Goal: Information Seeking & Learning: Find specific fact

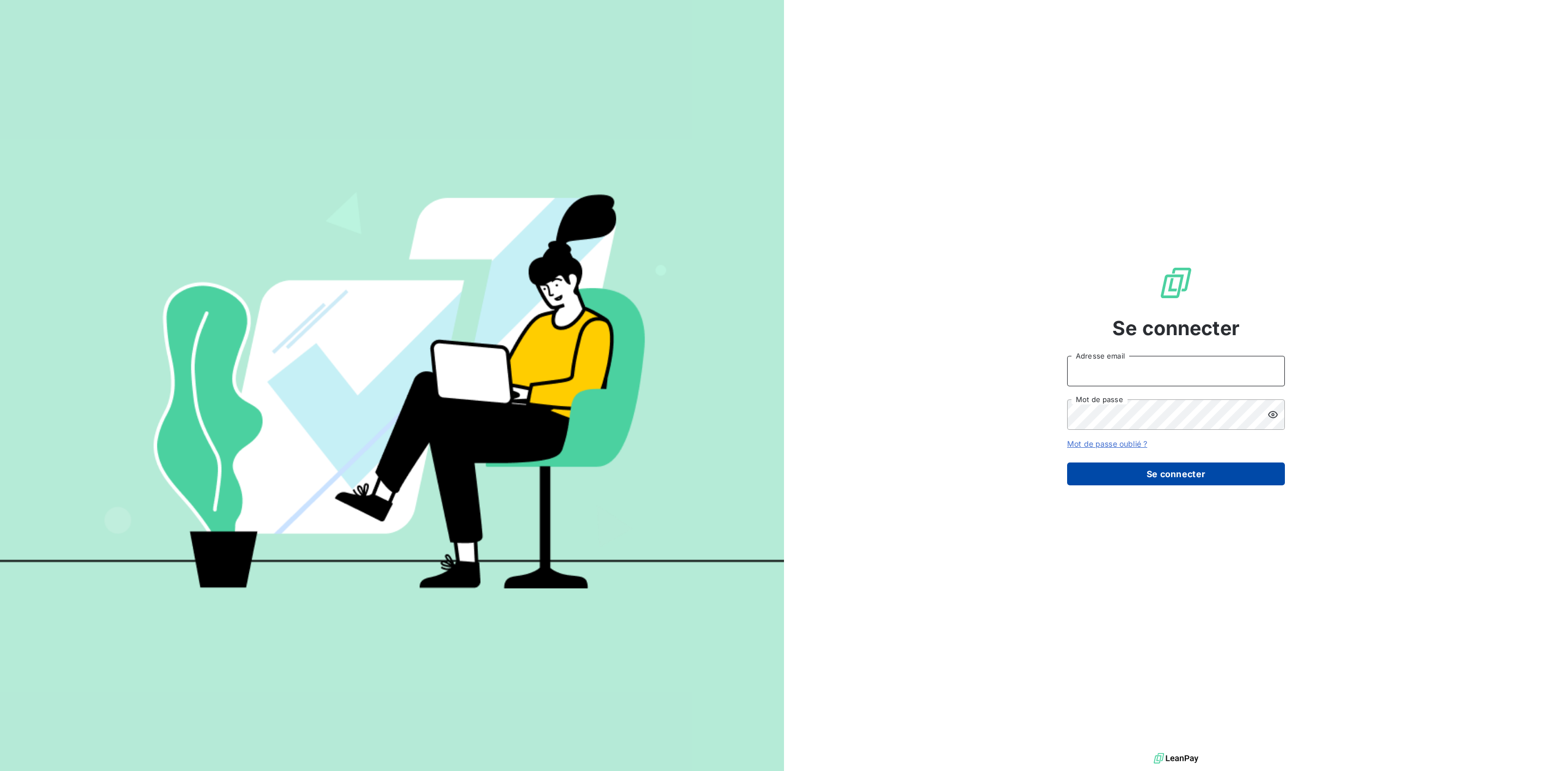
type input "[PERSON_NAME][EMAIL_ADDRESS][DOMAIN_NAME]"
click at [995, 473] on button "Se connecter" at bounding box center [1176, 474] width 218 height 23
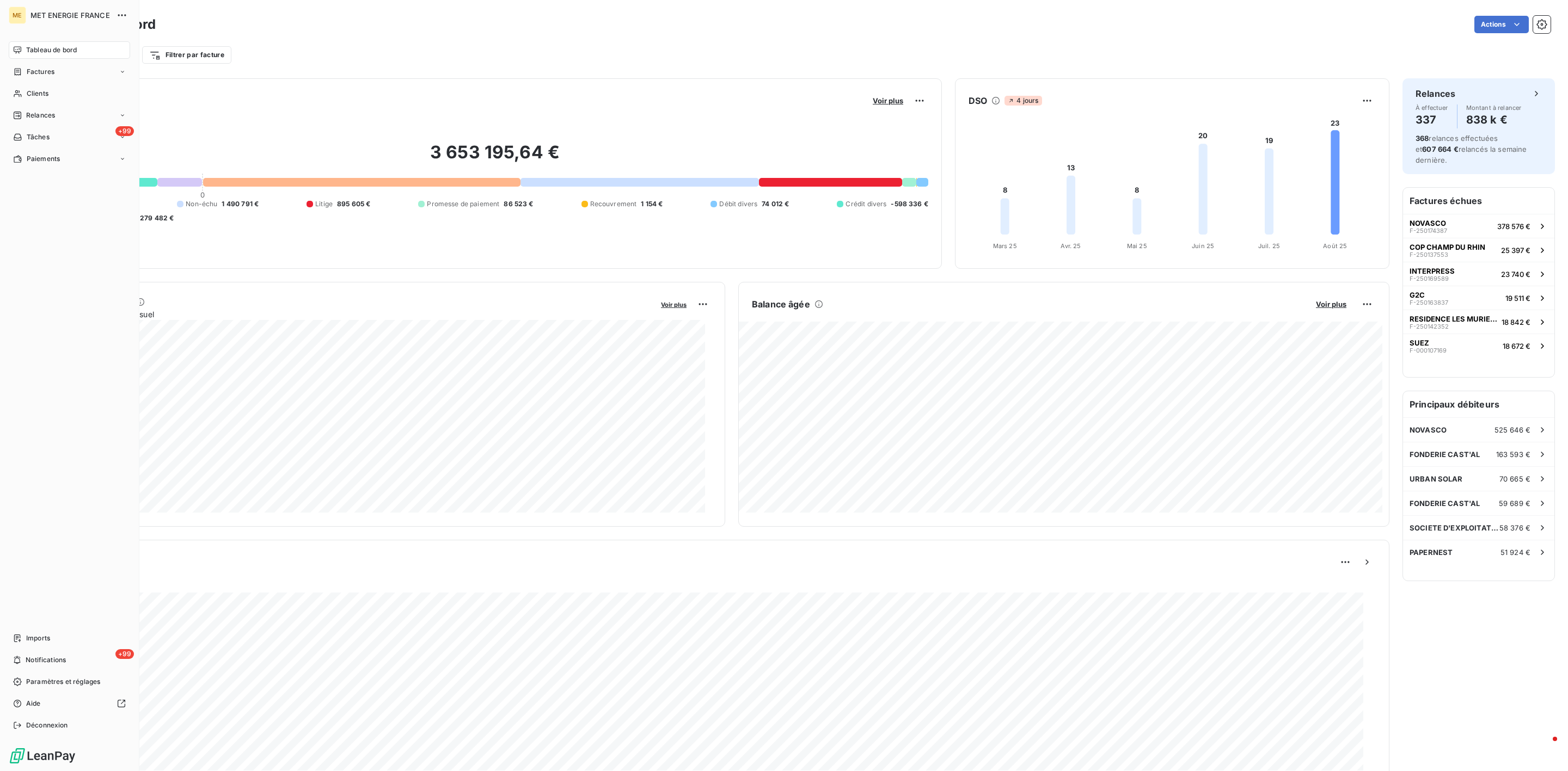
click at [33, 105] on nav "Tableau de bord Factures Clients Relances +99 Tâches Paiements" at bounding box center [69, 105] width 121 height 127
click at [35, 100] on div "Clients" at bounding box center [69, 94] width 121 height 18
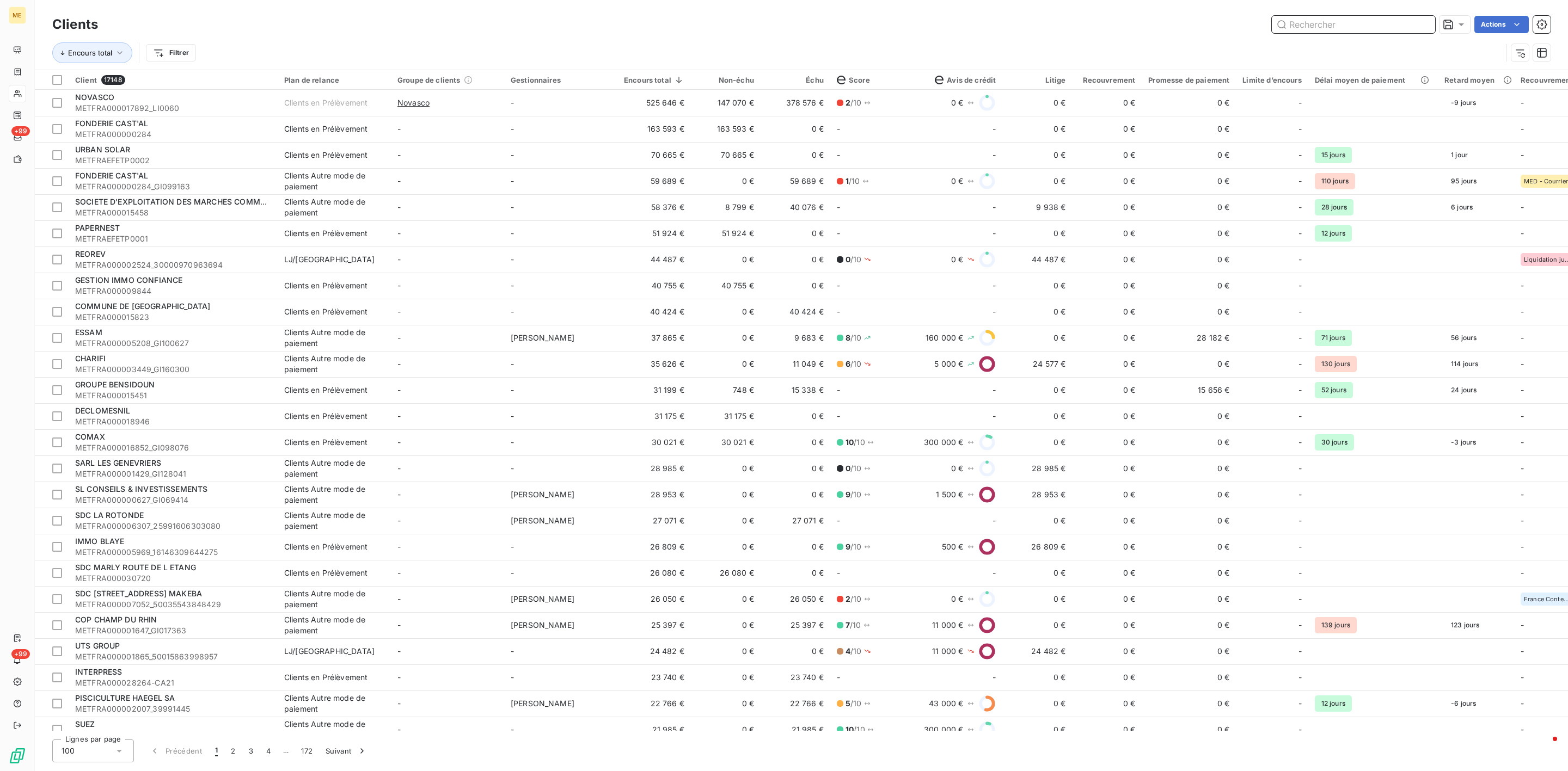
click at [1315, 31] on input "text" at bounding box center [1353, 24] width 163 height 18
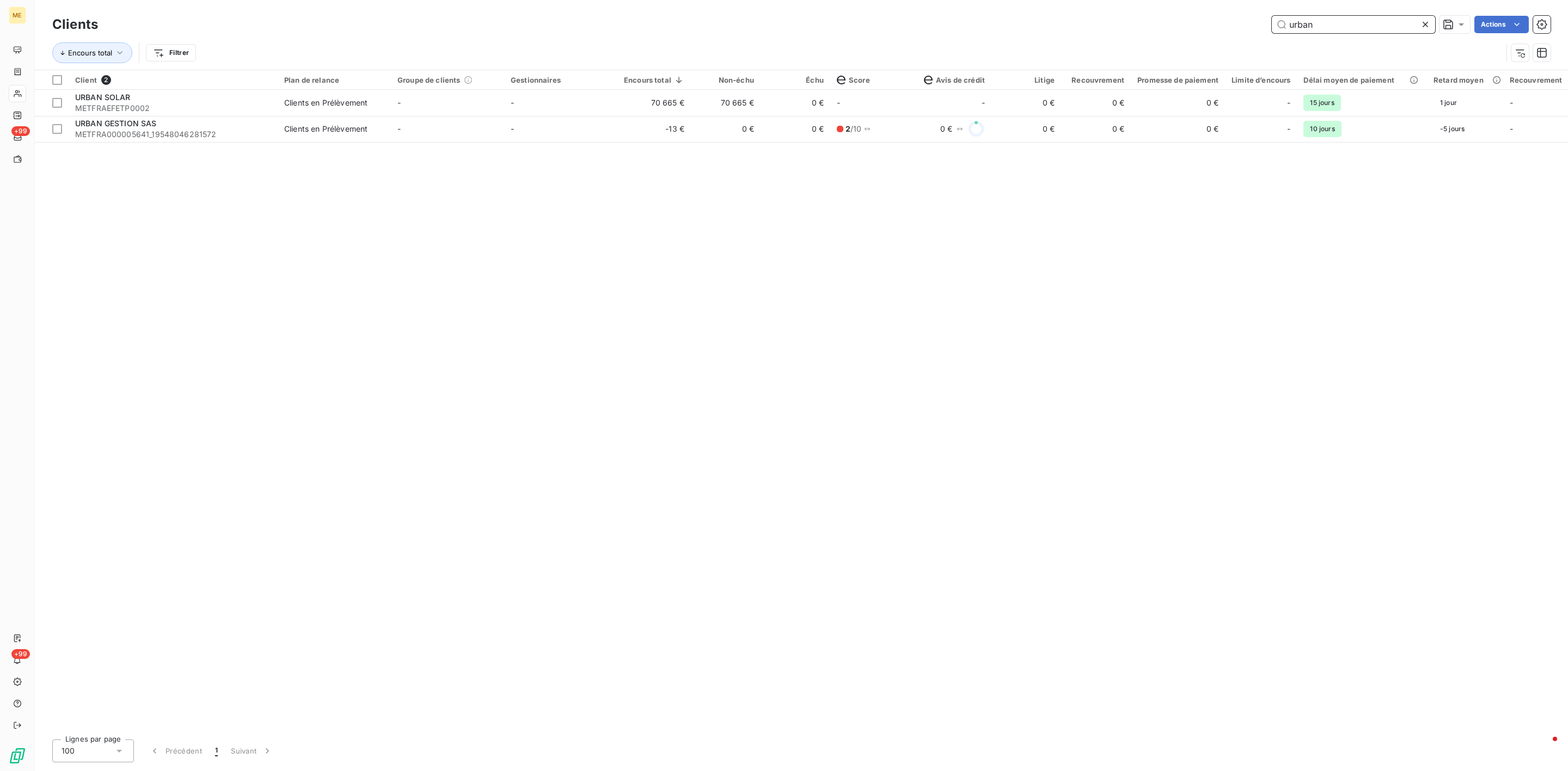
type input "urban"
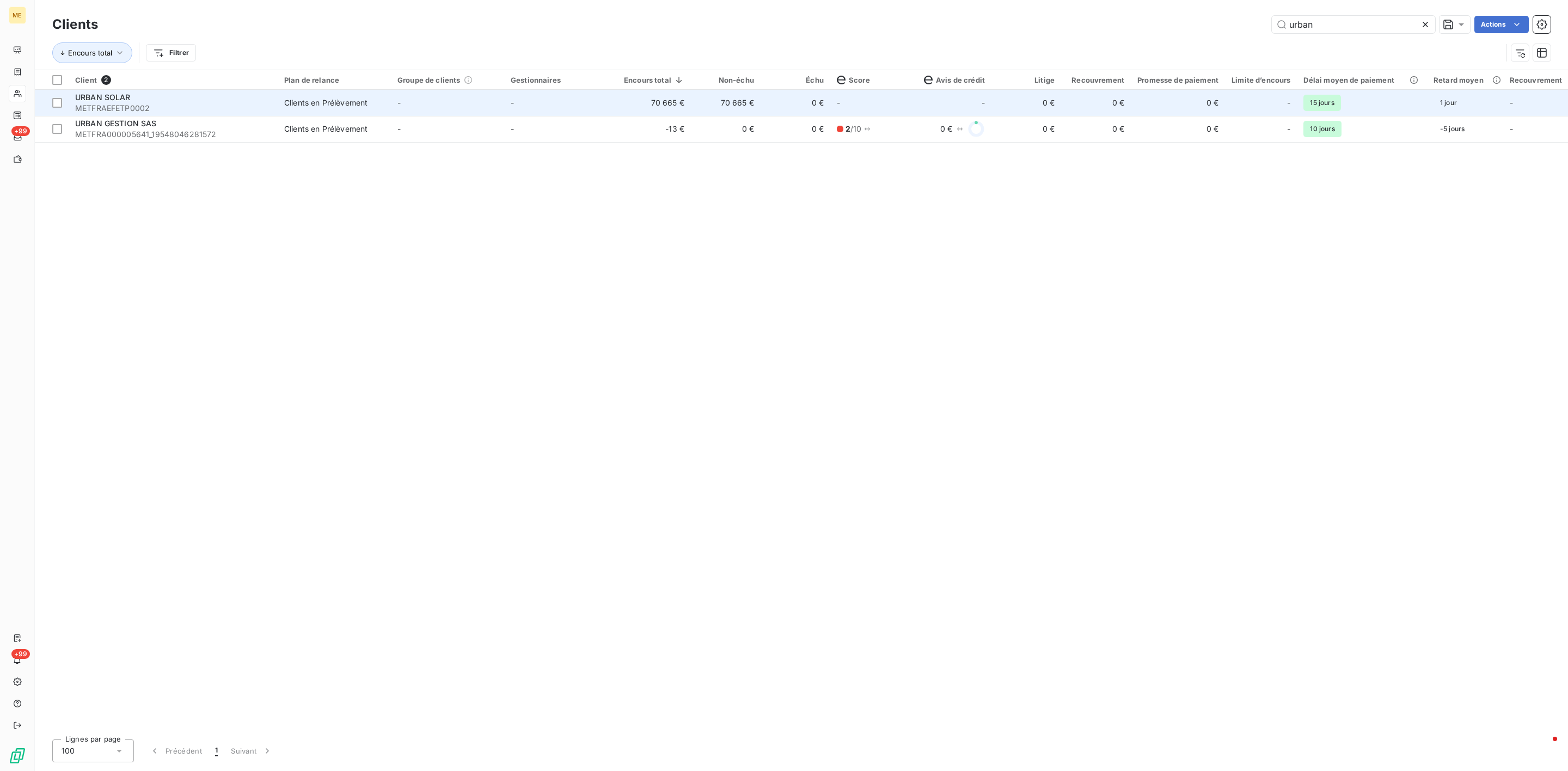
click at [182, 100] on div "URBAN SOLAR" at bounding box center [173, 97] width 196 height 11
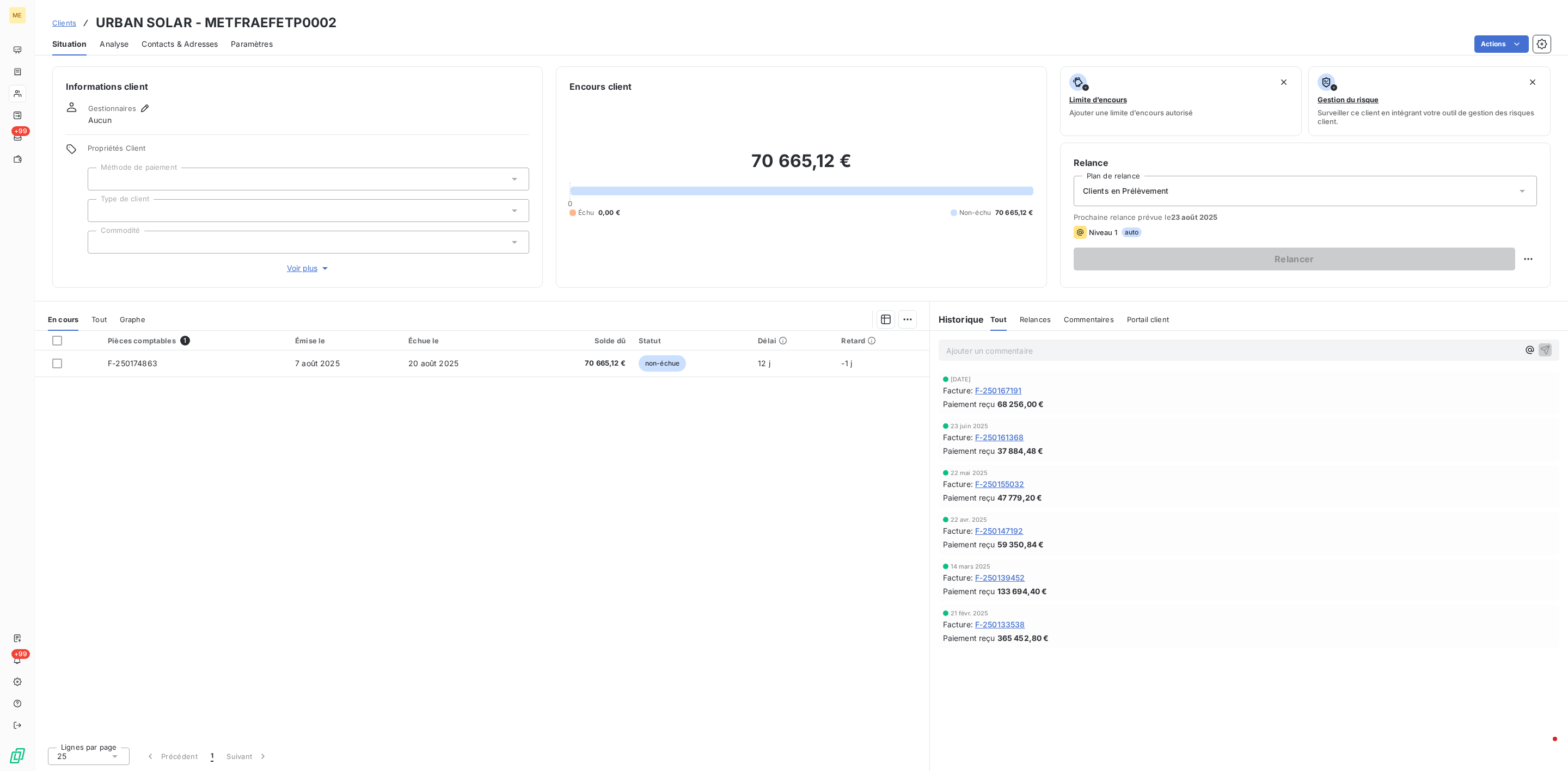
drag, startPoint x: 481, startPoint y: 534, endPoint x: 458, endPoint y: 534, distance: 23.0
click at [481, 534] on div "Pièces comptables 1 Émise le Échue le Solde dû Statut Délai Retard F-250174863 …" at bounding box center [482, 535] width 895 height 408
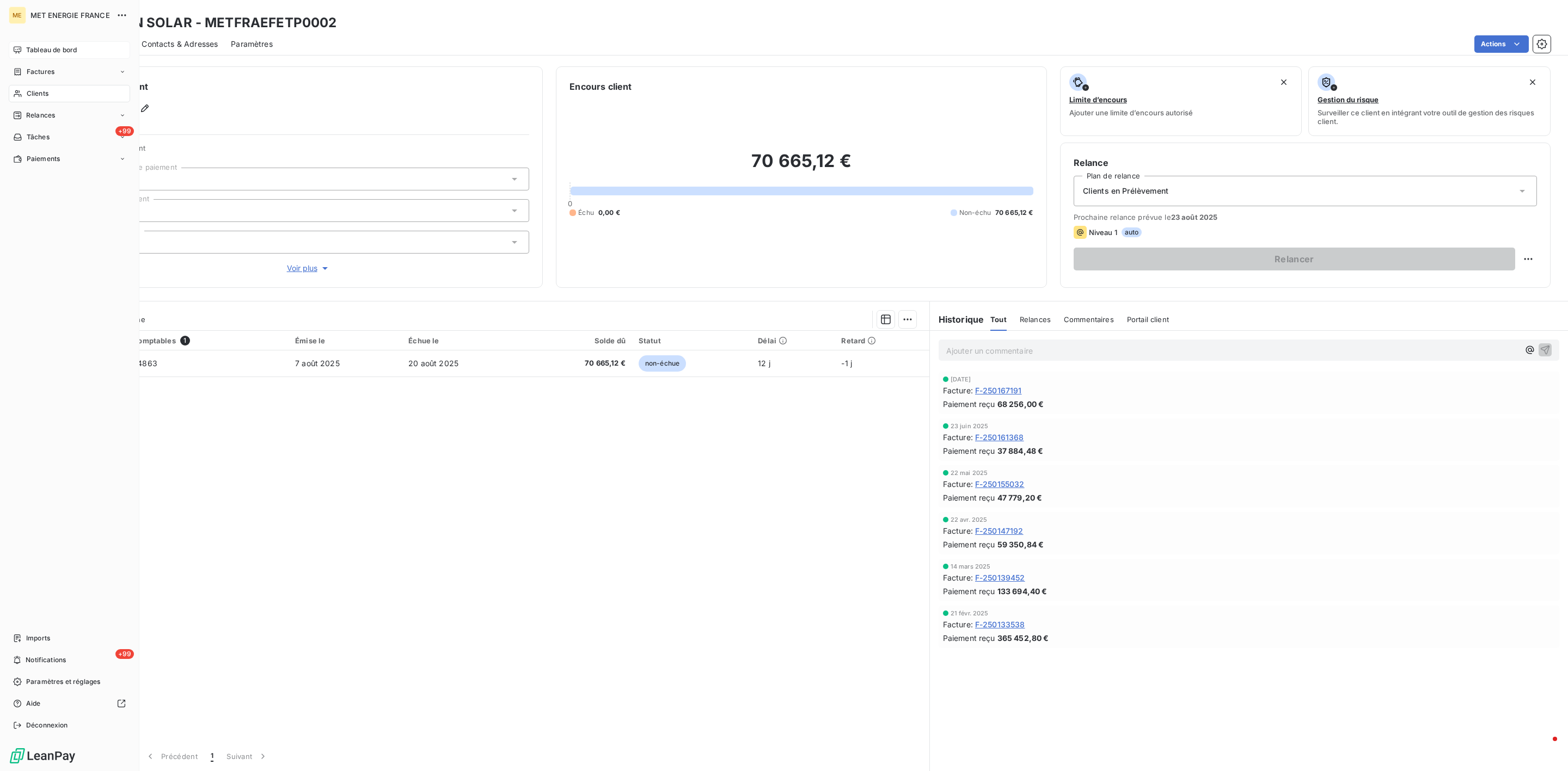
click at [13, 52] on icon at bounding box center [17, 50] width 9 height 9
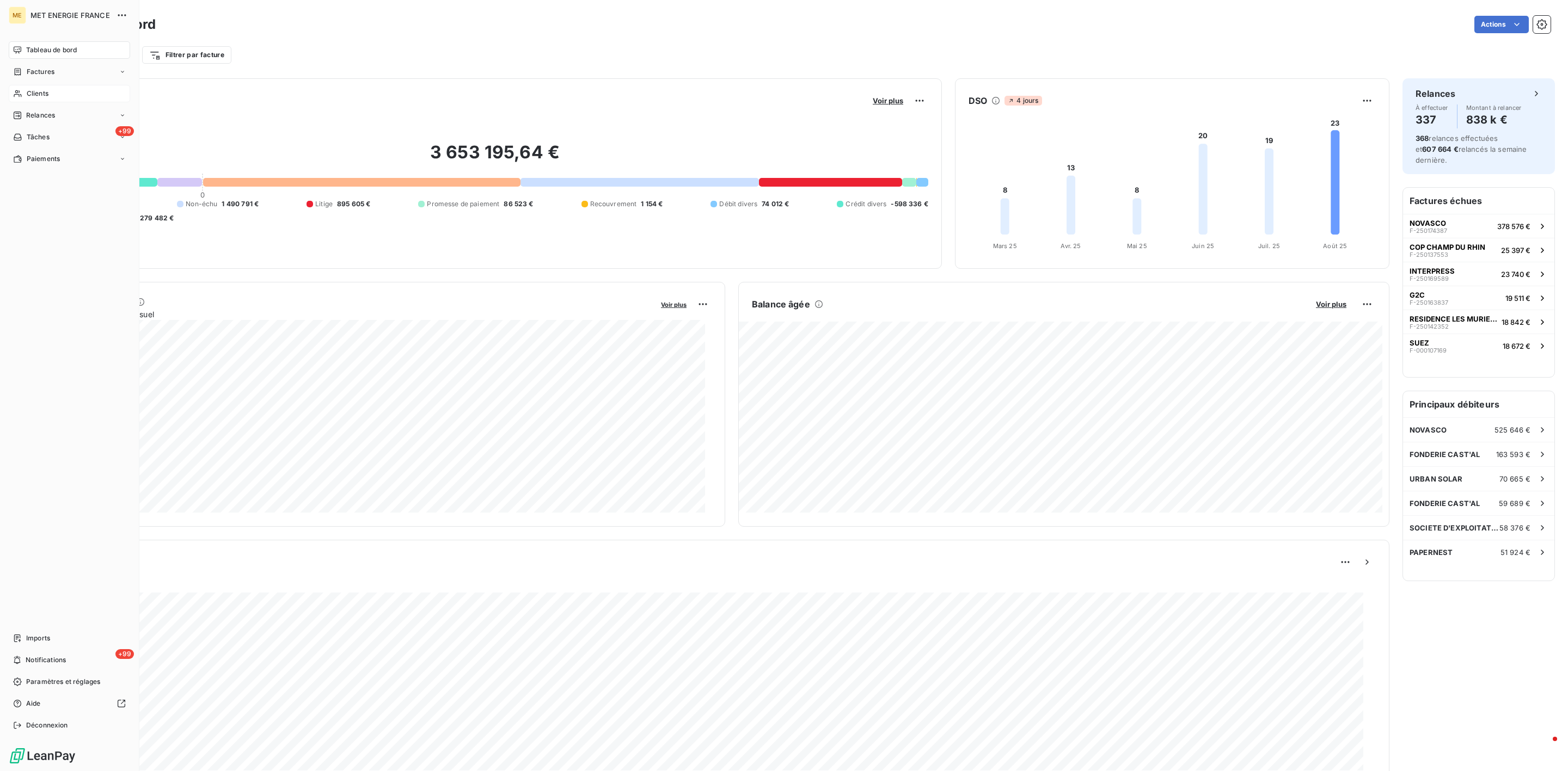
click at [22, 85] on div "Clients" at bounding box center [69, 94] width 121 height 18
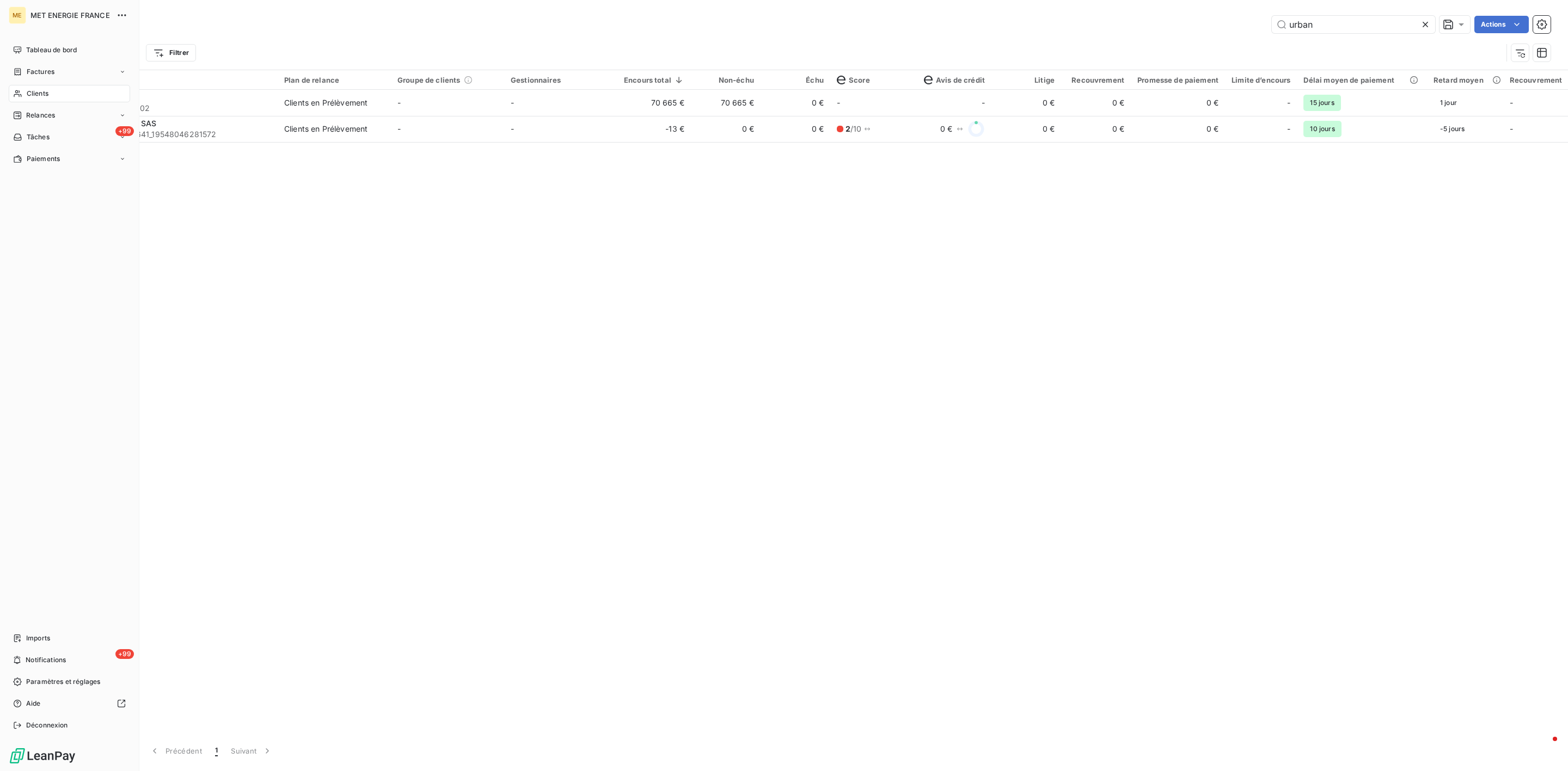
click at [33, 91] on span "Clients" at bounding box center [38, 94] width 22 height 10
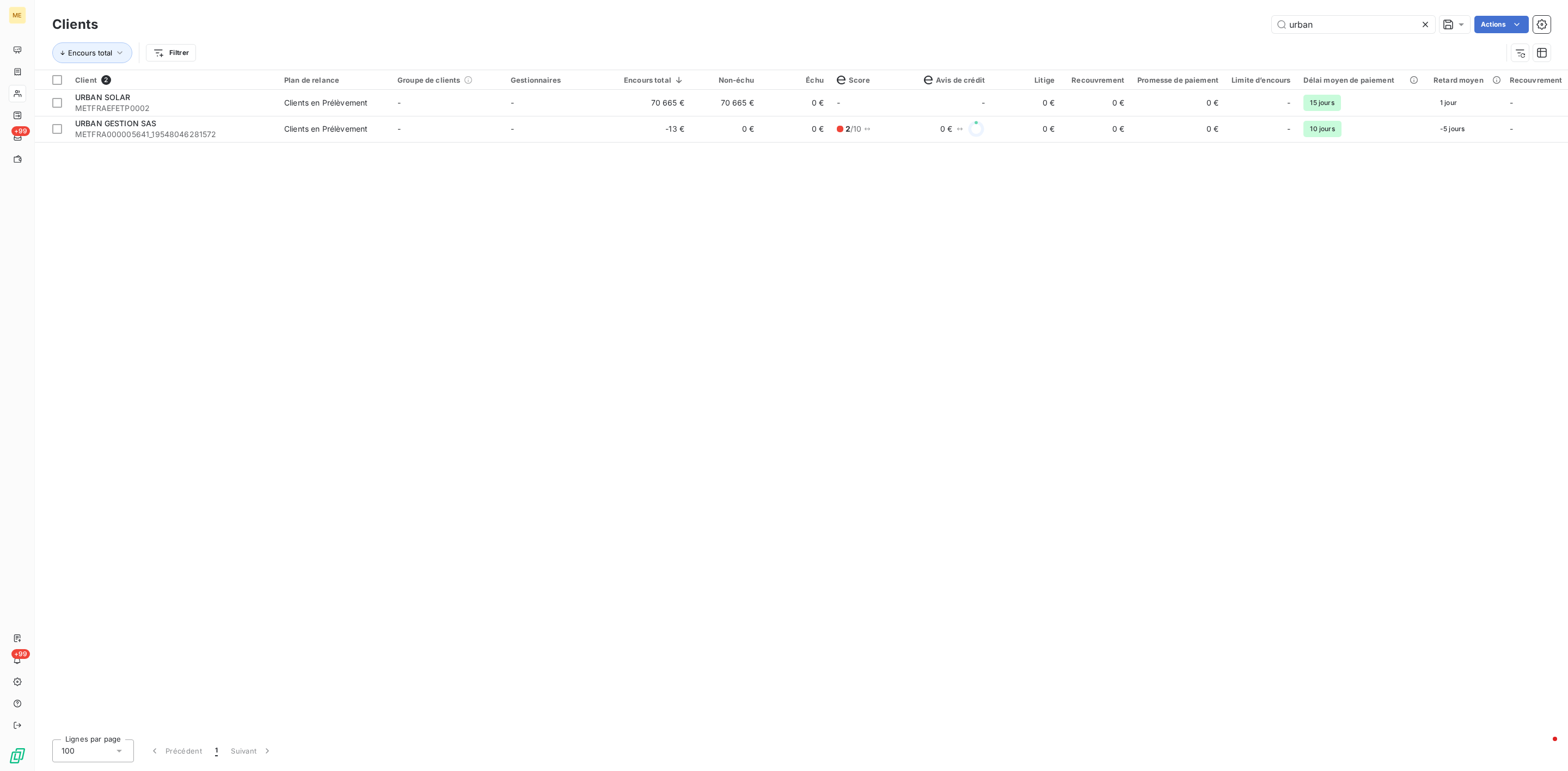
click at [1431, 19] on div at bounding box center [1427, 24] width 15 height 18
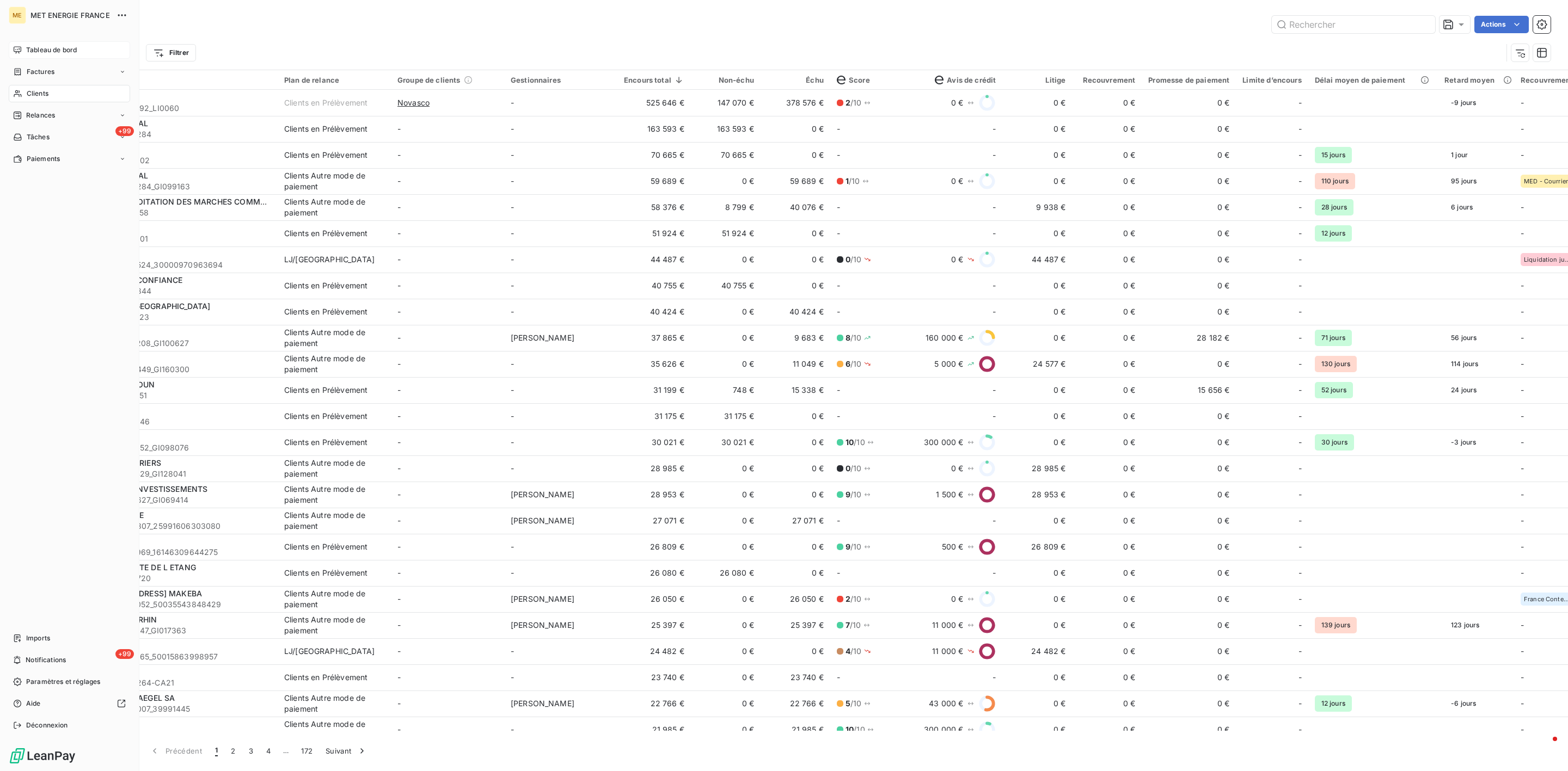
click at [17, 51] on icon at bounding box center [17, 50] width 9 height 9
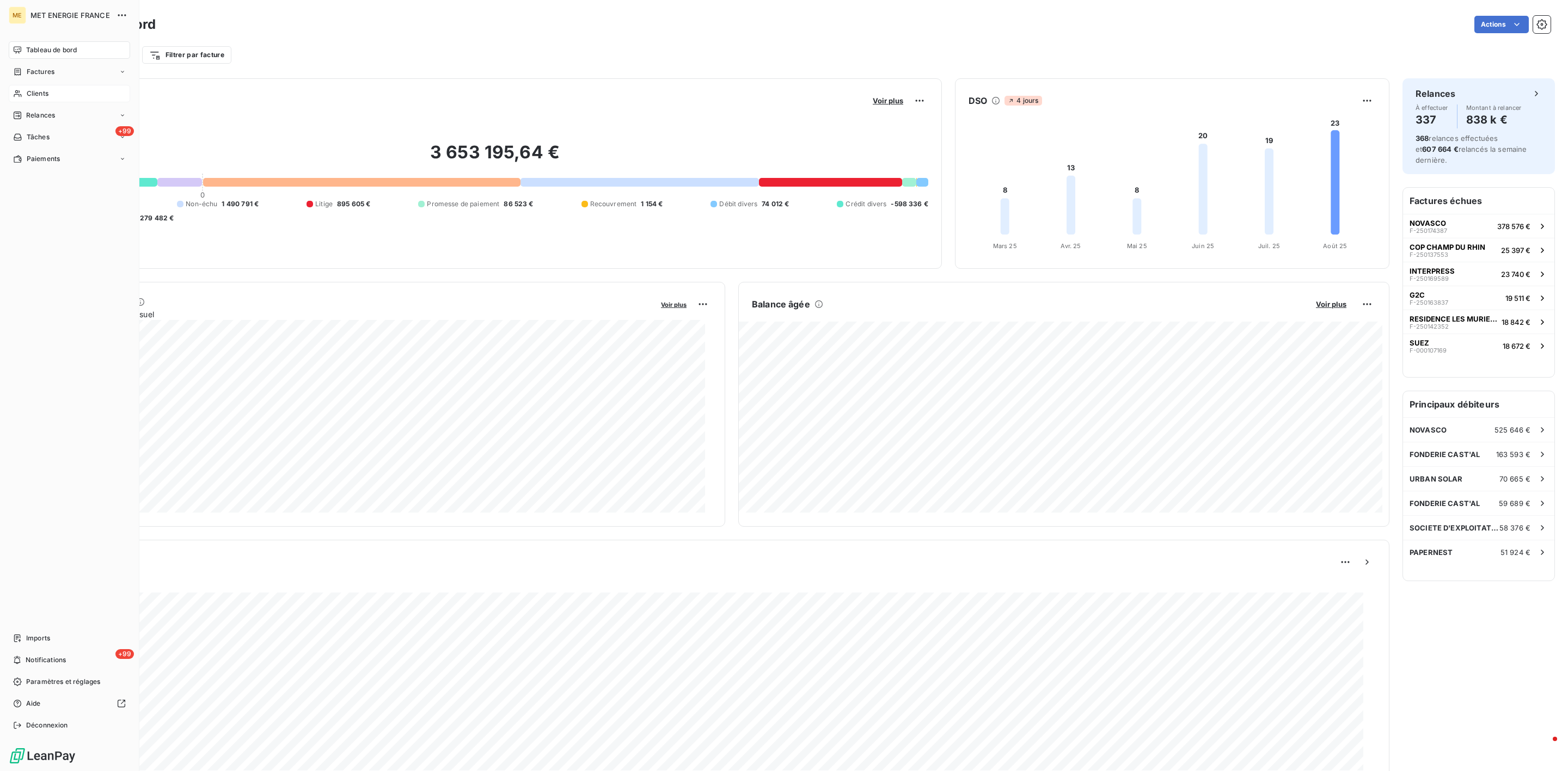
click at [27, 44] on div "Tableau de bord" at bounding box center [69, 50] width 121 height 18
click at [46, 80] on nav "Tableau de bord Factures Clients Relances +99 Tâches Paiements" at bounding box center [69, 105] width 121 height 127
click at [46, 87] on div "Clients" at bounding box center [69, 94] width 121 height 18
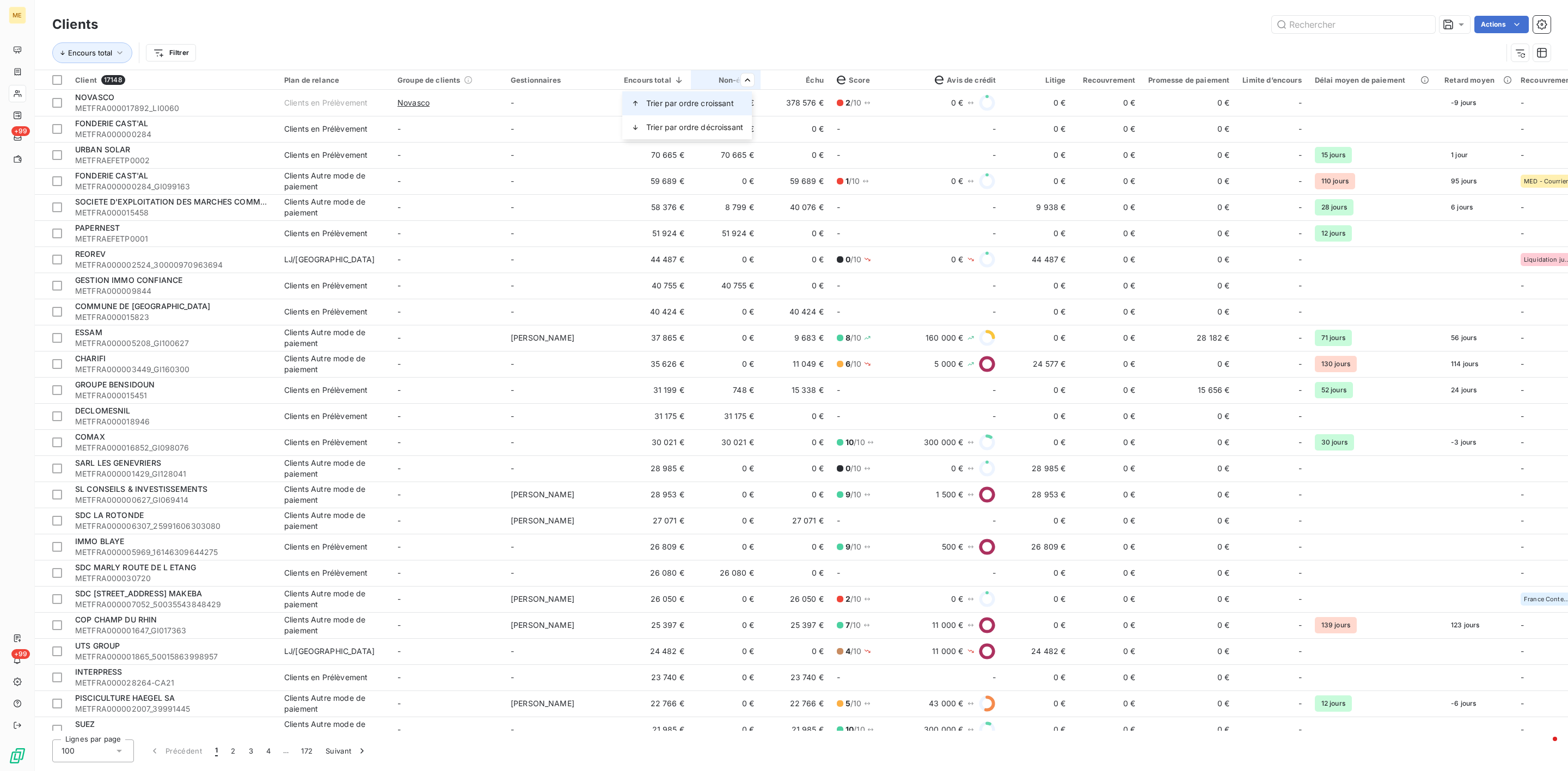
click at [726, 96] on div "Trier par ordre croissant" at bounding box center [687, 103] width 130 height 24
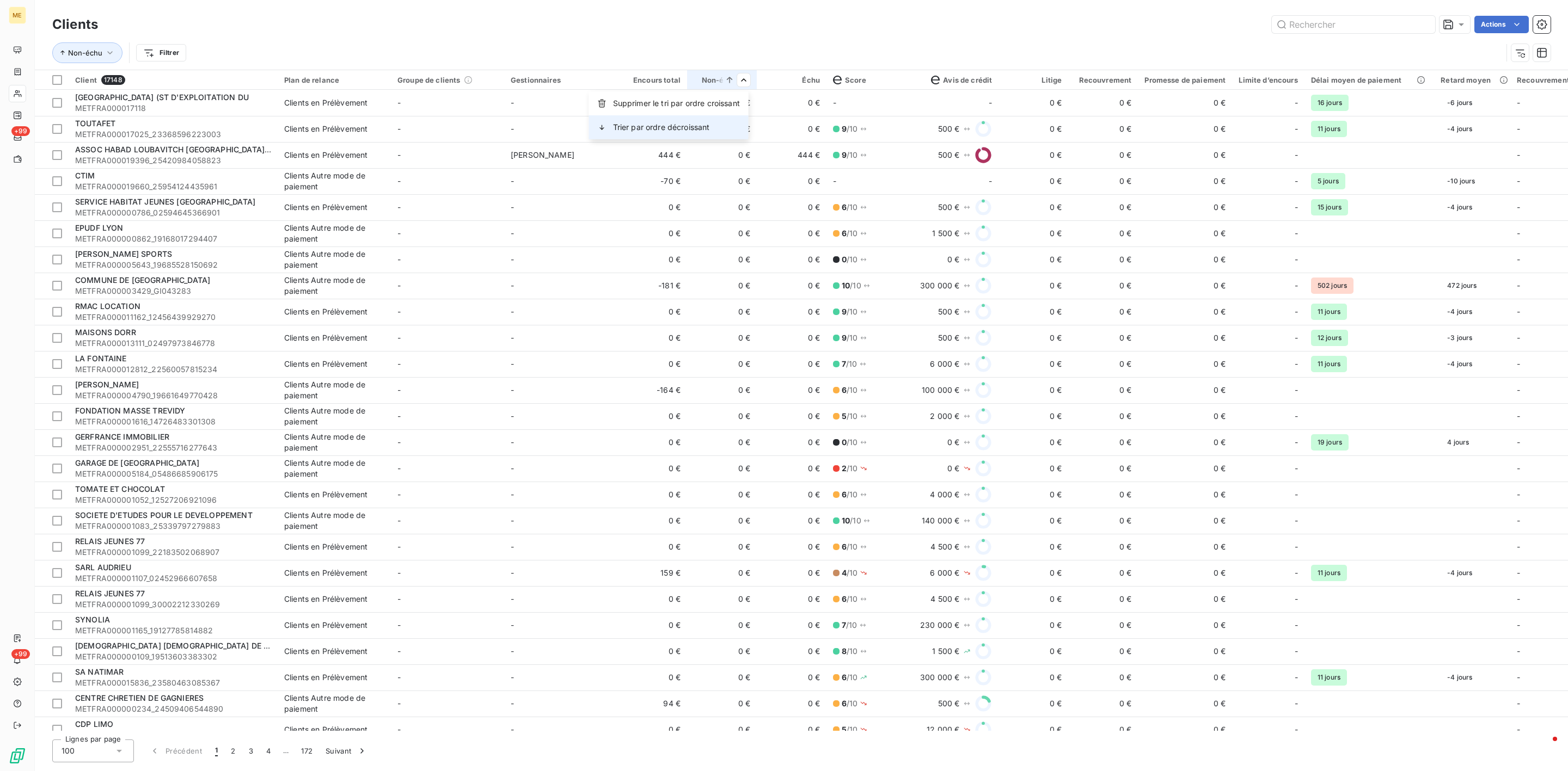
click at [713, 123] on div "Trier par ordre décroissant" at bounding box center [669, 127] width 159 height 24
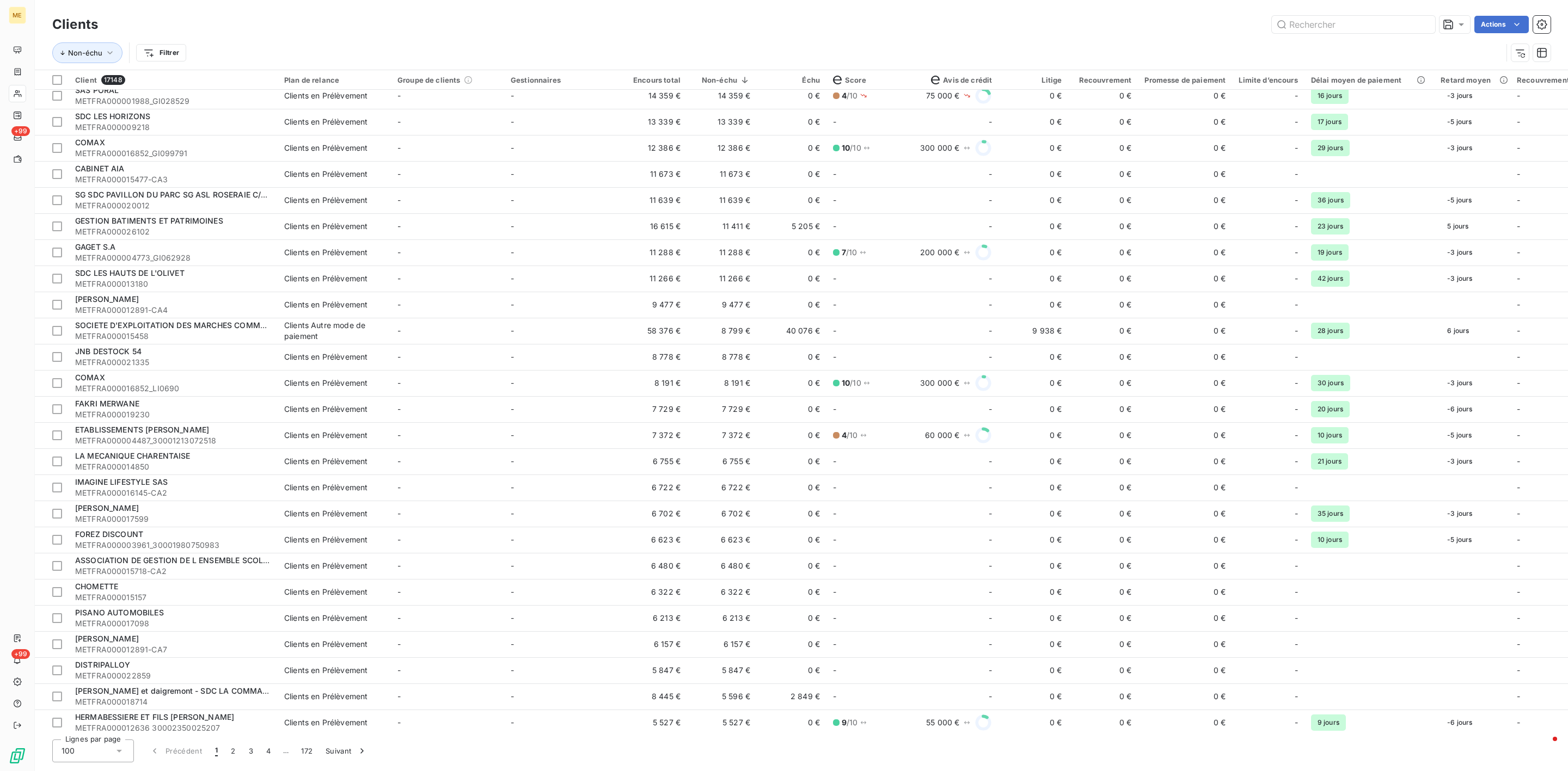
scroll to position [374, 0]
click at [1321, 27] on input "text" at bounding box center [1353, 24] width 163 height 18
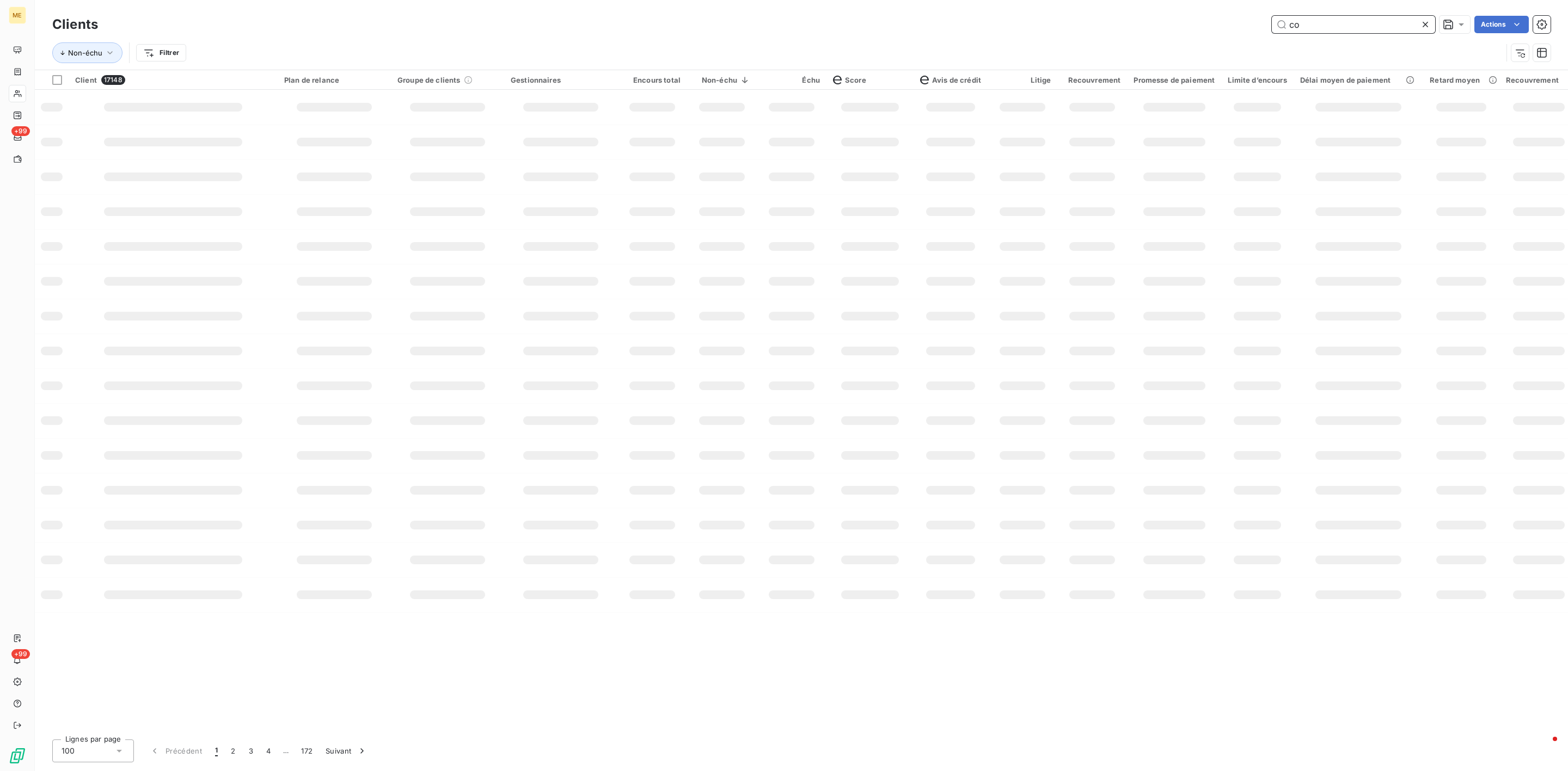
scroll to position [0, 0]
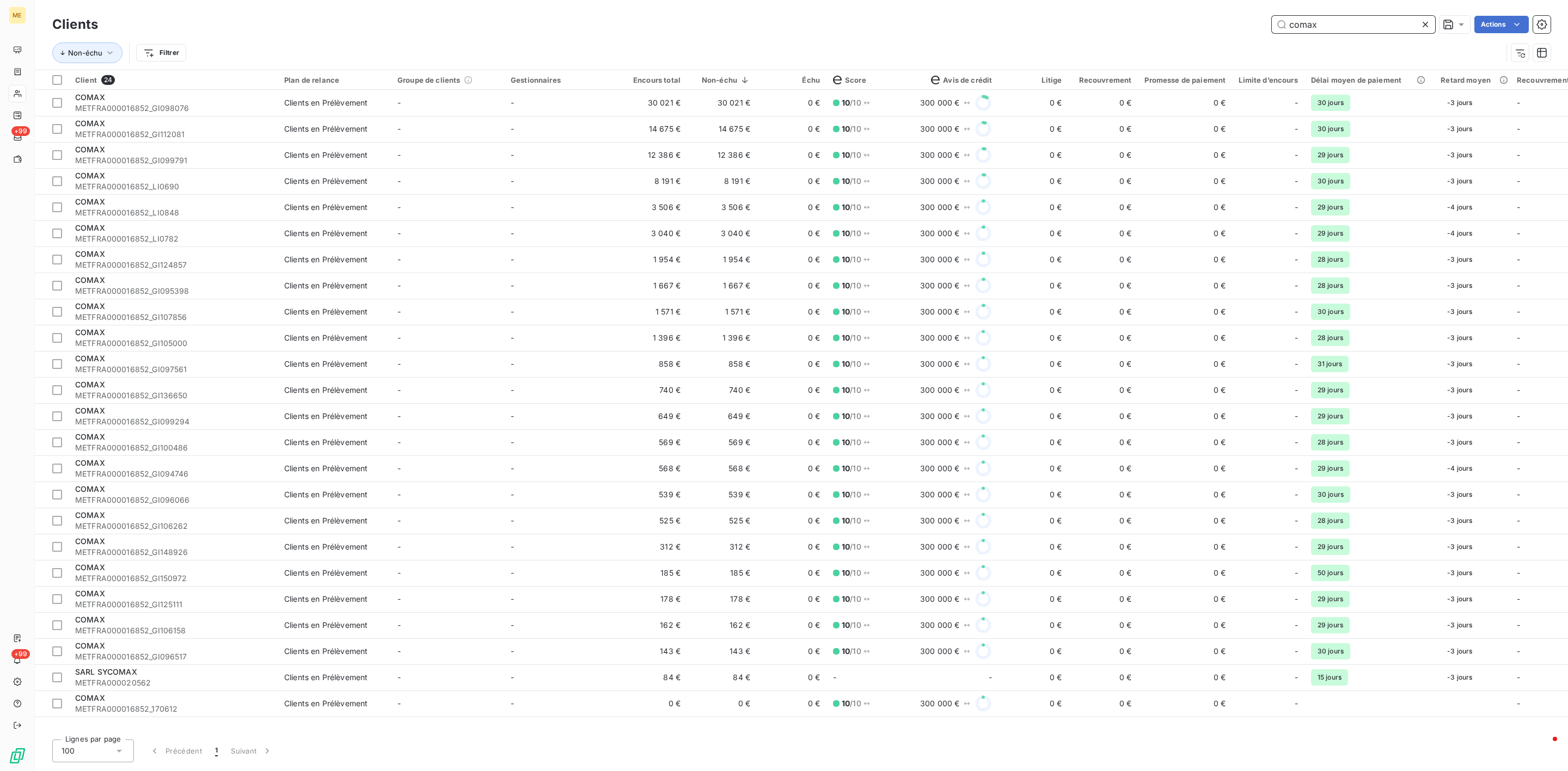
type input "comax"
click at [1423, 23] on icon at bounding box center [1425, 24] width 5 height 5
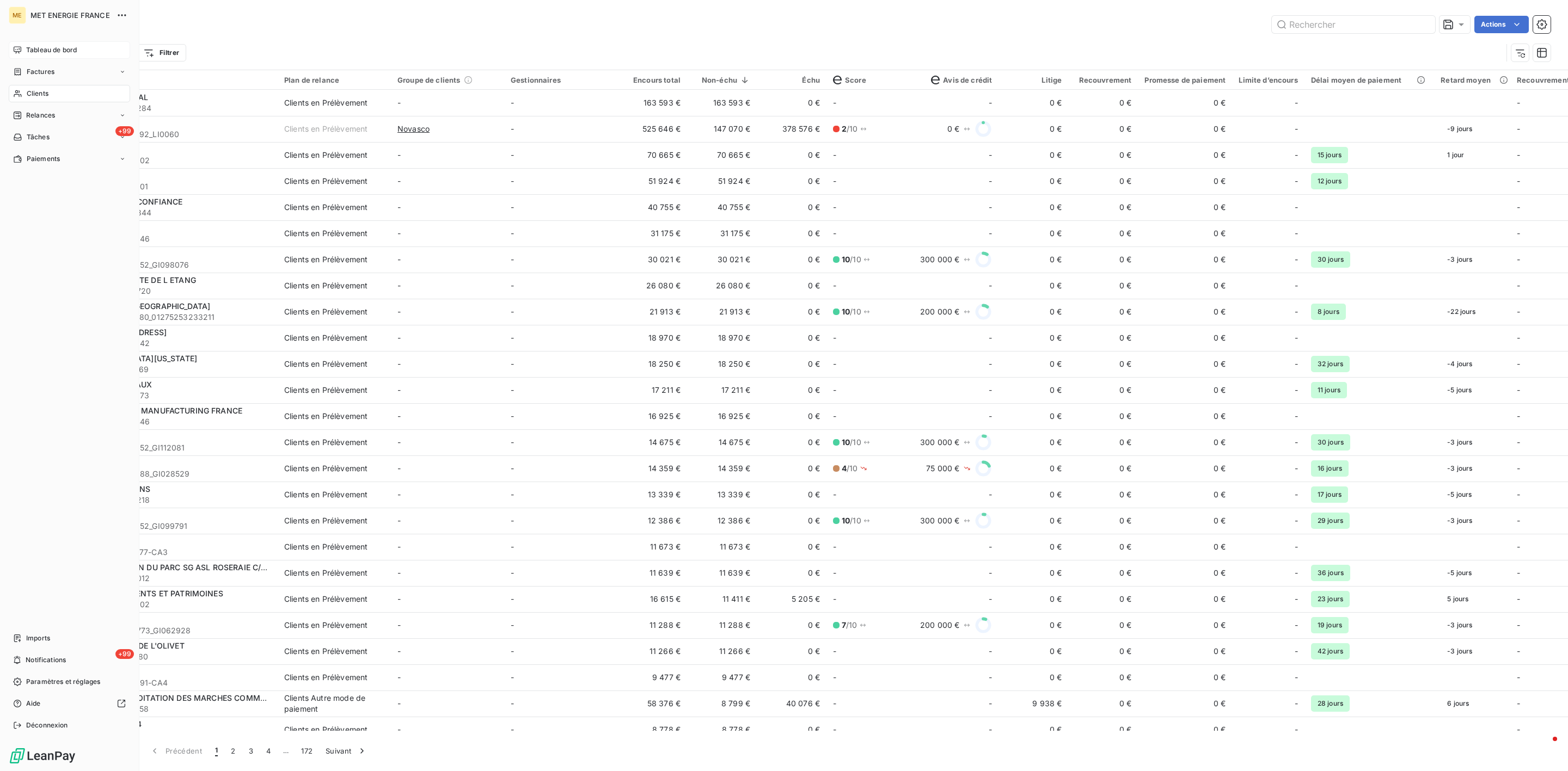
click at [44, 56] on div "Tableau de bord" at bounding box center [69, 50] width 121 height 18
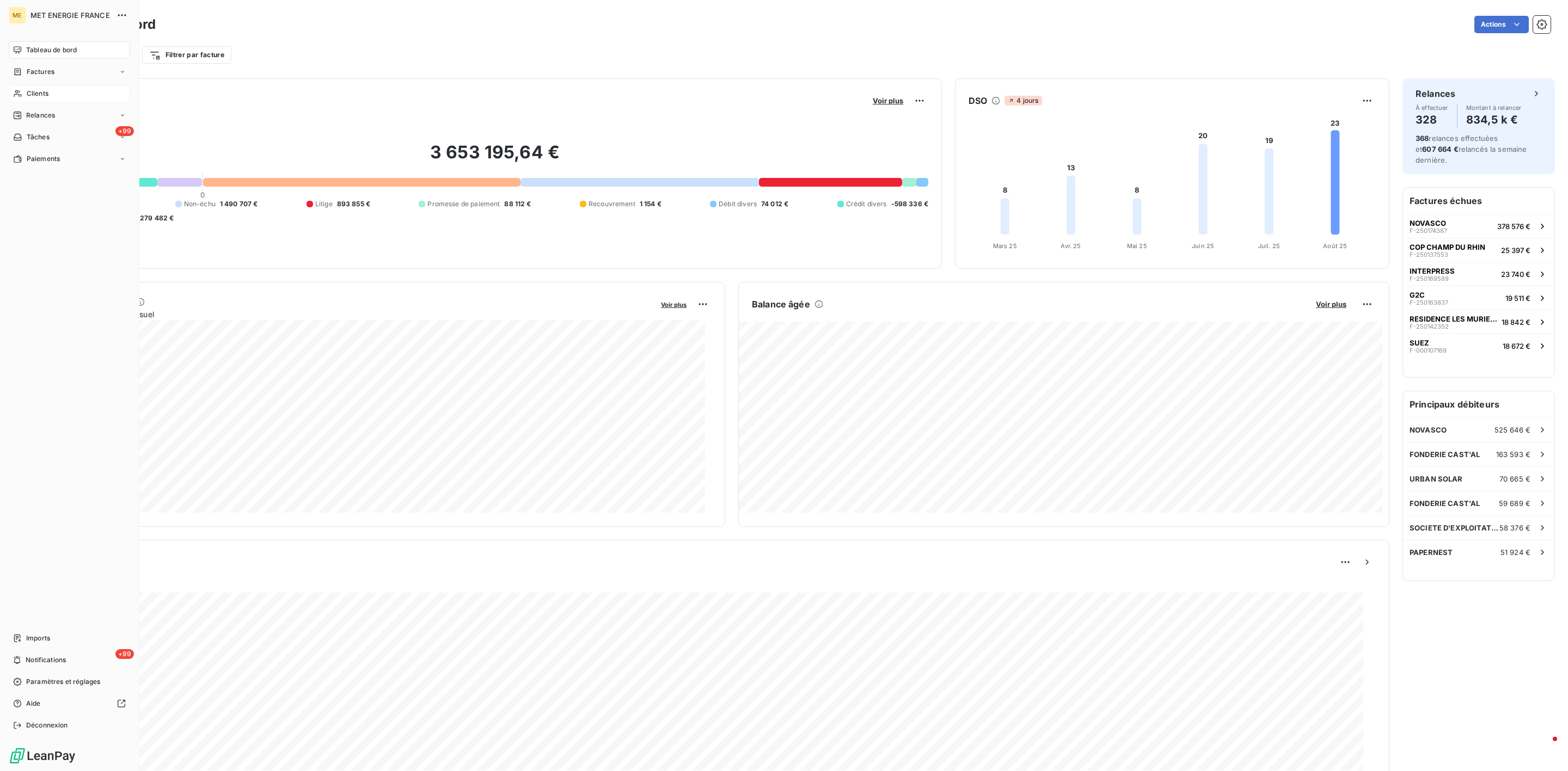
click at [20, 90] on icon at bounding box center [17, 94] width 9 height 9
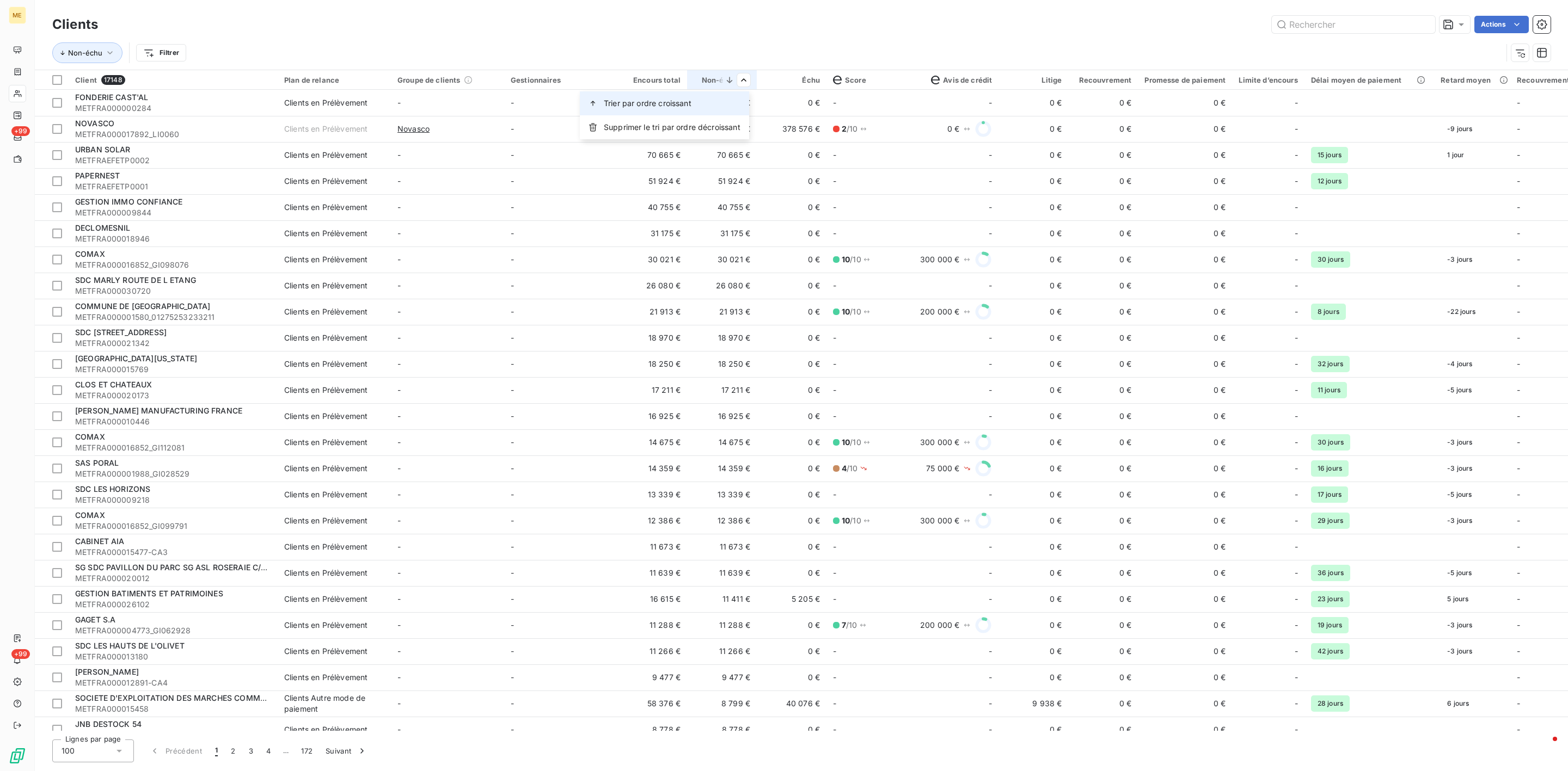
click at [727, 108] on div "Trier par ordre croissant" at bounding box center [665, 103] width 169 height 24
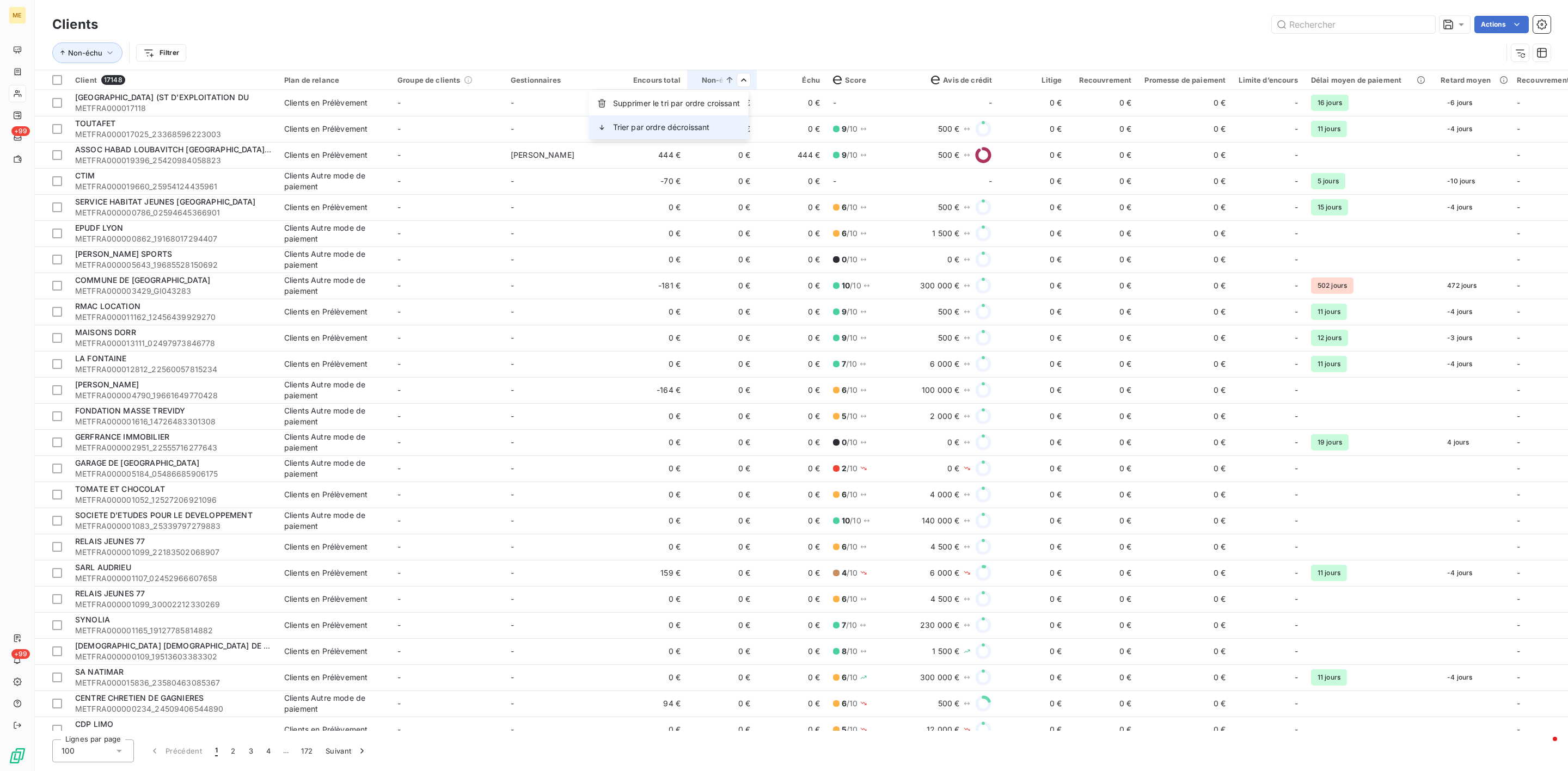
click at [724, 128] on div "Trier par ordre décroissant" at bounding box center [669, 127] width 159 height 24
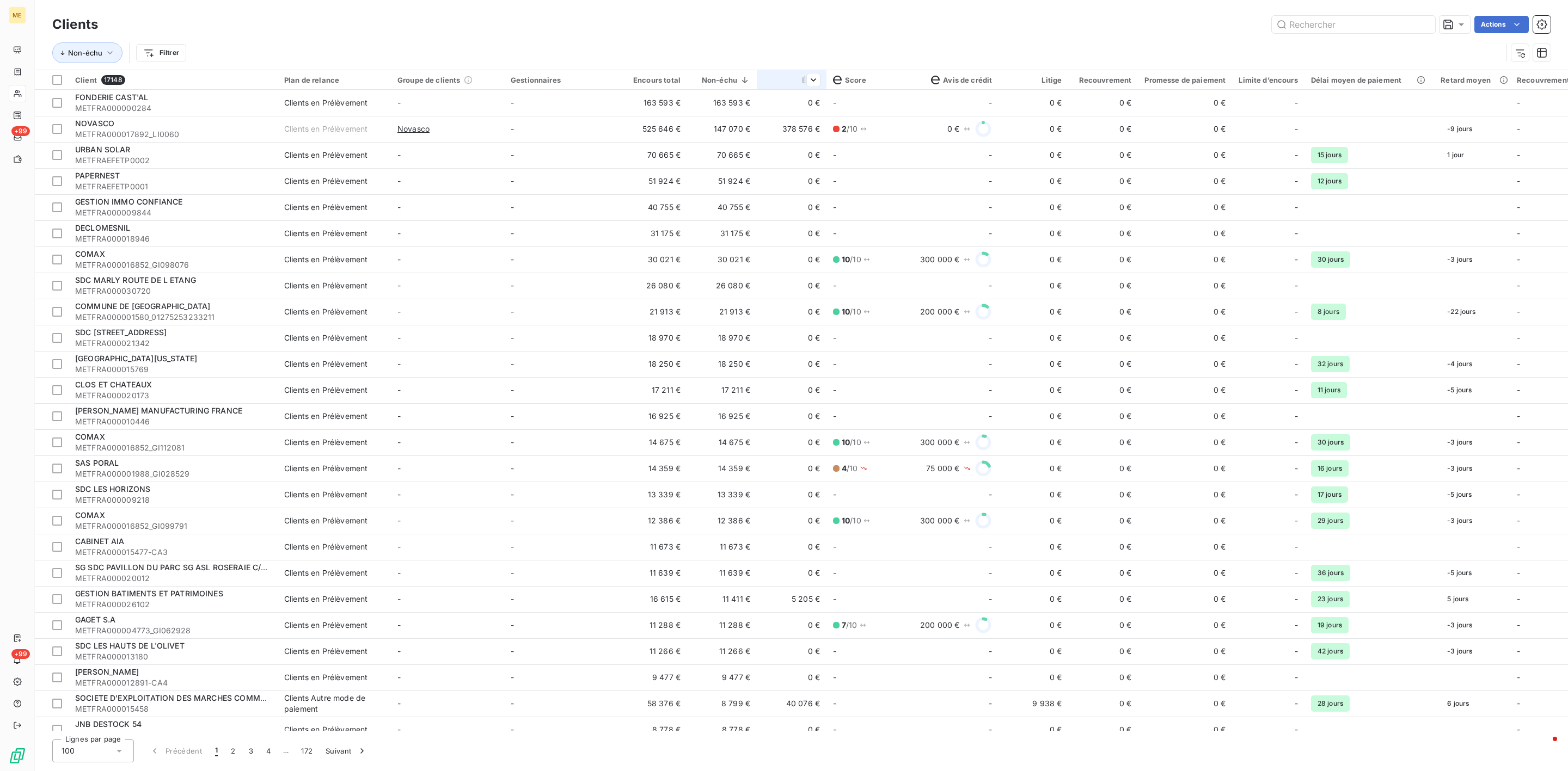
click at [824, 77] on th "Échu" at bounding box center [791, 80] width 69 height 19
click at [809, 122] on span "Trier par ordre décroissant" at bounding box center [761, 127] width 97 height 11
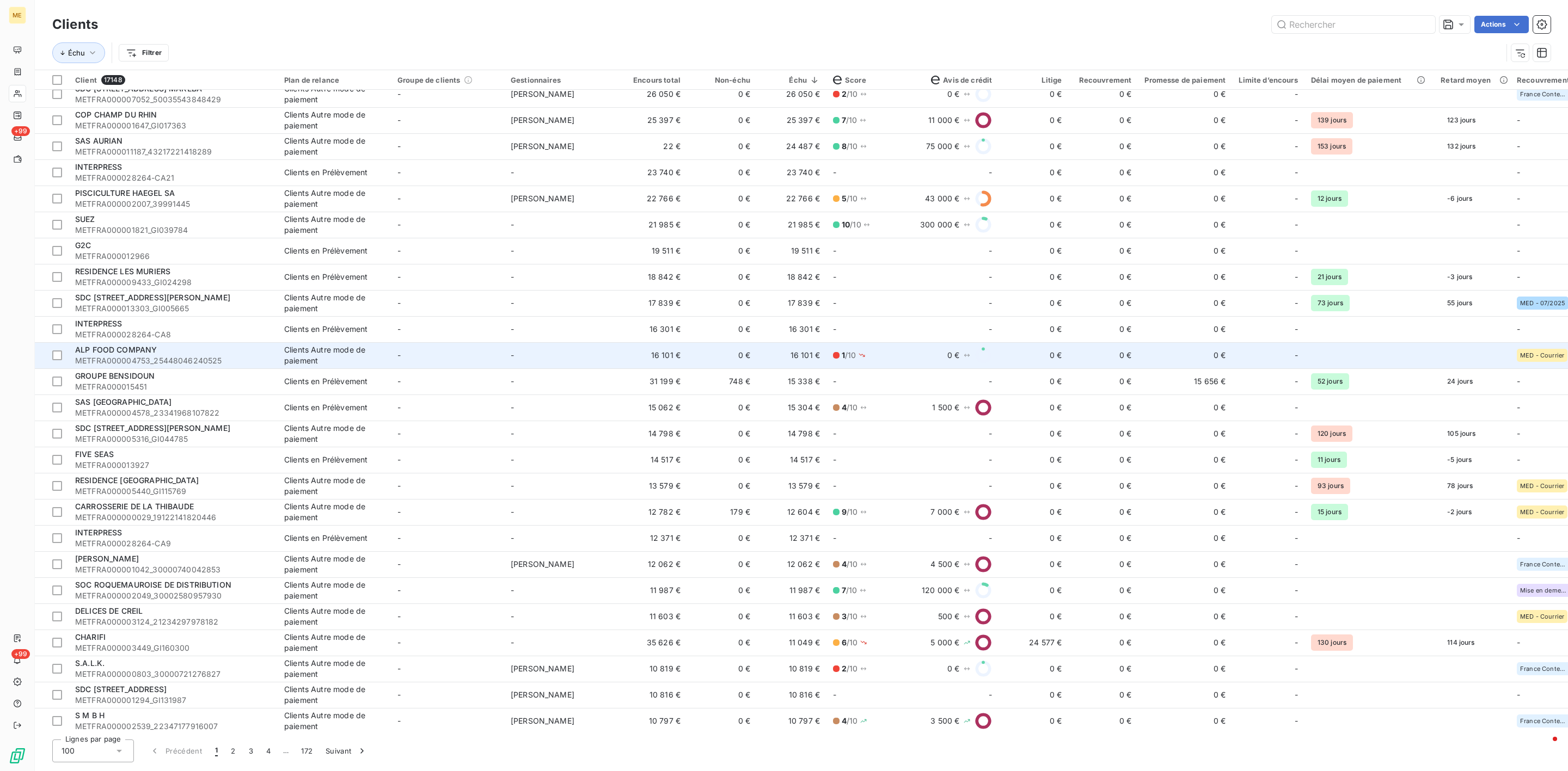
scroll to position [141, 0]
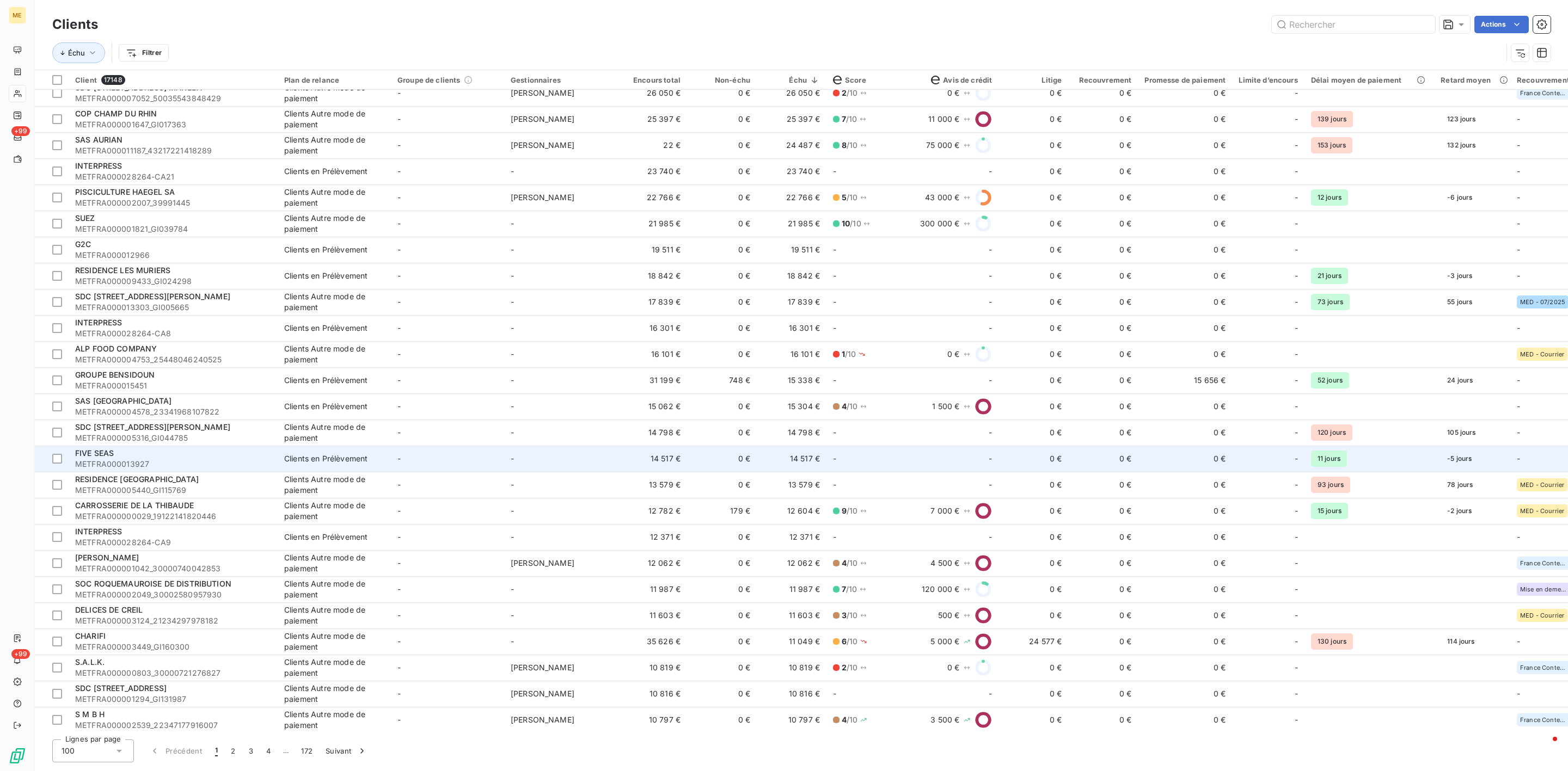
drag, startPoint x: 709, startPoint y: 469, endPoint x: 577, endPoint y: 471, distance: 132.0
click at [577, 471] on td "-" at bounding box center [561, 459] width 113 height 26
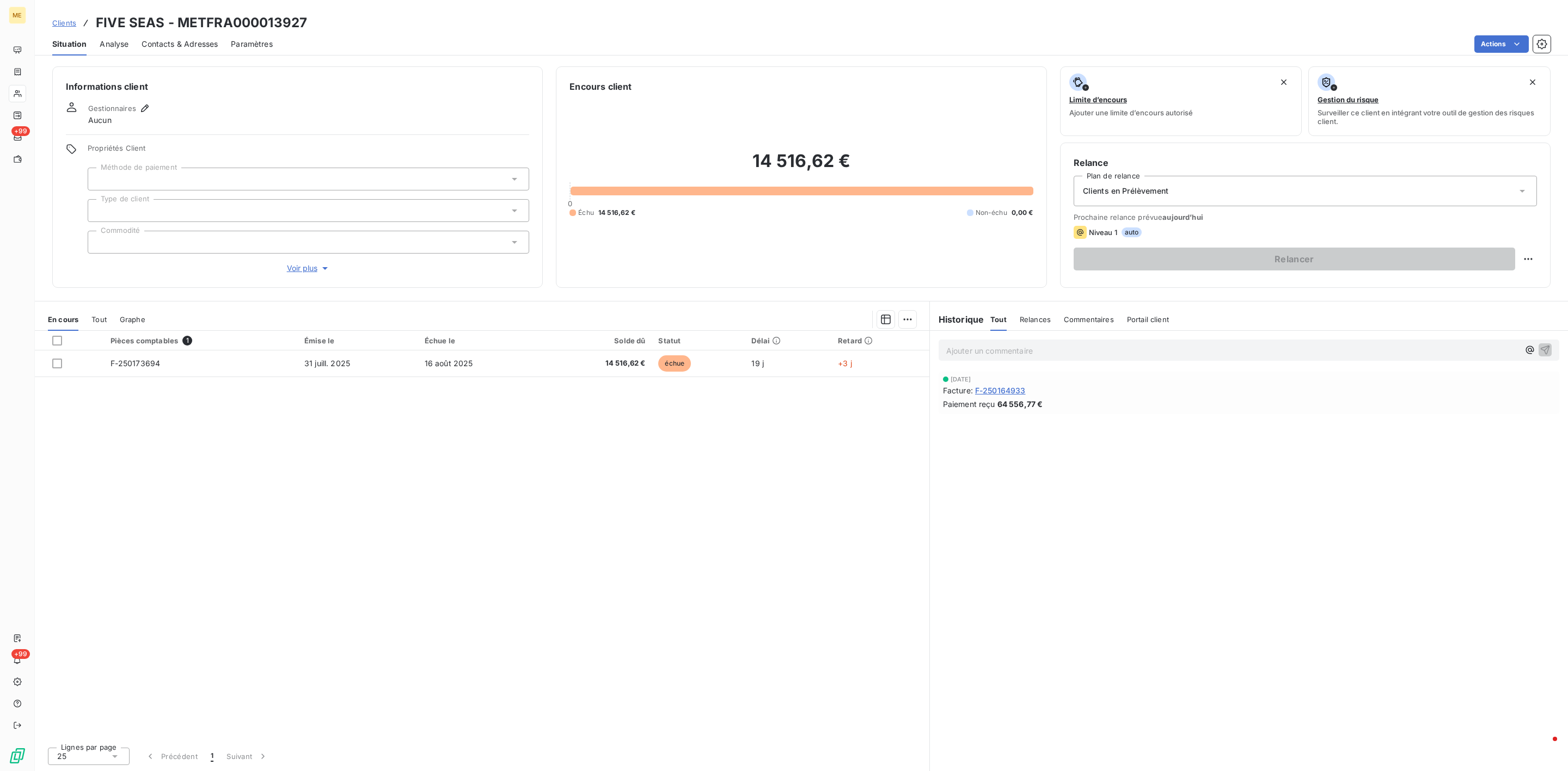
click at [1024, 346] on p "Ajouter un commentaire ﻿" at bounding box center [1233, 351] width 573 height 13
click at [99, 313] on div "Tout" at bounding box center [99, 319] width 15 height 23
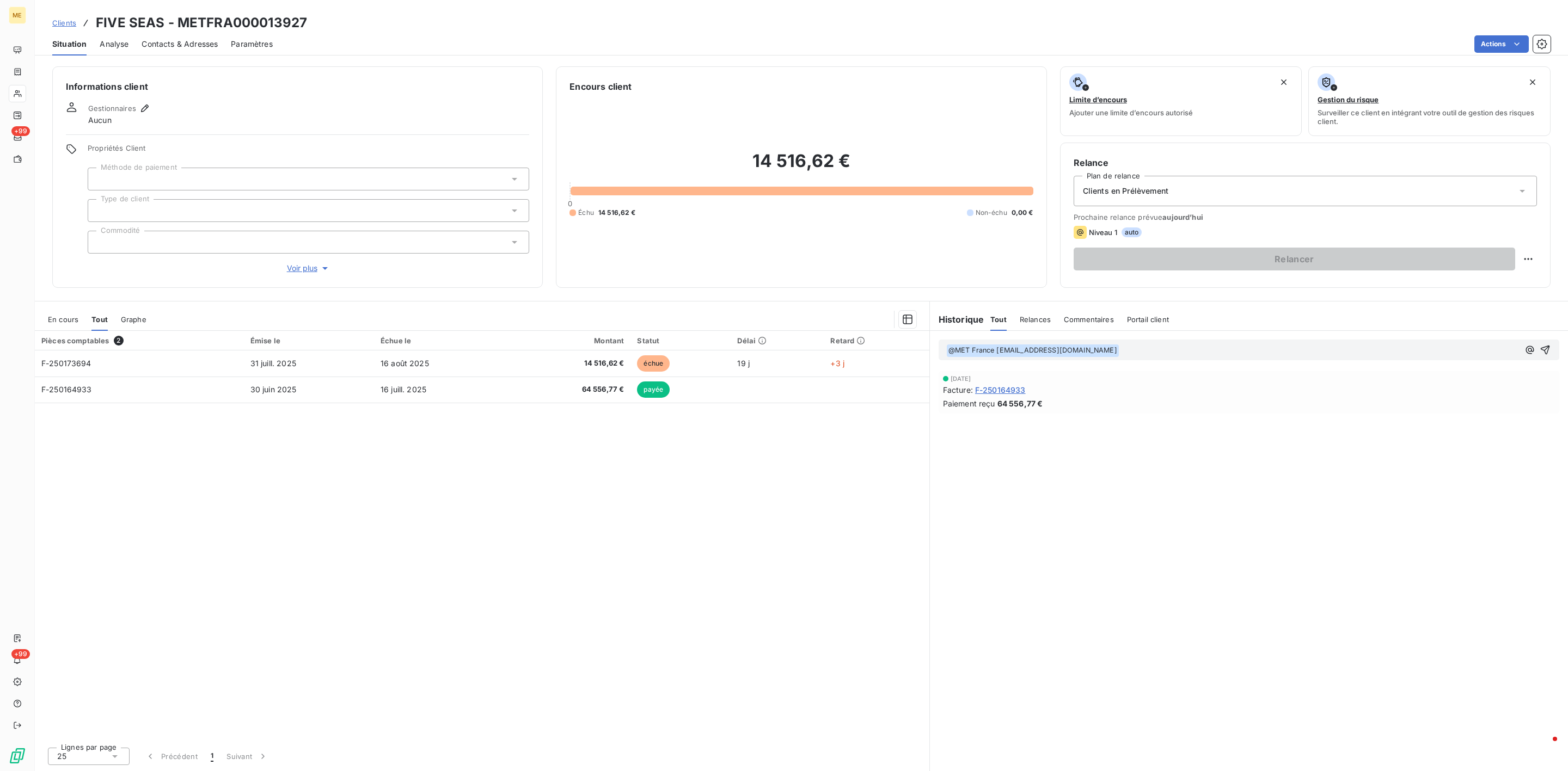
click at [69, 321] on span "En cours" at bounding box center [63, 319] width 30 height 9
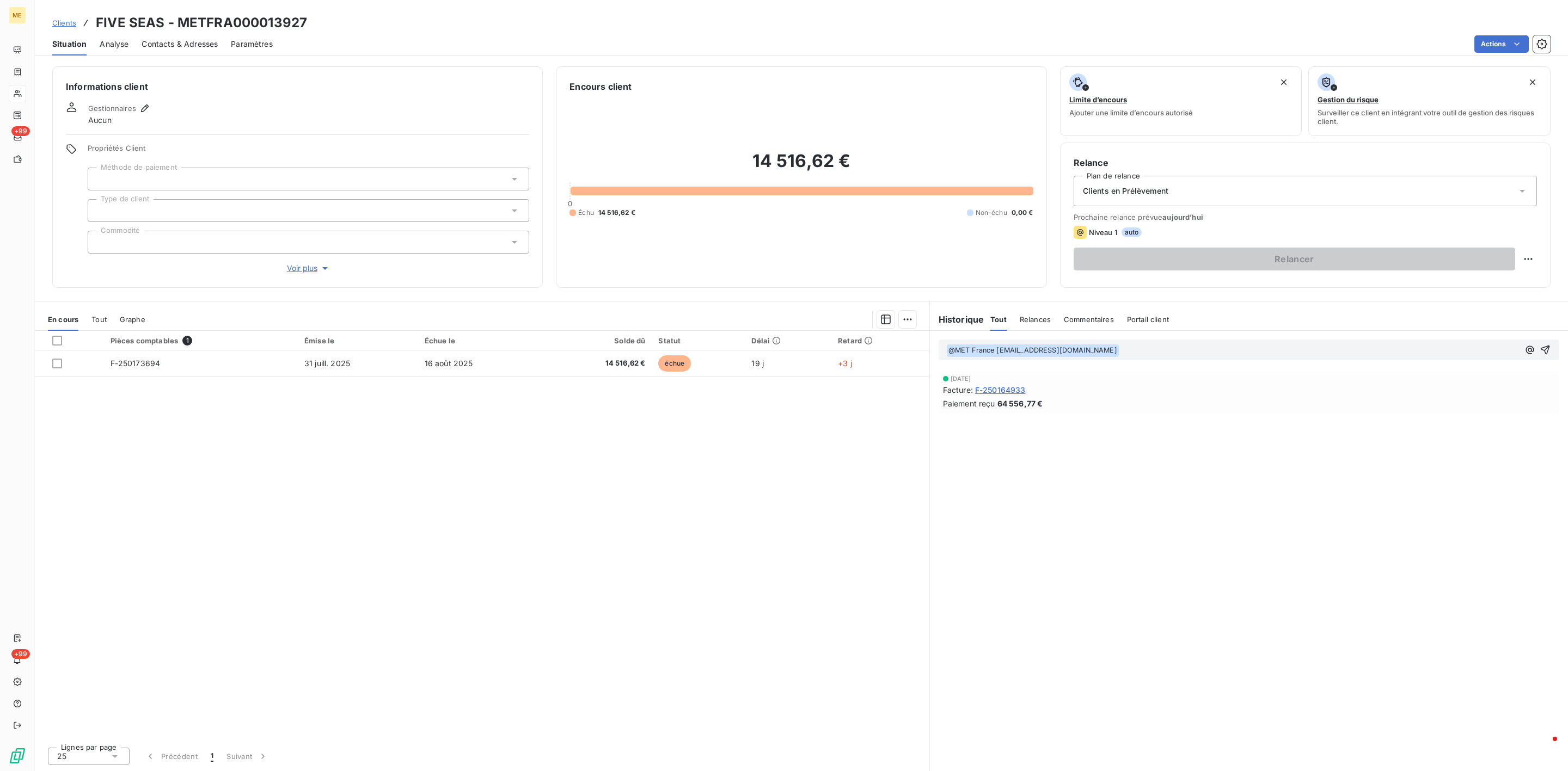
click at [94, 319] on span "Tout" at bounding box center [99, 319] width 15 height 9
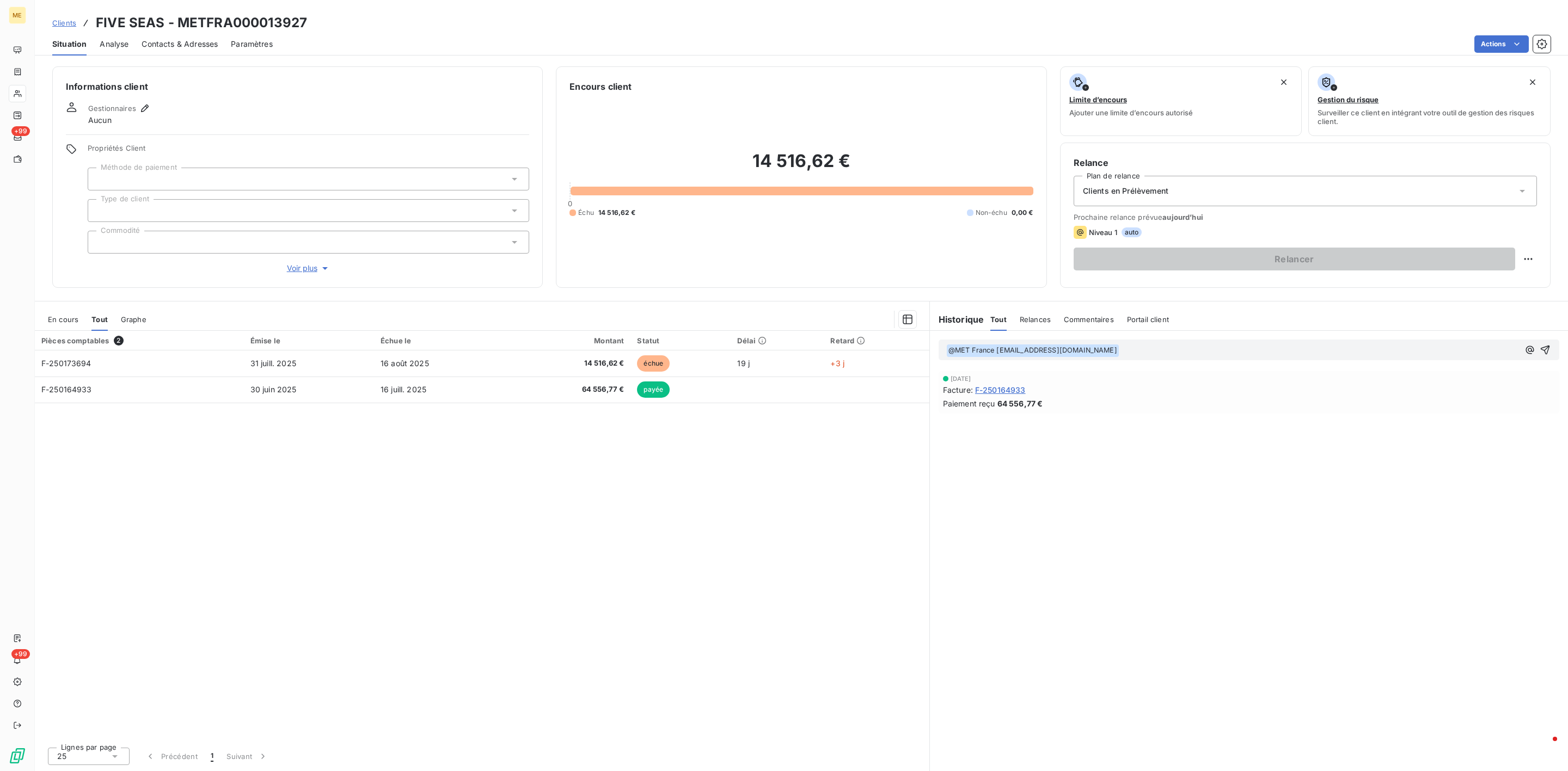
click at [68, 327] on div "En cours" at bounding box center [63, 319] width 30 height 23
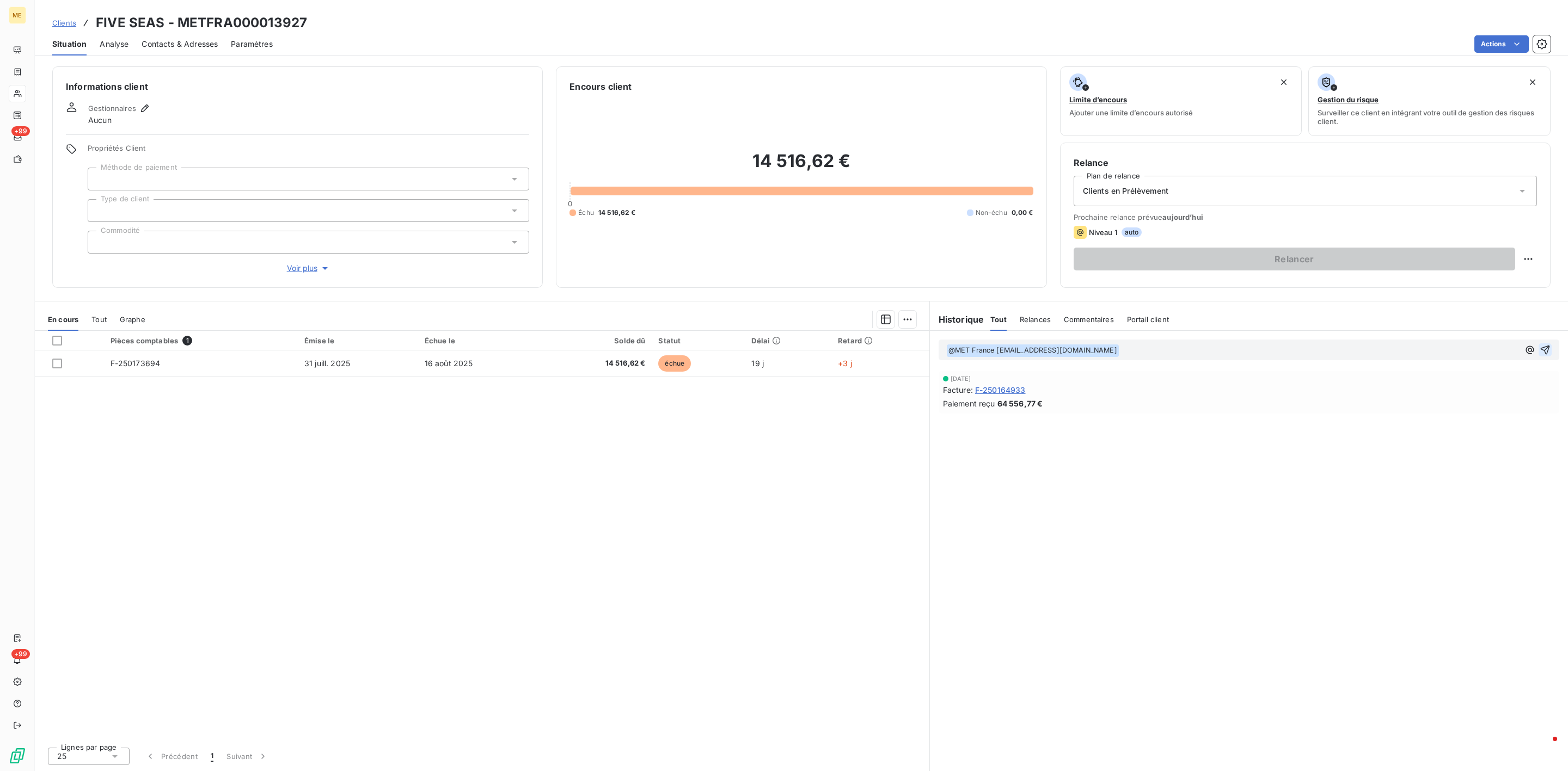
click at [1547, 354] on icon "button" at bounding box center [1545, 350] width 11 height 11
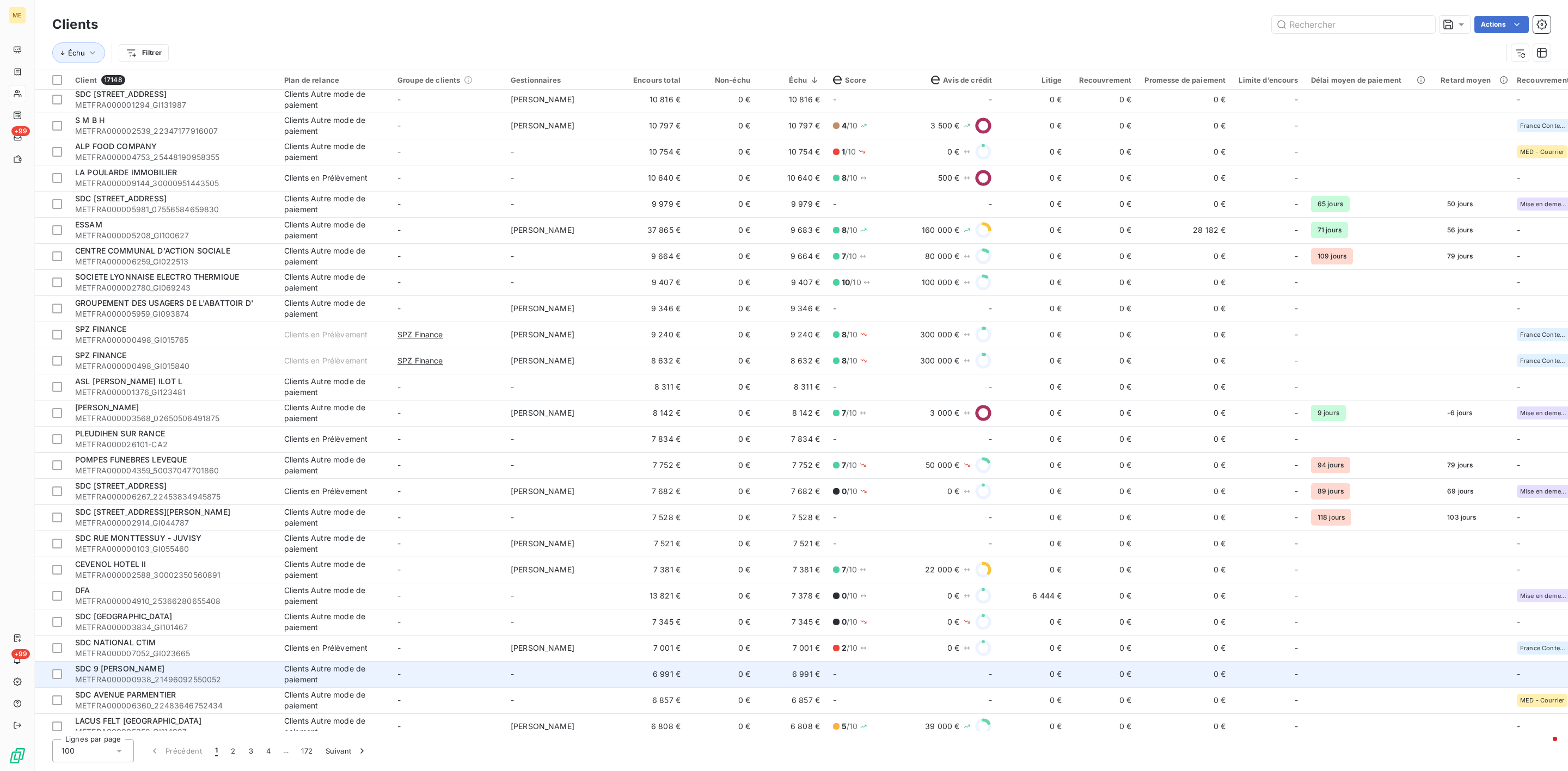
scroll to position [817, 0]
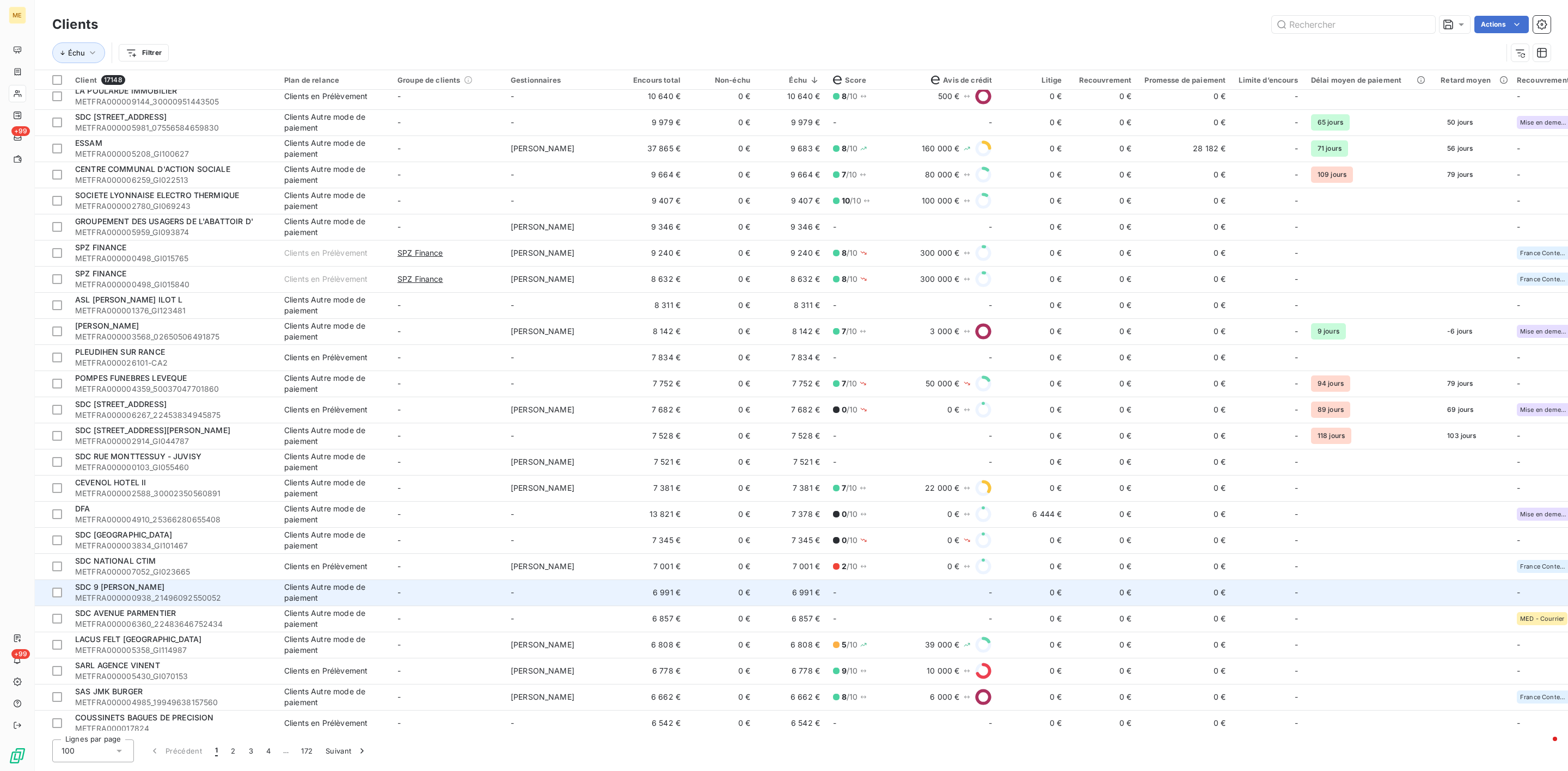
drag, startPoint x: 858, startPoint y: 601, endPoint x: 531, endPoint y: 604, distance: 327.0
click at [531, 604] on td "-" at bounding box center [561, 593] width 113 height 26
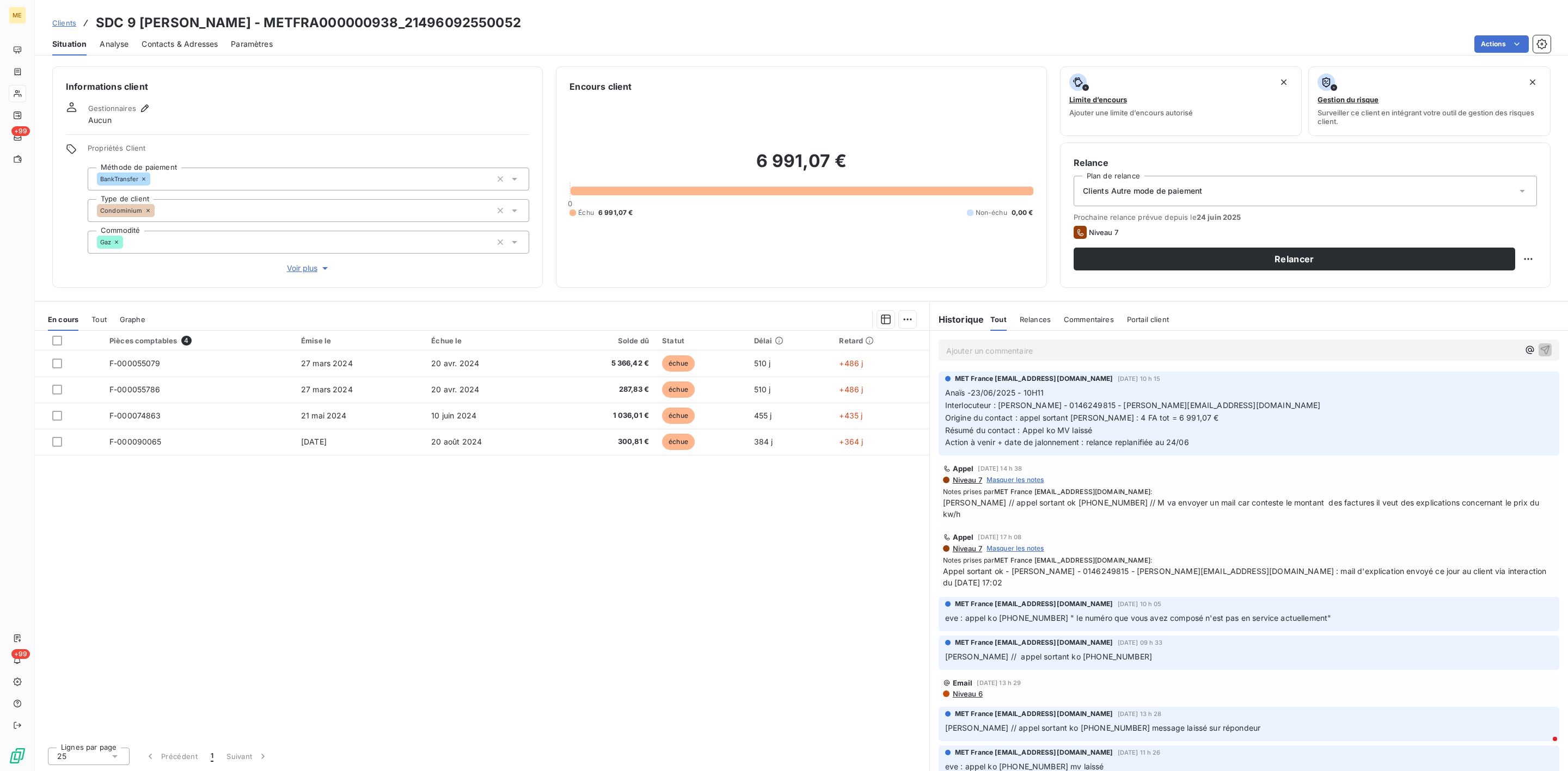
click at [88, 317] on div "En cours Tout Graphe" at bounding box center [482, 319] width 895 height 23
click at [95, 325] on div "Tout" at bounding box center [99, 319] width 15 height 23
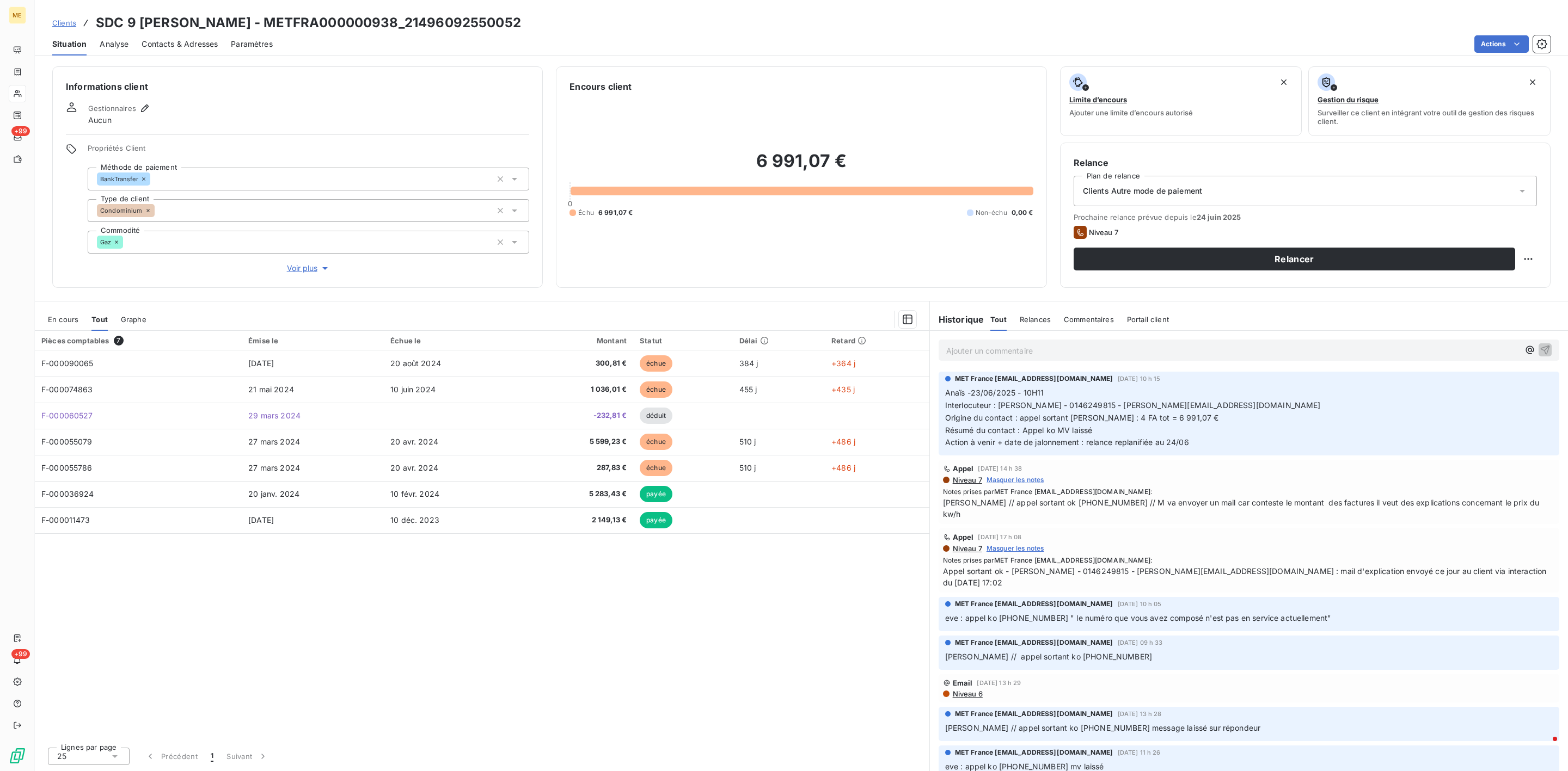
click at [66, 323] on span "En cours" at bounding box center [63, 319] width 30 height 9
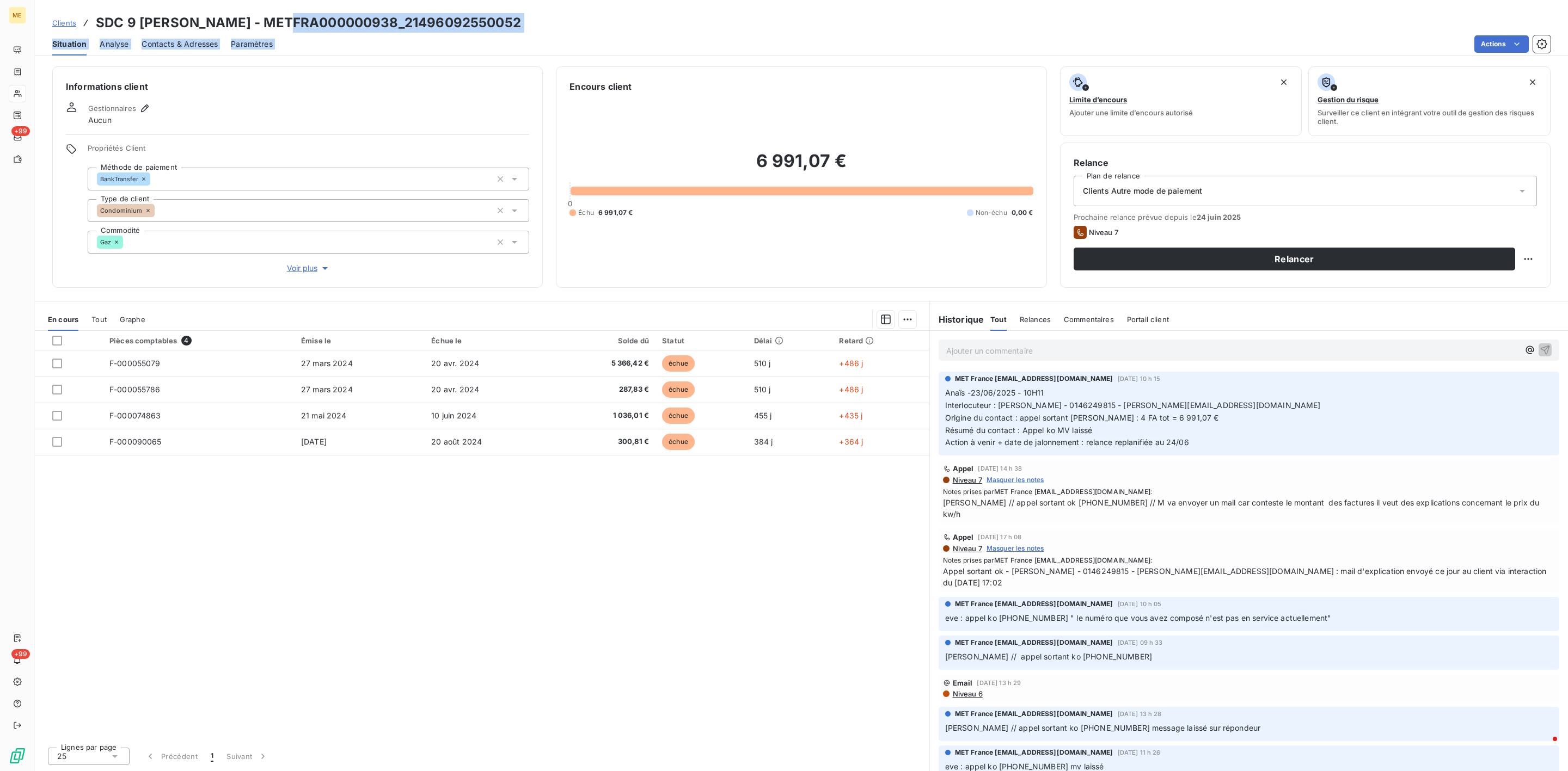
drag, startPoint x: 282, startPoint y: 25, endPoint x: 615, endPoint y: 34, distance: 333.1
click at [615, 34] on div "Clients SDC 9 [PERSON_NAME] - METFRA000000938_21496092550052 Situation Analyse …" at bounding box center [801, 27] width 1533 height 55
click at [425, 31] on h3 "SDC 9 [PERSON_NAME] - METFRA000000938_21496092550052" at bounding box center [308, 23] width 425 height 19
click at [286, 25] on h3 "SDC 9 [PERSON_NAME] - METFRA000000938_21496092550052" at bounding box center [308, 23] width 425 height 19
copy h3 "METFRA000000938_21496092550"
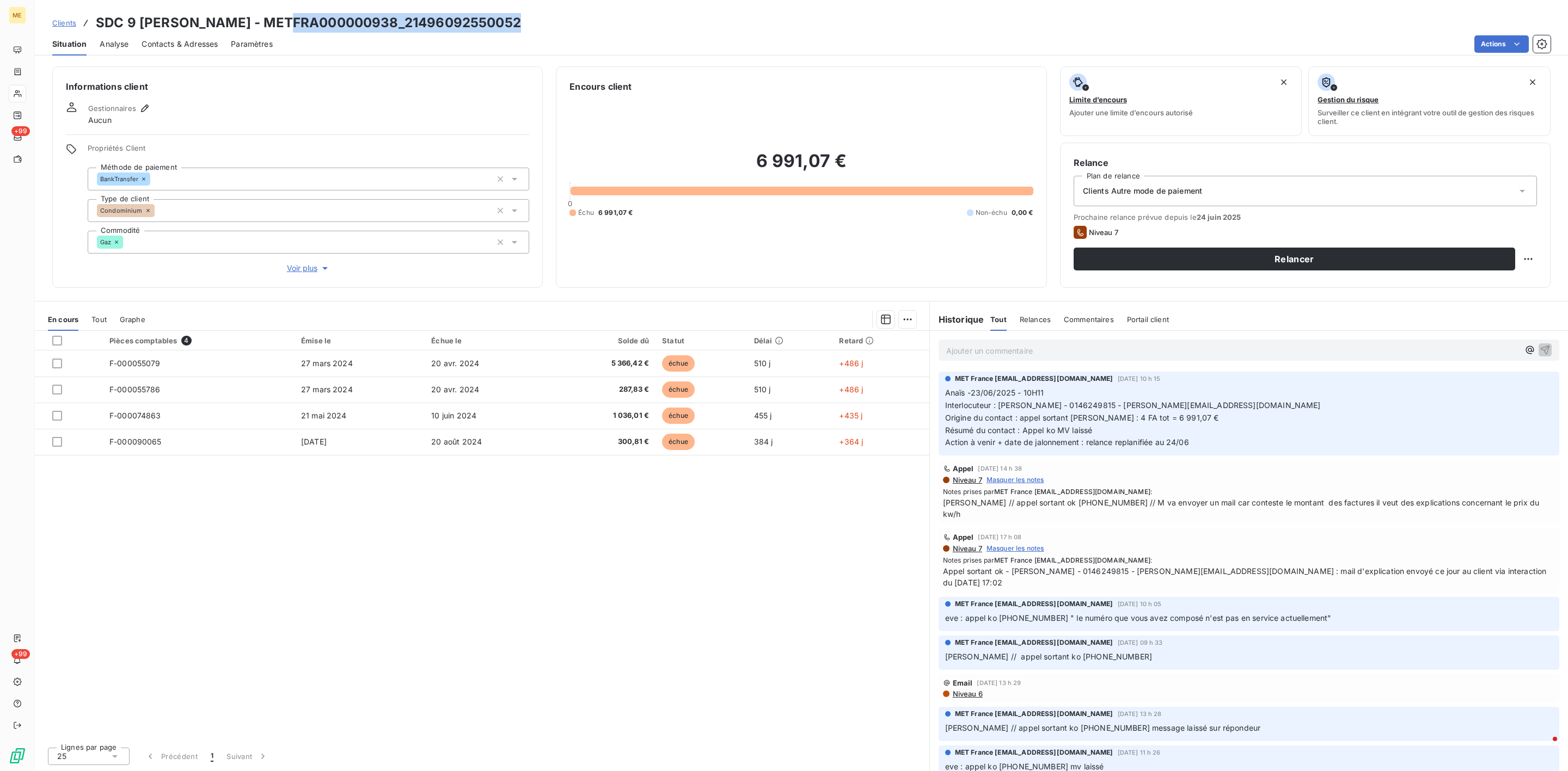
drag, startPoint x: 280, startPoint y: 22, endPoint x: 514, endPoint y: 22, distance: 234.0
click at [514, 22] on h3 "SDC 9 [PERSON_NAME] - METFRA000000938_21496092550052" at bounding box center [308, 23] width 425 height 19
click at [312, 270] on span "Voir plus" at bounding box center [309, 268] width 44 height 11
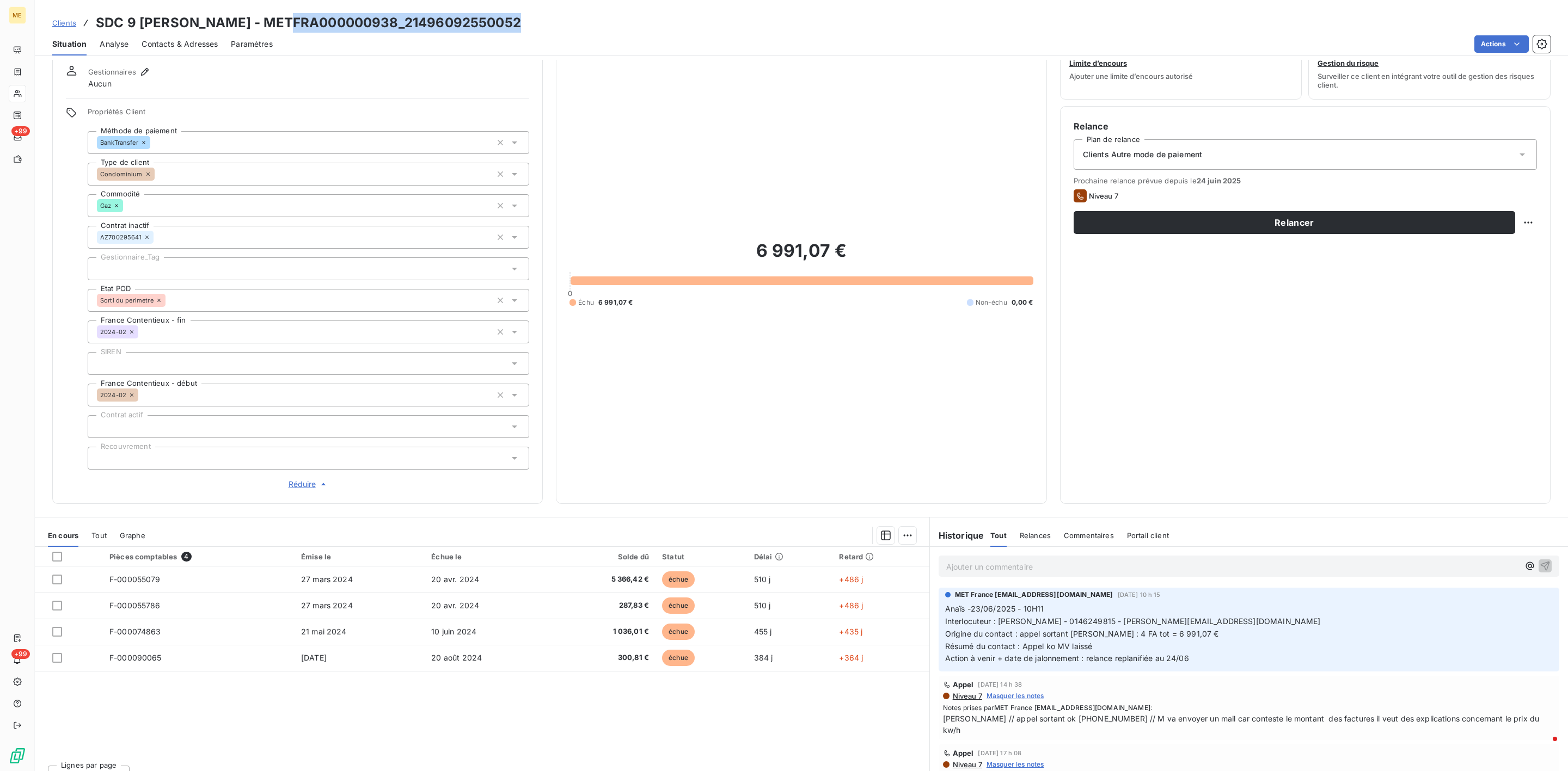
scroll to position [54, 0]
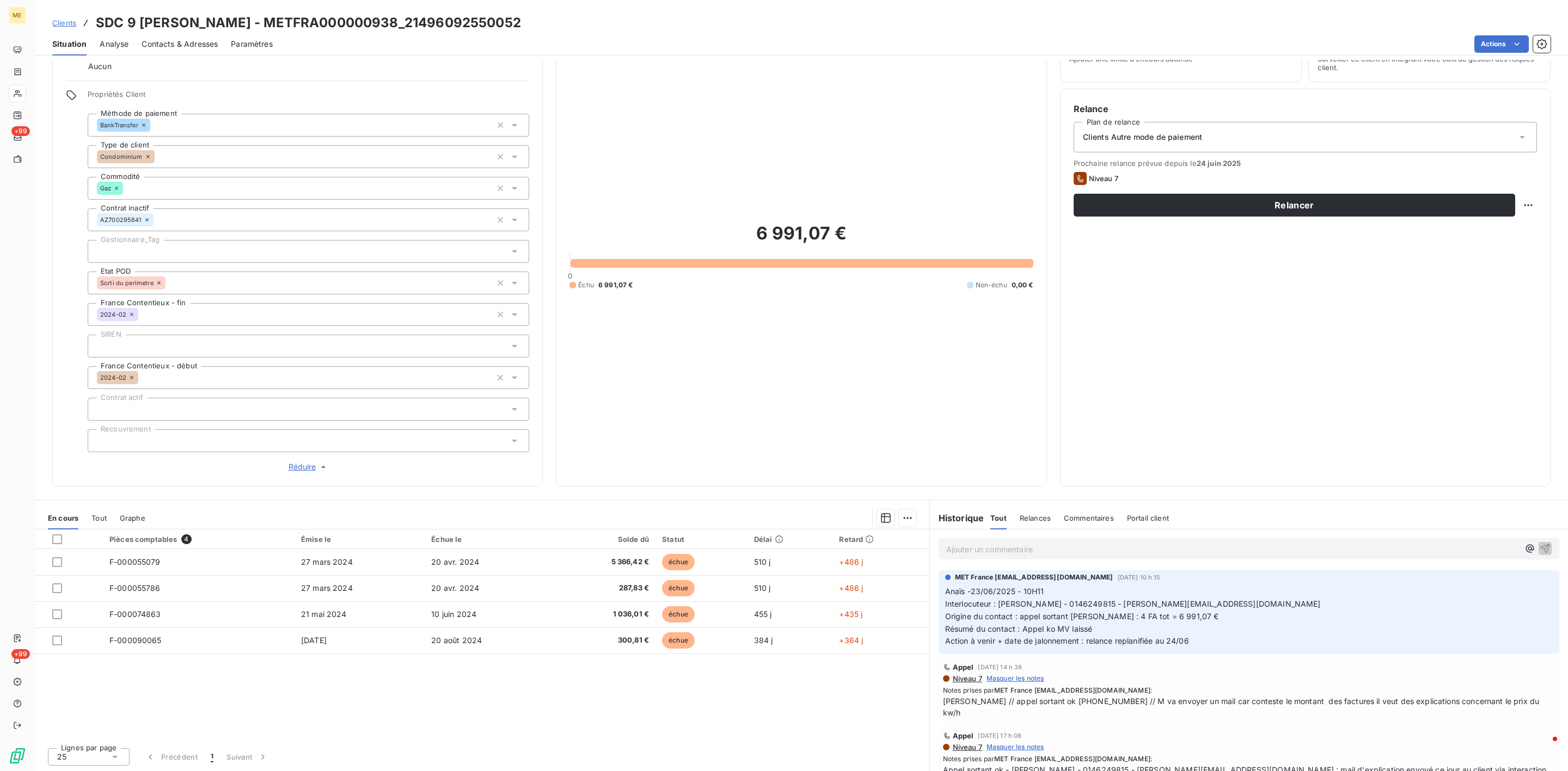
click at [1020, 549] on p "Ajouter un commentaire ﻿" at bounding box center [1233, 549] width 573 height 13
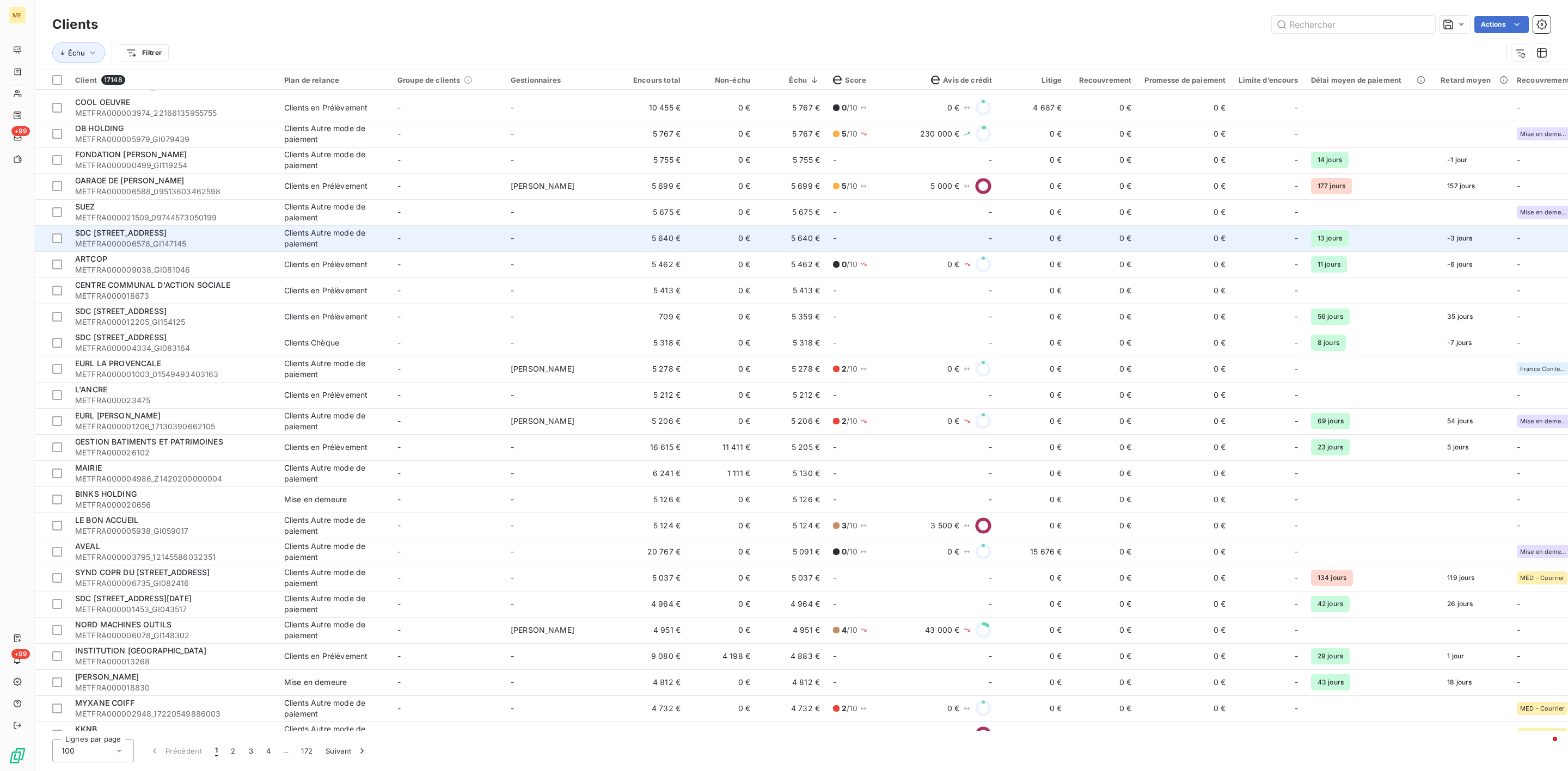
scroll to position [1715, 0]
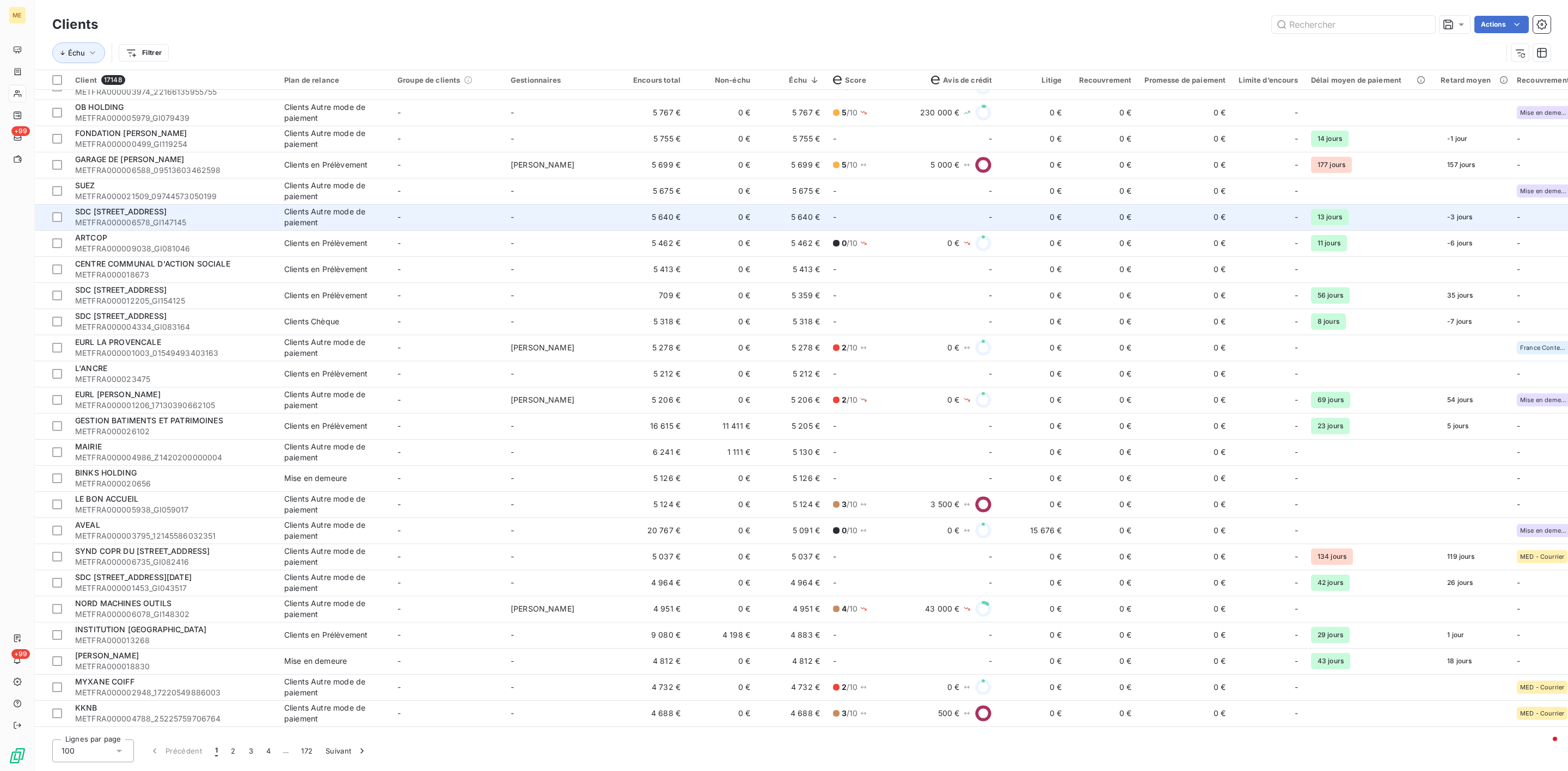
click at [167, 214] on span "SDC [STREET_ADDRESS]" at bounding box center [121, 211] width 91 height 9
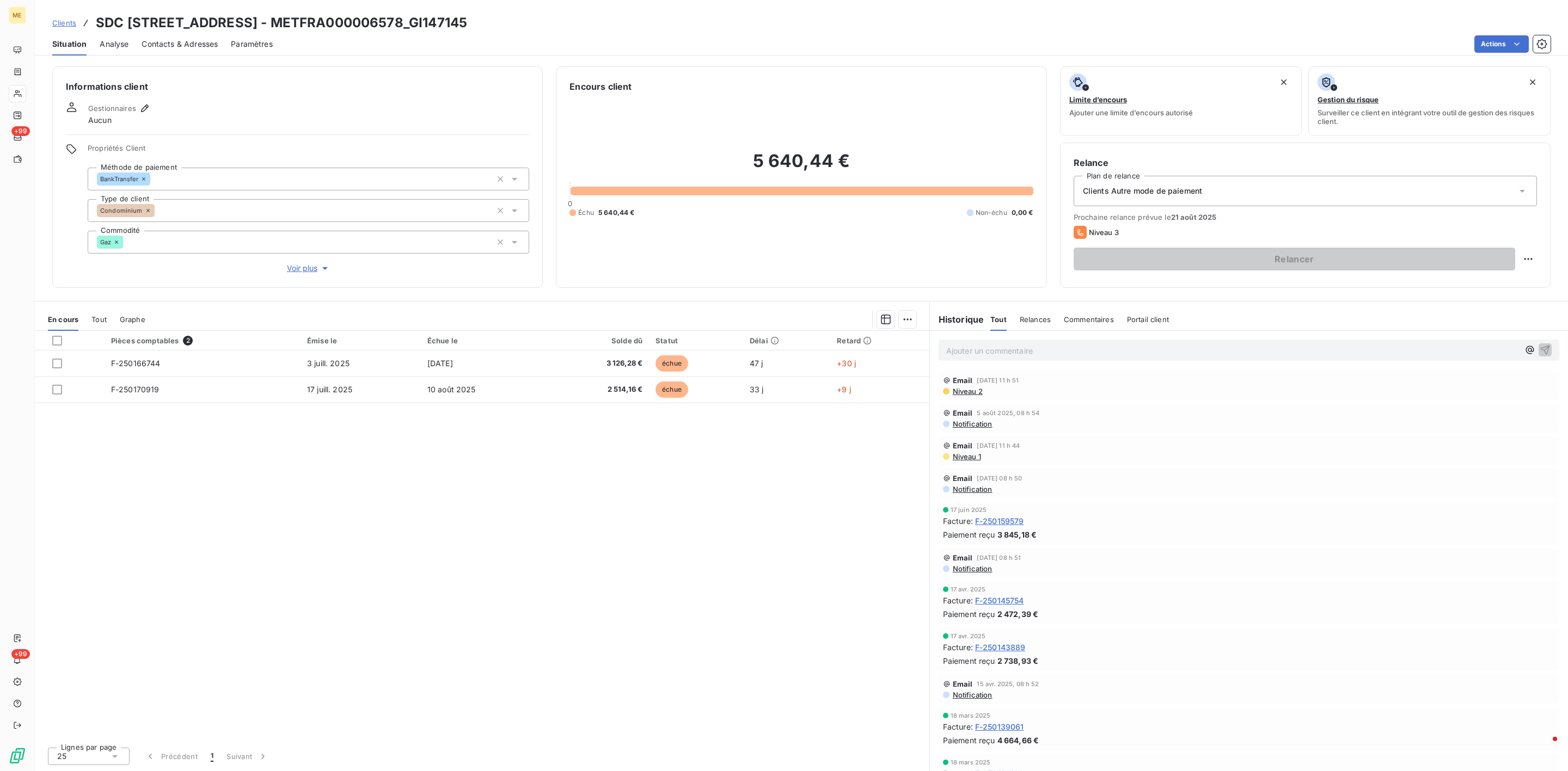
click at [103, 307] on section "En cours Tout Graphe Pièces comptables 2 Émise le Échue le Solde dû Statut Déla…" at bounding box center [482, 537] width 895 height 470
click at [103, 310] on div "Tout" at bounding box center [99, 319] width 15 height 23
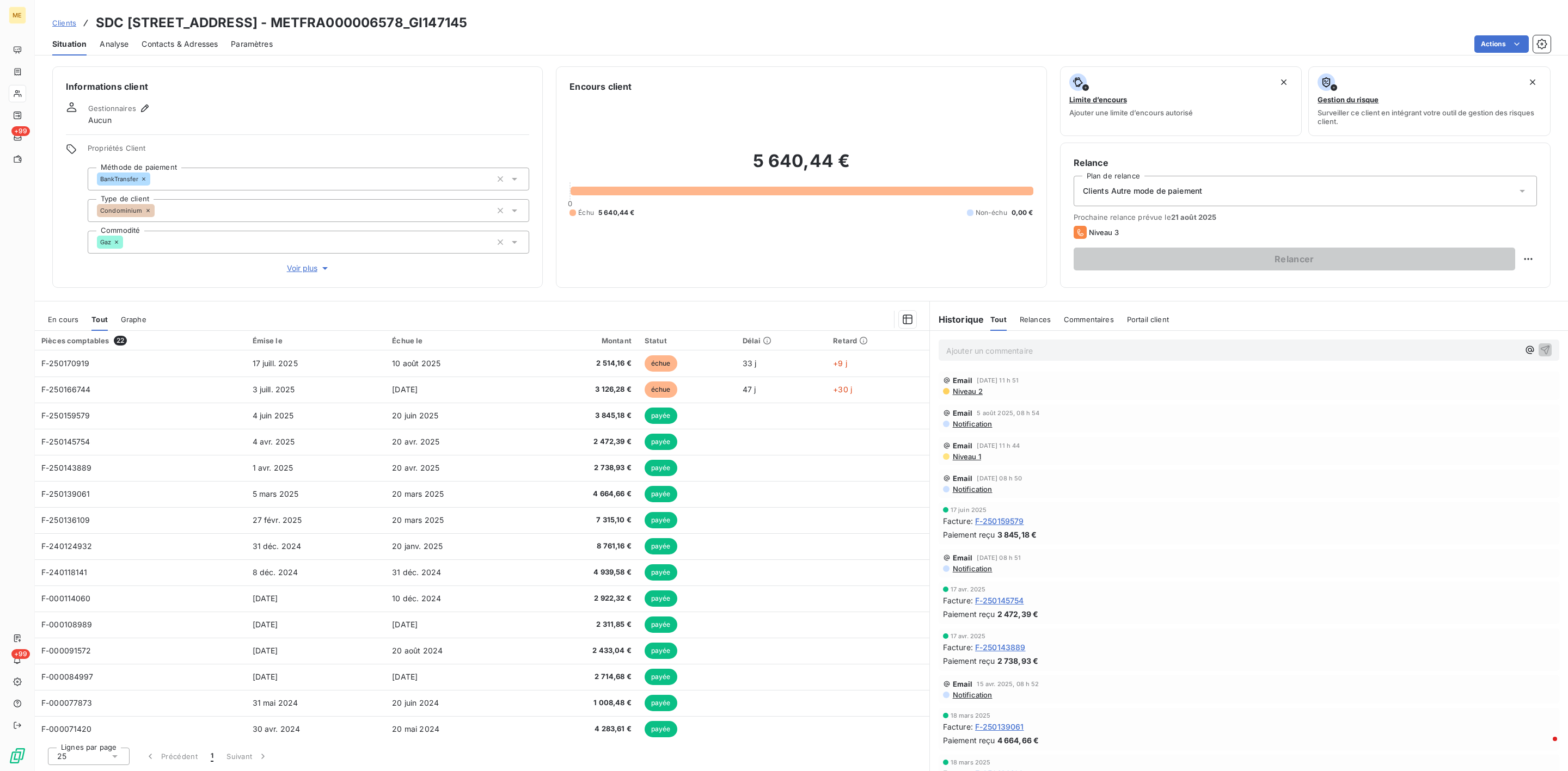
click at [79, 317] on div "En cours Tout Graphe" at bounding box center [482, 319] width 895 height 23
click at [53, 319] on span "En cours" at bounding box center [63, 319] width 30 height 9
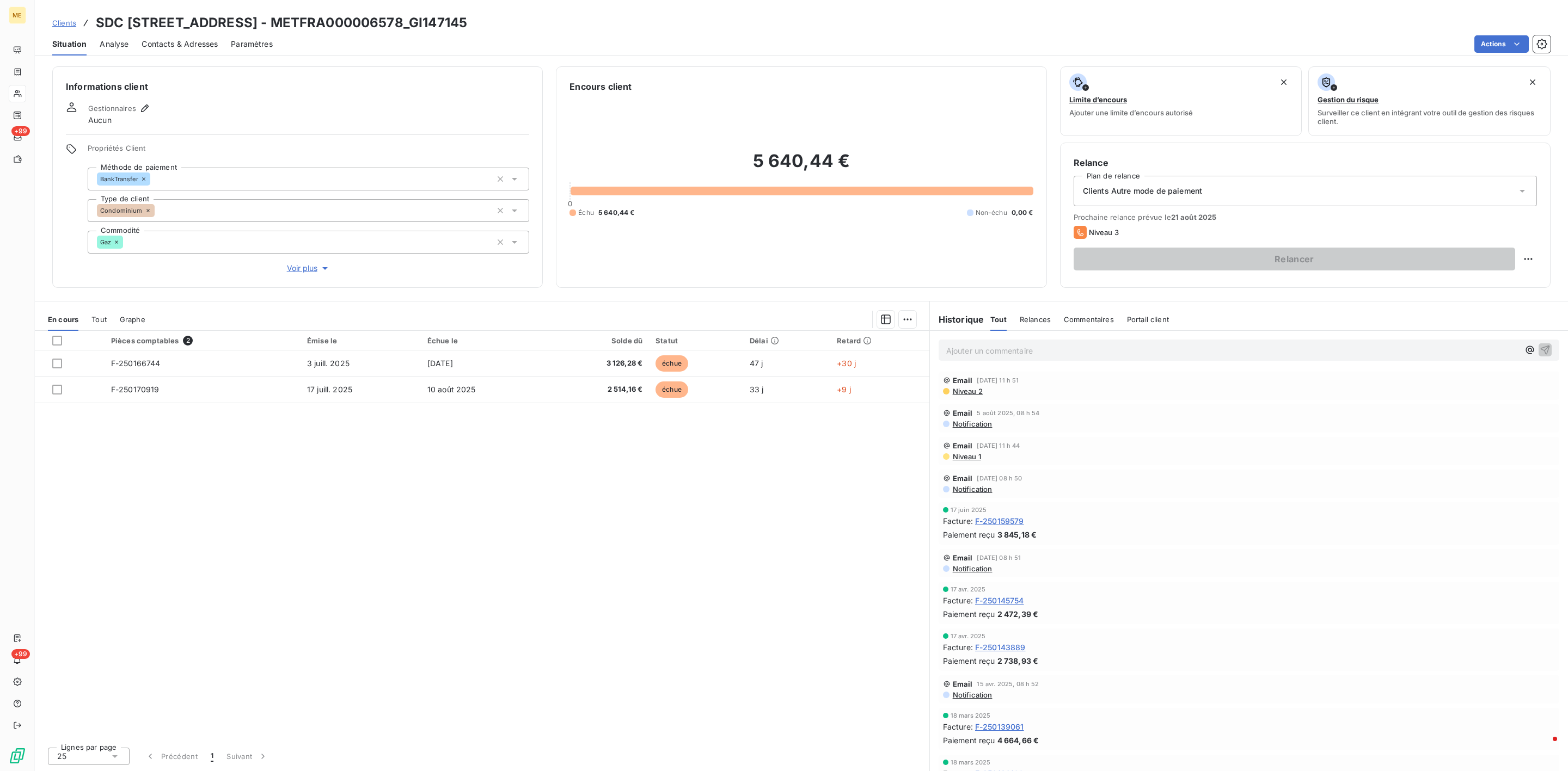
click at [1024, 350] on p "Ajouter un commentaire ﻿" at bounding box center [1233, 351] width 573 height 13
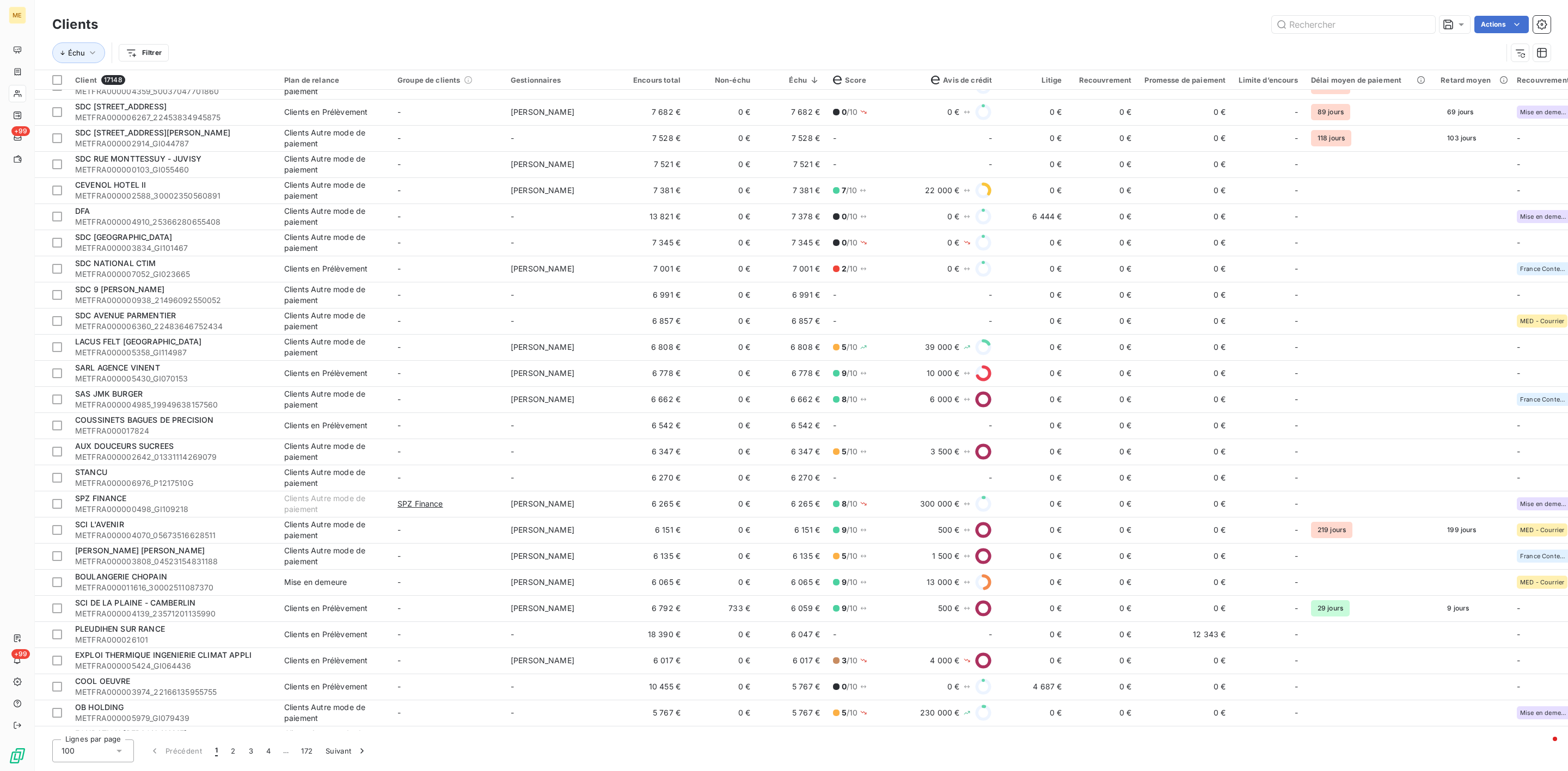
scroll to position [1224, 0]
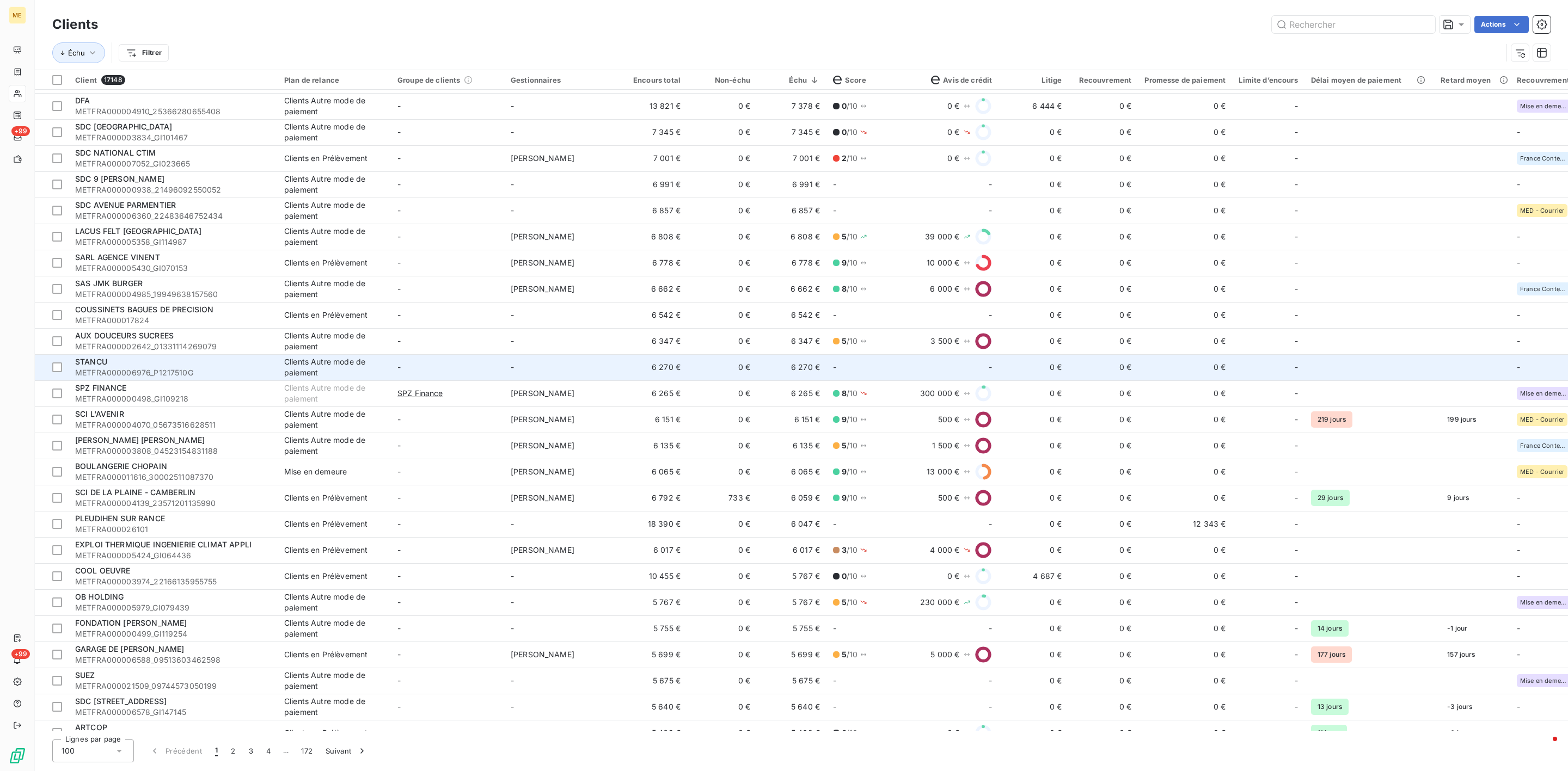
click at [631, 363] on td "6 270 €" at bounding box center [652, 367] width 69 height 26
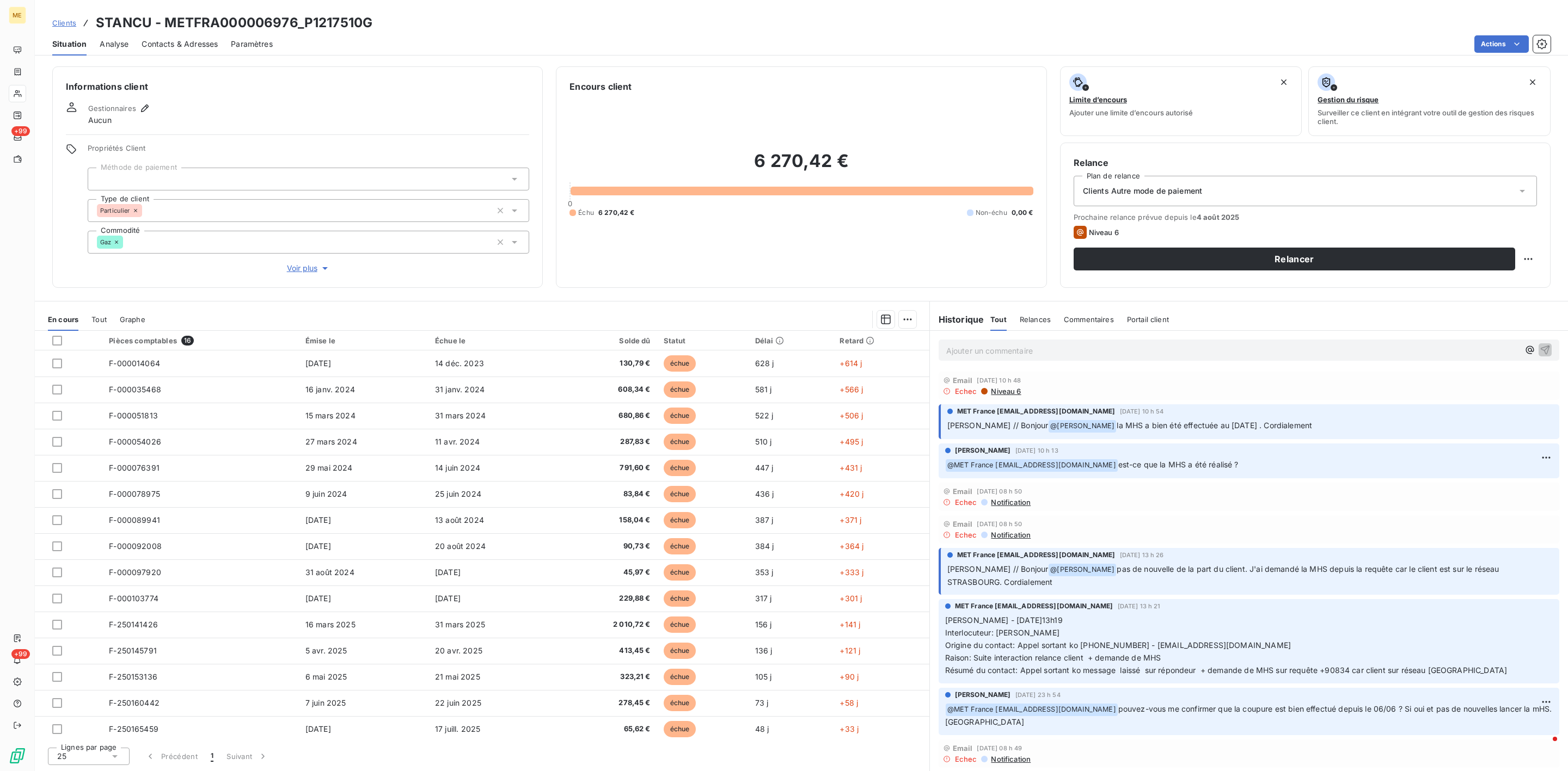
click at [296, 267] on span "Voir plus" at bounding box center [309, 268] width 44 height 11
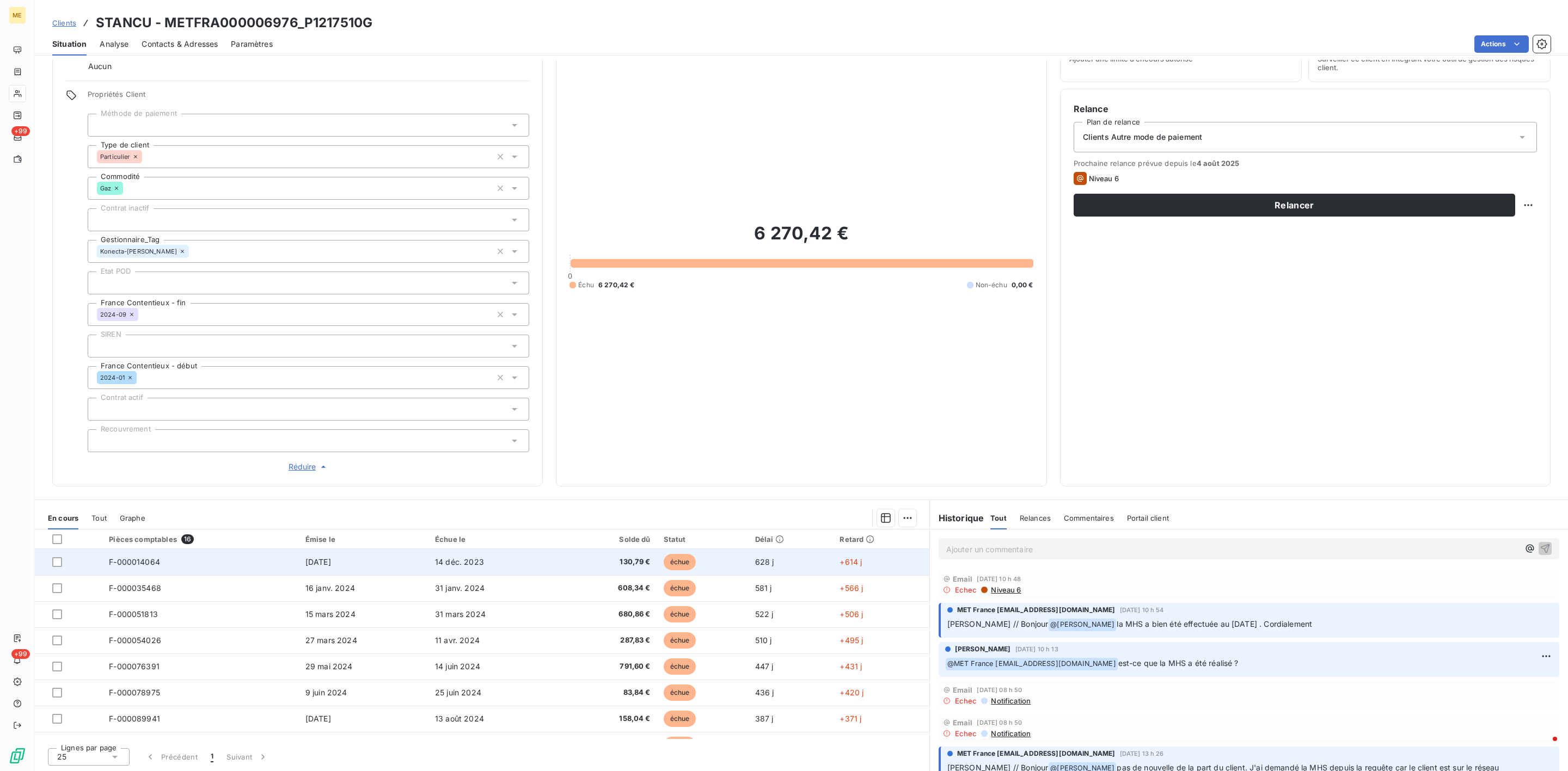
scroll to position [229, 0]
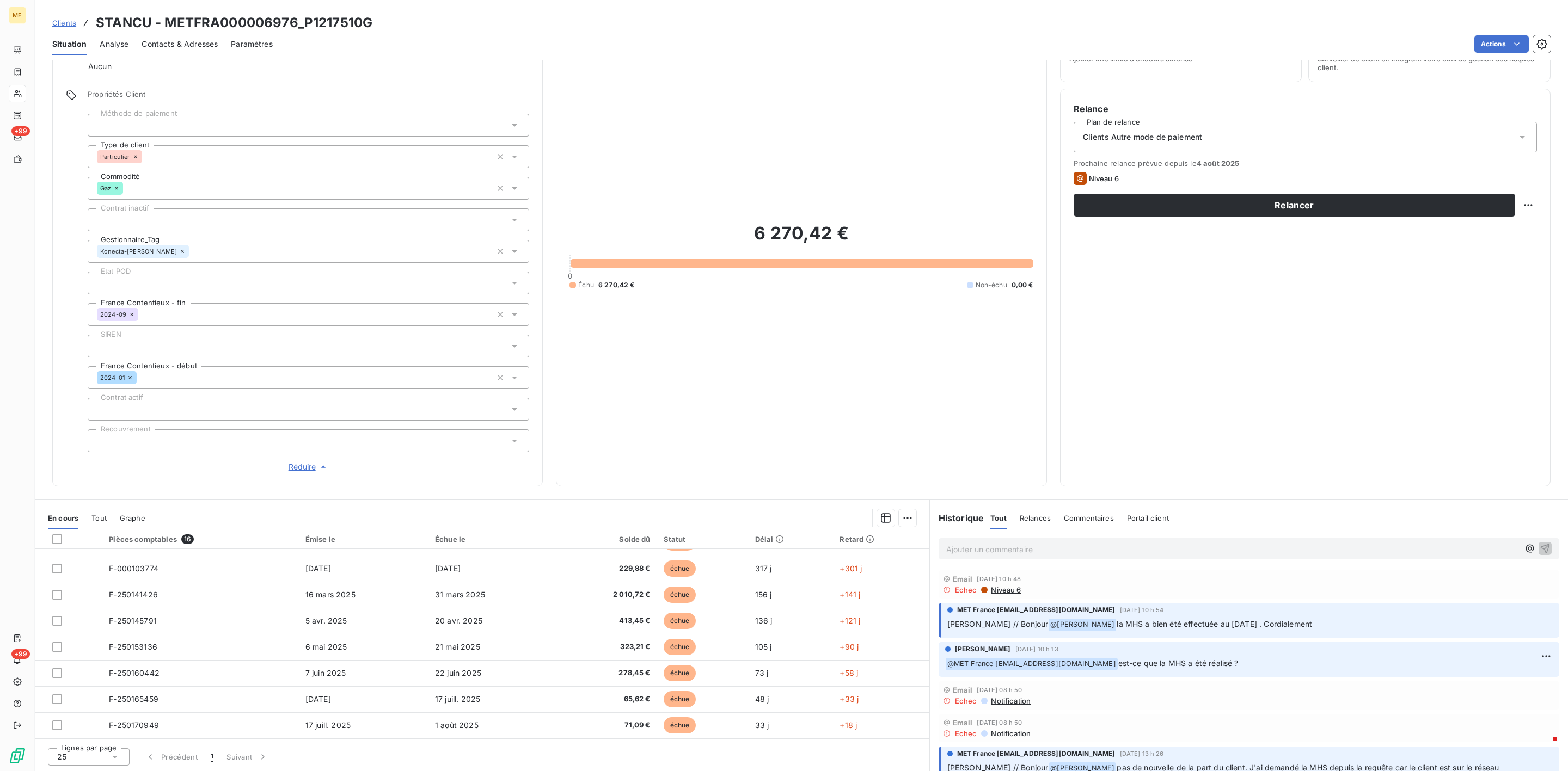
click at [959, 552] on p "Ajouter un commentaire ﻿" at bounding box center [1233, 549] width 573 height 13
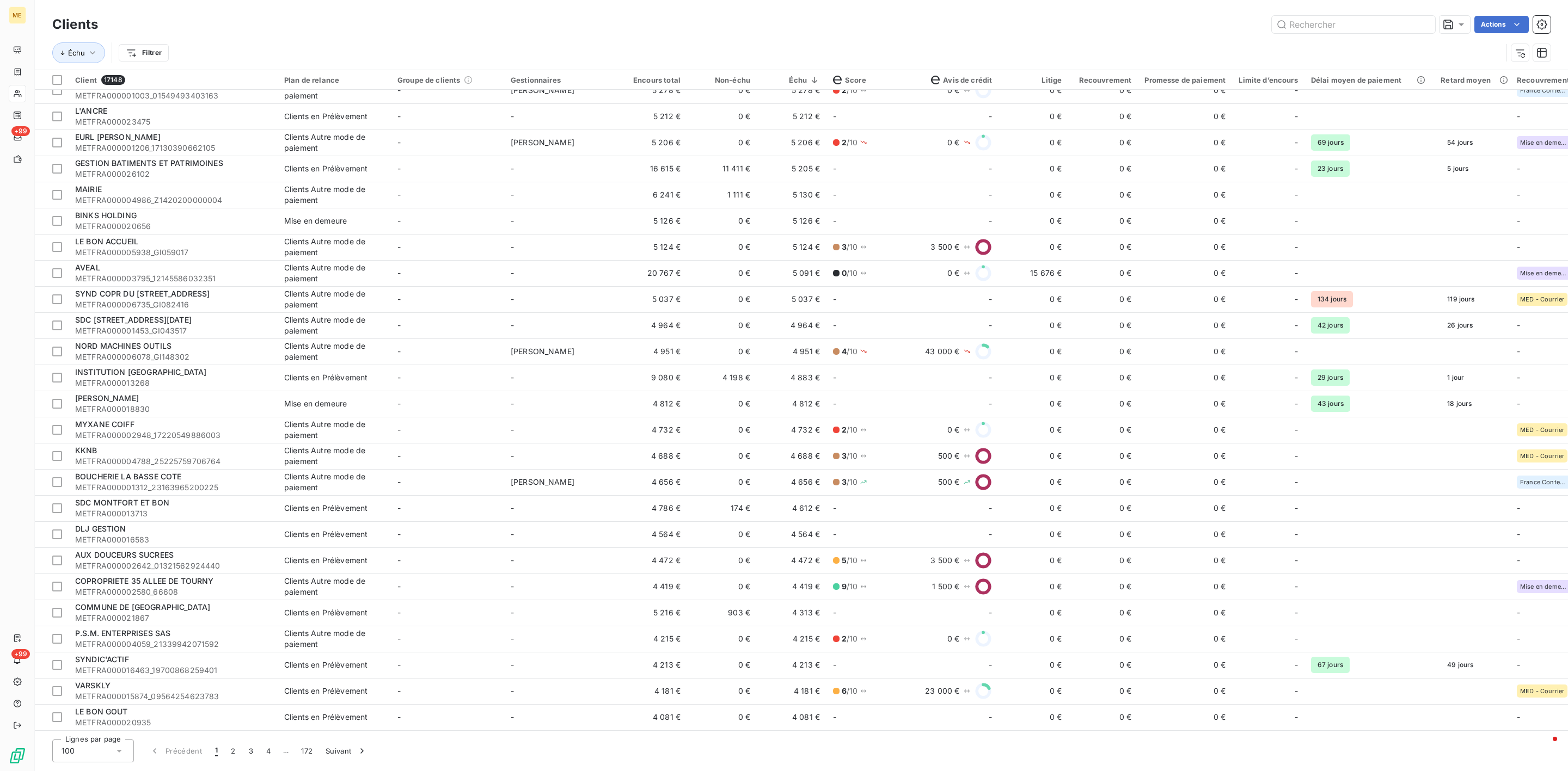
scroll to position [1894, 0]
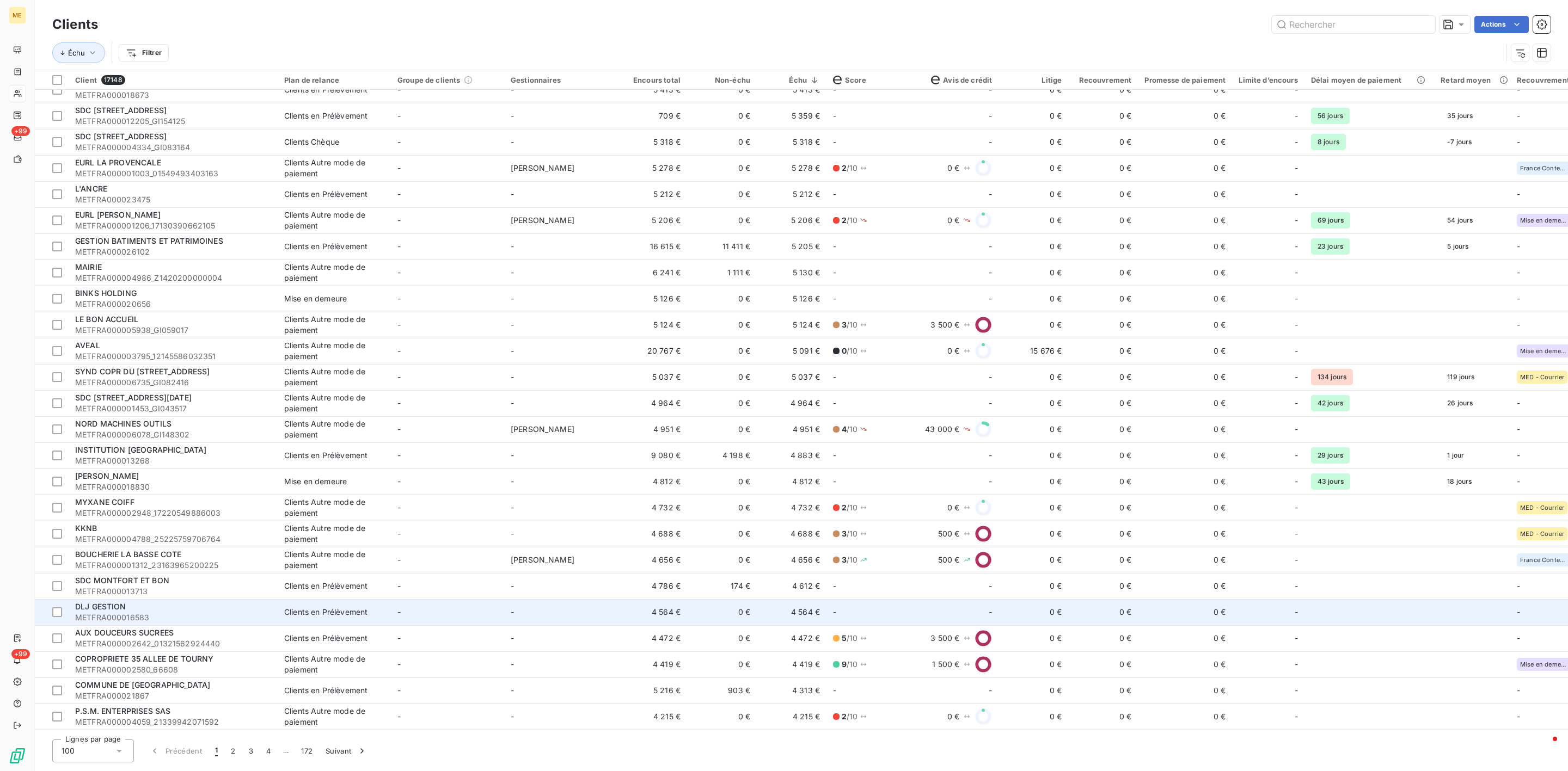
click at [167, 609] on div "DLJ GESTION" at bounding box center [173, 607] width 196 height 11
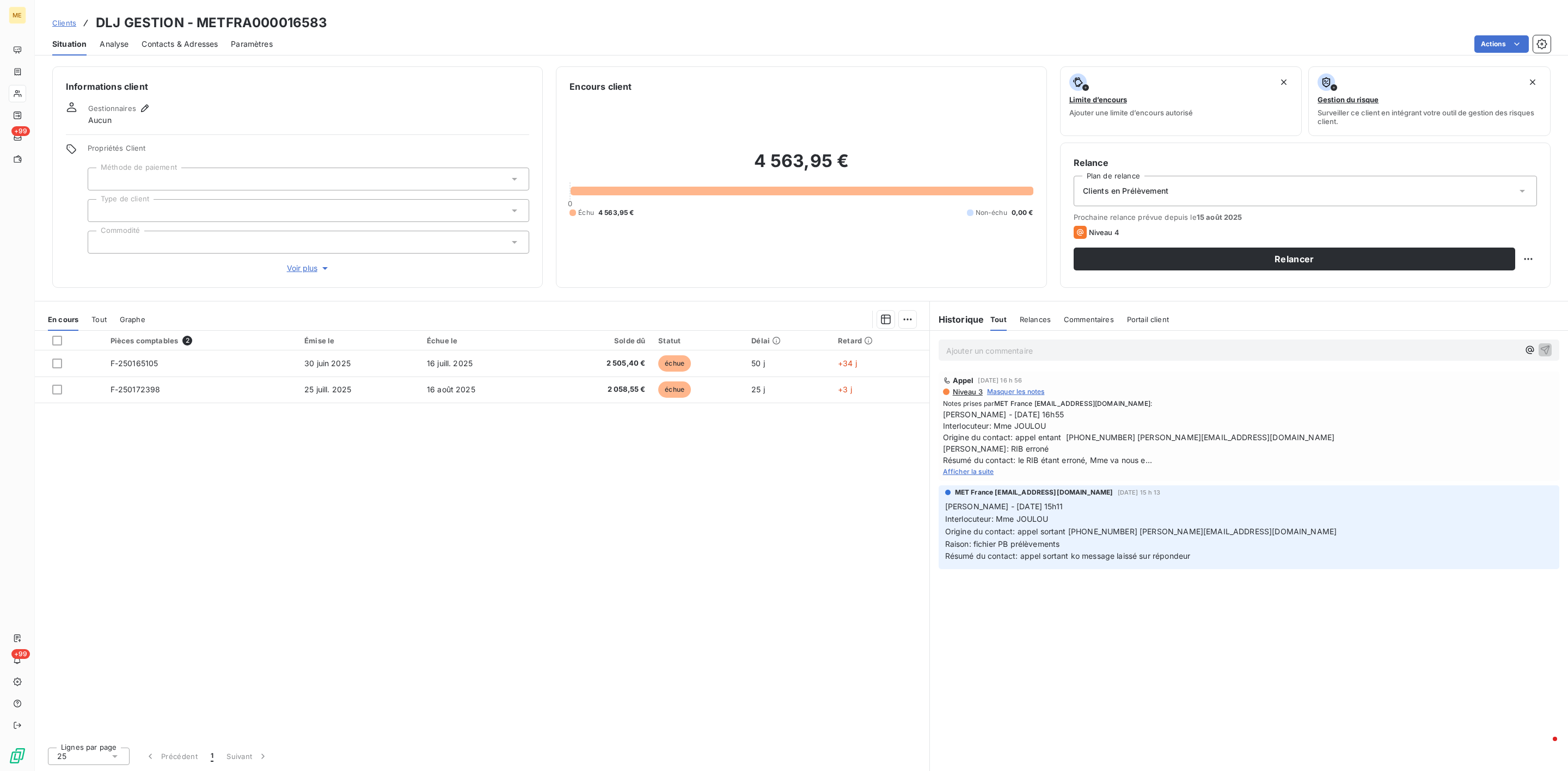
click at [1023, 348] on p "Ajouter un commentaire ﻿" at bounding box center [1233, 351] width 573 height 13
click at [943, 476] on span "Afficher la suite" at bounding box center [968, 471] width 51 height 8
click at [1029, 349] on p "Ajouter un commentaire ﻿" at bounding box center [1233, 351] width 573 height 13
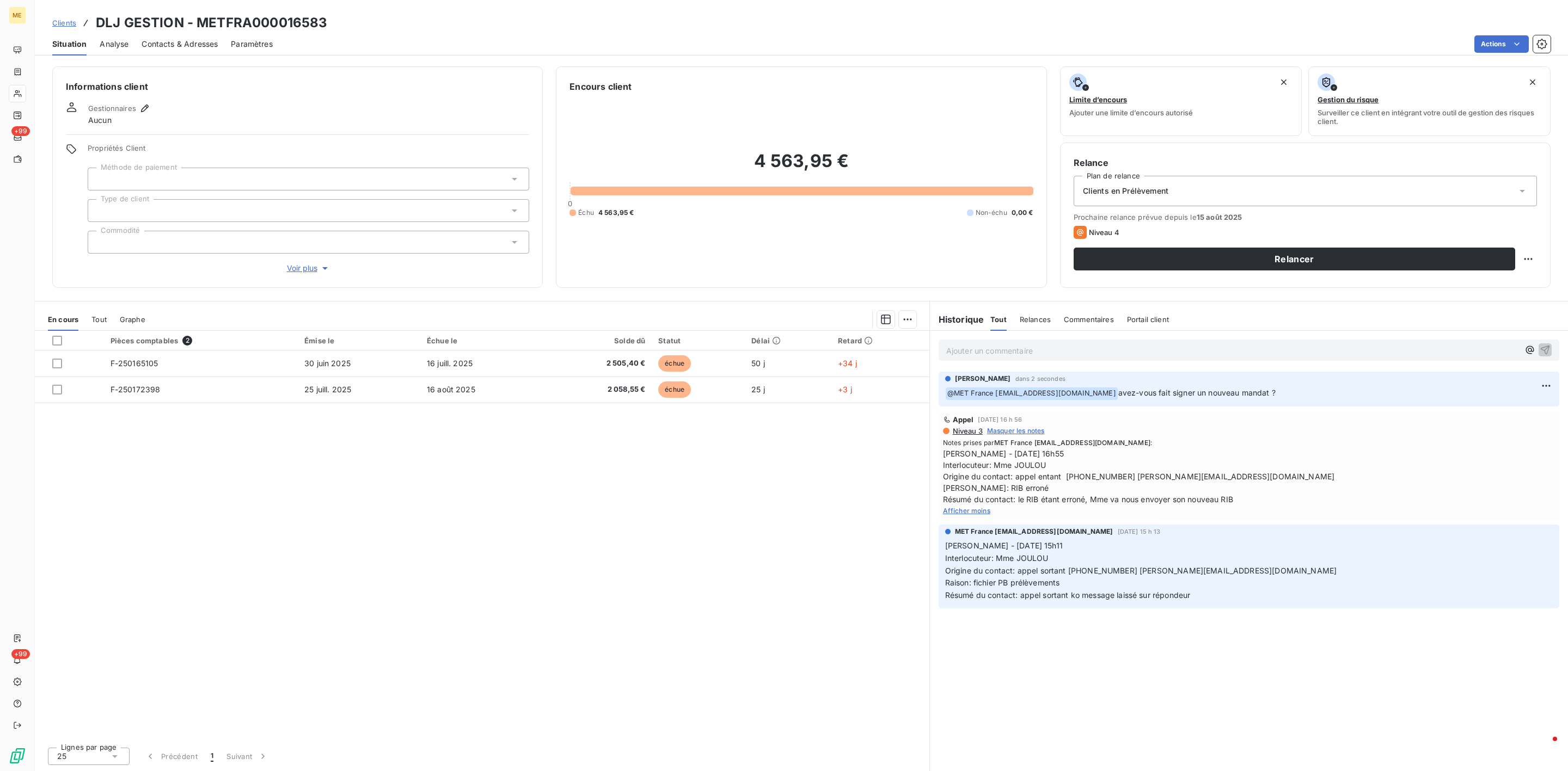
click at [72, 22] on span "Clients" at bounding box center [64, 23] width 24 height 9
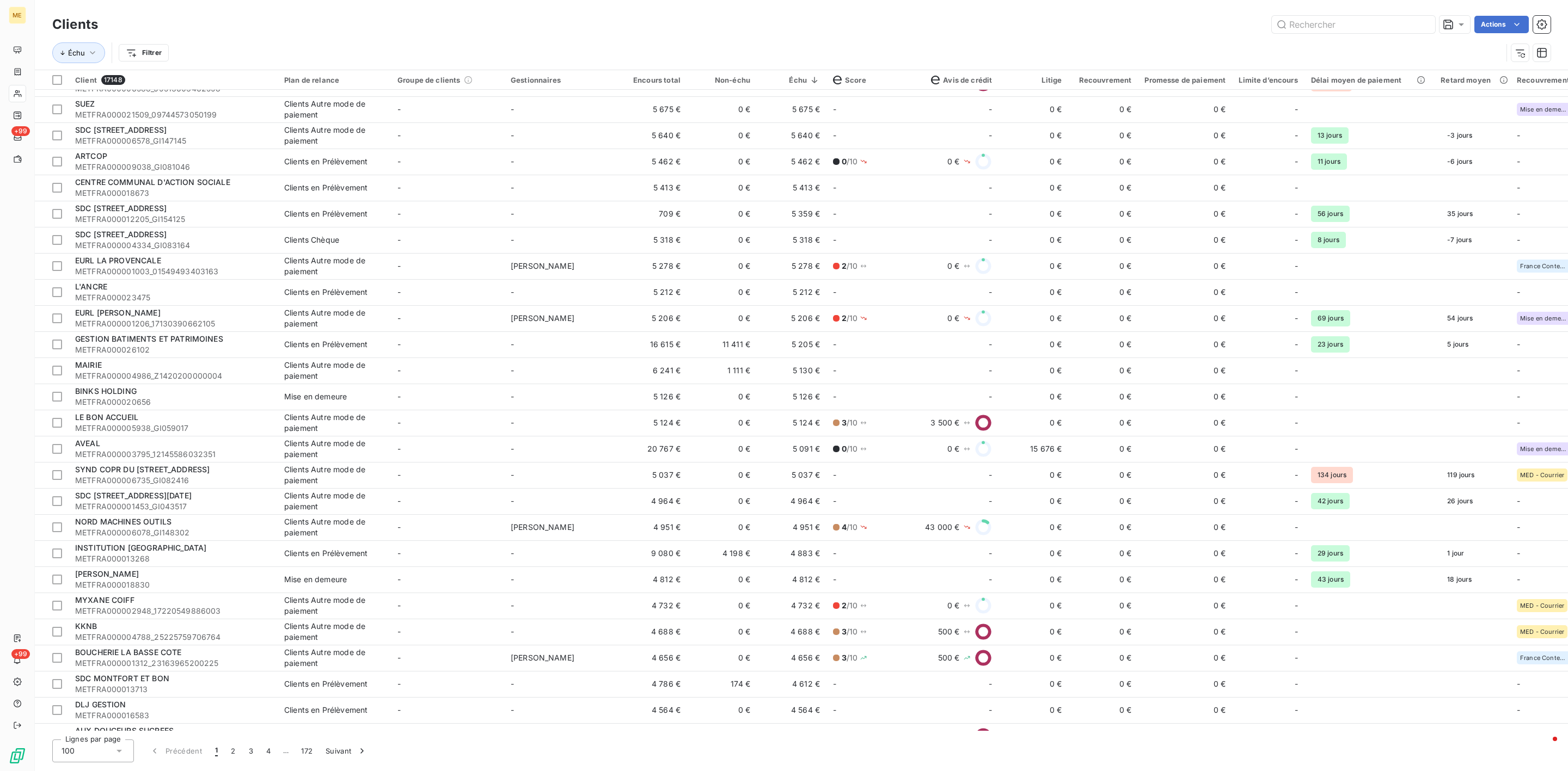
scroll to position [1976, 0]
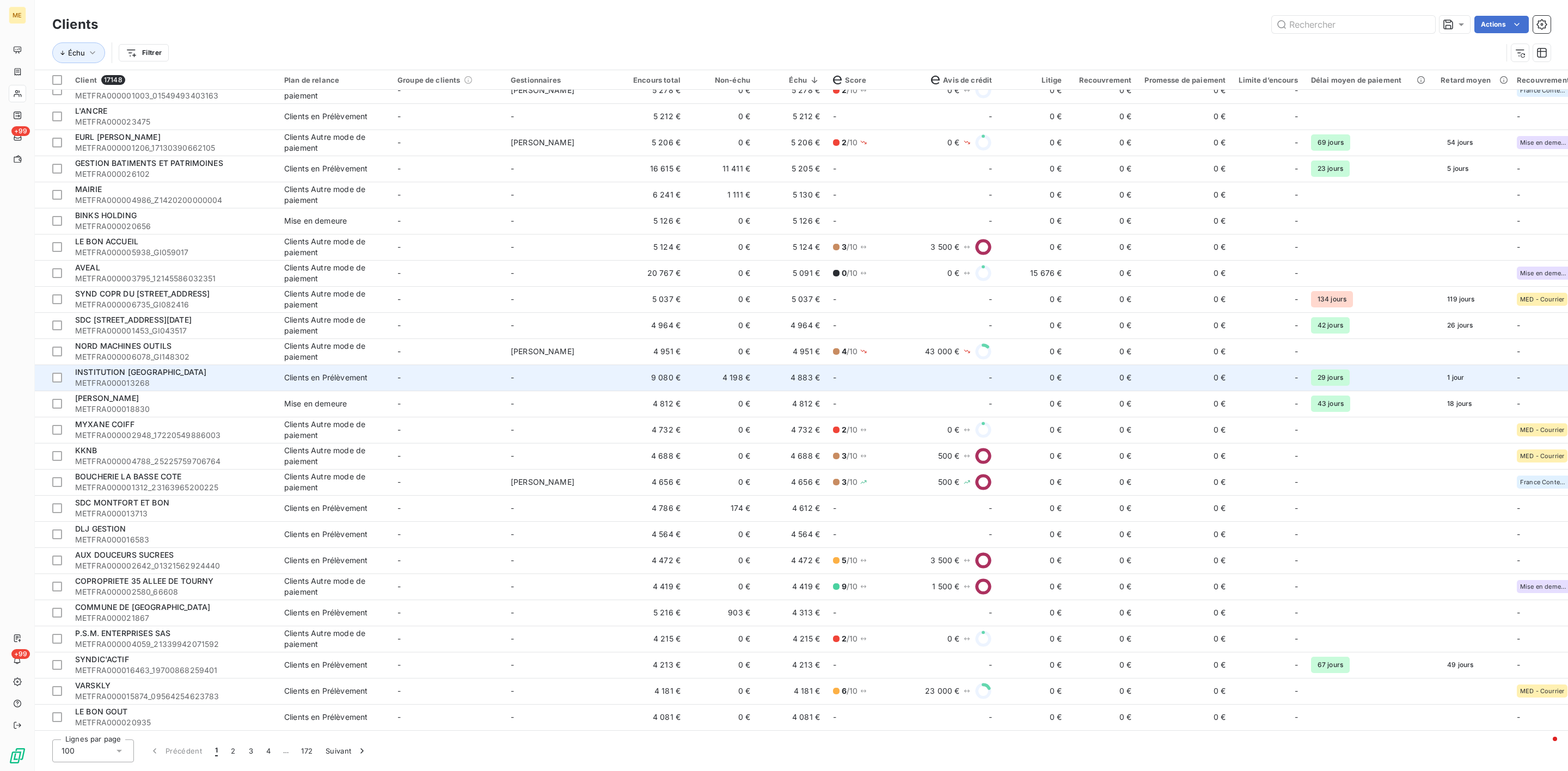
click at [268, 373] on div "INSTITUTION [GEOGRAPHIC_DATA]" at bounding box center [173, 372] width 196 height 11
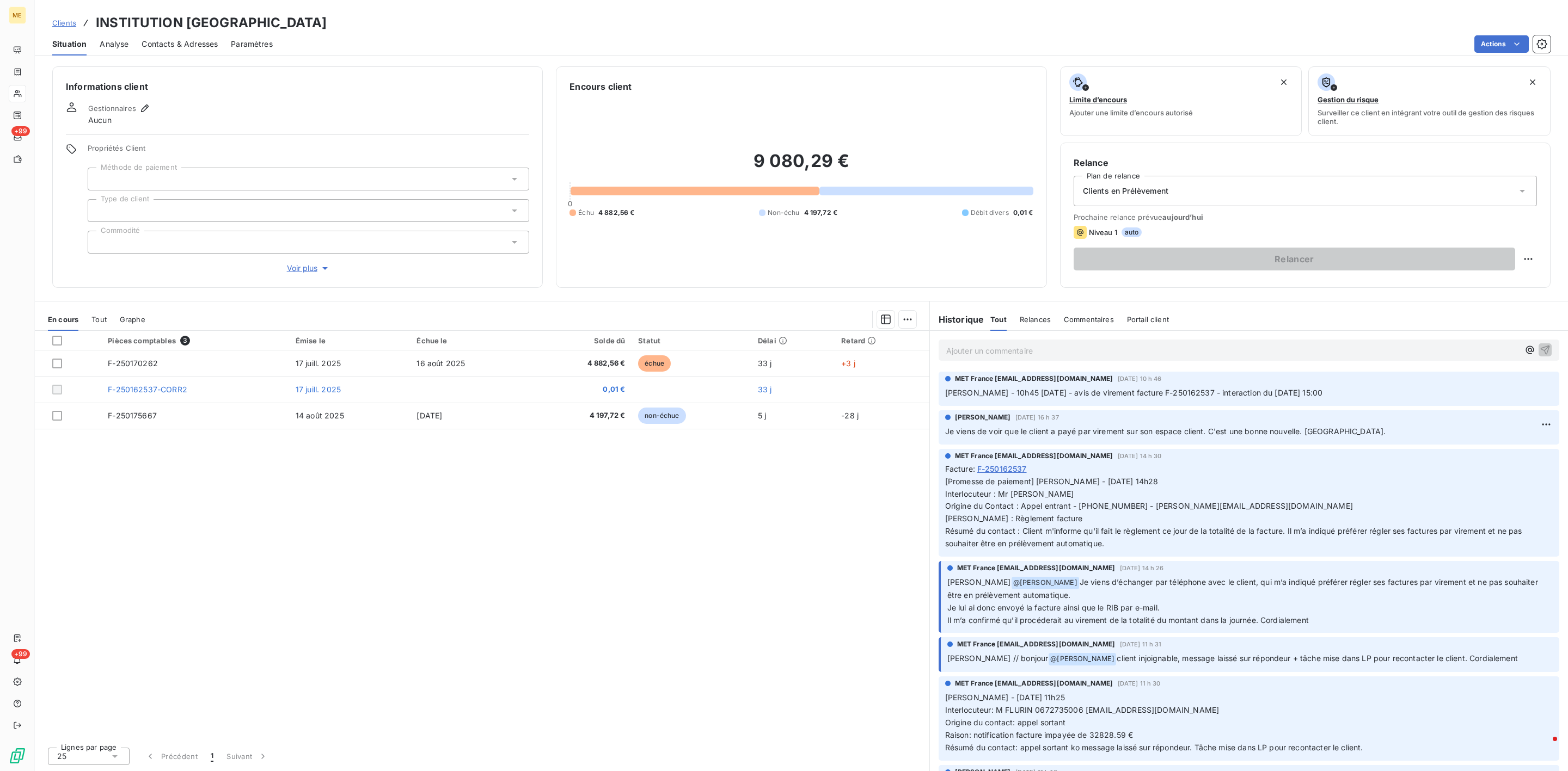
click at [105, 313] on div "Tout" at bounding box center [99, 319] width 15 height 23
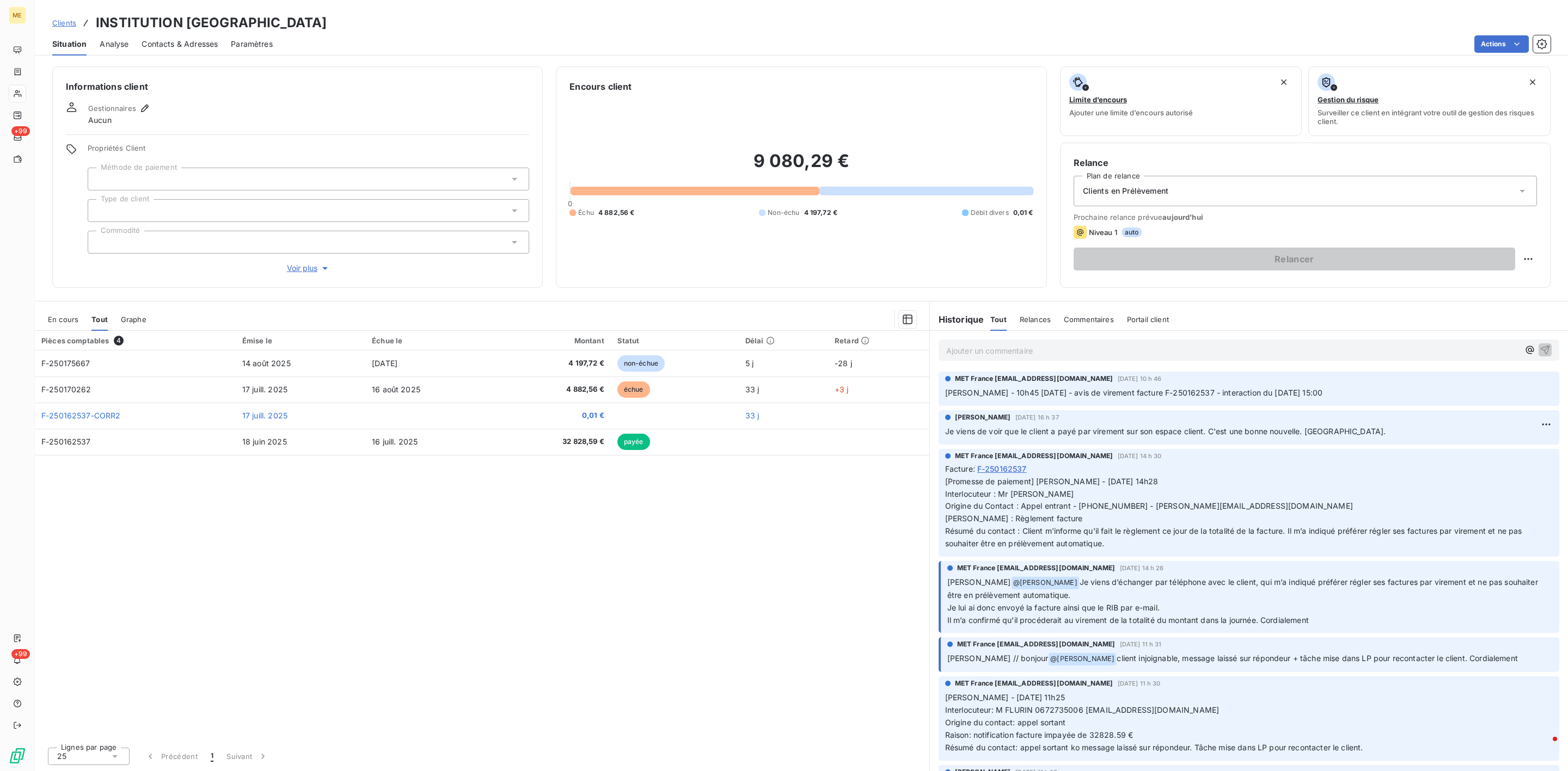
click at [77, 320] on div "En cours Tout Graphe" at bounding box center [482, 319] width 895 height 23
click at [1042, 353] on p "Ajouter un commentaire ﻿" at bounding box center [1233, 351] width 573 height 13
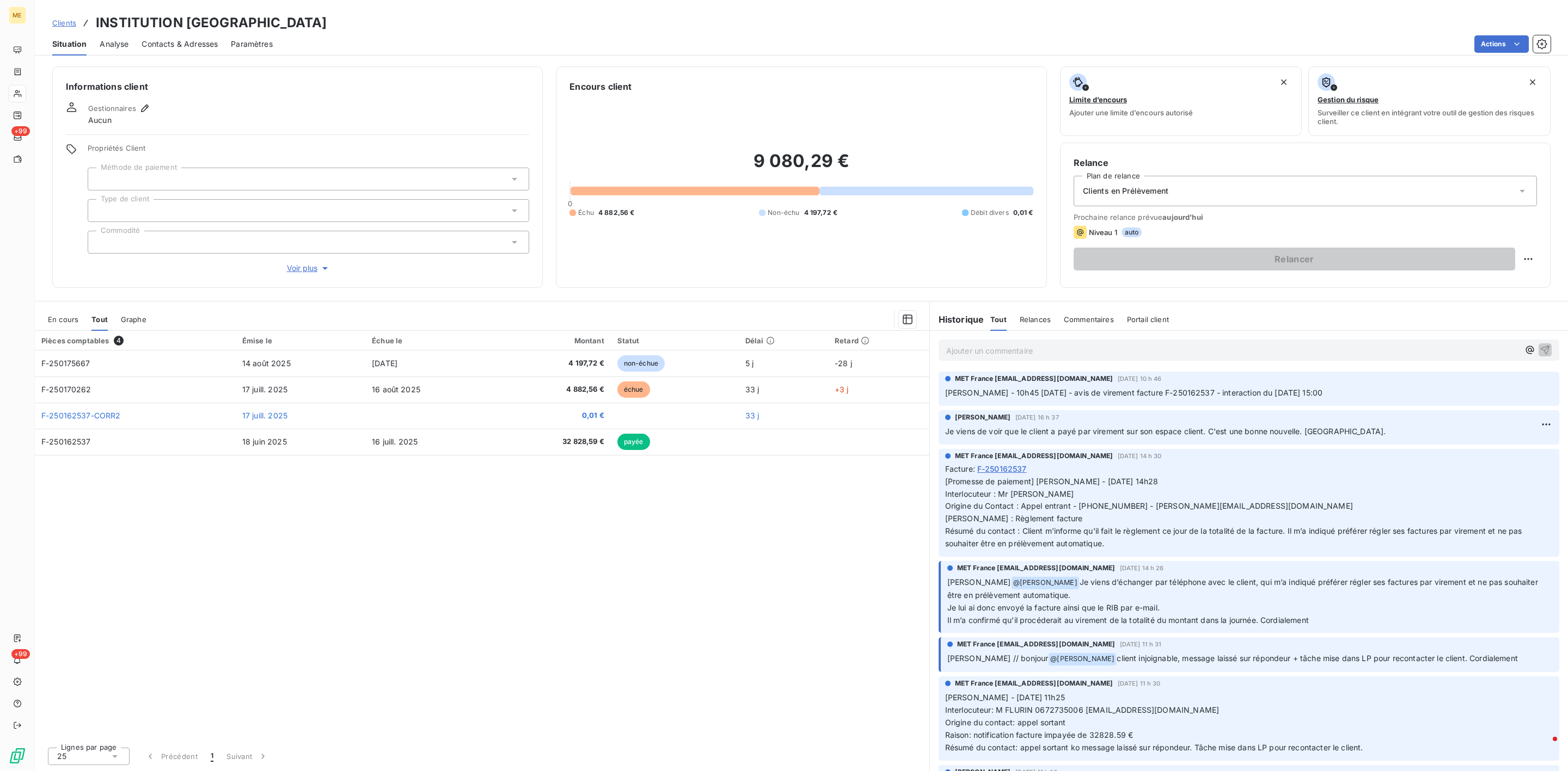
click at [1042, 353] on p "Ajouter un commentaire ﻿" at bounding box center [1233, 351] width 573 height 13
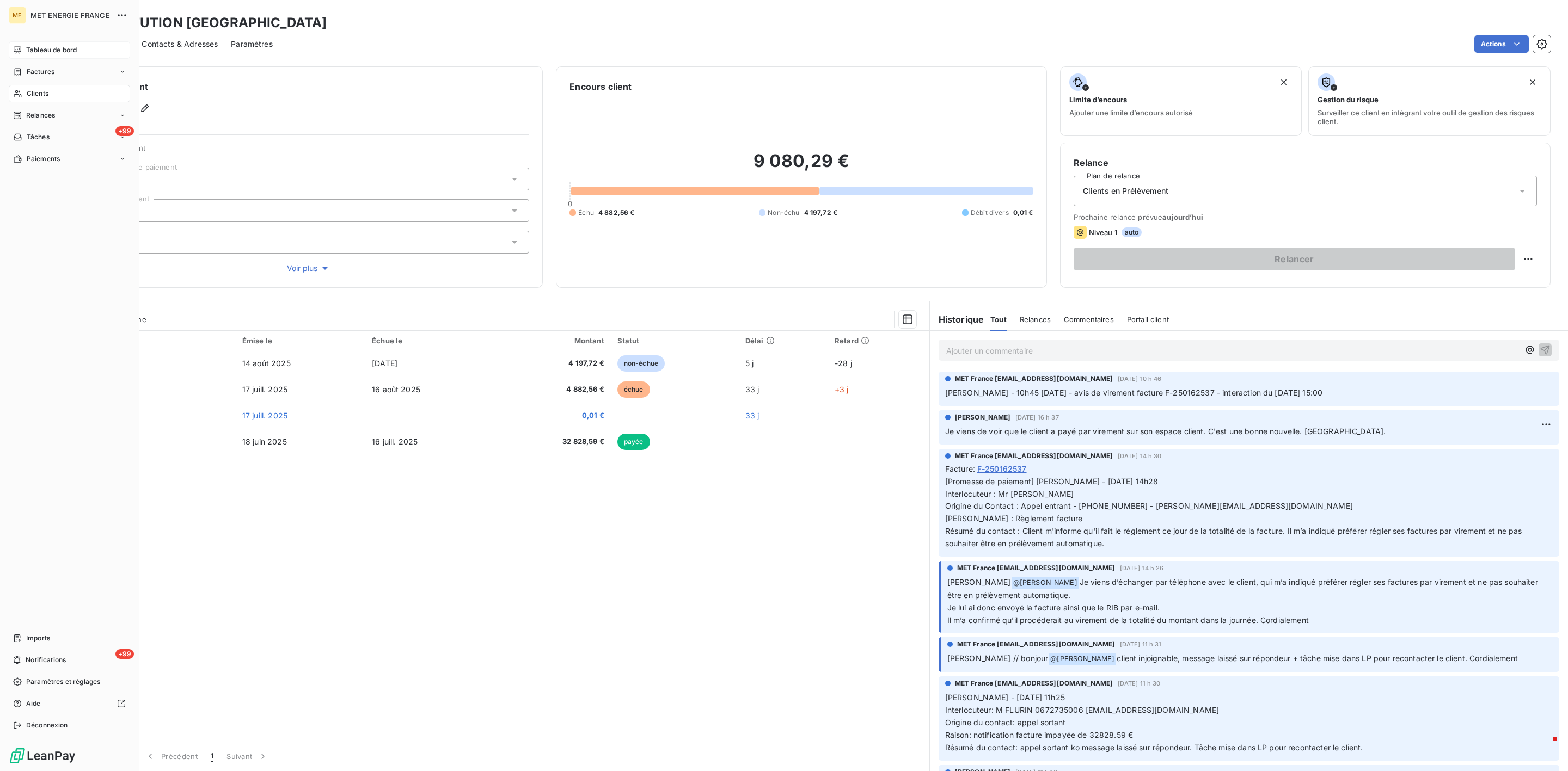
click at [24, 55] on div "Tableau de bord" at bounding box center [69, 50] width 121 height 18
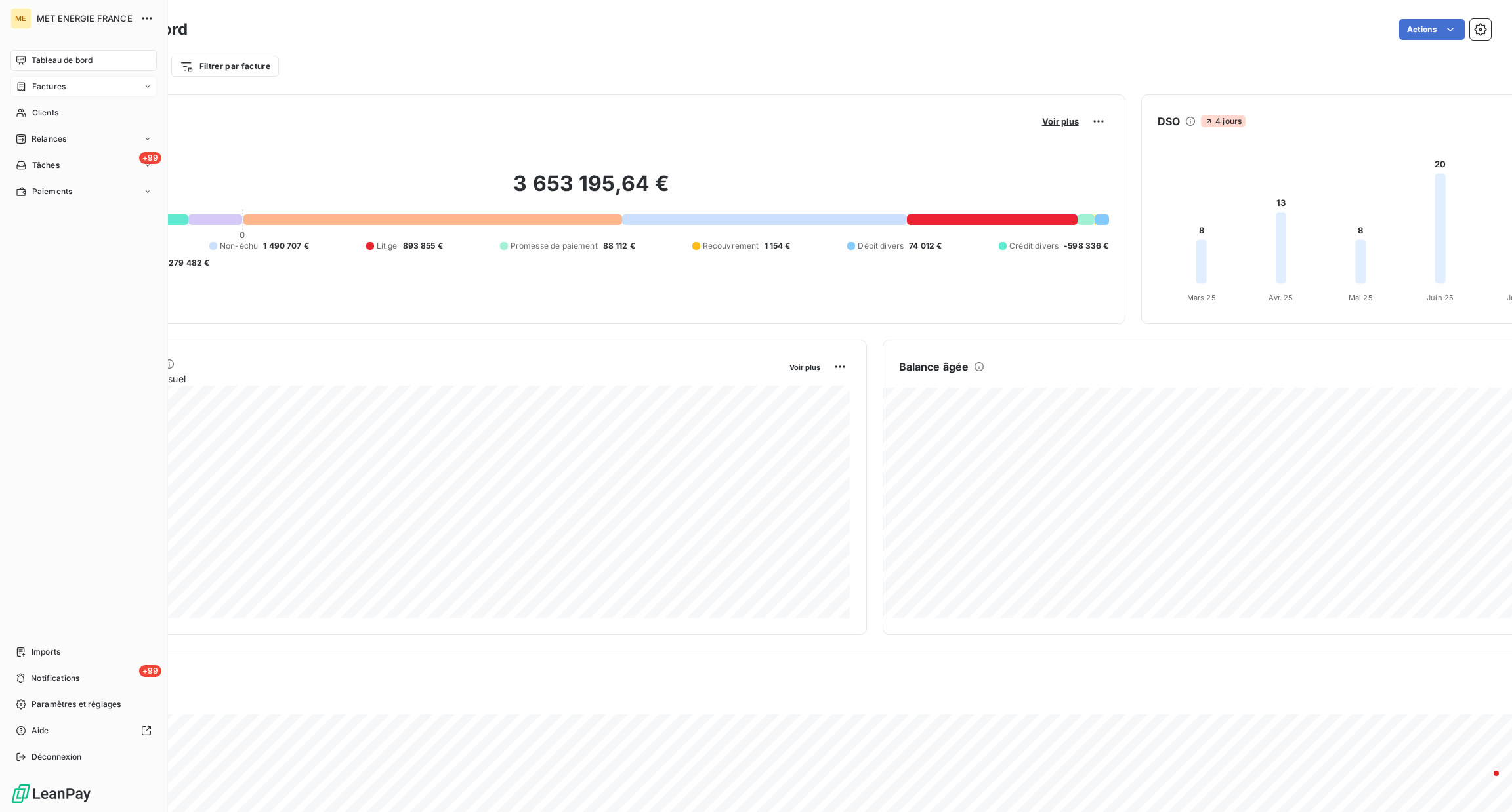
click at [45, 86] on span "Factures" at bounding box center [49, 87] width 34 height 12
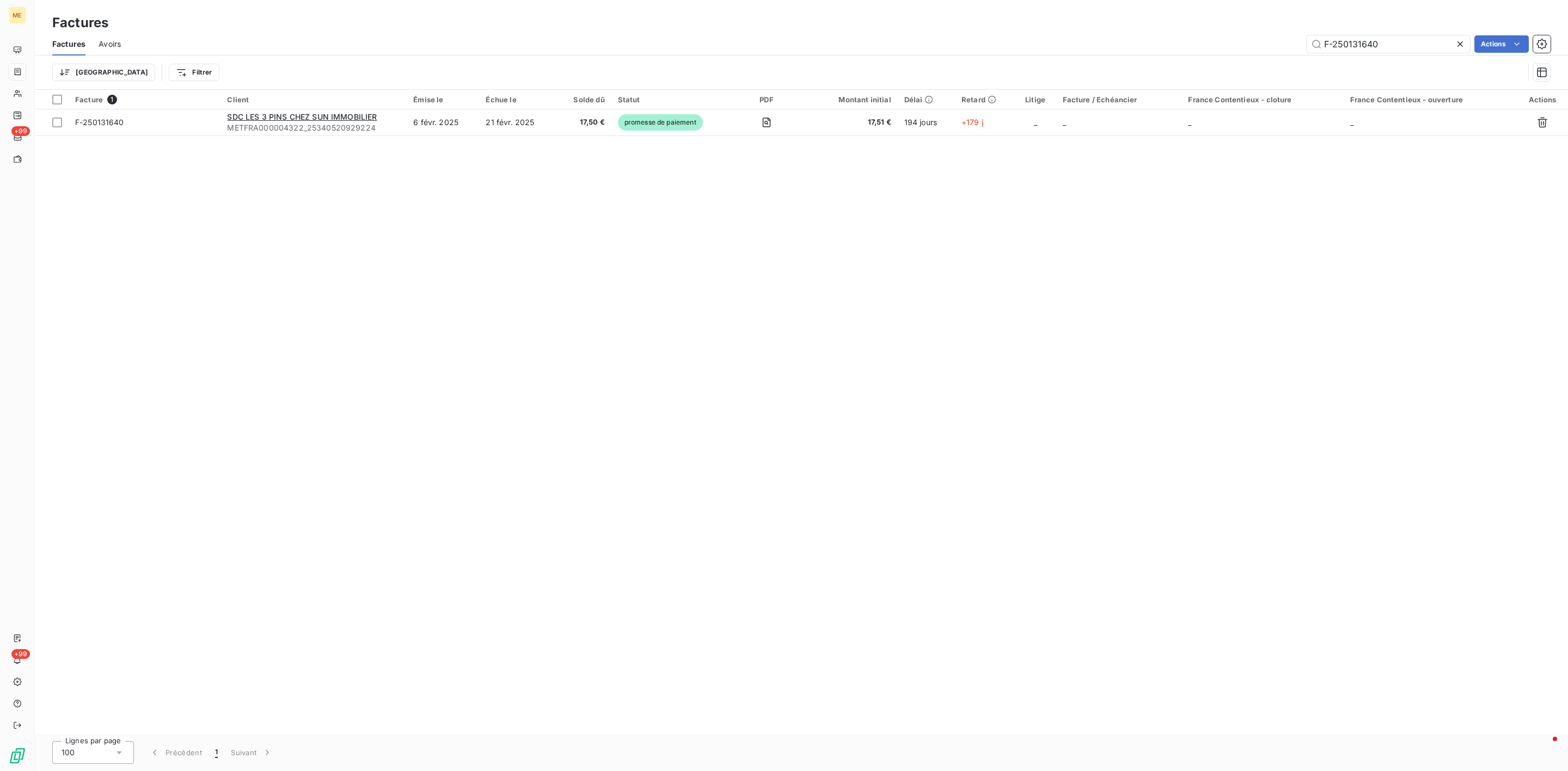
click at [1459, 39] on icon at bounding box center [1460, 44] width 11 height 11
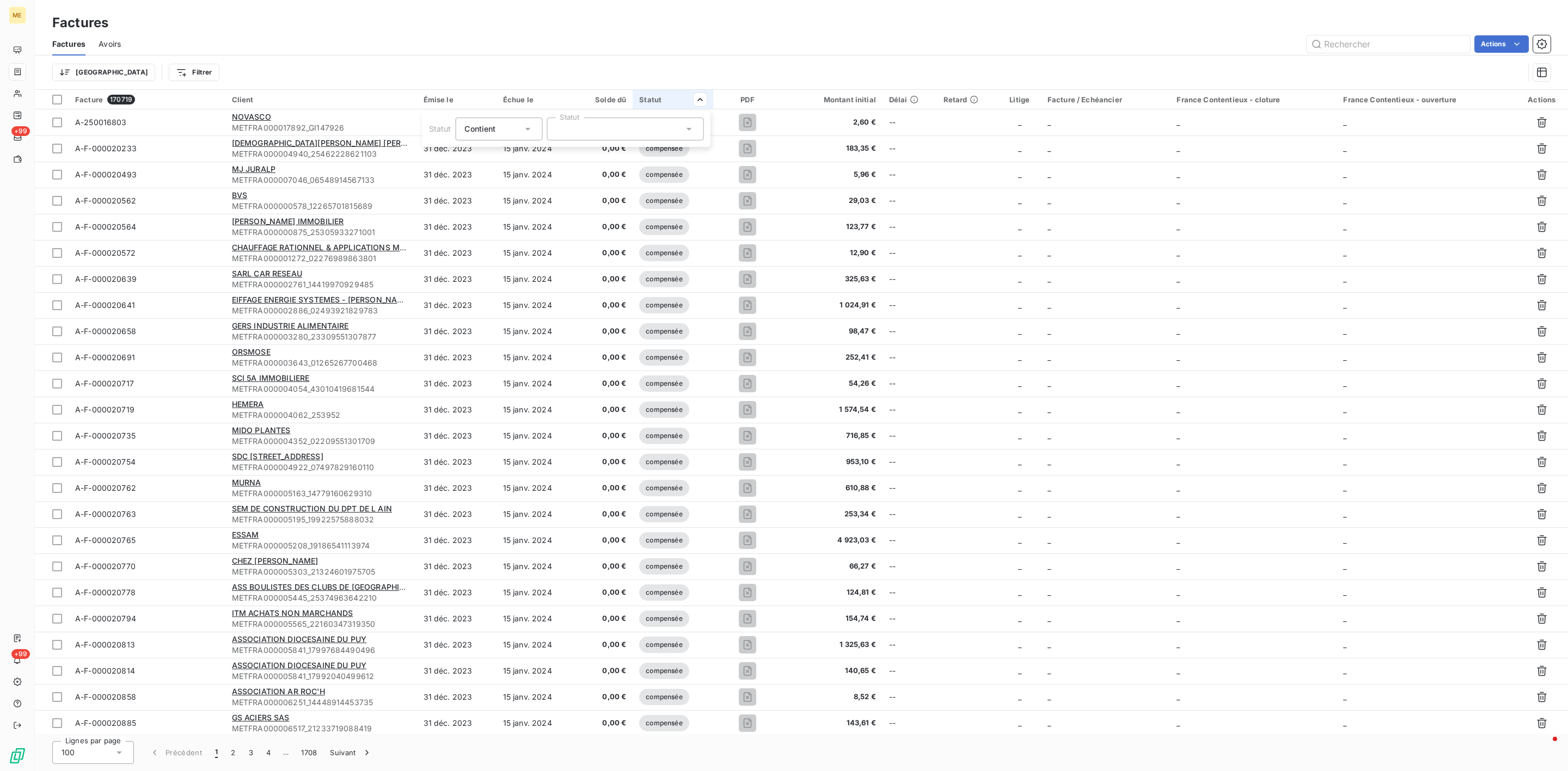
click at [559, 77] on html "ME +99 +99 Factures Factures Avoirs Actions Trier Filtrer Facture 170719 Client…" at bounding box center [784, 385] width 1568 height 771
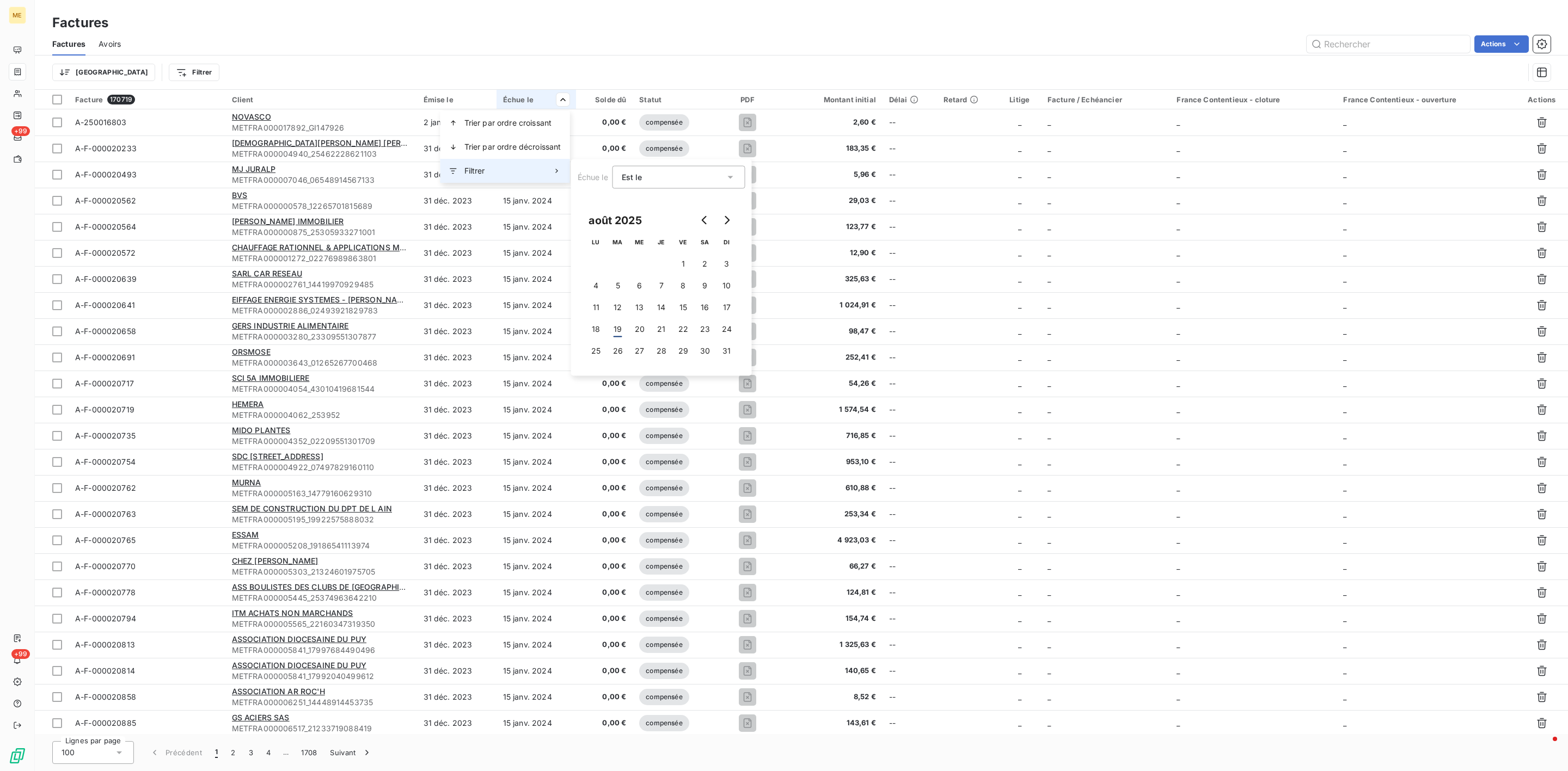
click at [527, 172] on div "Filtrer" at bounding box center [505, 170] width 130 height 24
click at [677, 307] on button "15" at bounding box center [684, 307] width 22 height 22
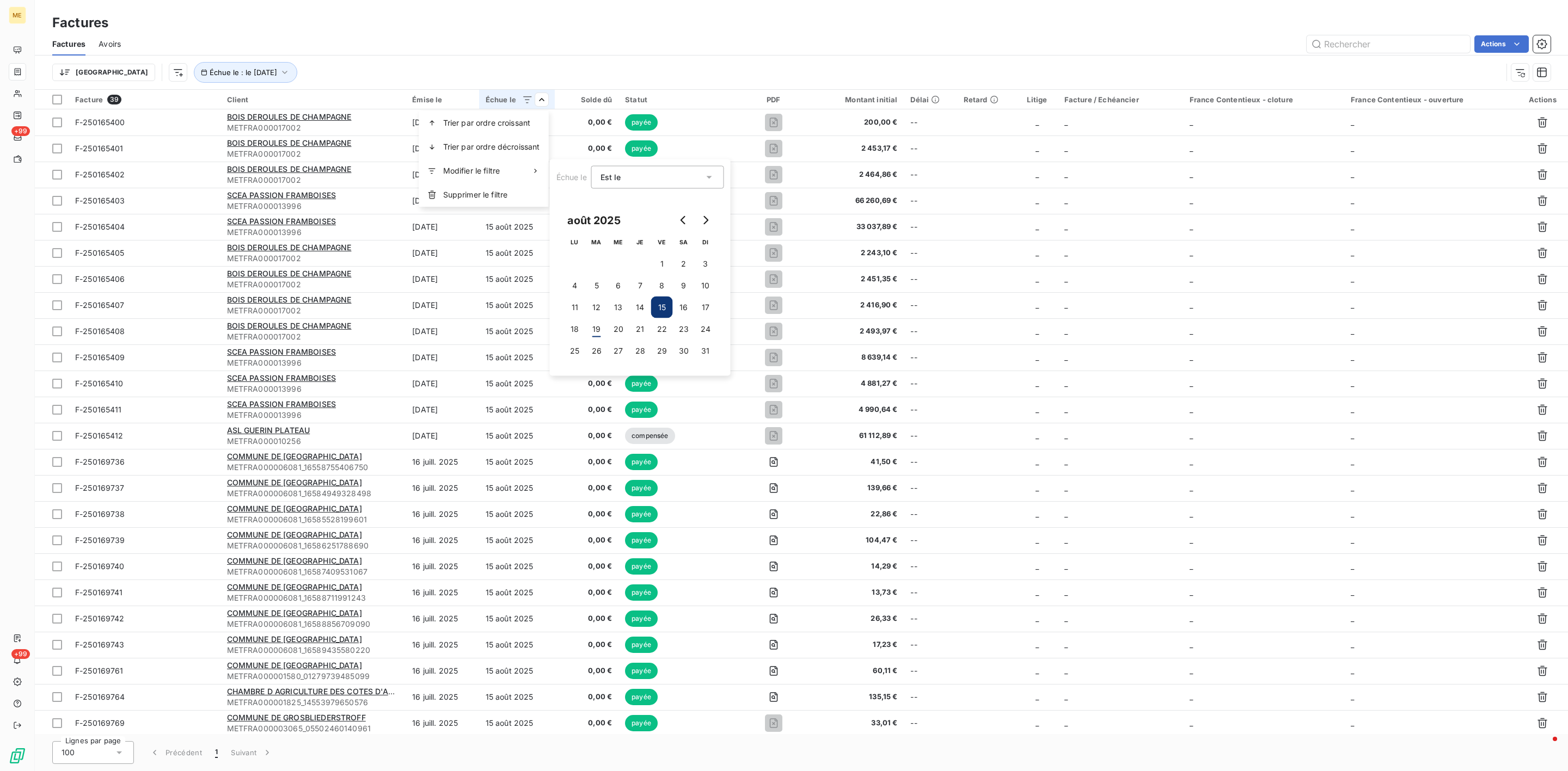
click at [580, 26] on html "ME +99 +99 Factures Factures Avoirs Actions [GEOGRAPHIC_DATA] Échue le : le [DA…" at bounding box center [784, 385] width 1568 height 771
click at [676, 306] on button "16" at bounding box center [684, 307] width 22 height 22
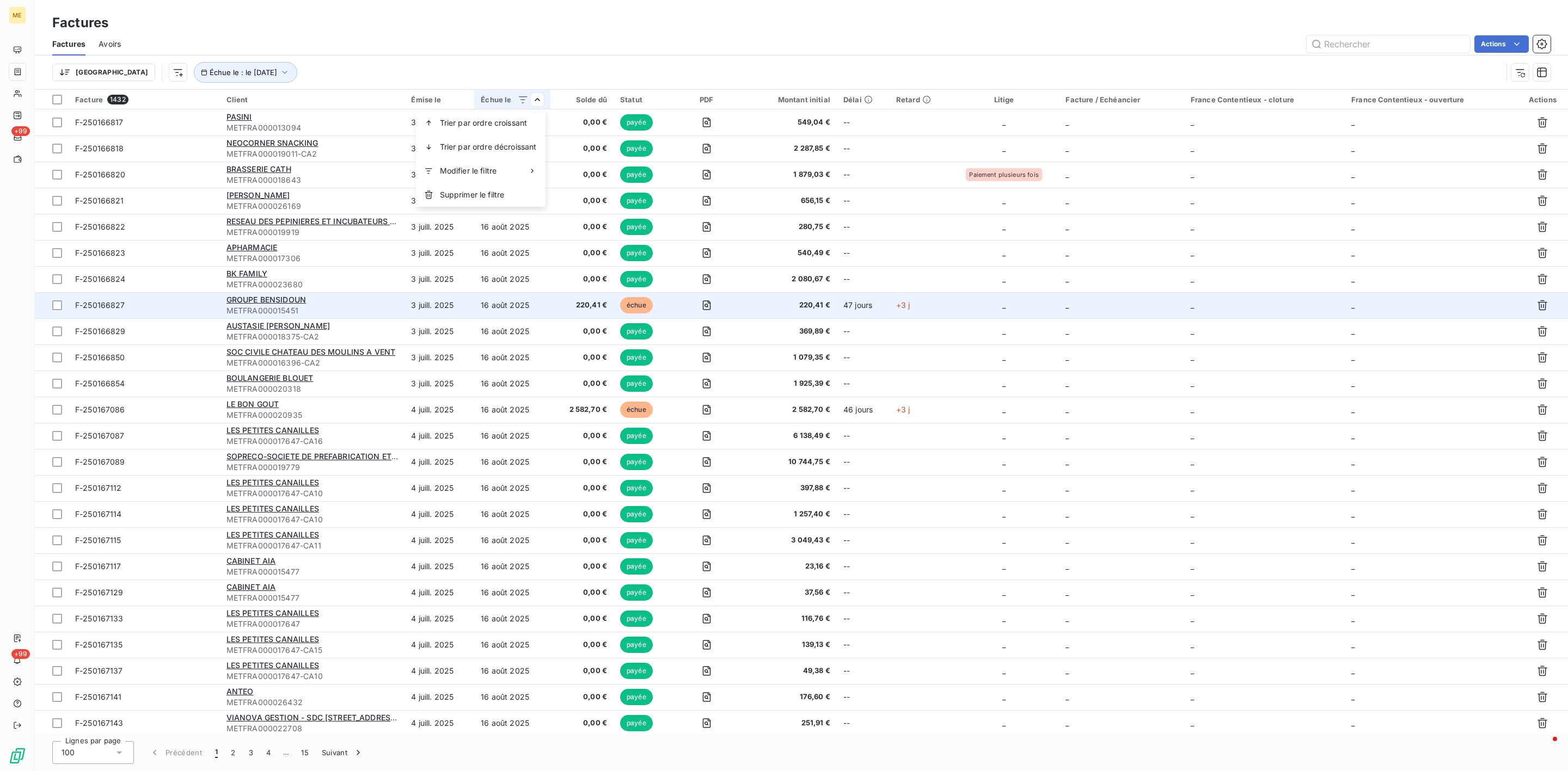
click at [847, 312] on html "ME +99 +99 Factures Factures Avoirs Actions Trier Échue le : le [DATE] Facture …" at bounding box center [784, 385] width 1568 height 771
drag, startPoint x: 266, startPoint y: 298, endPoint x: 225, endPoint y: 301, distance: 41.1
click at [225, 301] on td "GROUPE BENSIDOUN METFRA000015451" at bounding box center [312, 305] width 185 height 26
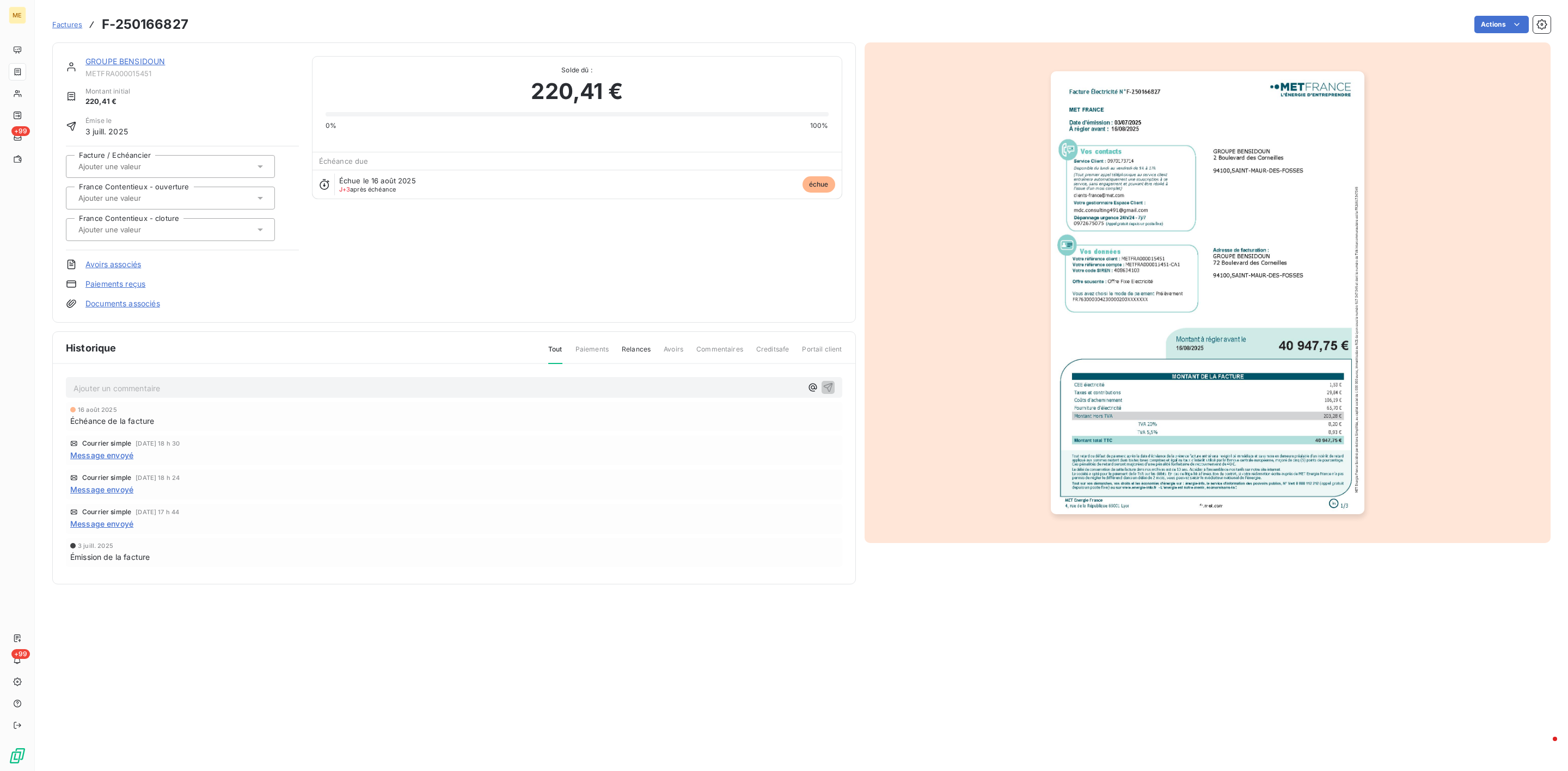
click at [116, 70] on span "METFRA000015451" at bounding box center [192, 74] width 214 height 9
click at [117, 65] on link "GROUPE BENSIDOUN" at bounding box center [125, 61] width 80 height 9
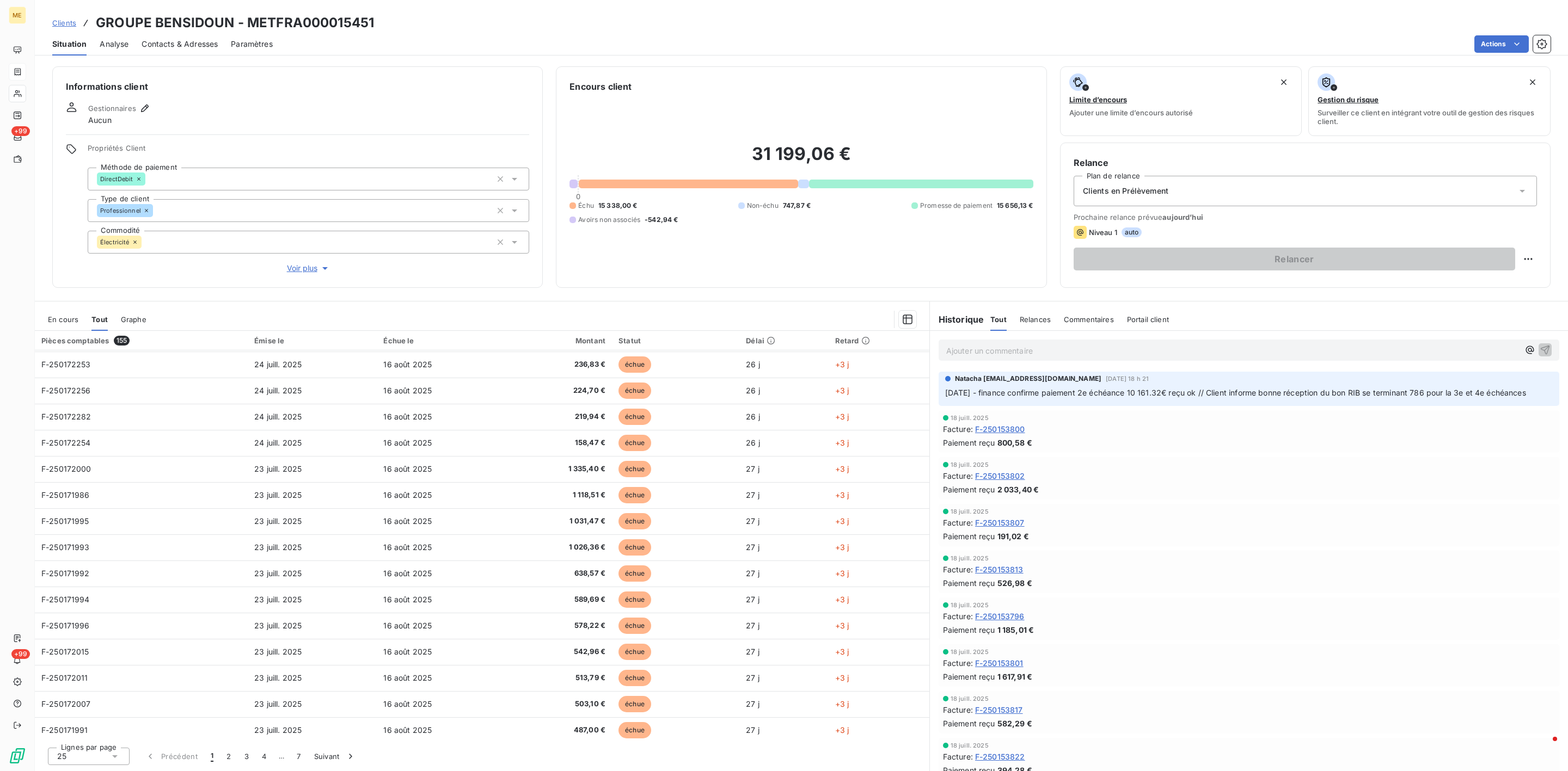
scroll to position [266, 0]
click at [228, 755] on button "2" at bounding box center [228, 756] width 18 height 23
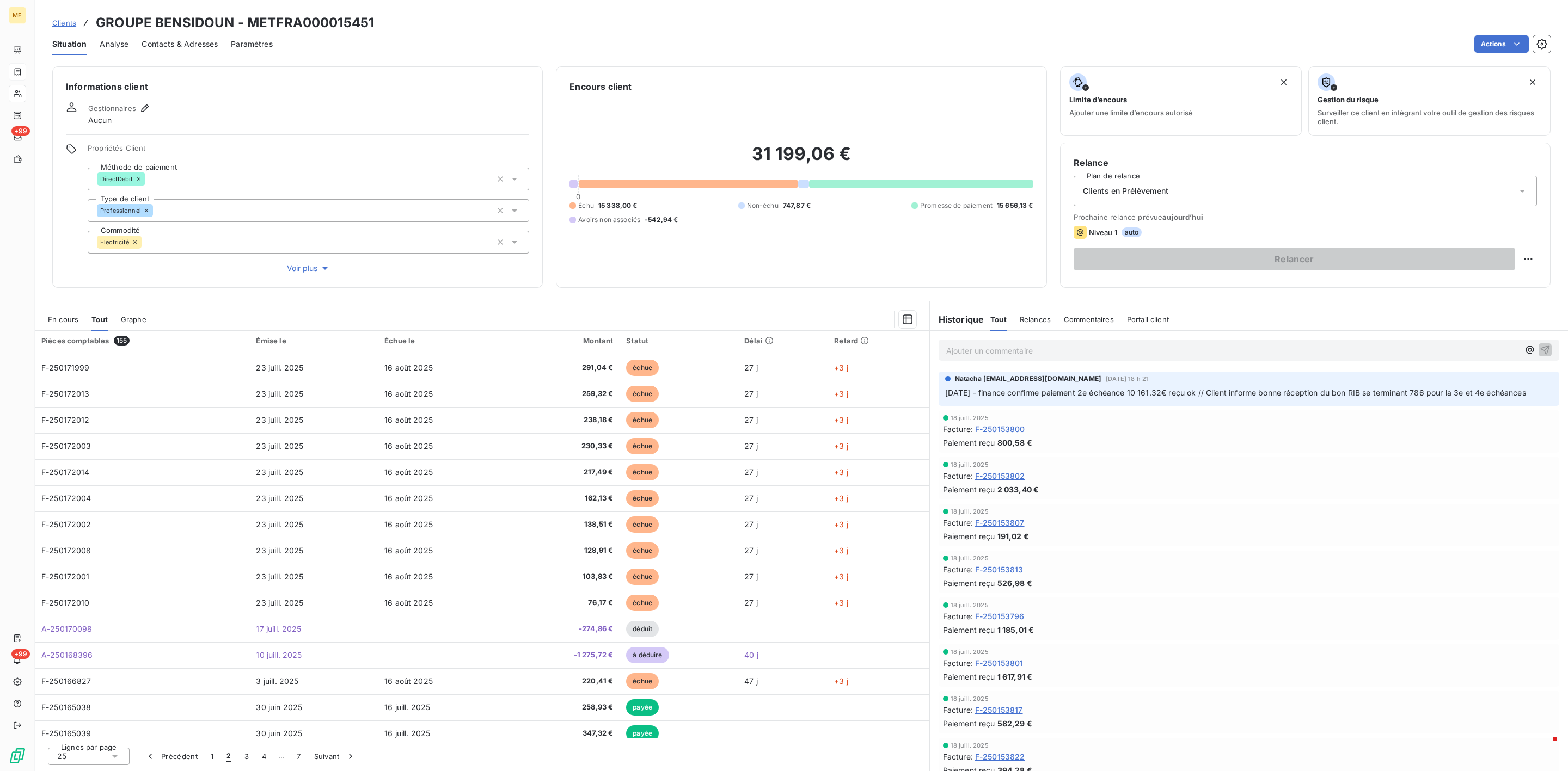
scroll to position [0, 0]
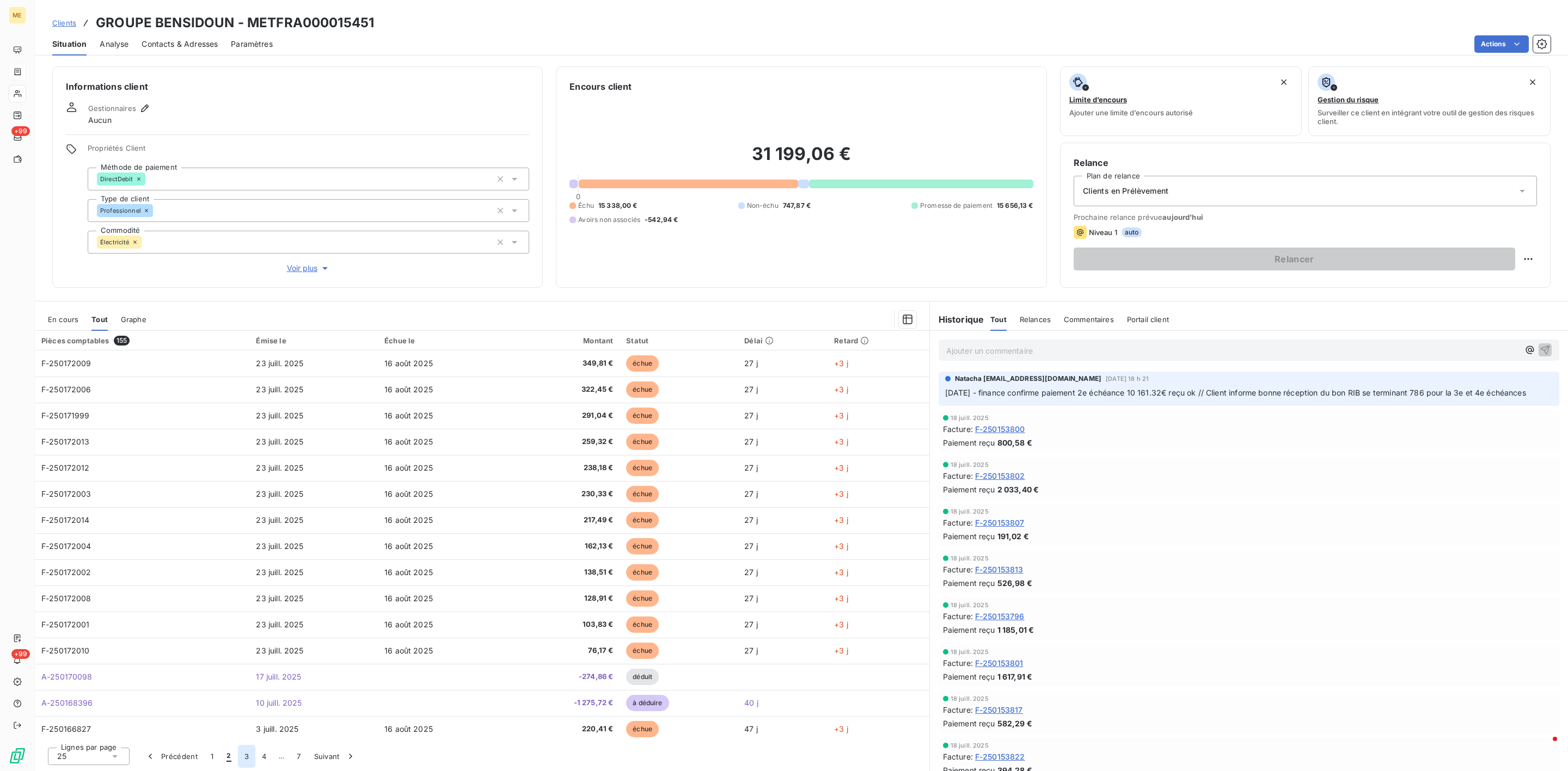
click at [251, 760] on button "3" at bounding box center [247, 756] width 18 height 23
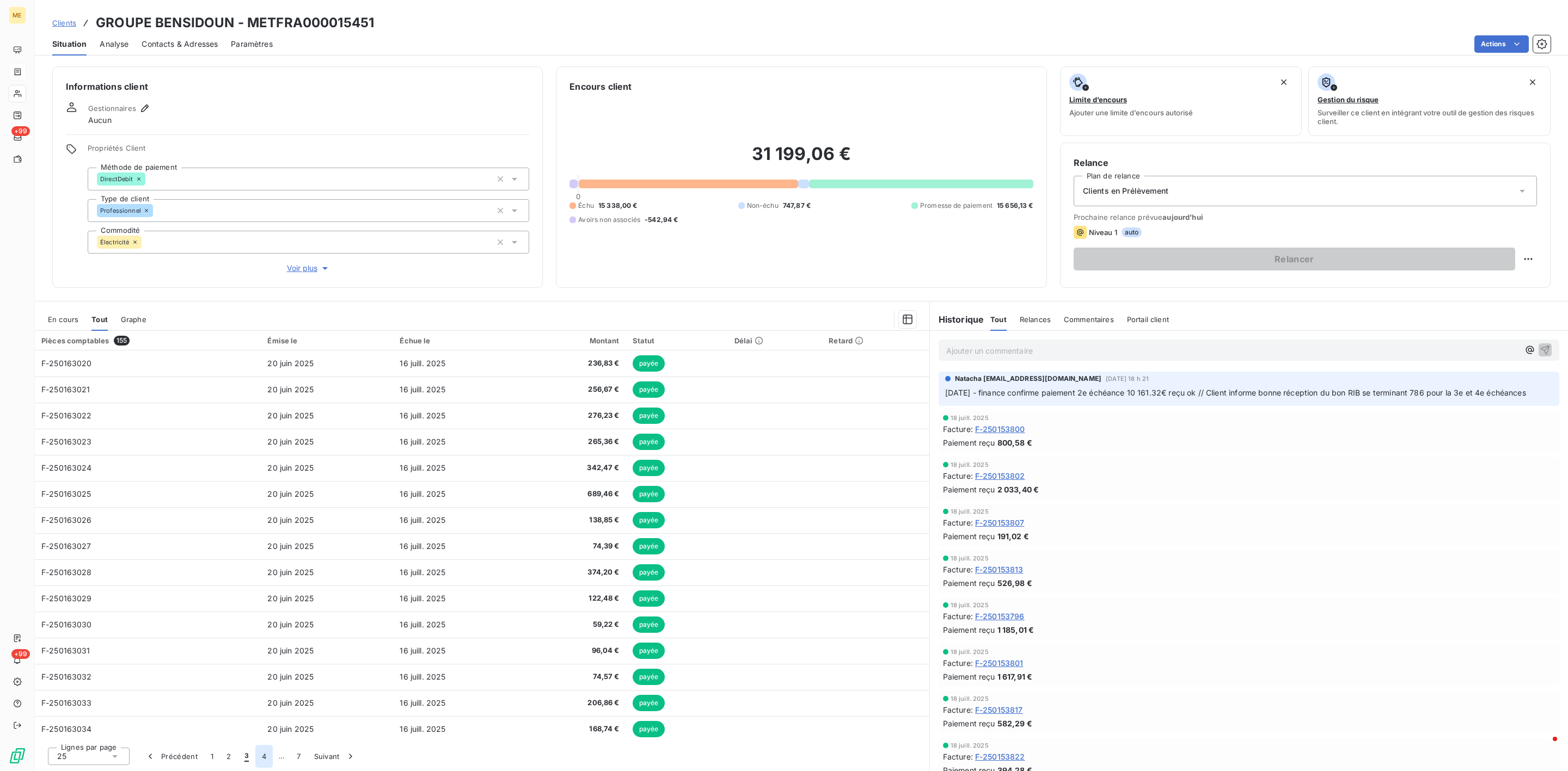
click at [259, 758] on button "4" at bounding box center [264, 756] width 18 height 23
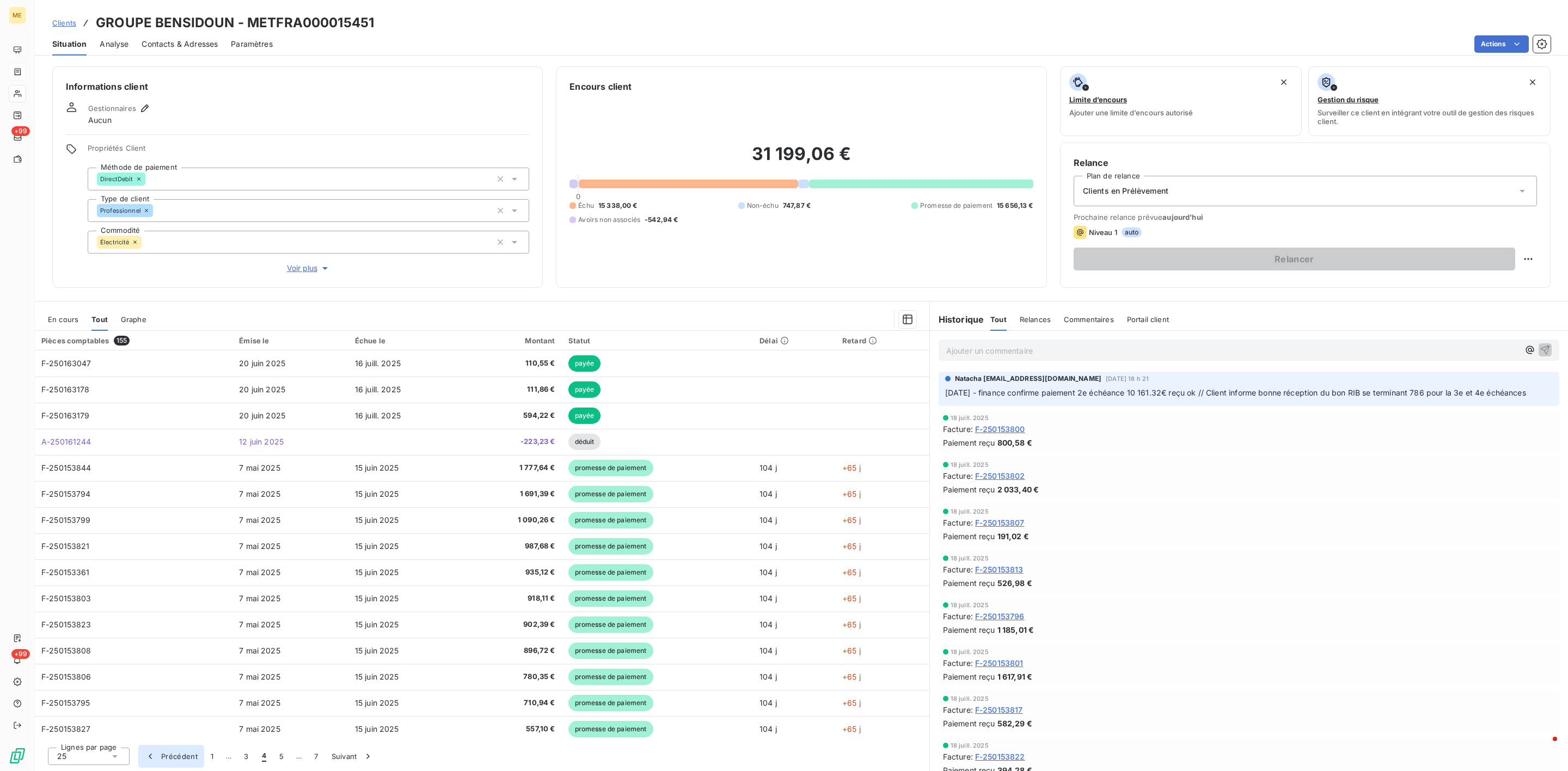
click at [162, 760] on button "Précédent" at bounding box center [171, 756] width 66 height 23
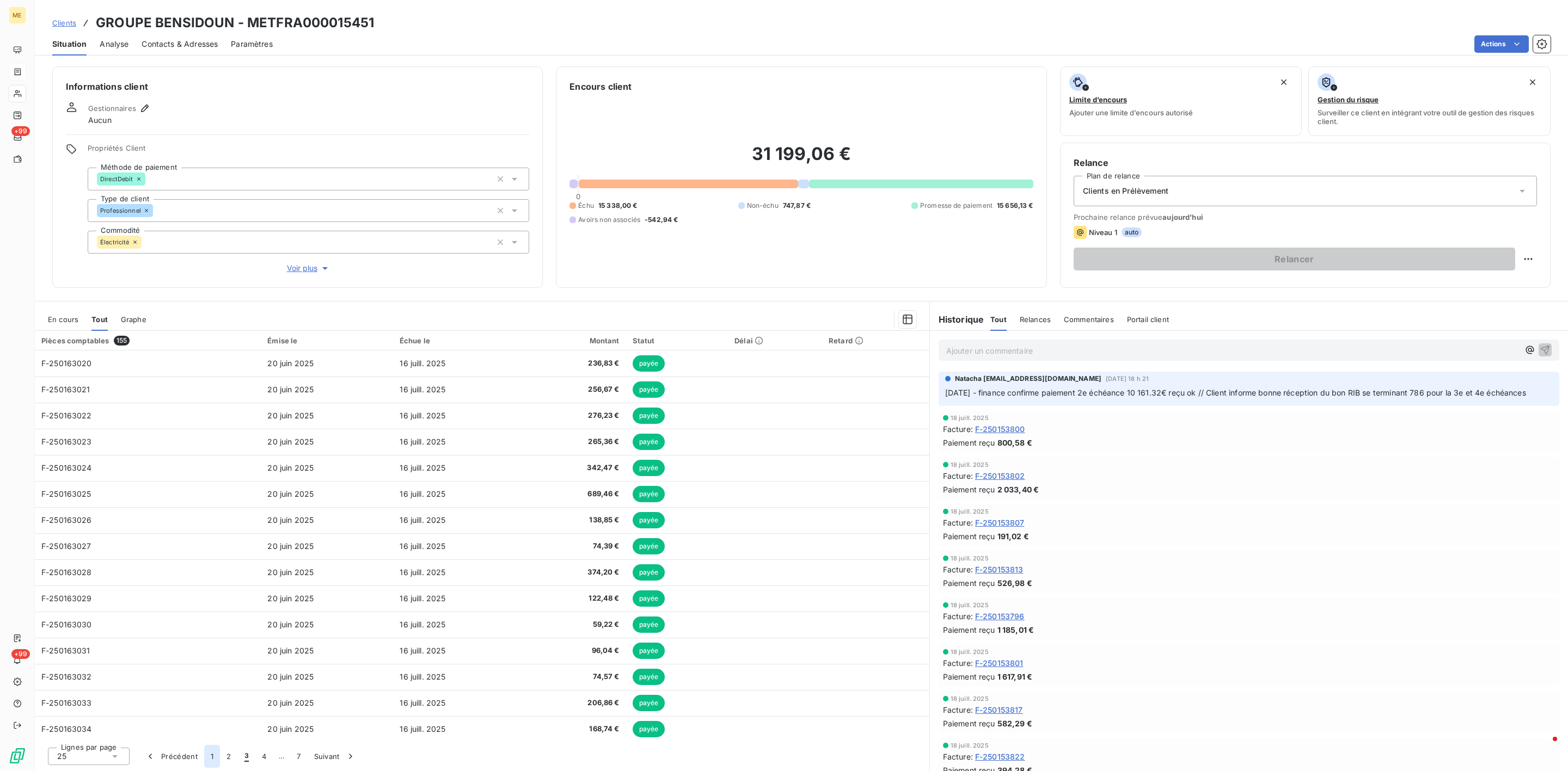
click at [209, 755] on button "1" at bounding box center [212, 756] width 16 height 23
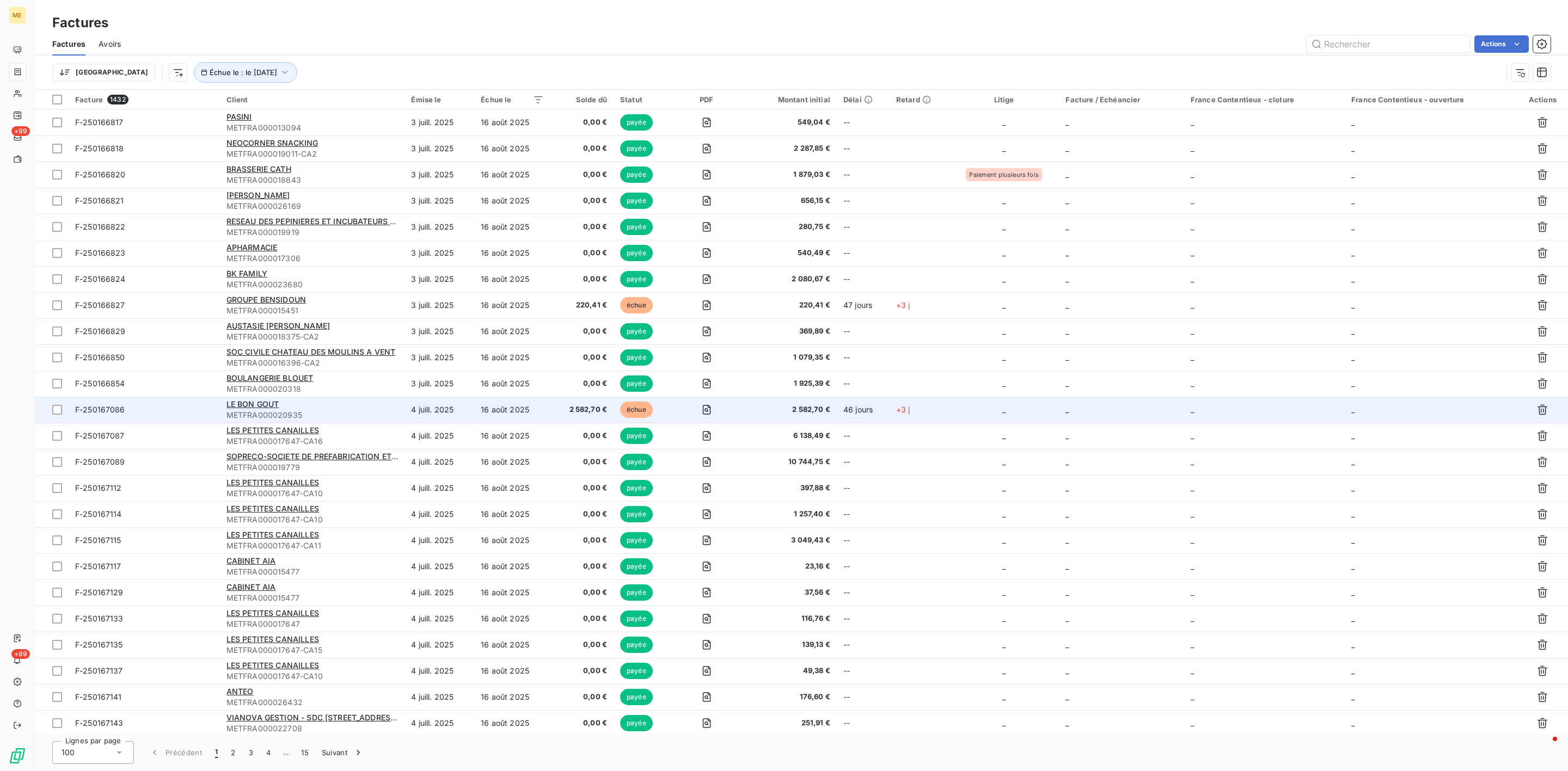
click at [286, 410] on span "METFRA000020935" at bounding box center [312, 416] width 172 height 11
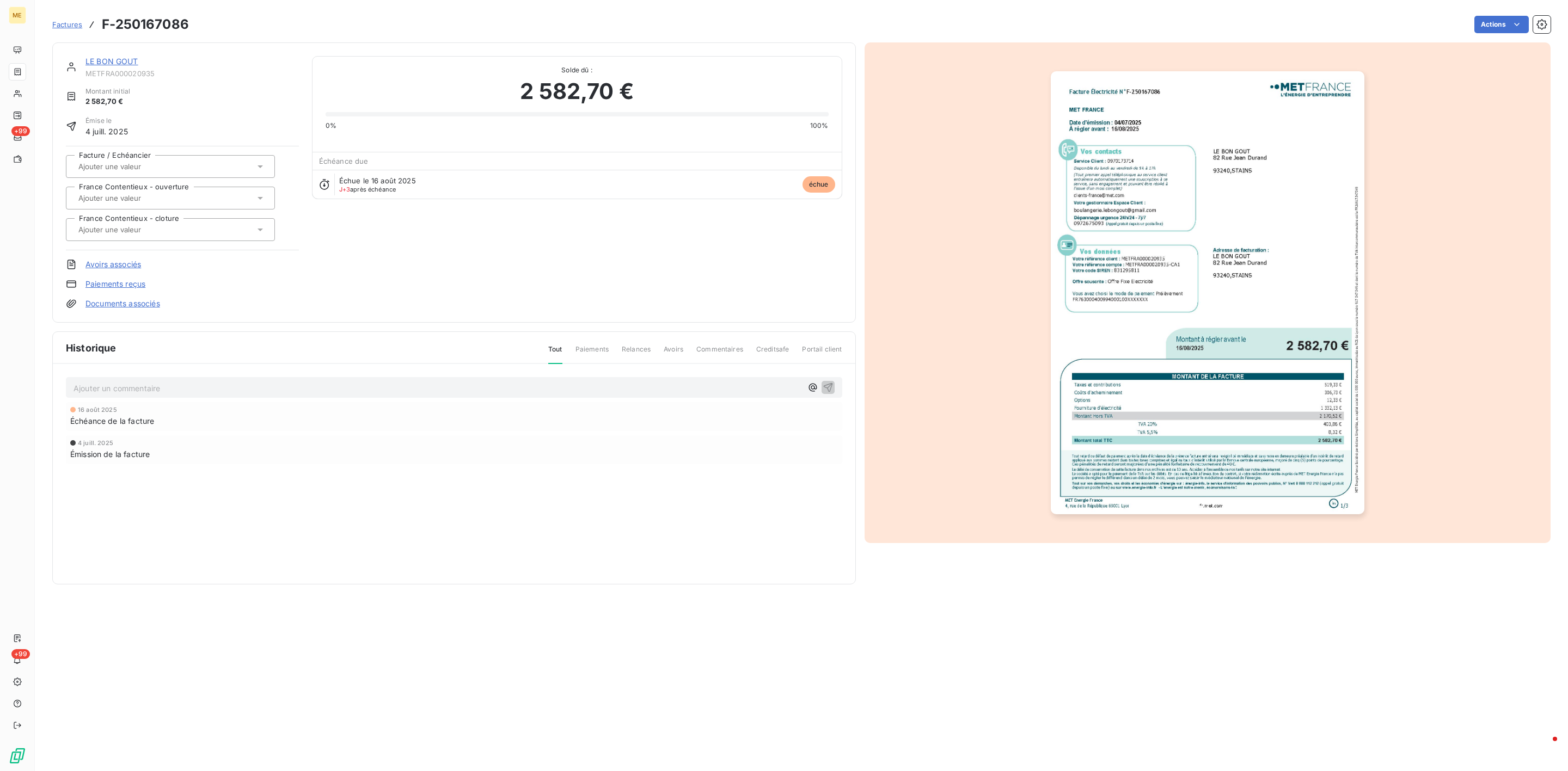
click at [91, 63] on link "LE BON GOUT" at bounding box center [111, 61] width 53 height 9
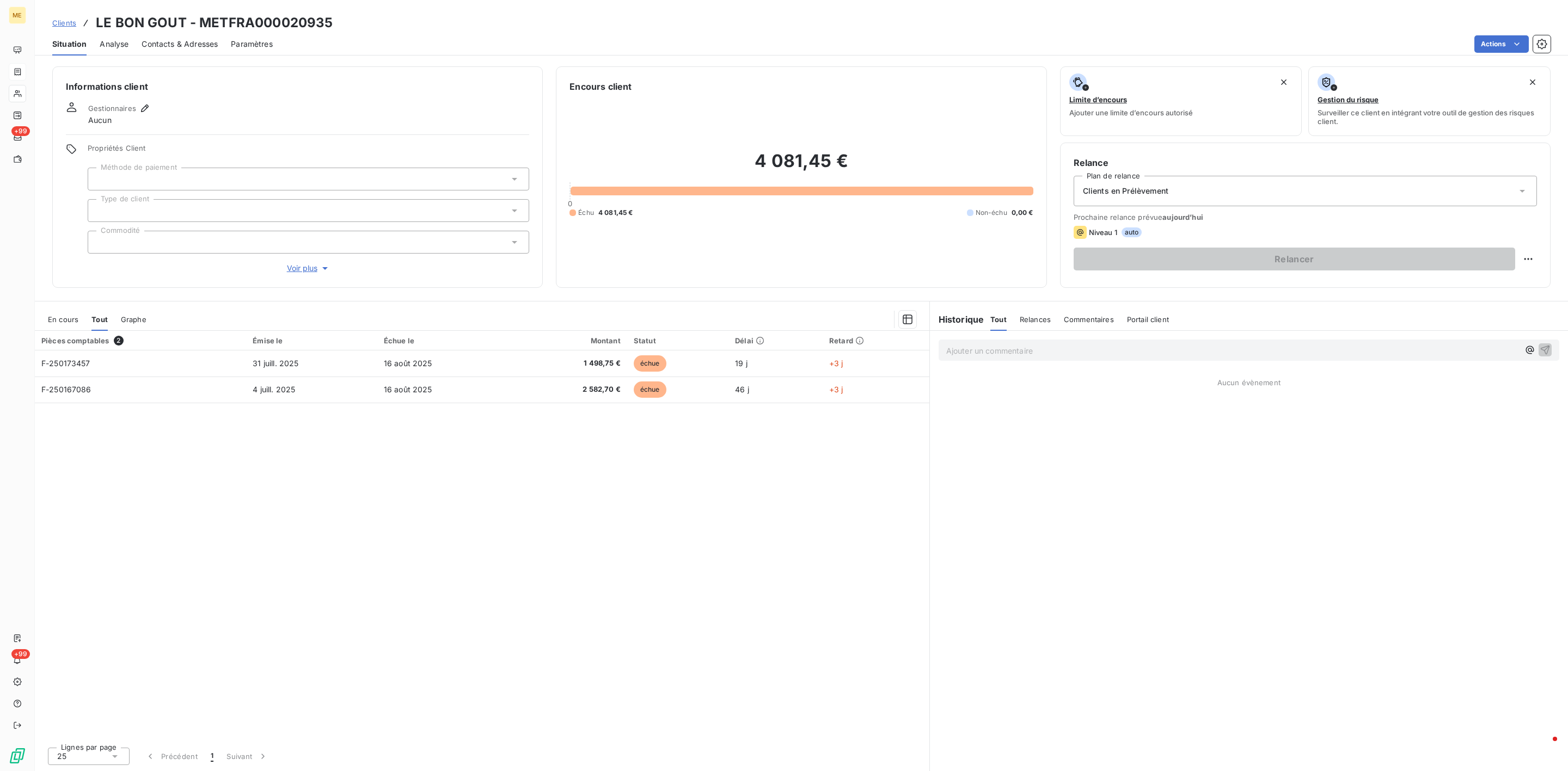
click at [75, 313] on div "En cours" at bounding box center [63, 319] width 30 height 23
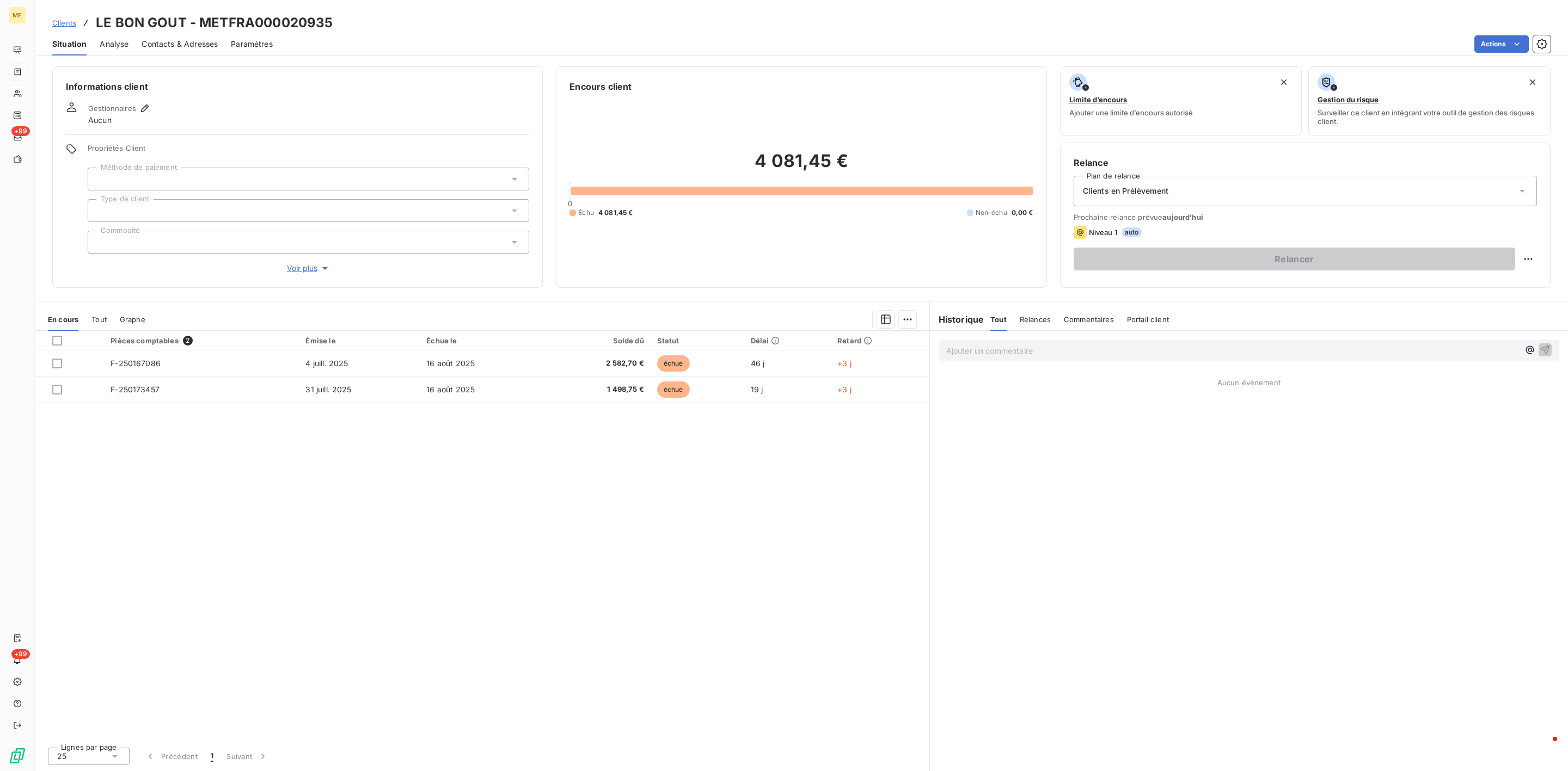
click at [102, 320] on span "Tout" at bounding box center [99, 319] width 15 height 9
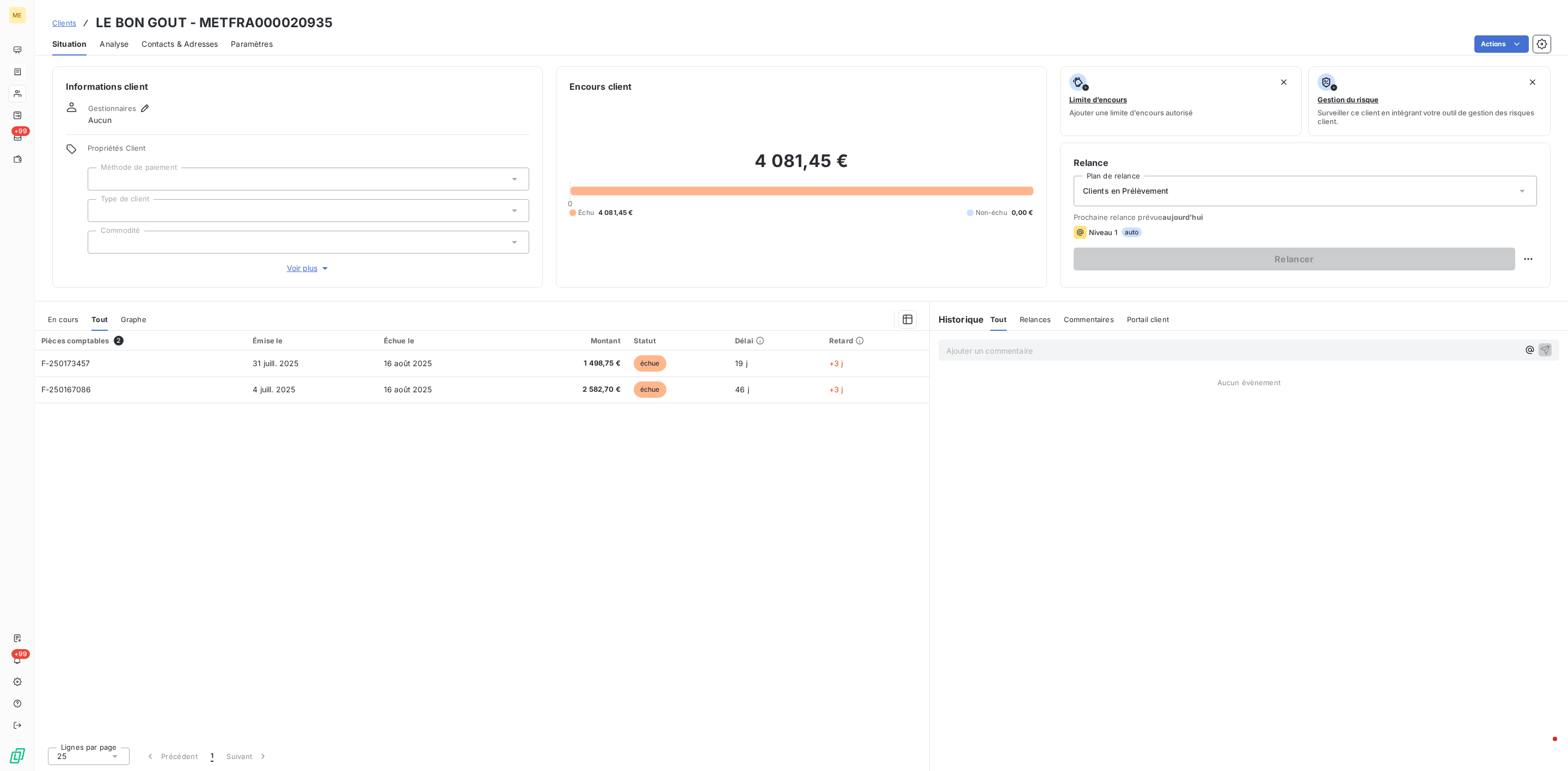
click at [1073, 351] on p "Ajouter un commentaire ﻿" at bounding box center [1233, 351] width 573 height 13
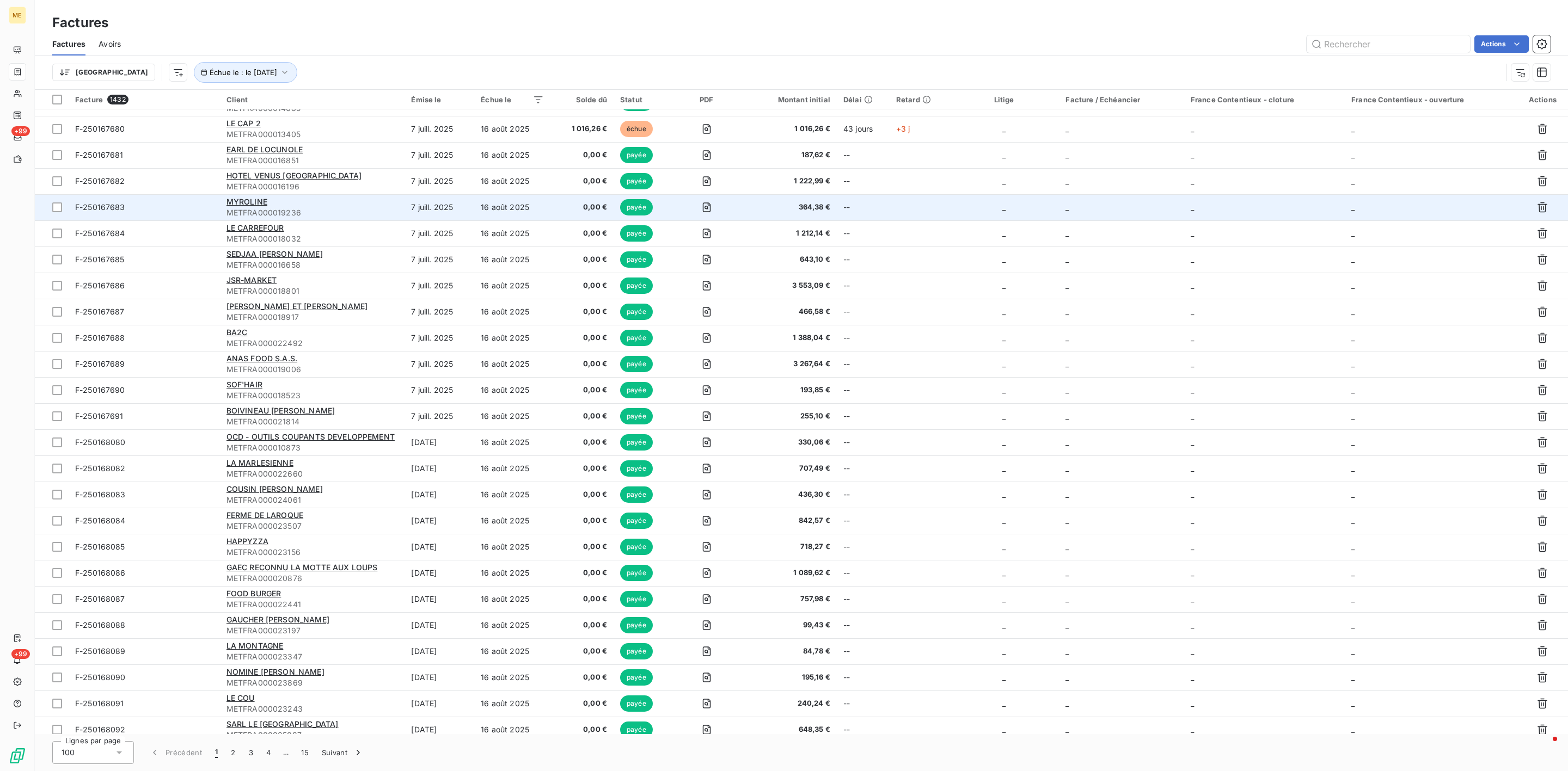
scroll to position [1715, 0]
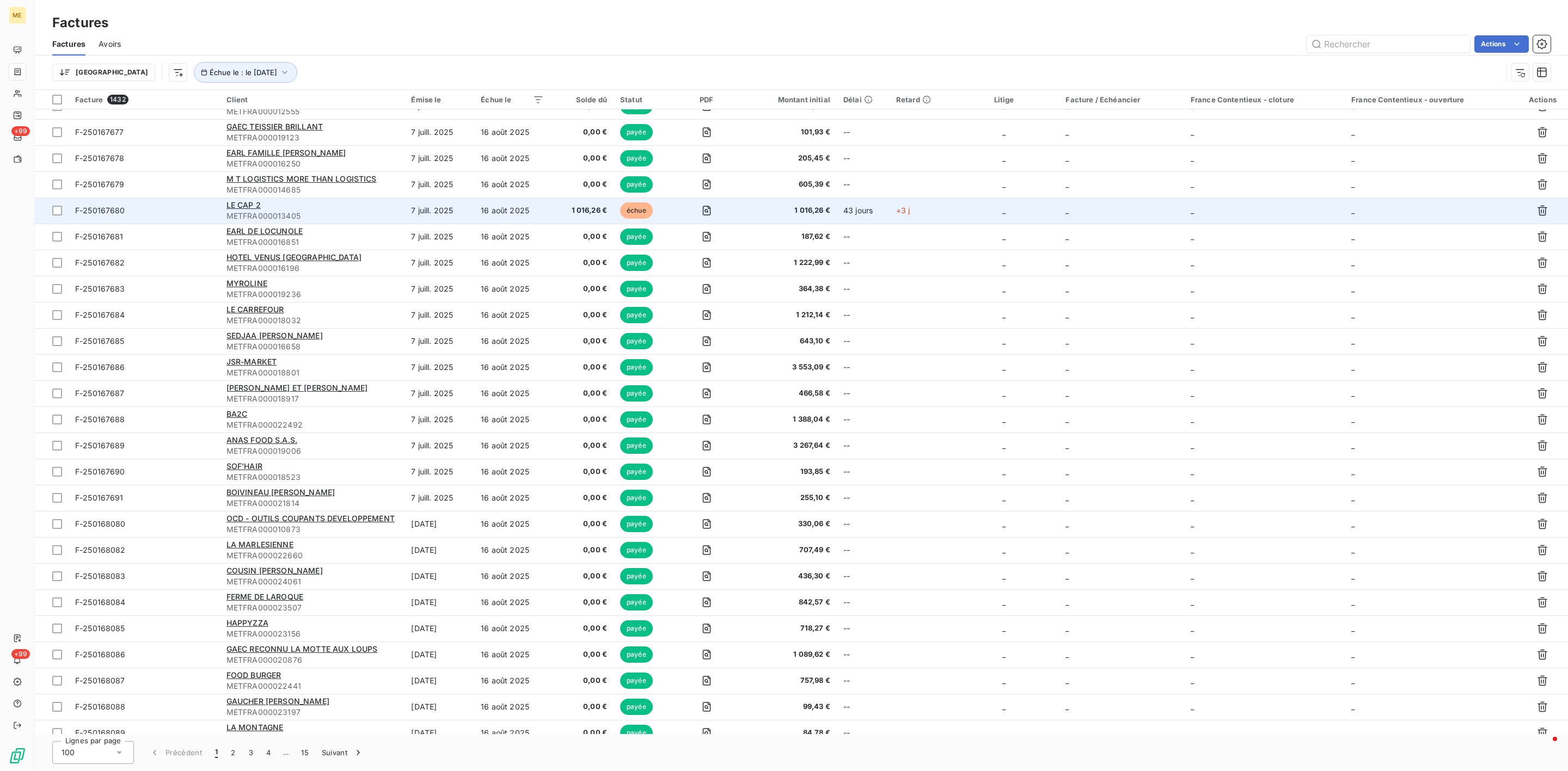
click at [606, 216] on span "1 016,26 €" at bounding box center [582, 211] width 50 height 11
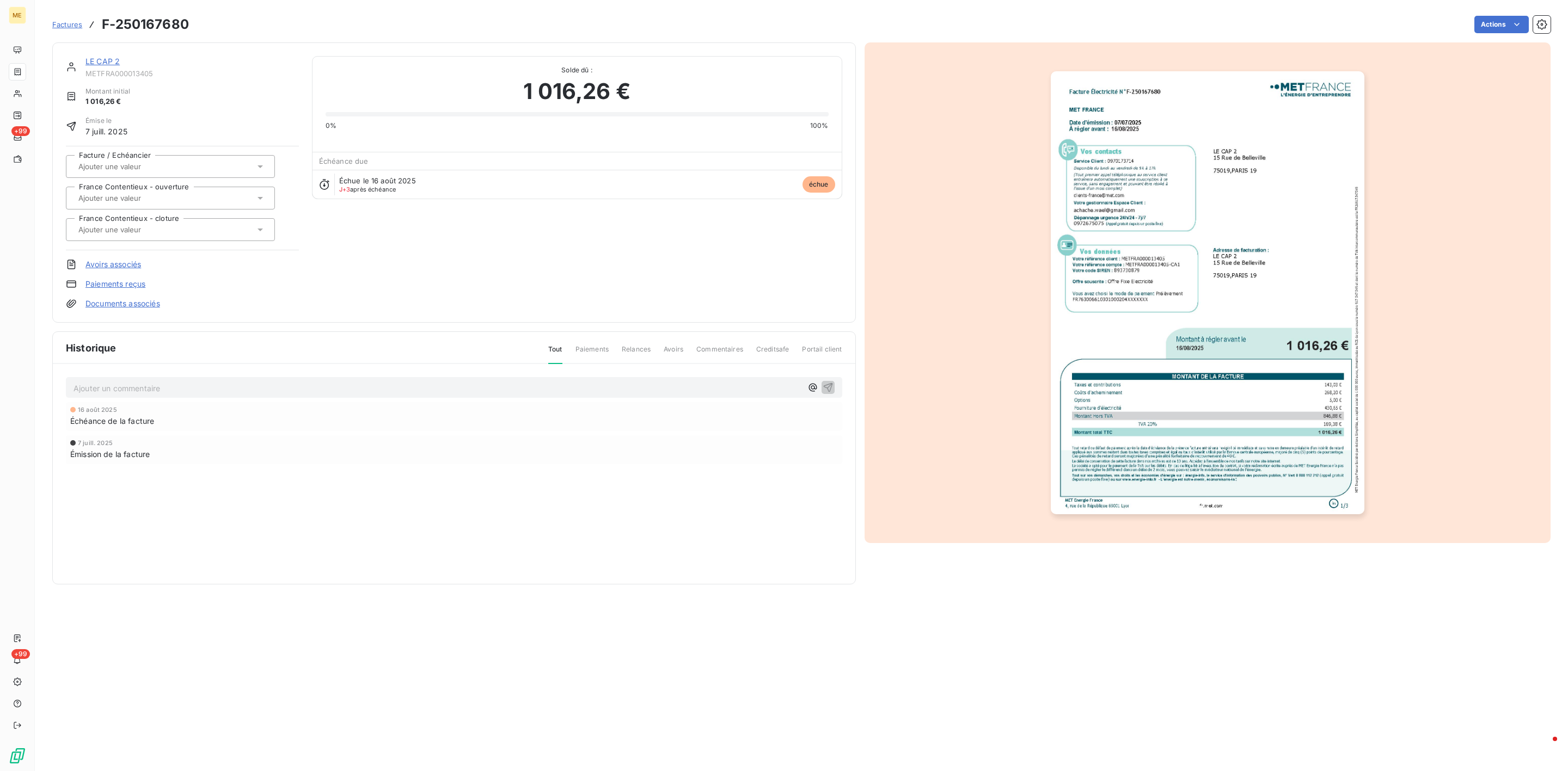
click at [102, 61] on link "LE CAP 2" at bounding box center [102, 61] width 34 height 9
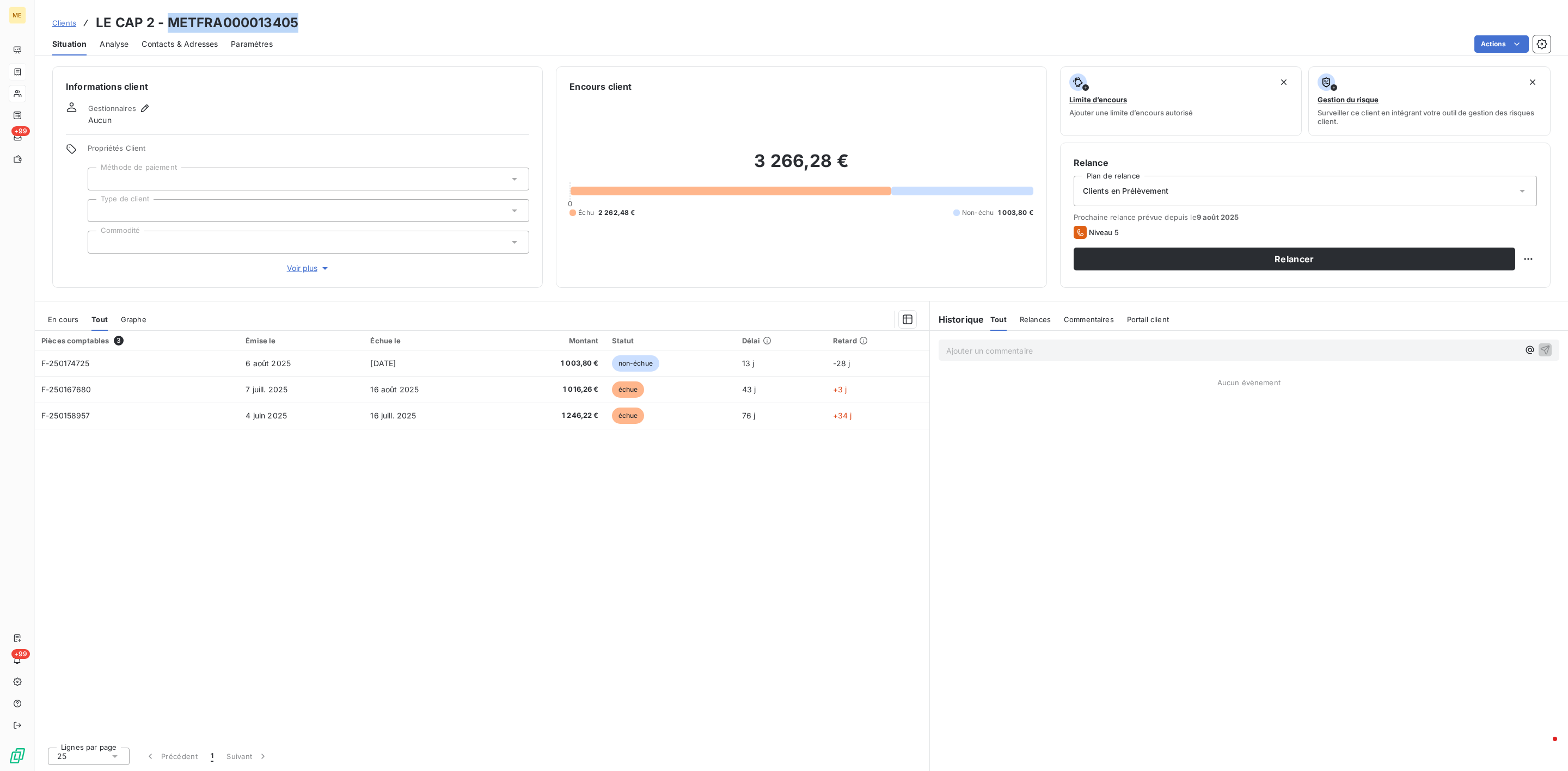
drag, startPoint x: 167, startPoint y: 20, endPoint x: 415, endPoint y: 30, distance: 248.2
click at [404, 30] on div "Clients LE CAP 2 - METFRA000013405" at bounding box center [801, 23] width 1533 height 19
copy h3 "METFRA000013405"
click at [1074, 343] on div "Ajouter un commentaire ﻿" at bounding box center [1233, 351] width 573 height 15
click at [1069, 351] on p "Ajouter un commentaire ﻿" at bounding box center [1233, 351] width 573 height 13
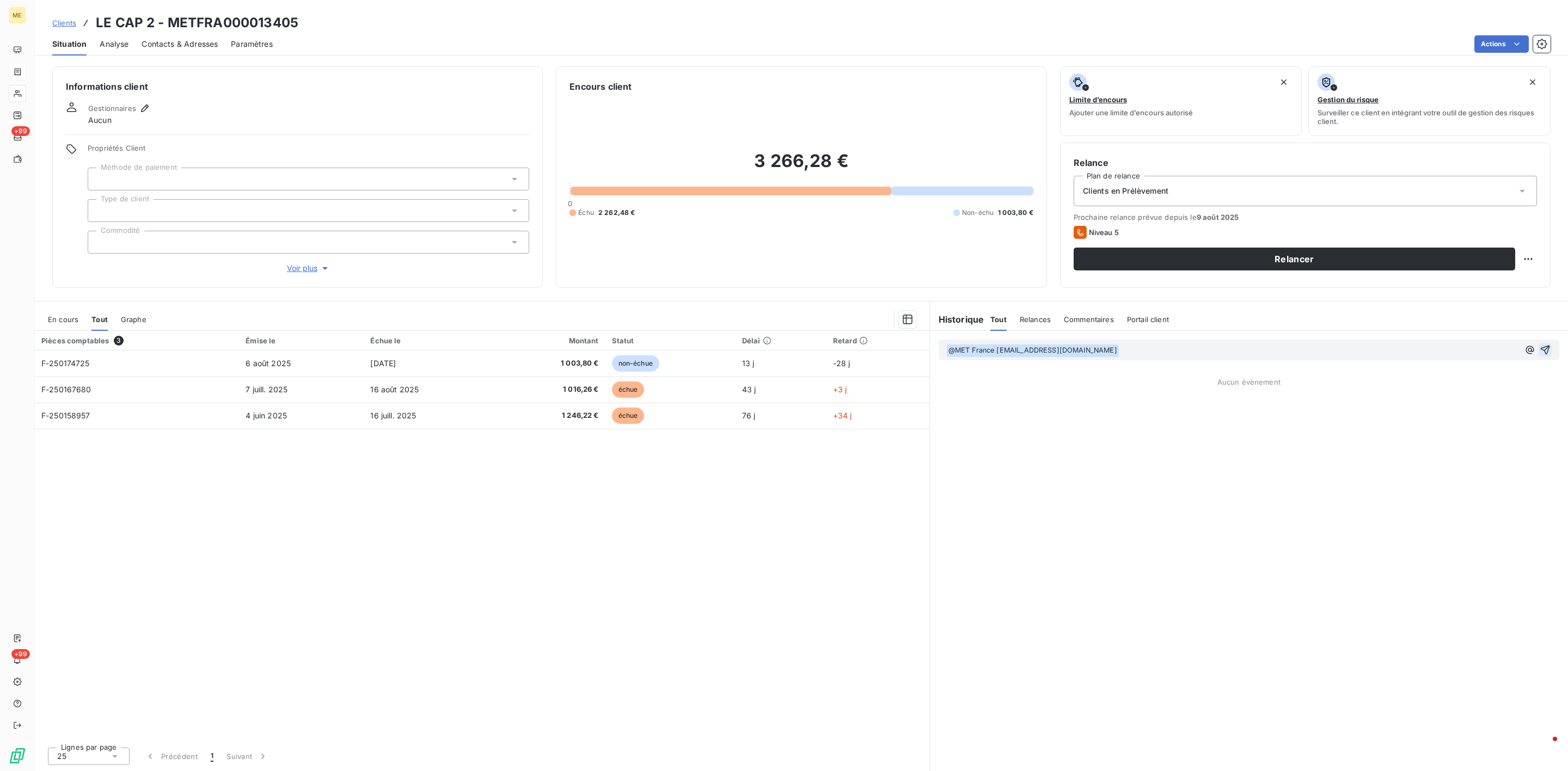
click at [1544, 351] on icon "button" at bounding box center [1545, 350] width 9 height 9
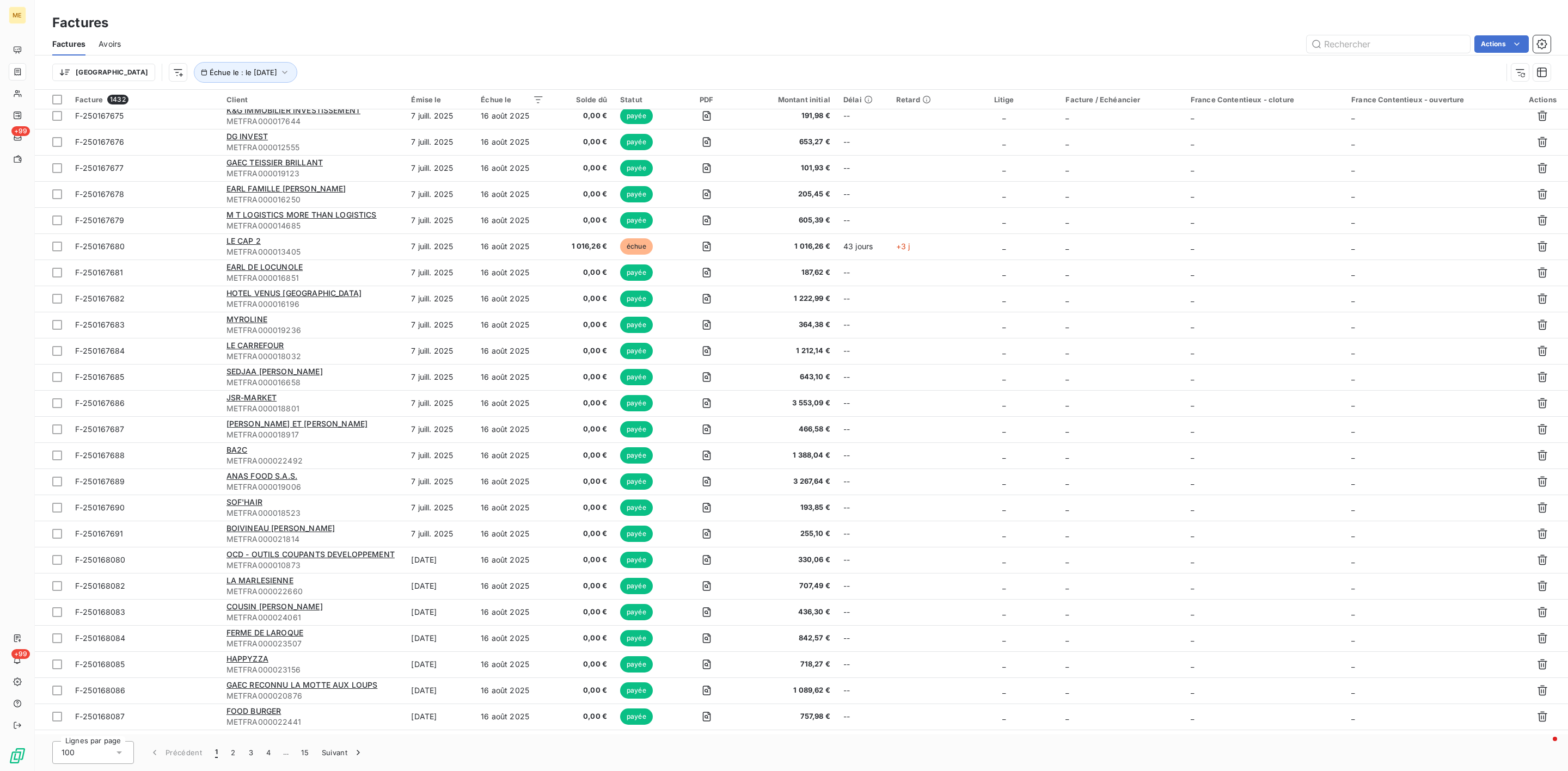
scroll to position [1580, 0]
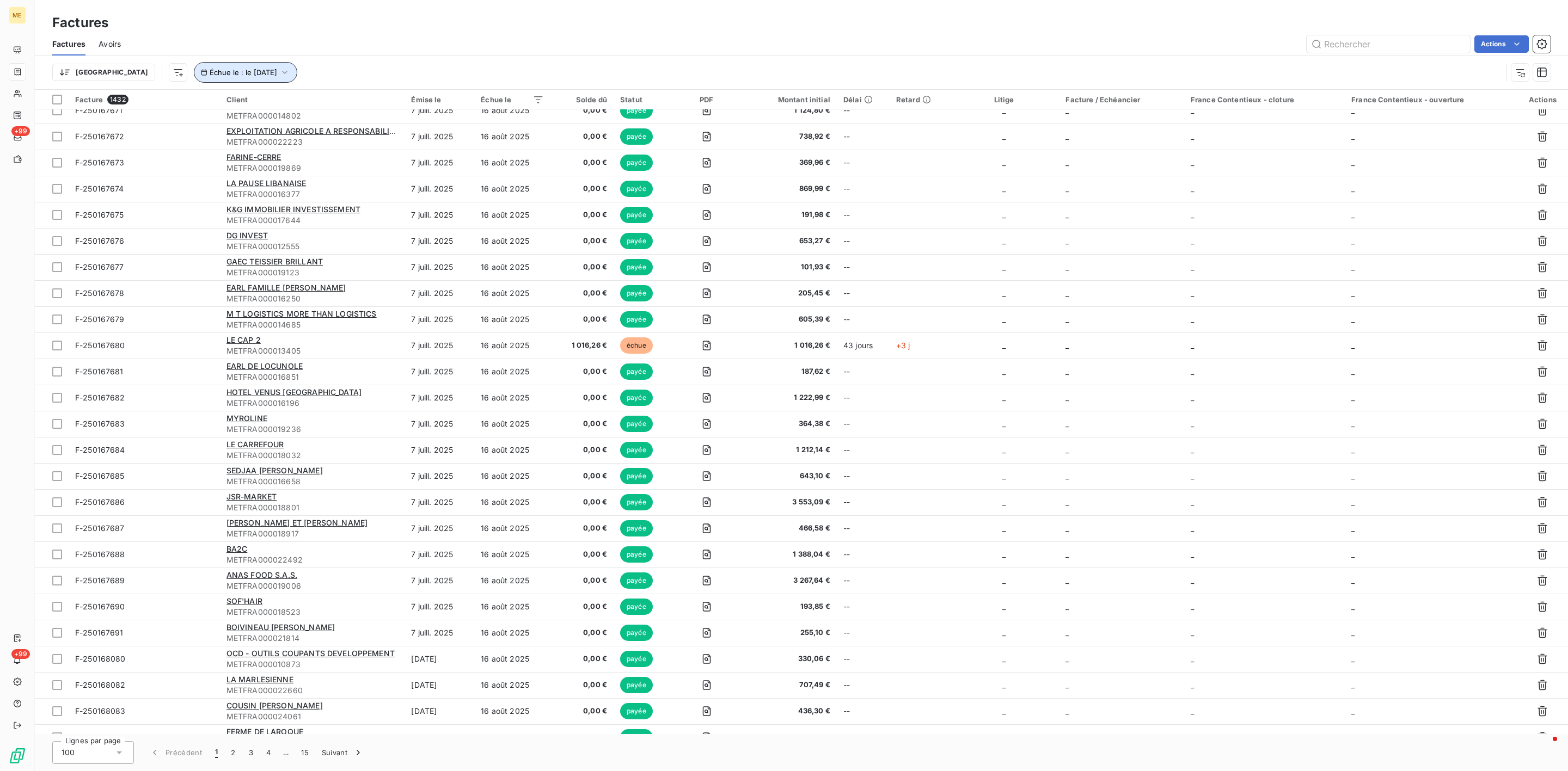
click at [209, 74] on span "Échue le : le [DATE]" at bounding box center [243, 72] width 68 height 9
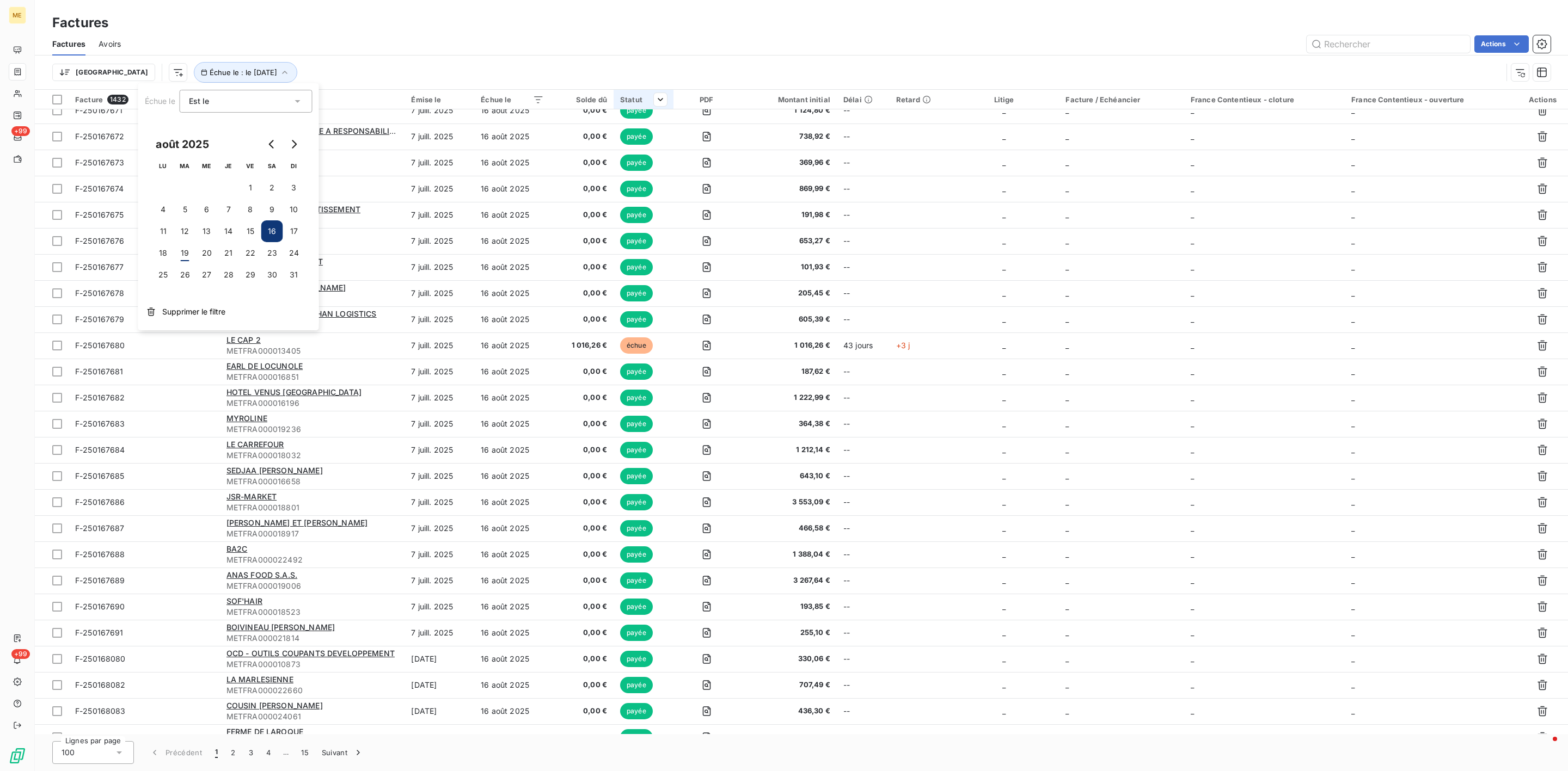
click at [639, 104] on div "Statut" at bounding box center [643, 100] width 47 height 9
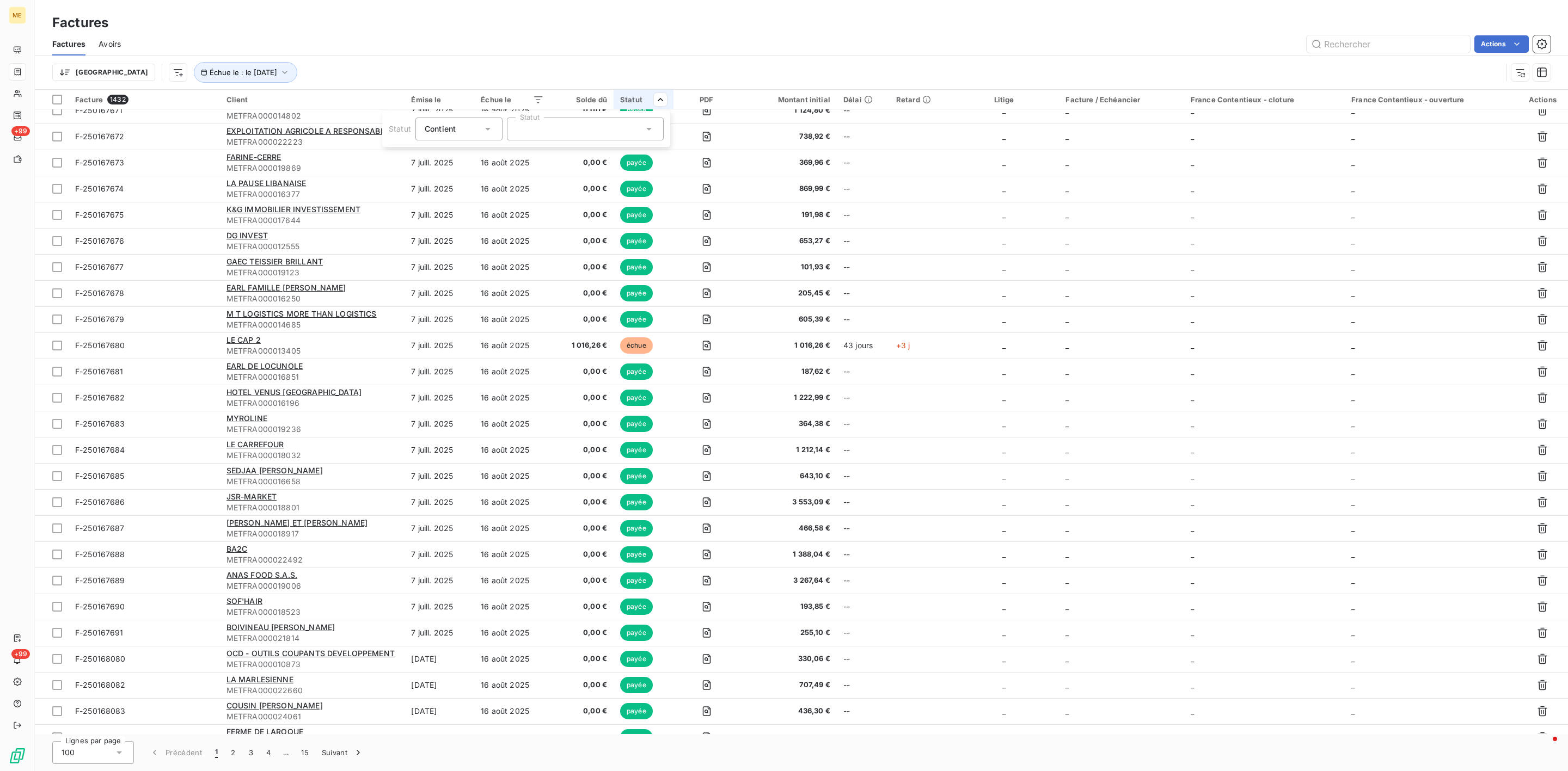
click at [593, 136] on div at bounding box center [586, 129] width 157 height 23
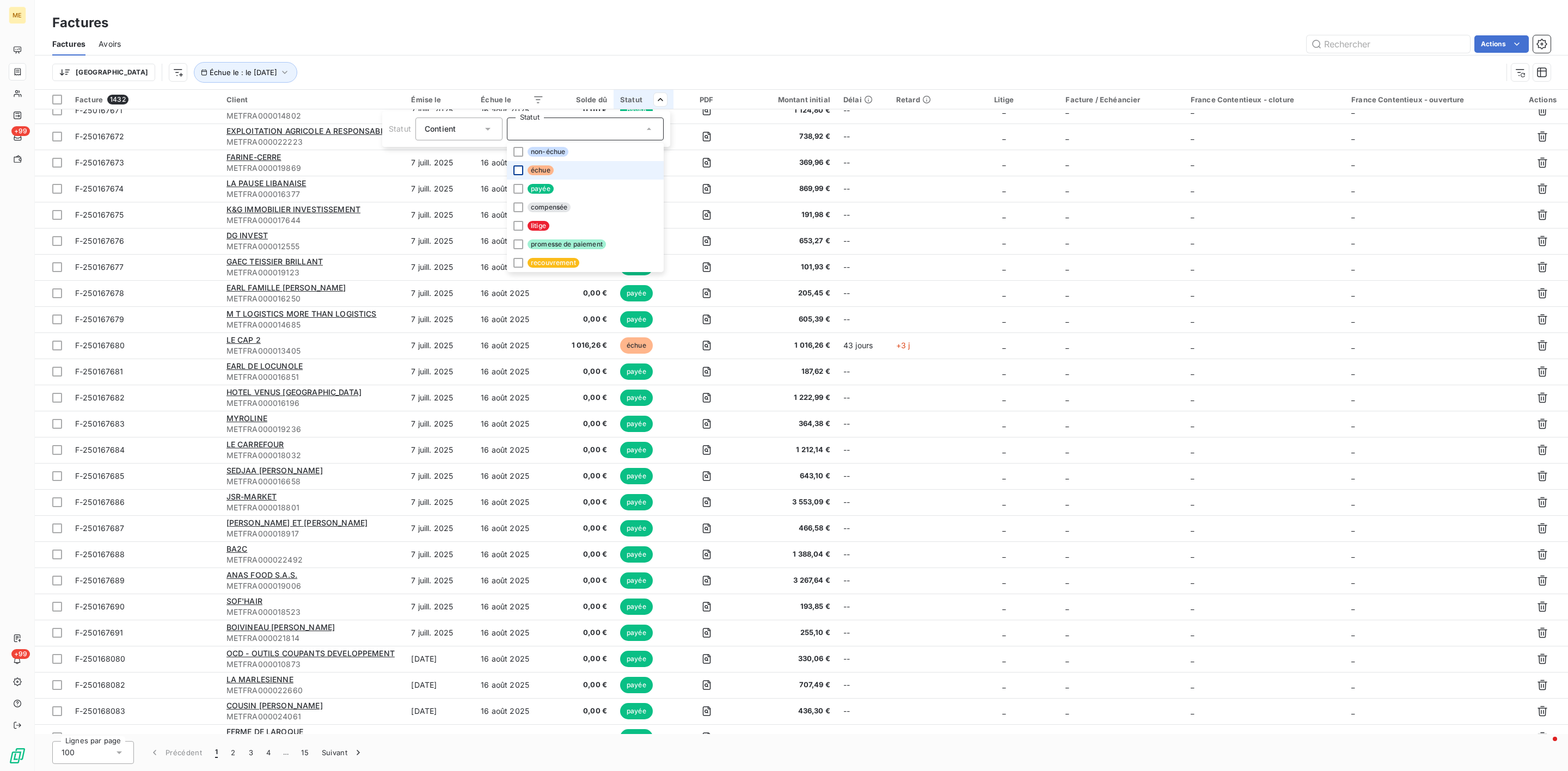
click at [520, 170] on div at bounding box center [518, 170] width 10 height 10
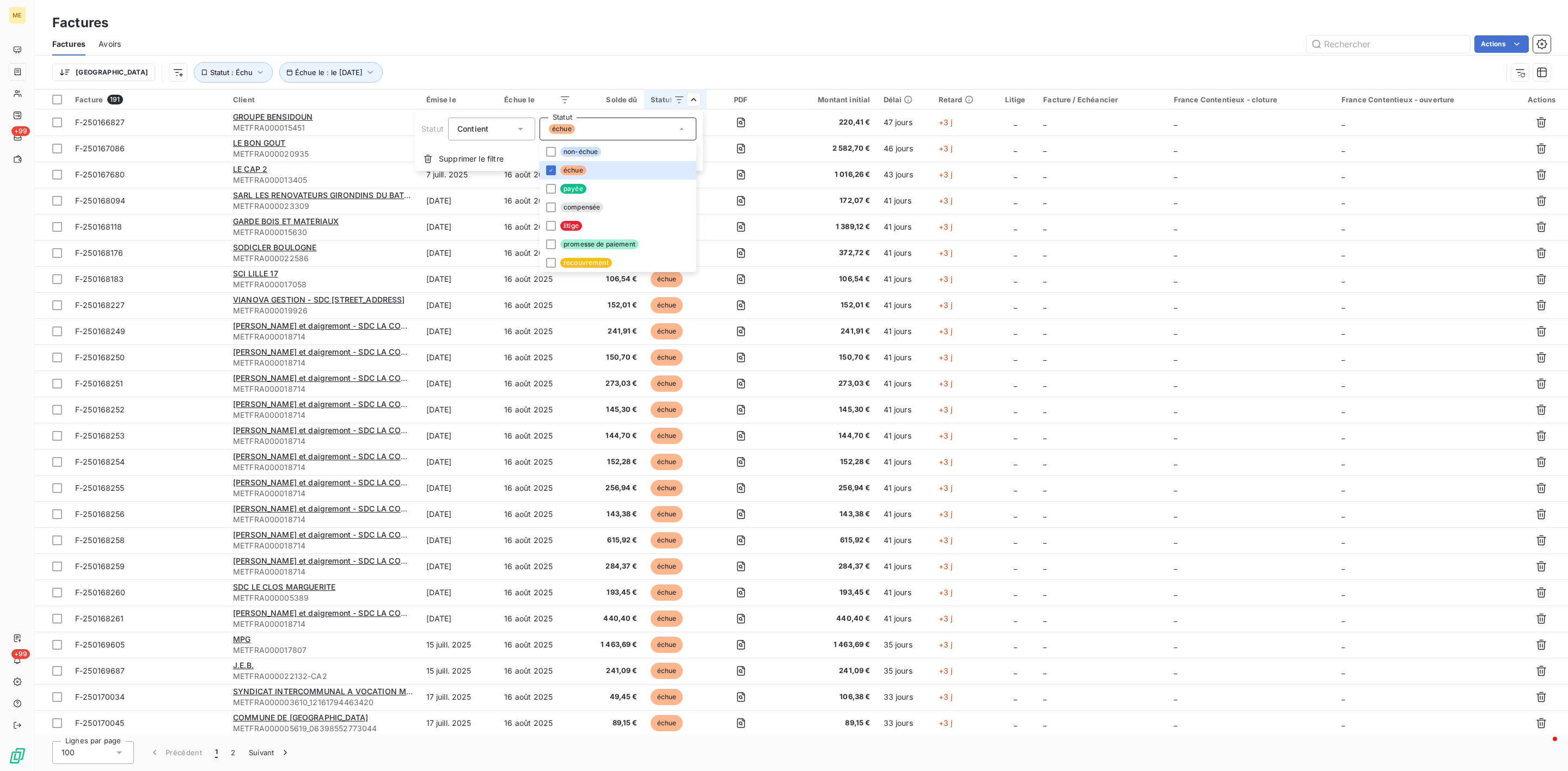
click at [593, 36] on html "ME +99 +99 Factures Factures Avoirs Actions Trier Échue le : le [DATE] Statut :…" at bounding box center [784, 385] width 1568 height 771
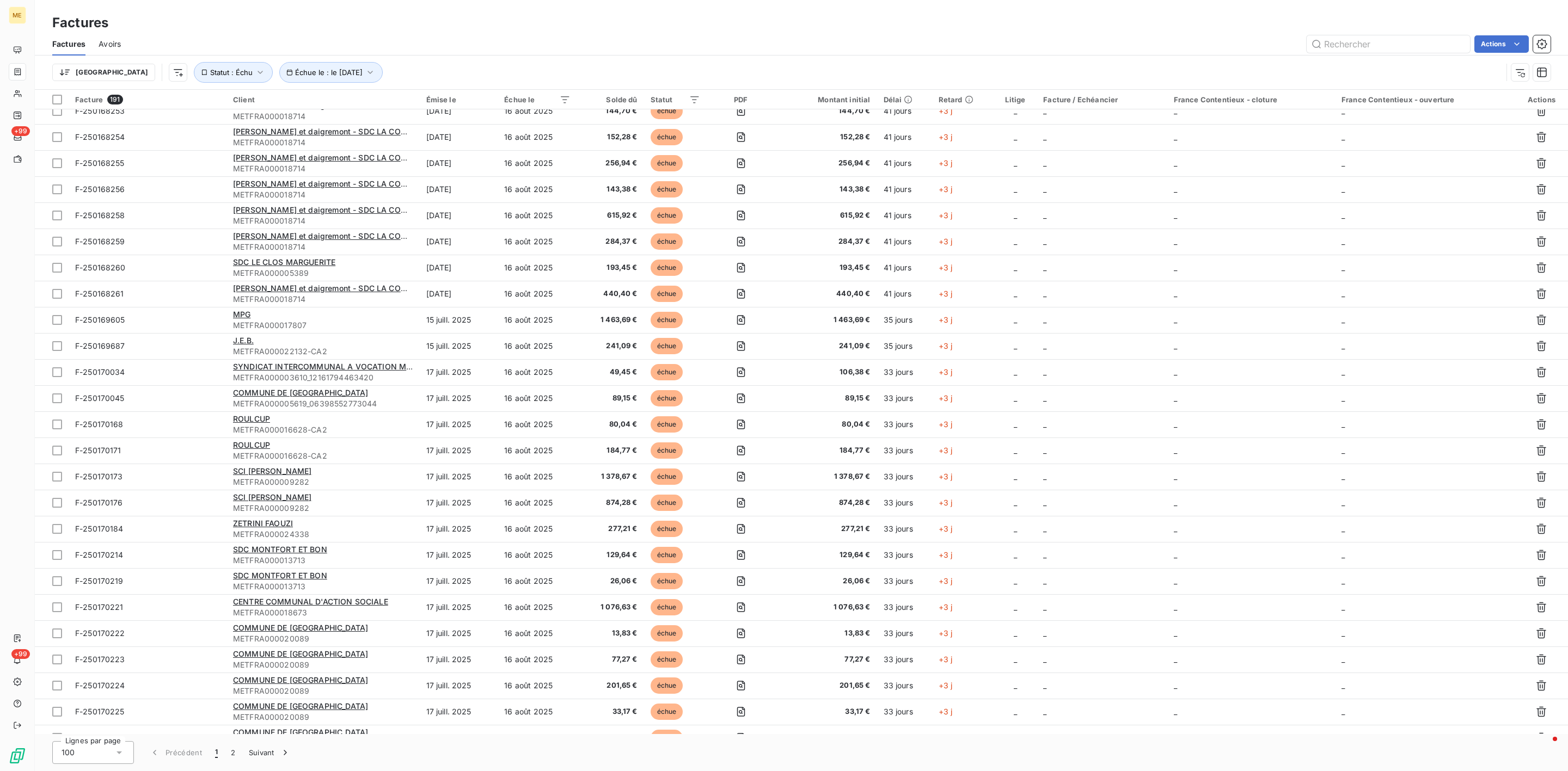
scroll to position [327, 0]
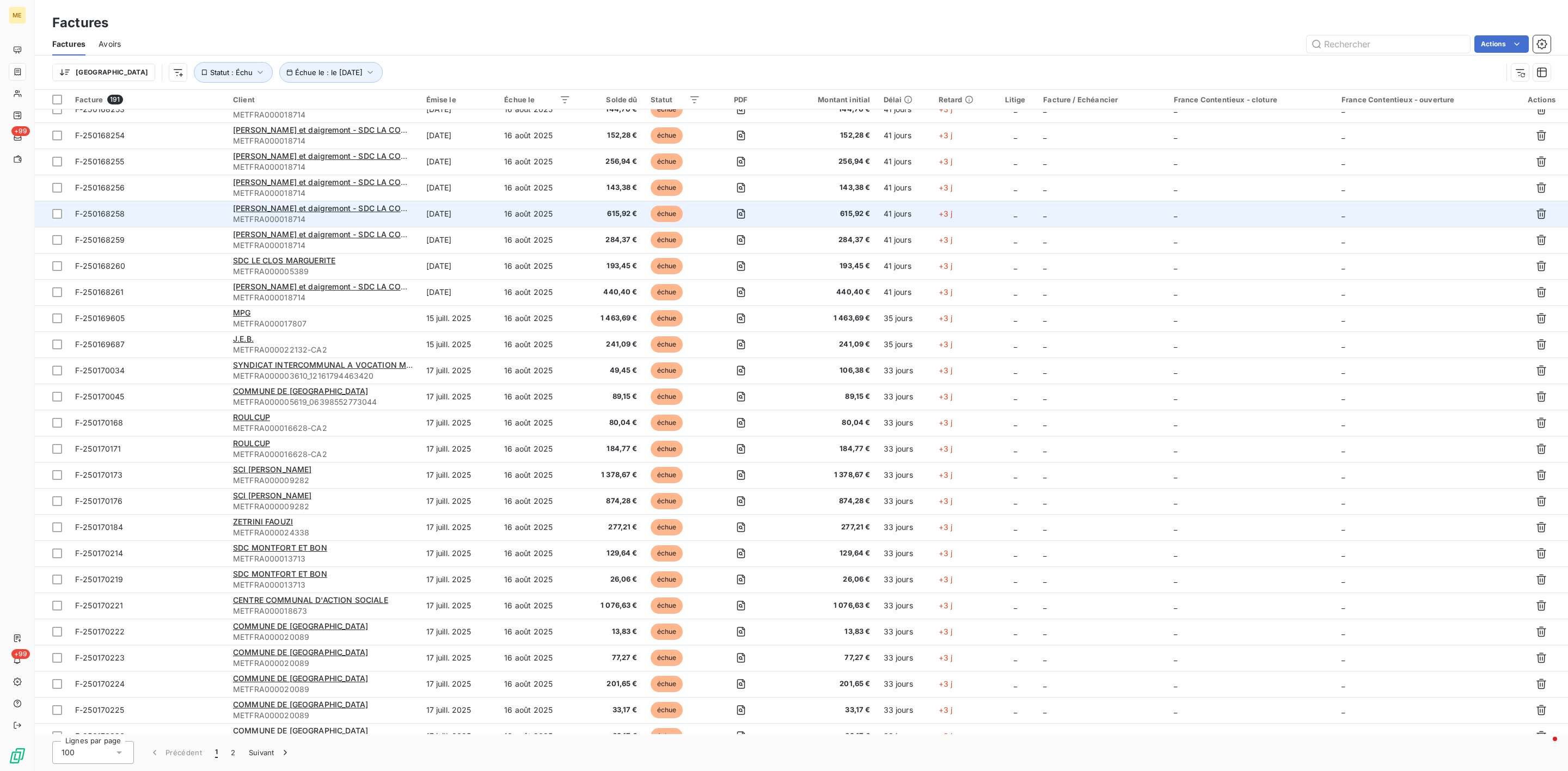
drag, startPoint x: 316, startPoint y: 206, endPoint x: 281, endPoint y: 214, distance: 35.9
click at [281, 214] on span "METFRA000018714" at bounding box center [323, 220] width 180 height 11
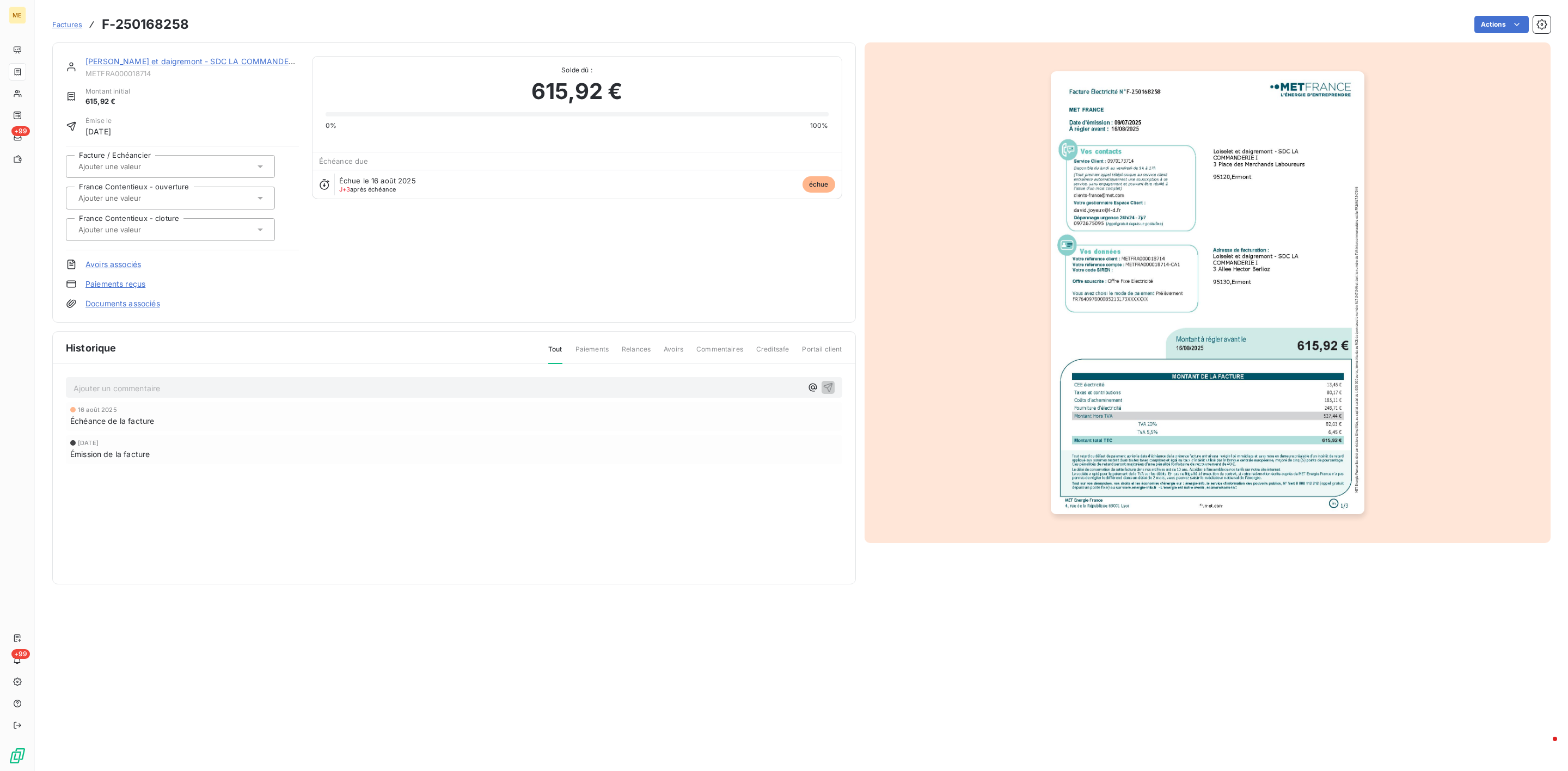
click at [103, 63] on link "[PERSON_NAME] et daigremont - SDC LA COMMANDERIE I" at bounding box center [195, 61] width 219 height 9
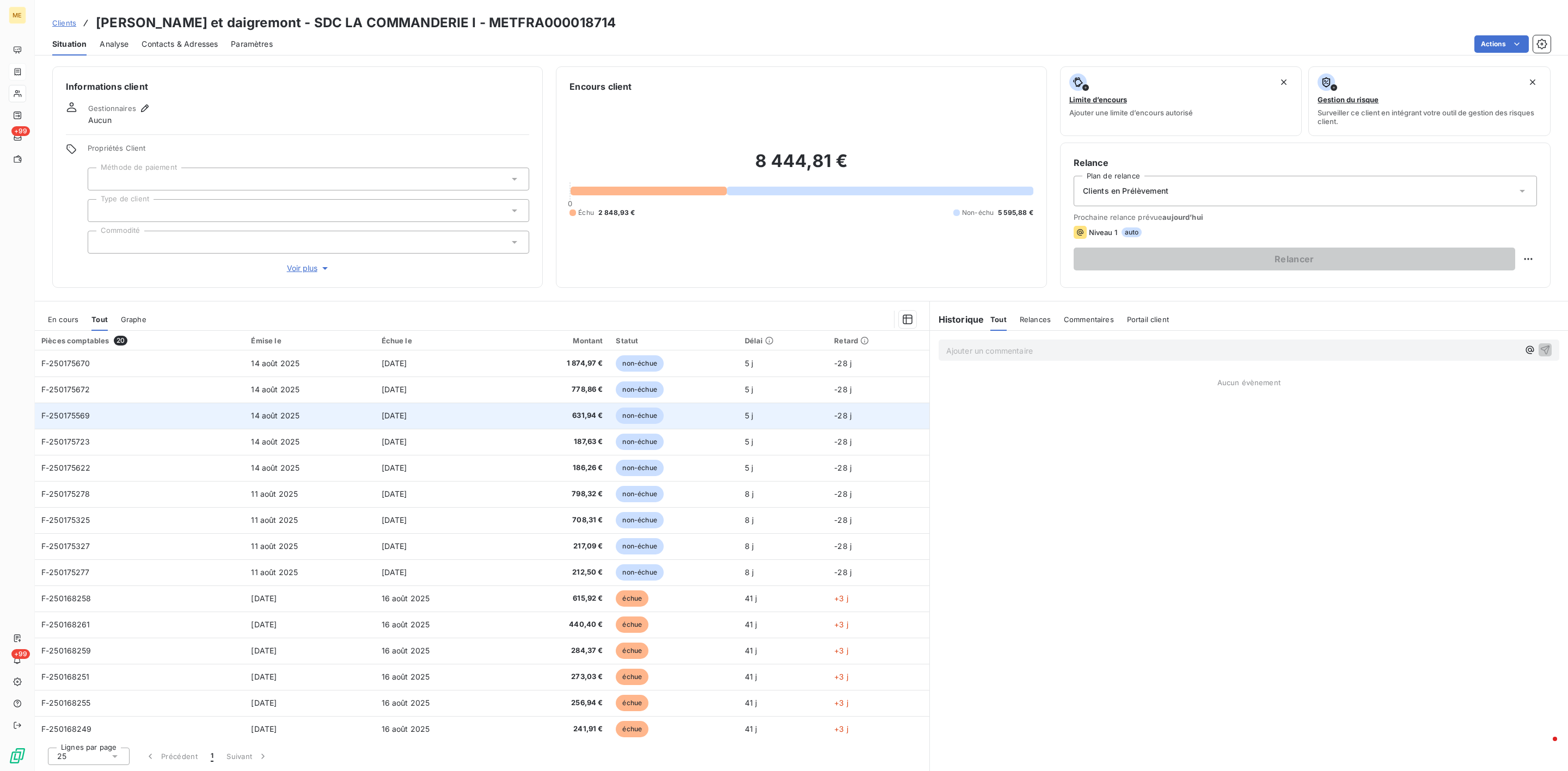
scroll to position [136, 0]
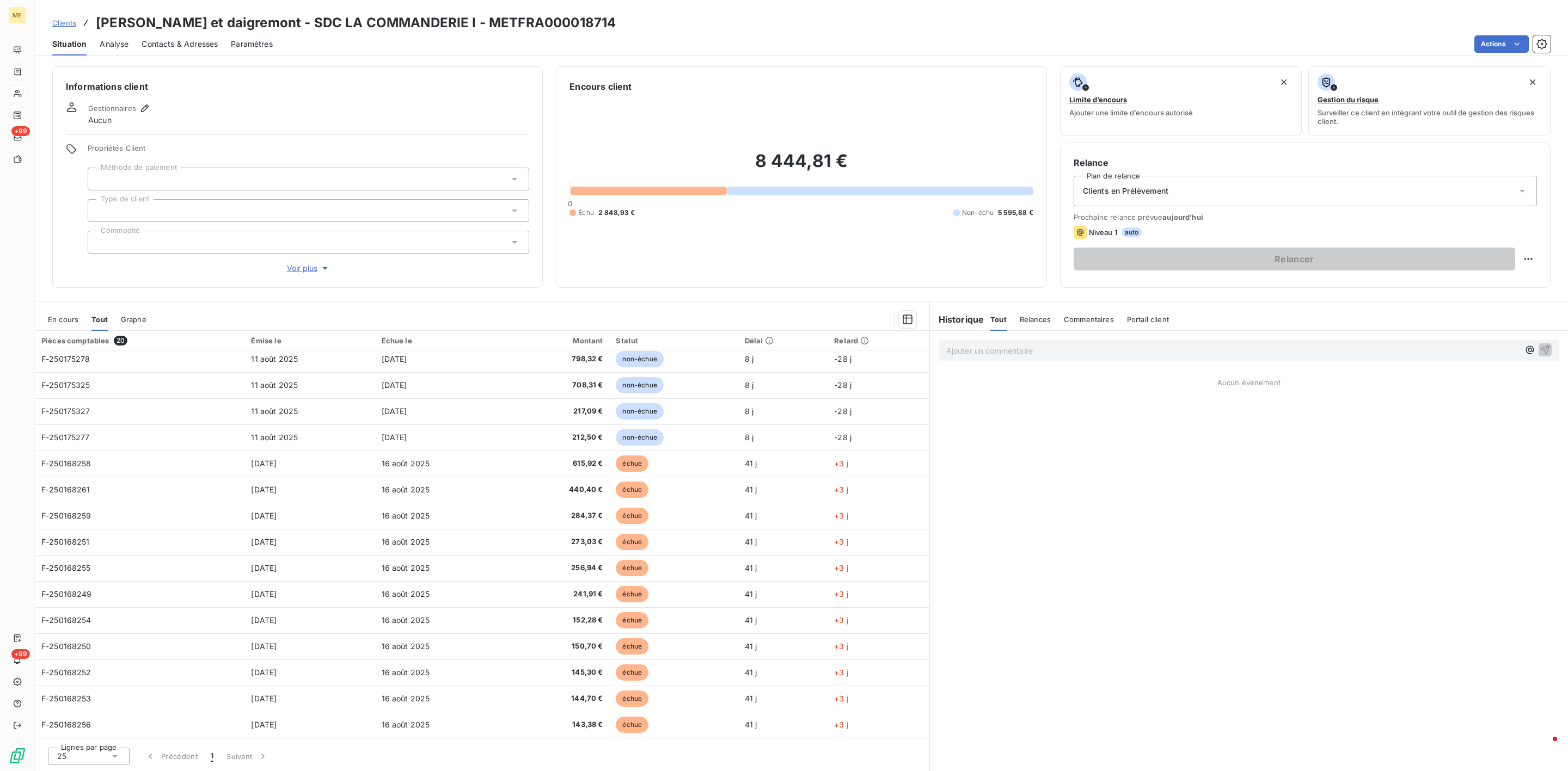
click at [1060, 335] on div "Ajouter un commentaire ﻿" at bounding box center [1249, 351] width 638 height 39
click at [1057, 342] on div "Ajouter un commentaire ﻿" at bounding box center [1249, 350] width 621 height 21
click at [1054, 345] on p "Ajouter un commentaire ﻿" at bounding box center [1233, 351] width 573 height 13
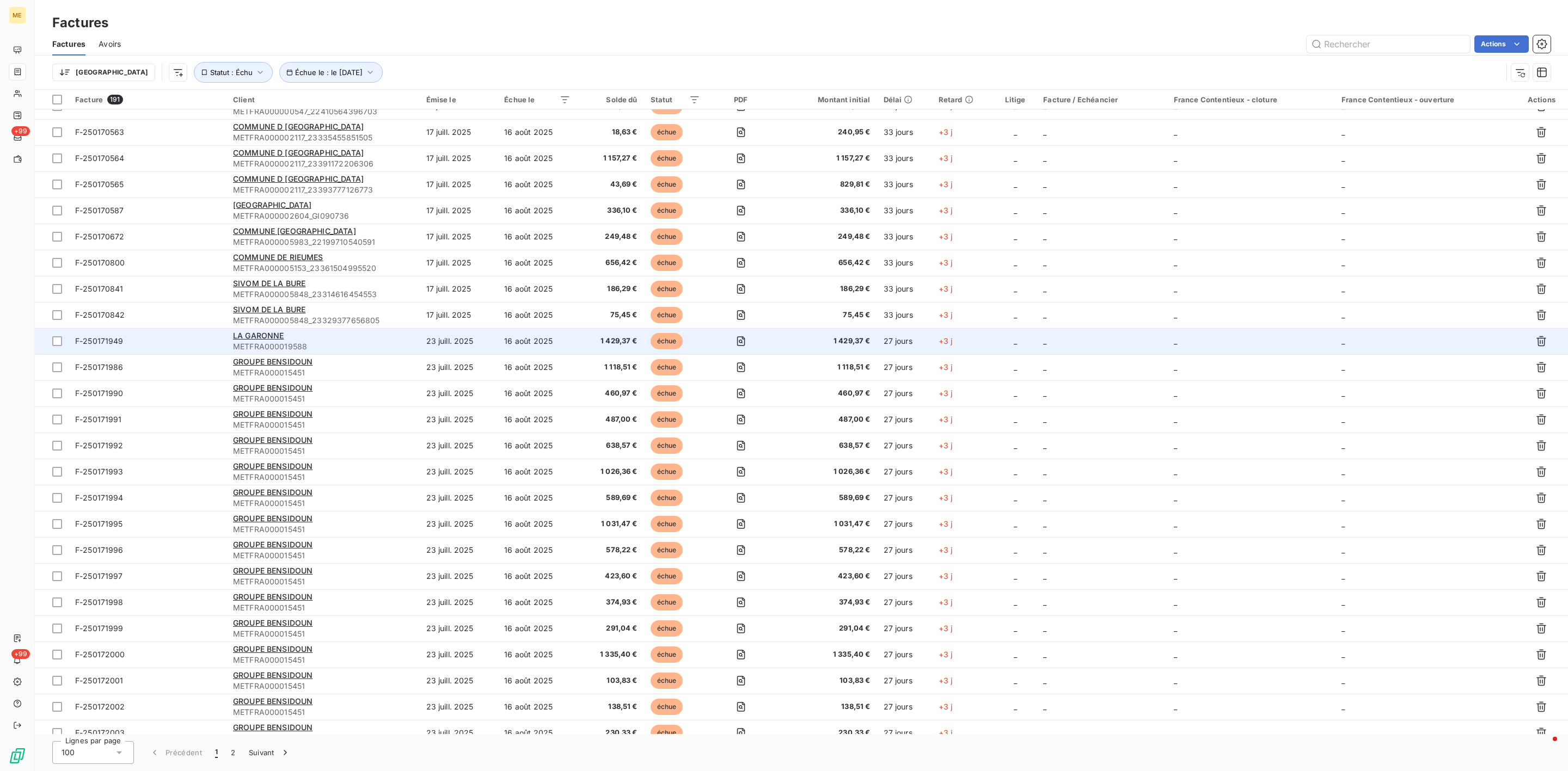
scroll to position [1470, 0]
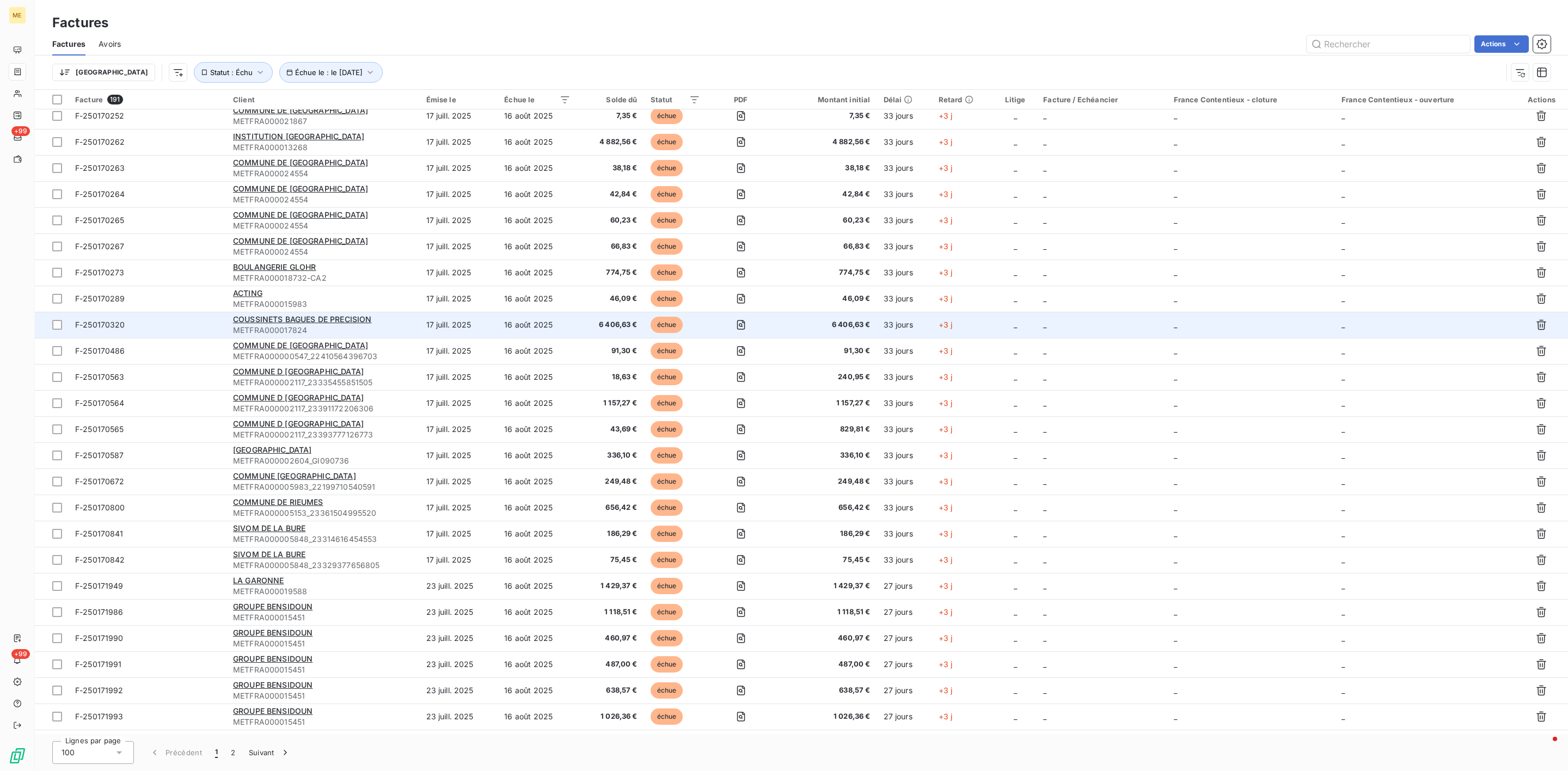
click at [376, 325] on span "METFRA000017824" at bounding box center [323, 330] width 180 height 11
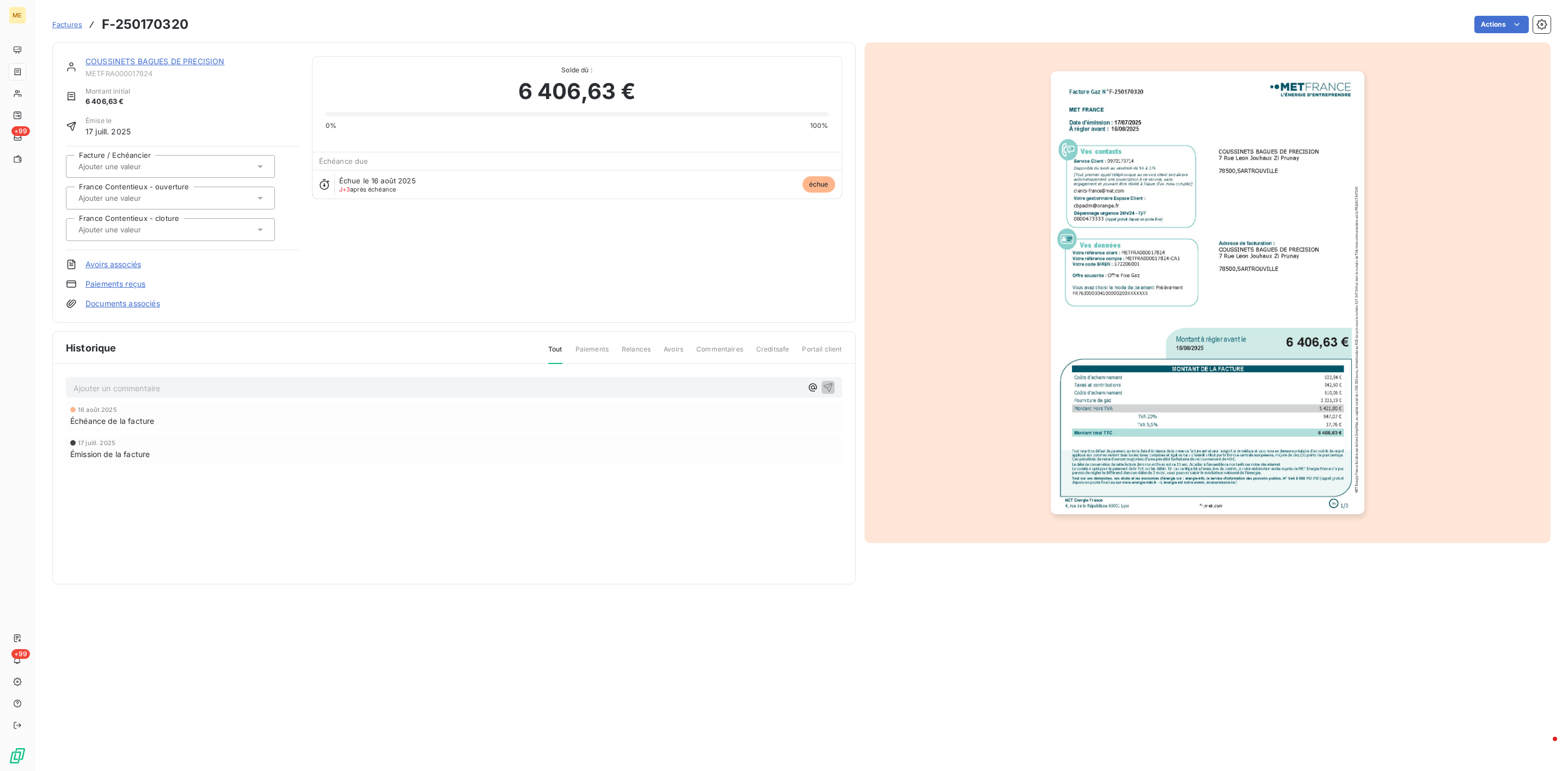
click at [100, 52] on div "COUSSINETS BAGUES DE PRECISION METFRA000017824 Montant initial 6 406,63 € Émise…" at bounding box center [454, 183] width 803 height 281
click at [105, 59] on link "COUSSINETS BAGUES DE PRECISION" at bounding box center [155, 61] width 139 height 9
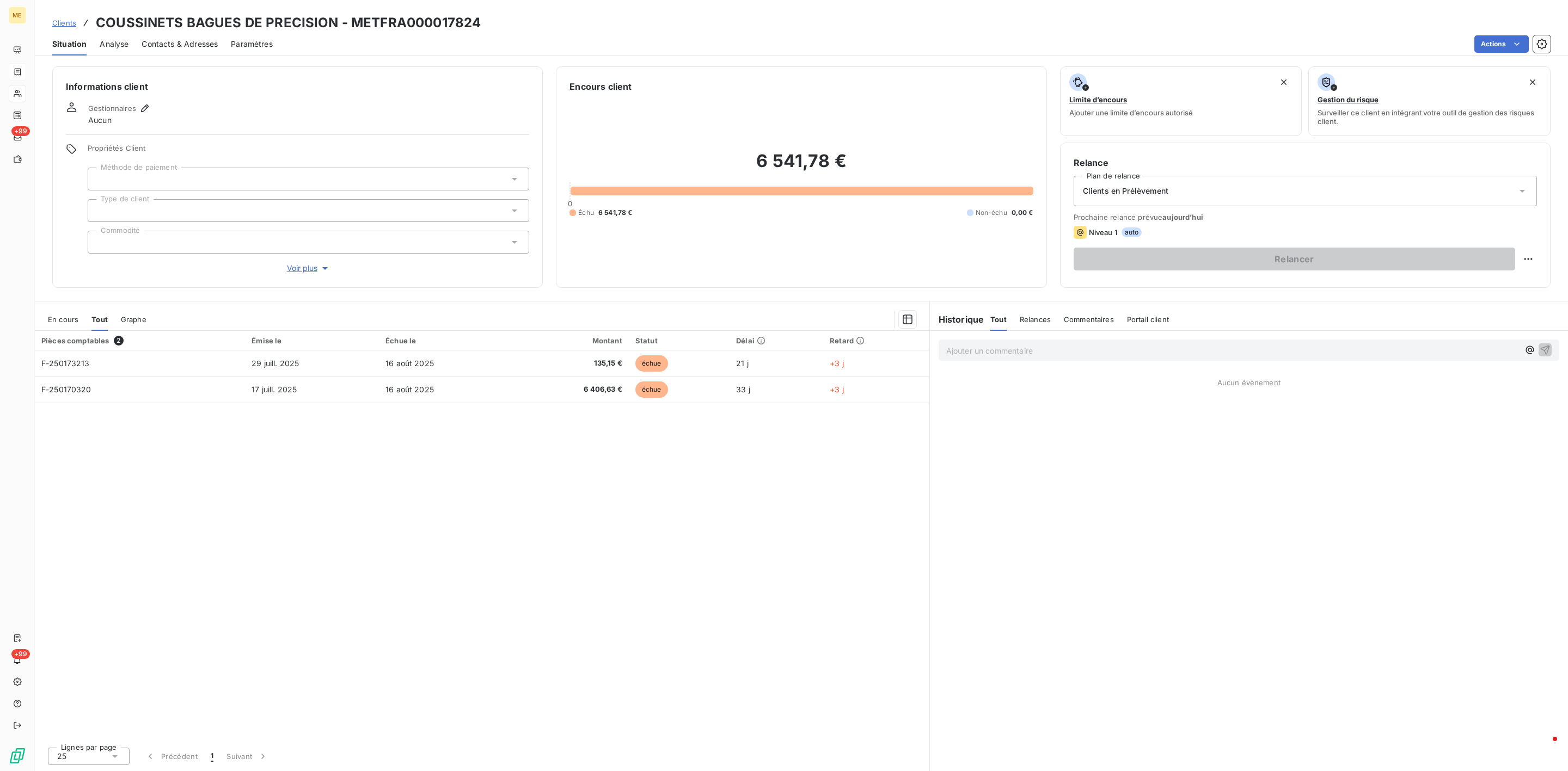
click at [44, 319] on div "En cours Tout Graphe" at bounding box center [482, 319] width 895 height 23
click at [72, 324] on span "En cours" at bounding box center [63, 319] width 30 height 9
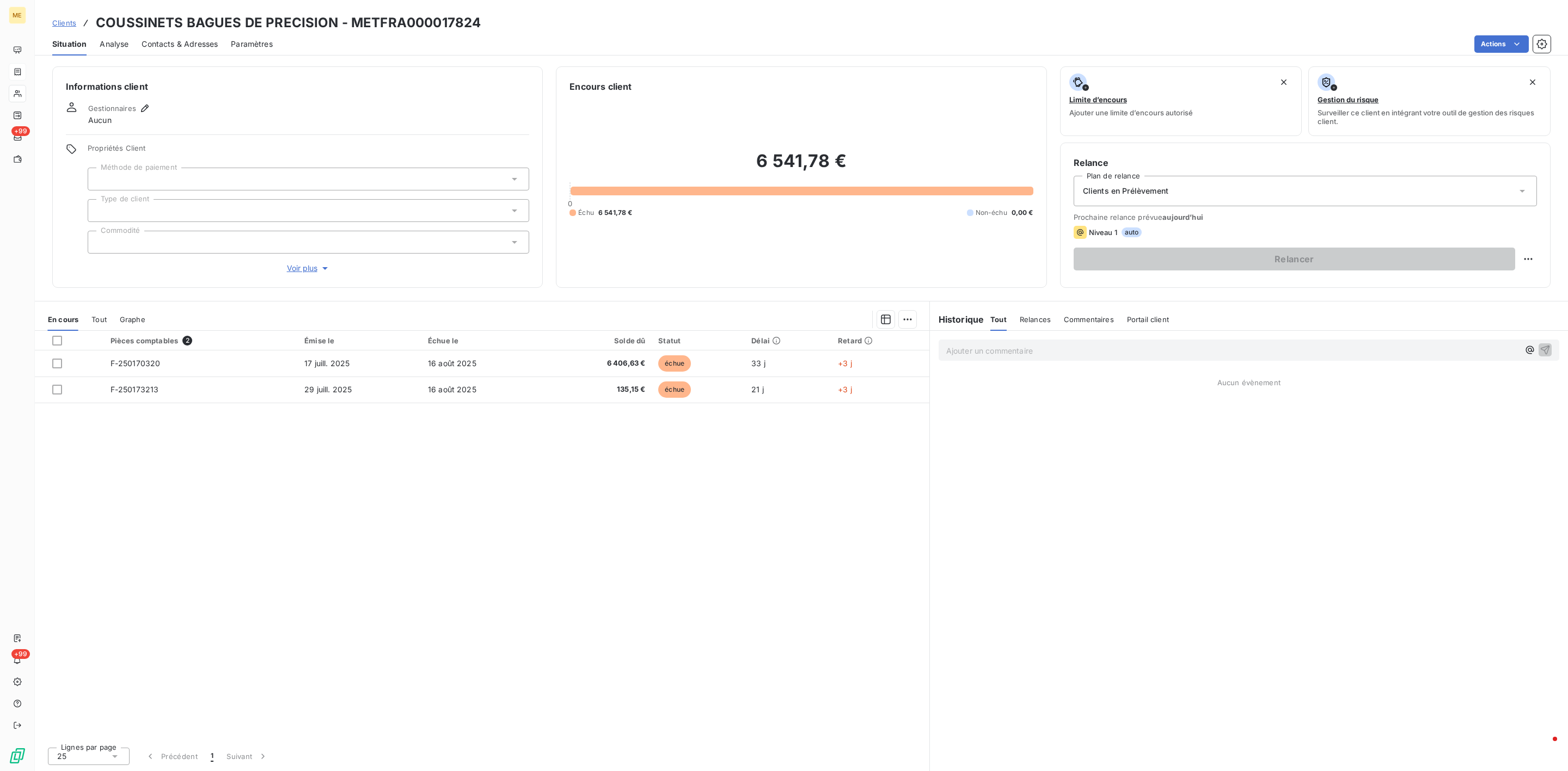
drag, startPoint x: 93, startPoint y: 320, endPoint x: 132, endPoint y: 320, distance: 39.0
click at [94, 320] on span "Tout" at bounding box center [99, 319] width 15 height 9
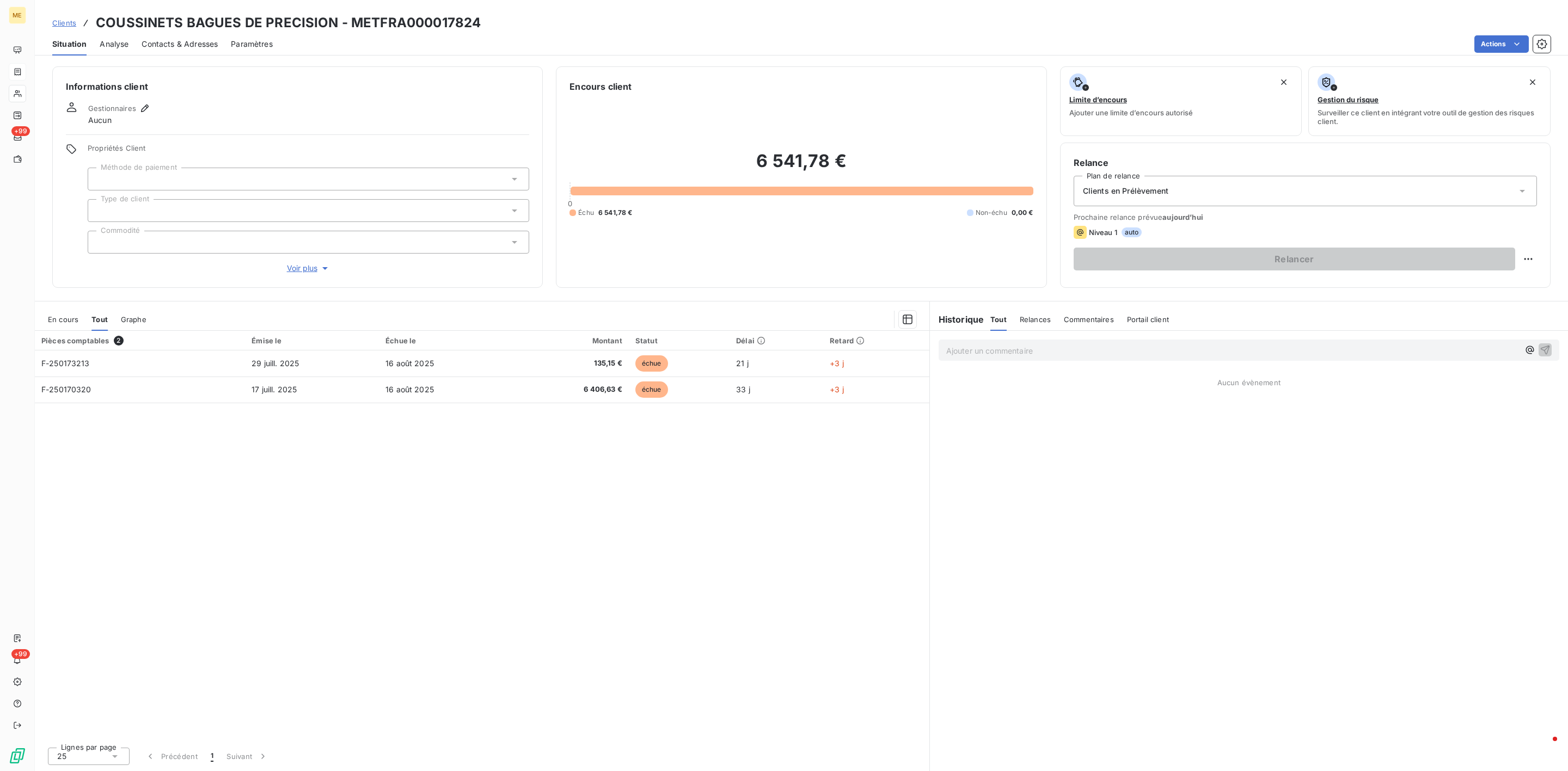
click at [968, 356] on p "Ajouter un commentaire ﻿" at bounding box center [1233, 351] width 573 height 13
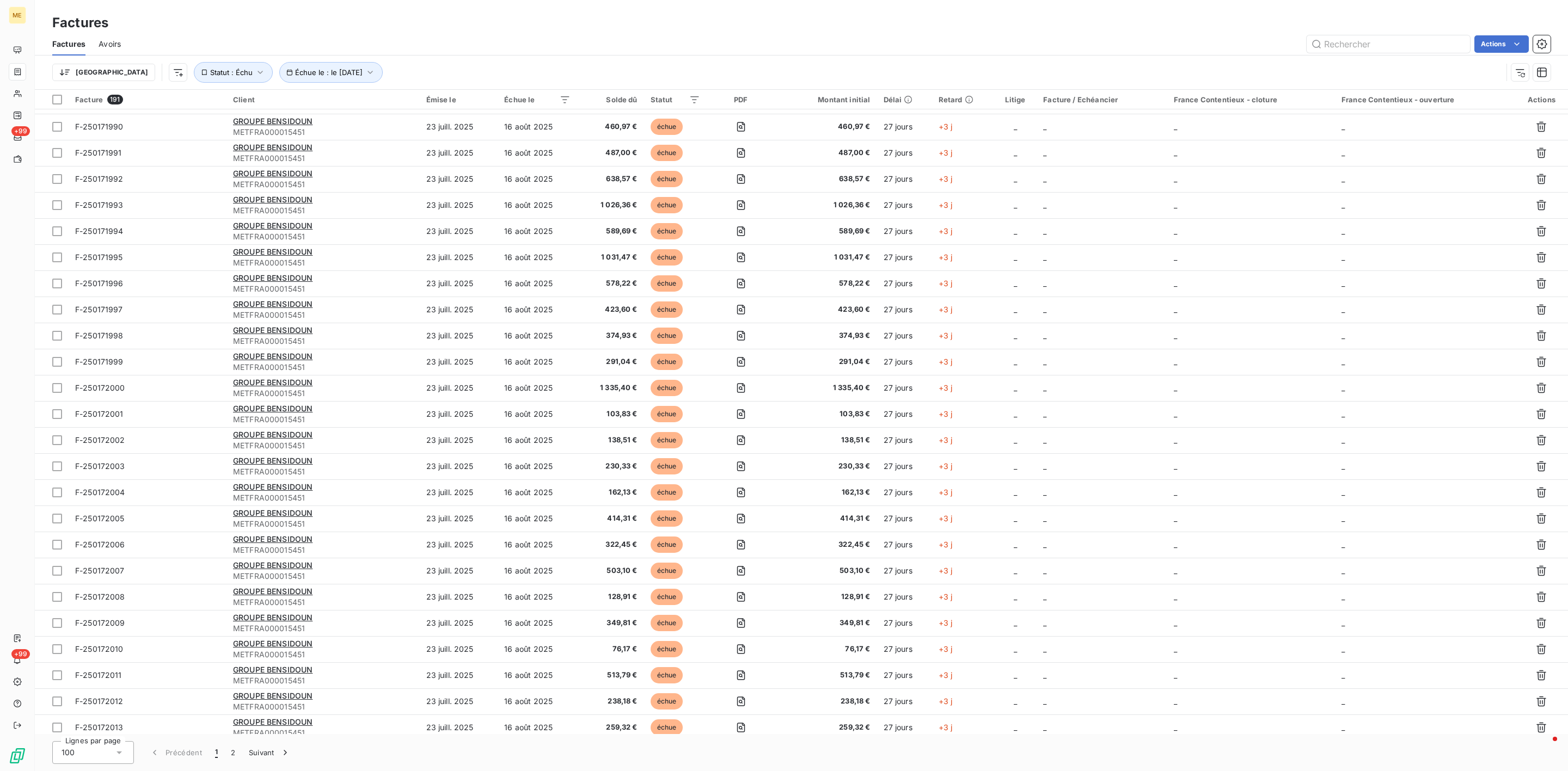
scroll to position [1988, 0]
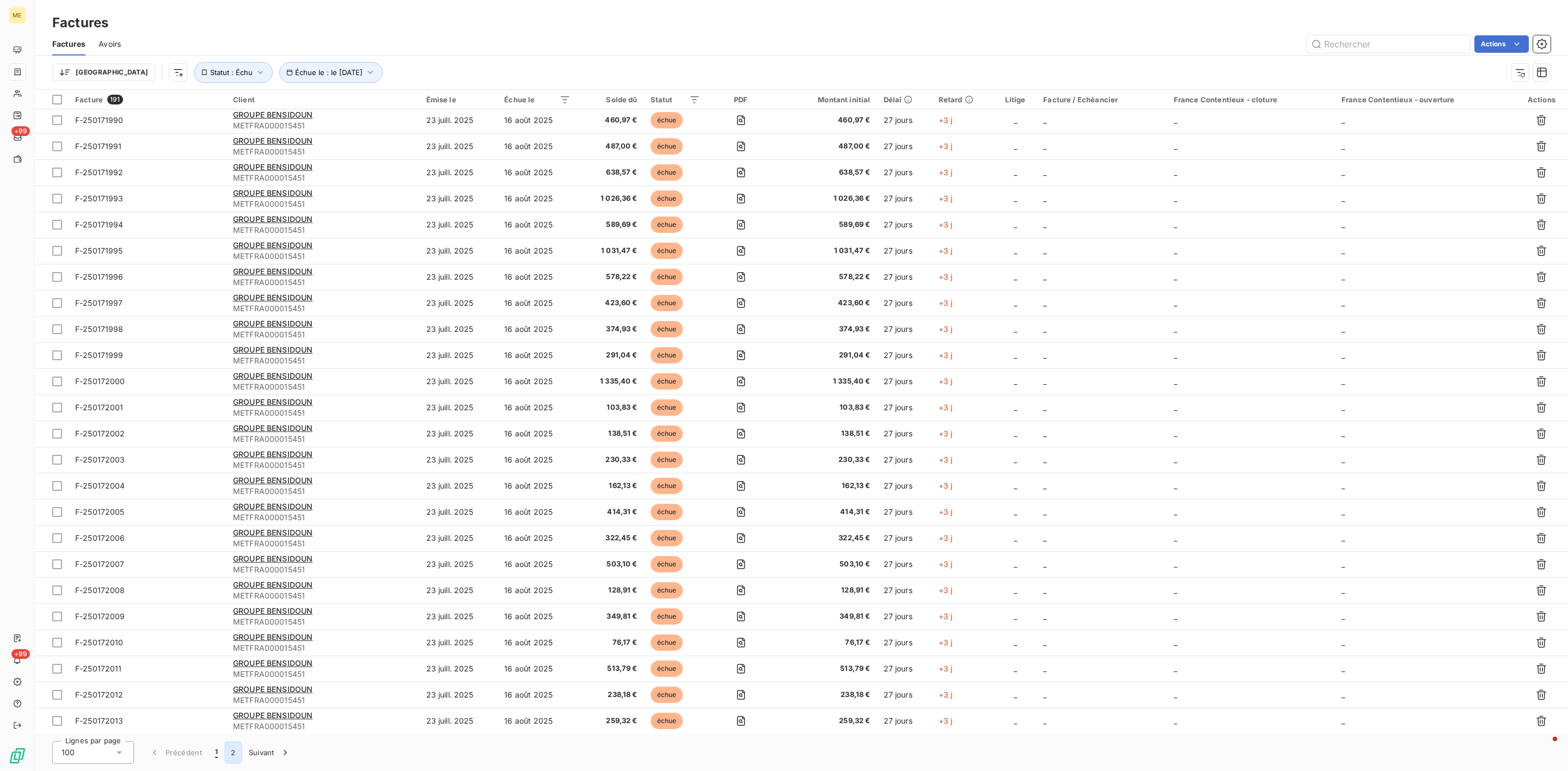
click at [229, 759] on button "2" at bounding box center [233, 753] width 18 height 23
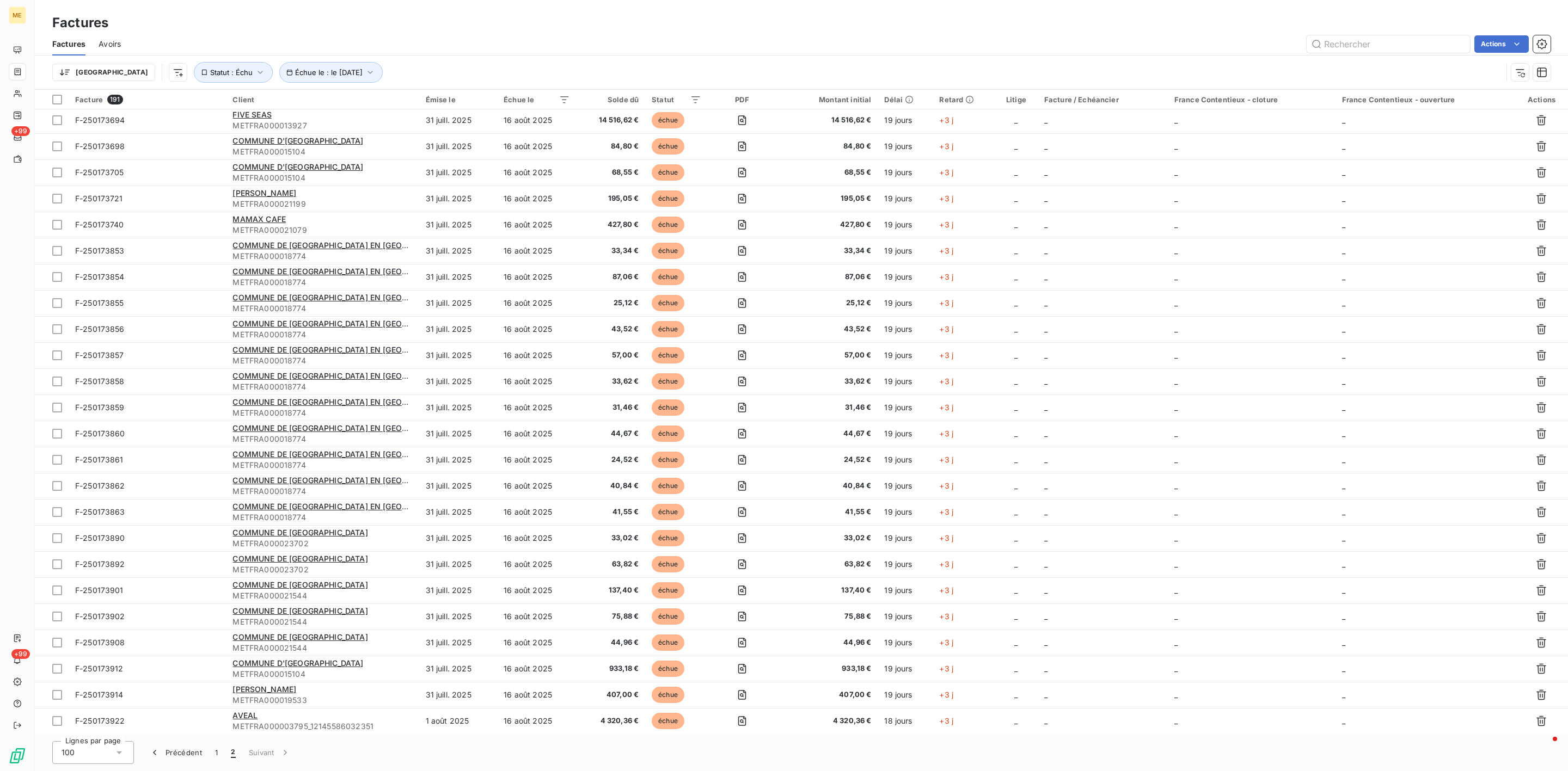
scroll to position [1100, 0]
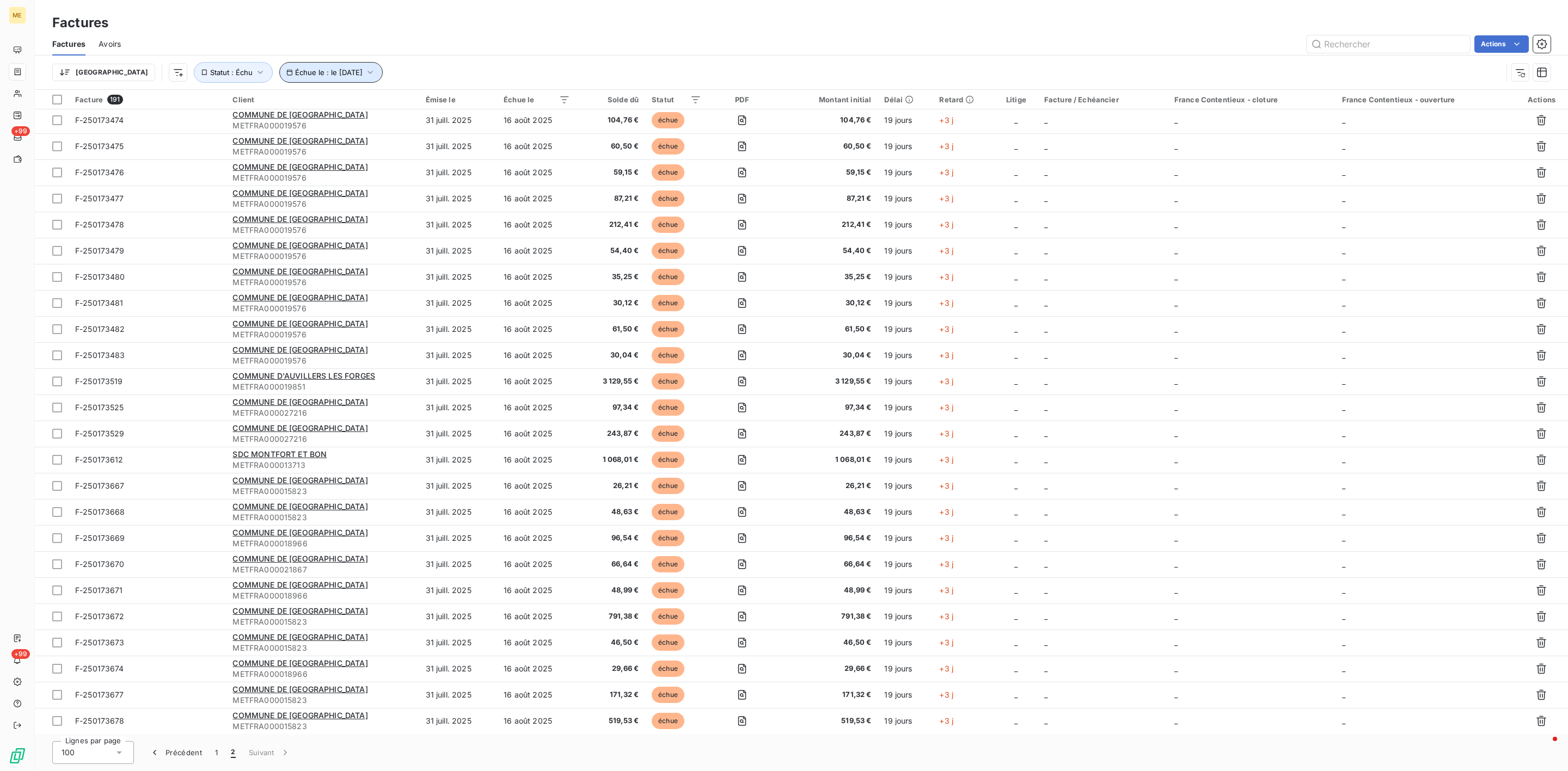
click at [279, 79] on button "Échue le : le [DATE]" at bounding box center [331, 72] width 103 height 21
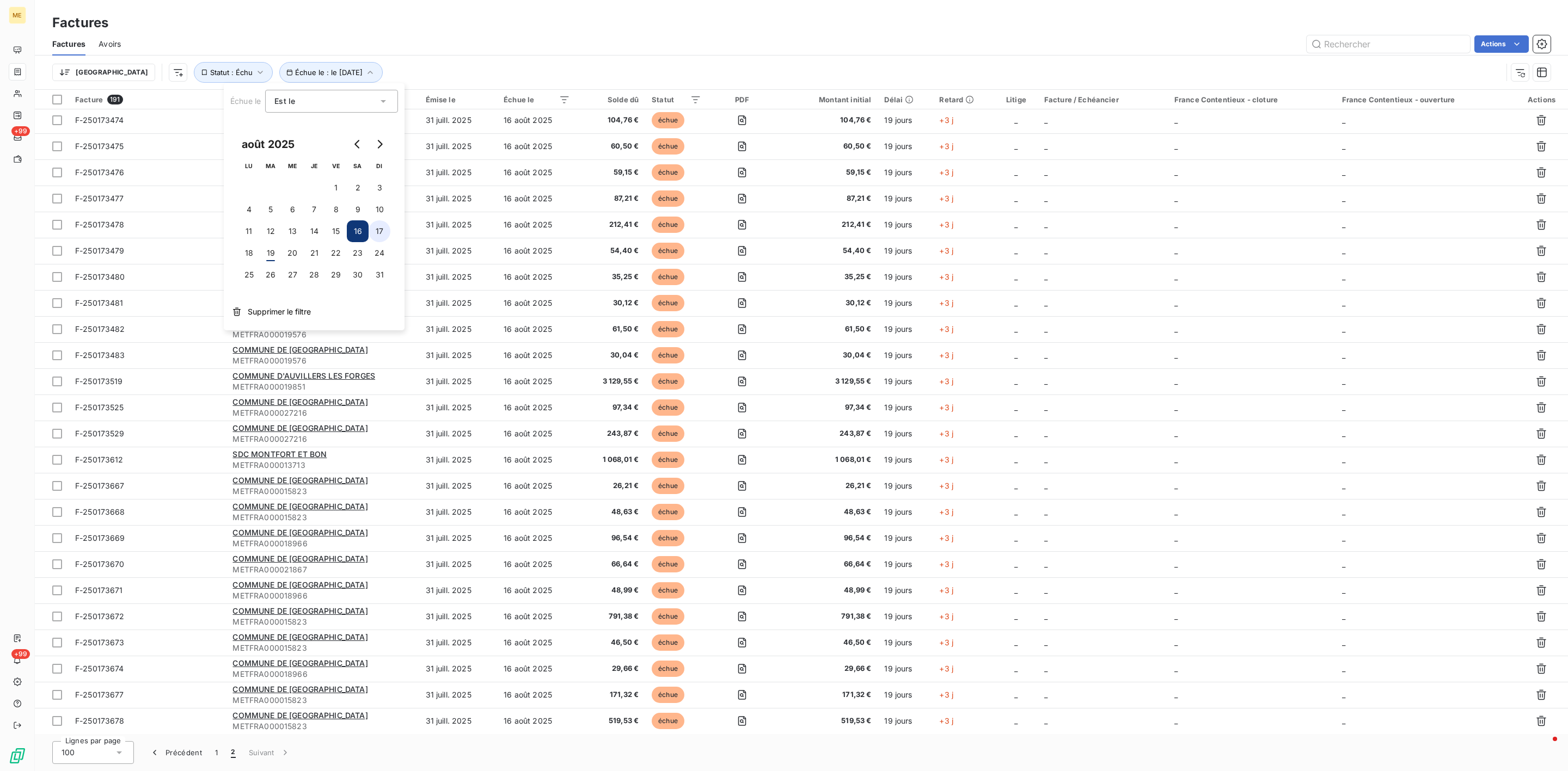
click at [384, 237] on button "17" at bounding box center [380, 231] width 22 height 22
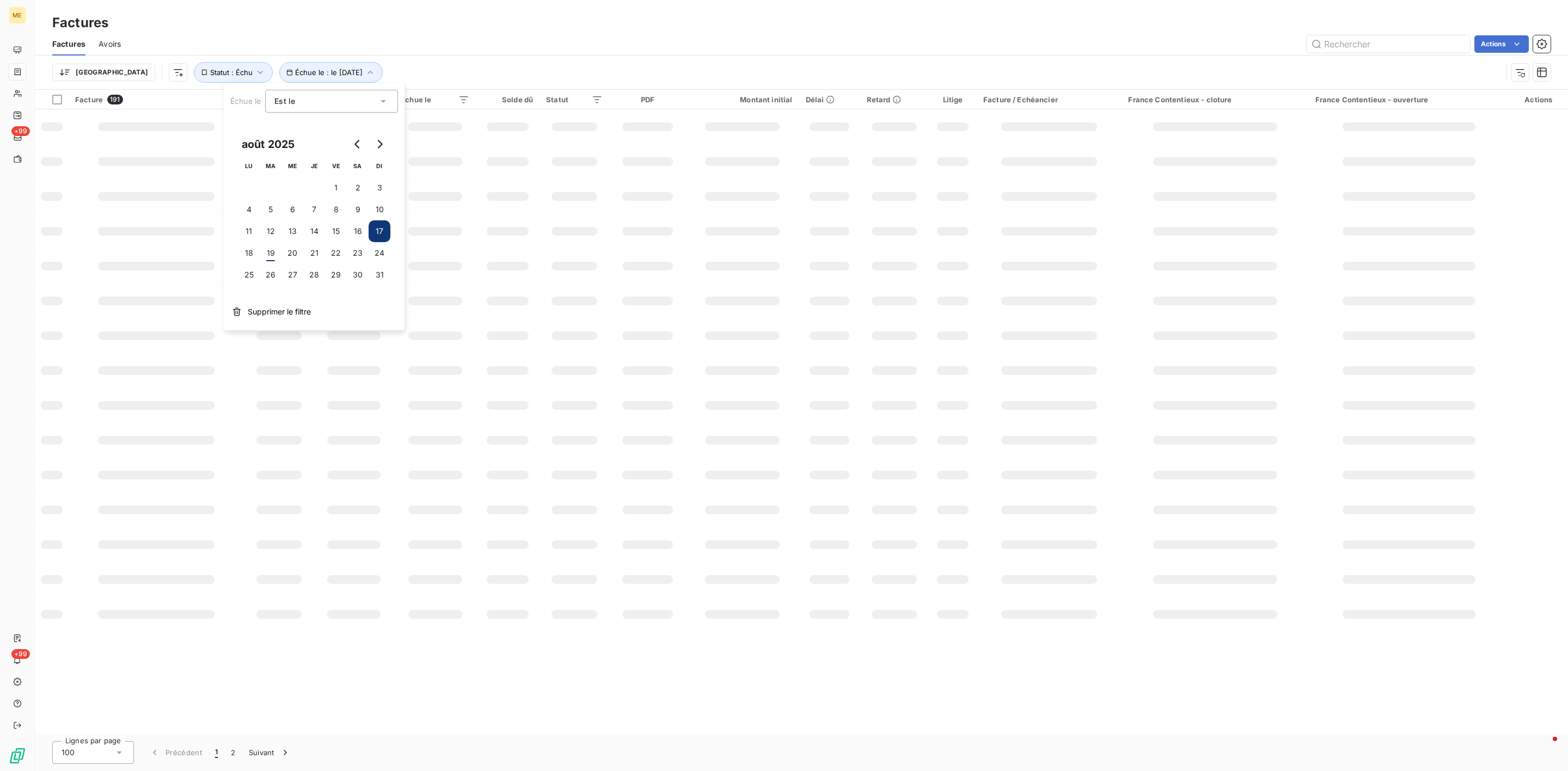
scroll to position [0, 0]
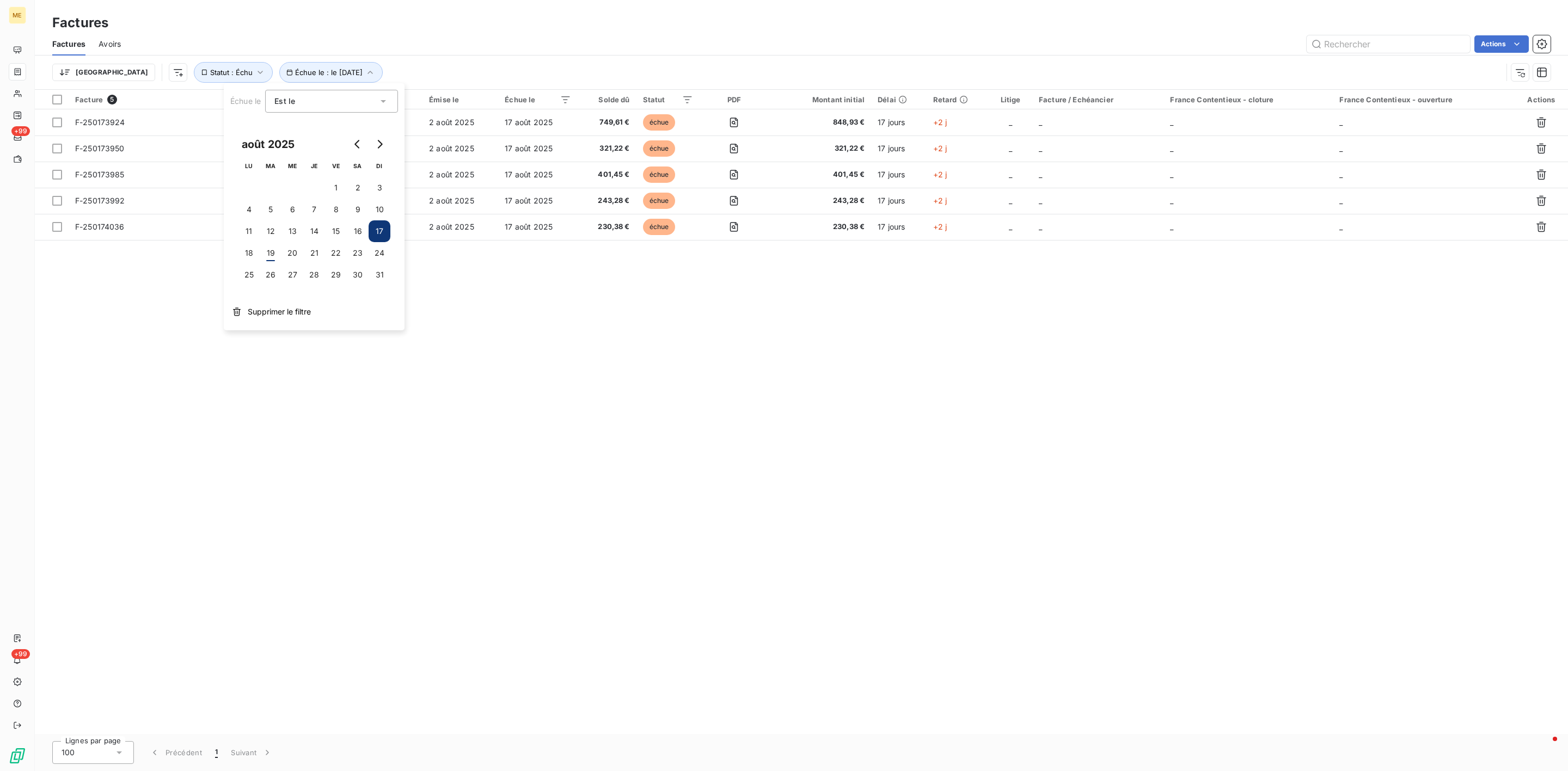
click at [588, 337] on div "Facture 5 Client Émise le Échue le Solde dû Statut PDF Montant initial Délai Re…" at bounding box center [801, 412] width 1533 height 644
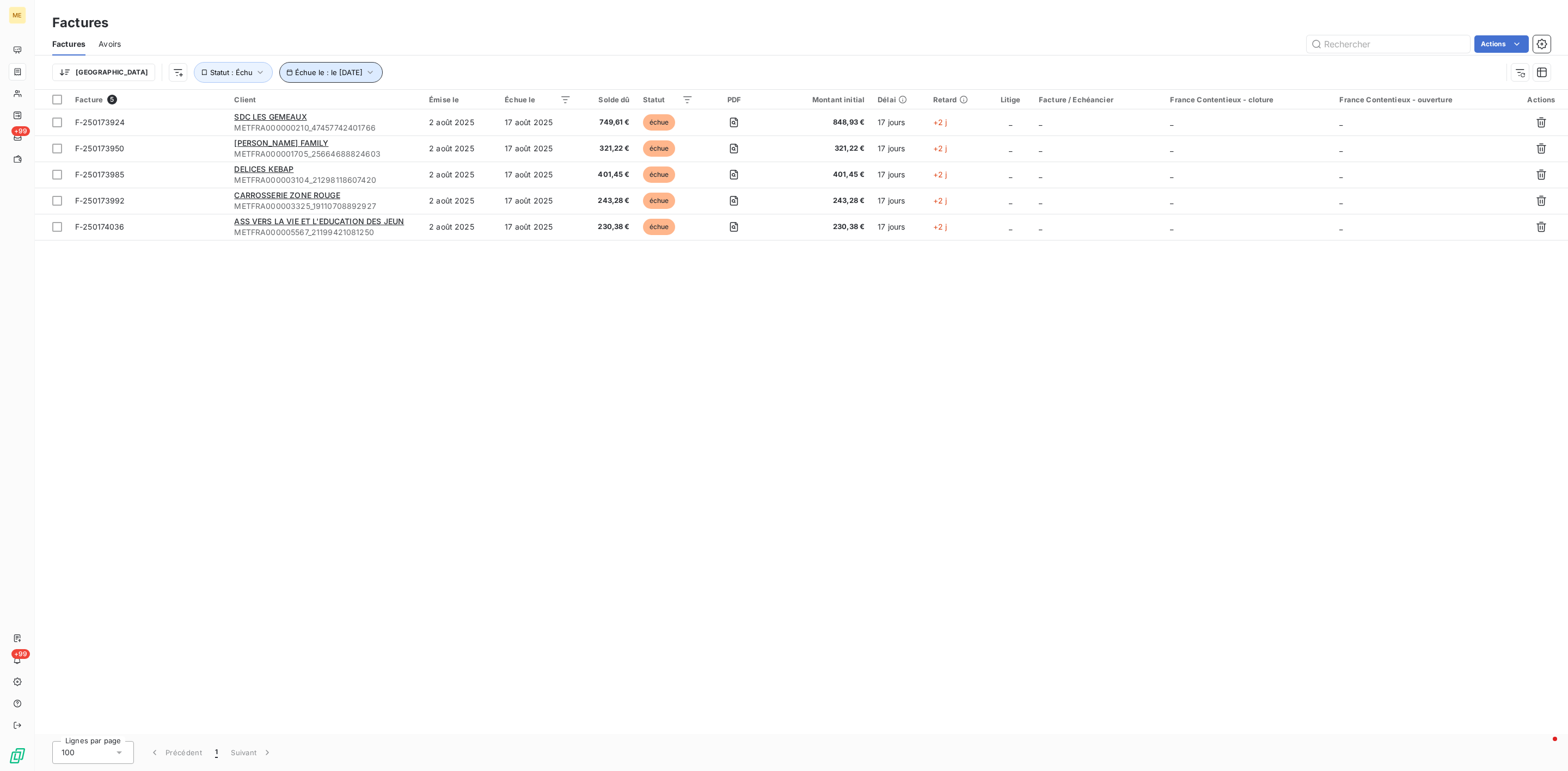
click at [296, 71] on span "Échue le : le [DATE]" at bounding box center [329, 72] width 68 height 9
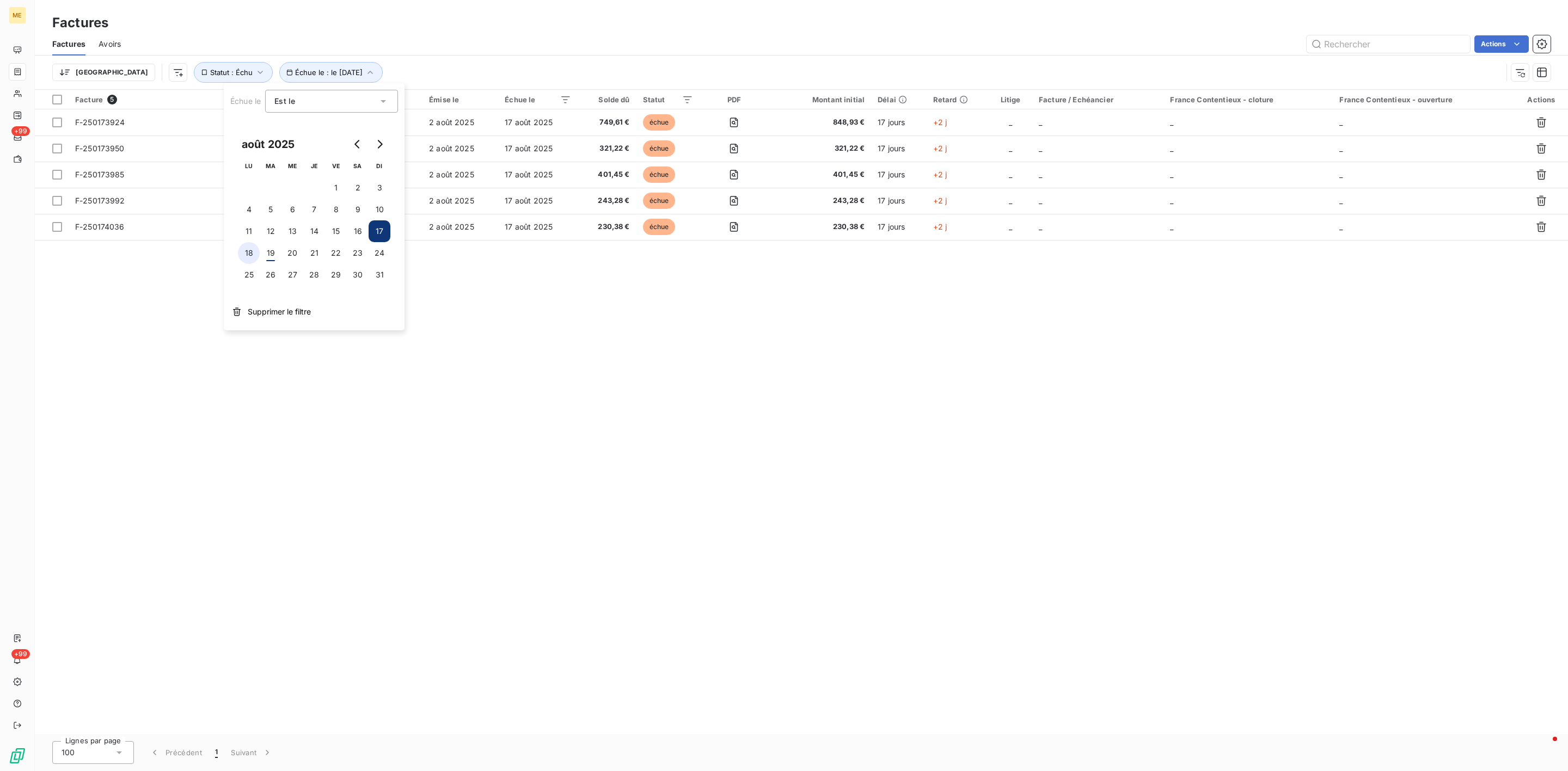
click at [253, 255] on button "18" at bounding box center [249, 253] width 22 height 22
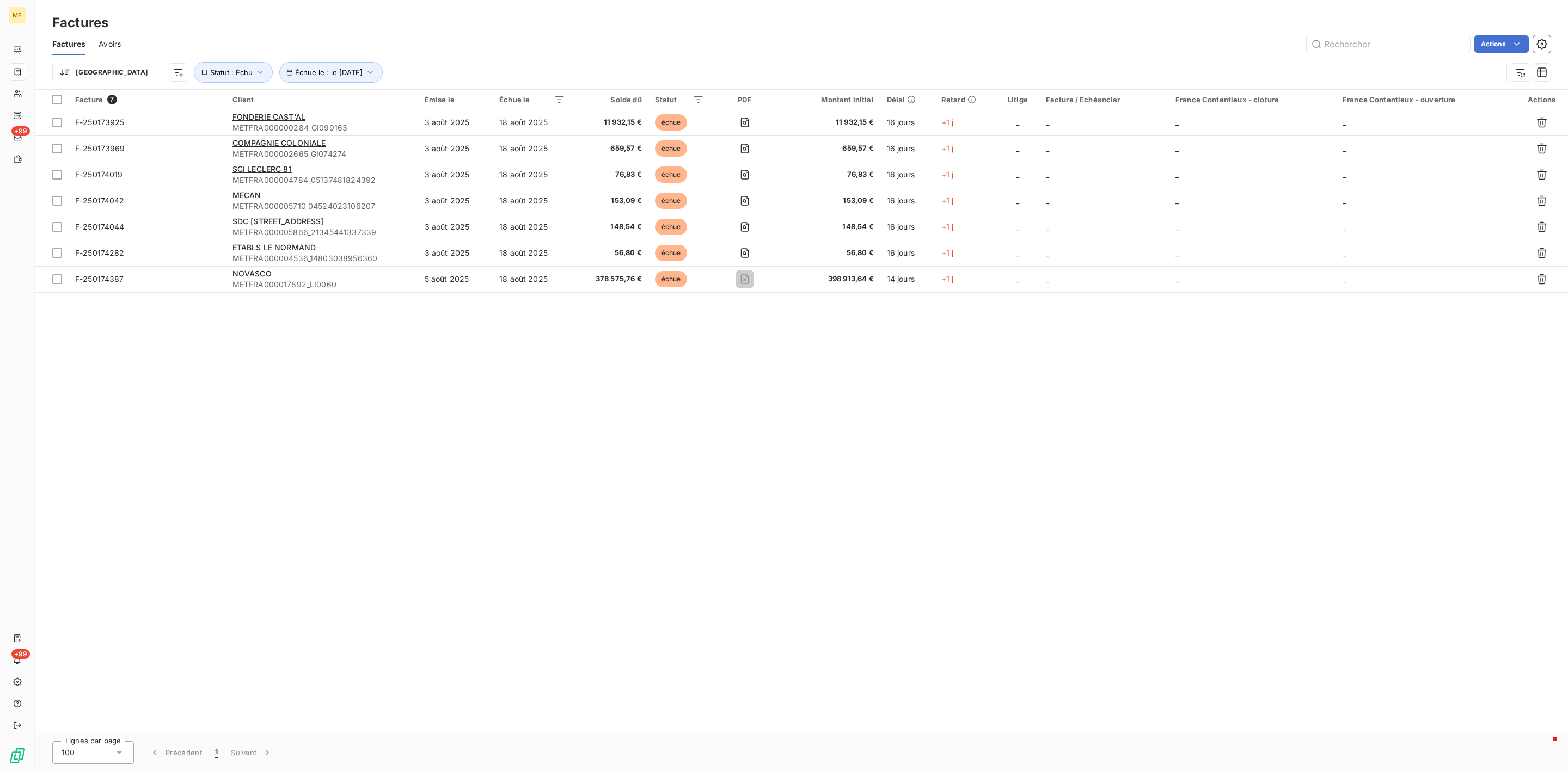
click at [523, 327] on div "Facture 7 Client Émise le Échue le Solde dû Statut PDF Montant initial Délai Re…" at bounding box center [801, 412] width 1533 height 644
click at [306, 72] on span "Échue le : le [DATE]" at bounding box center [329, 72] width 68 height 9
click at [265, 260] on button "19" at bounding box center [271, 253] width 22 height 22
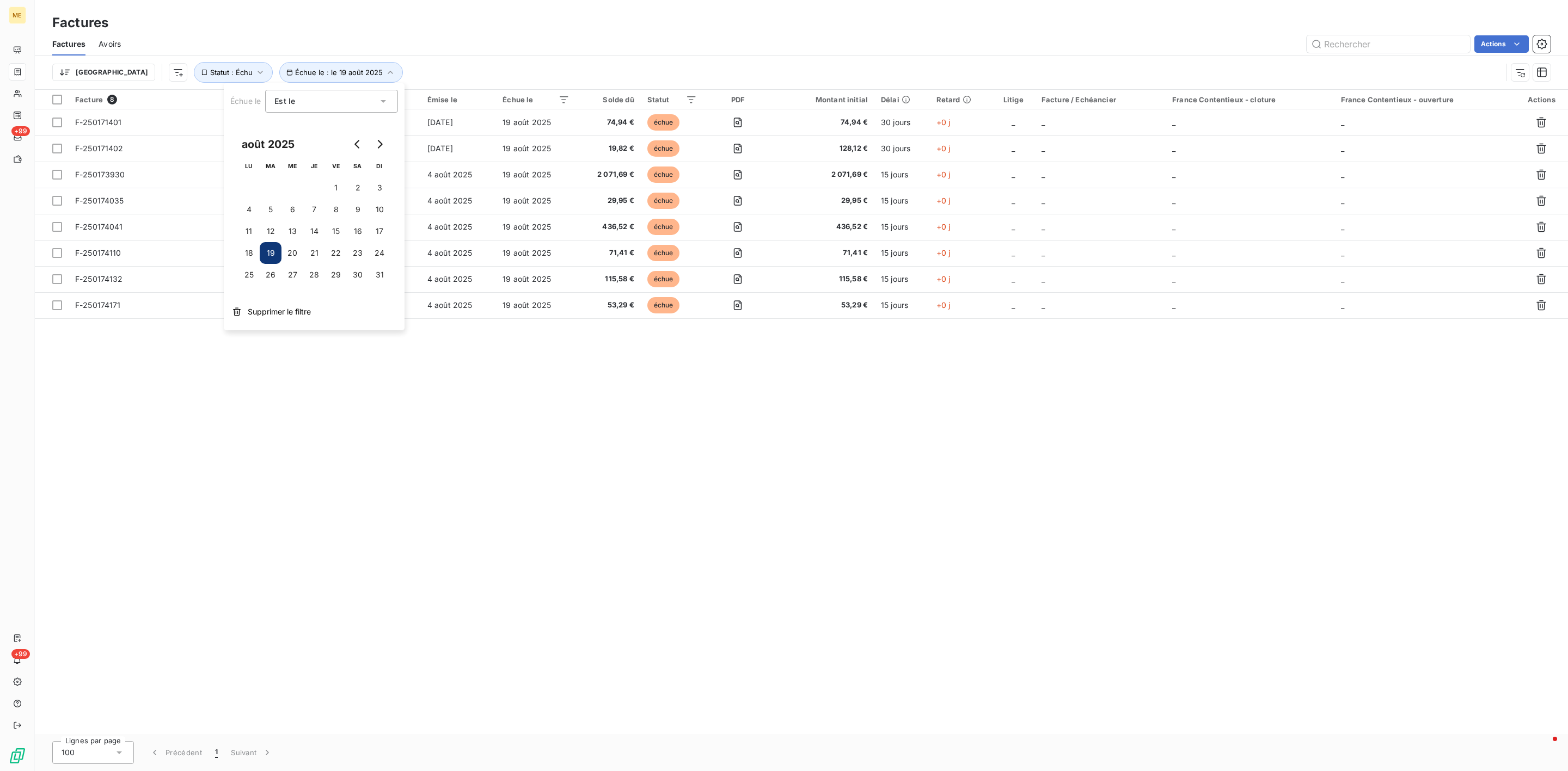
click at [476, 335] on div "Facture 8 Client Émise le Échue le Solde dû Statut PDF Montant initial Délai Re…" at bounding box center [801, 412] width 1533 height 644
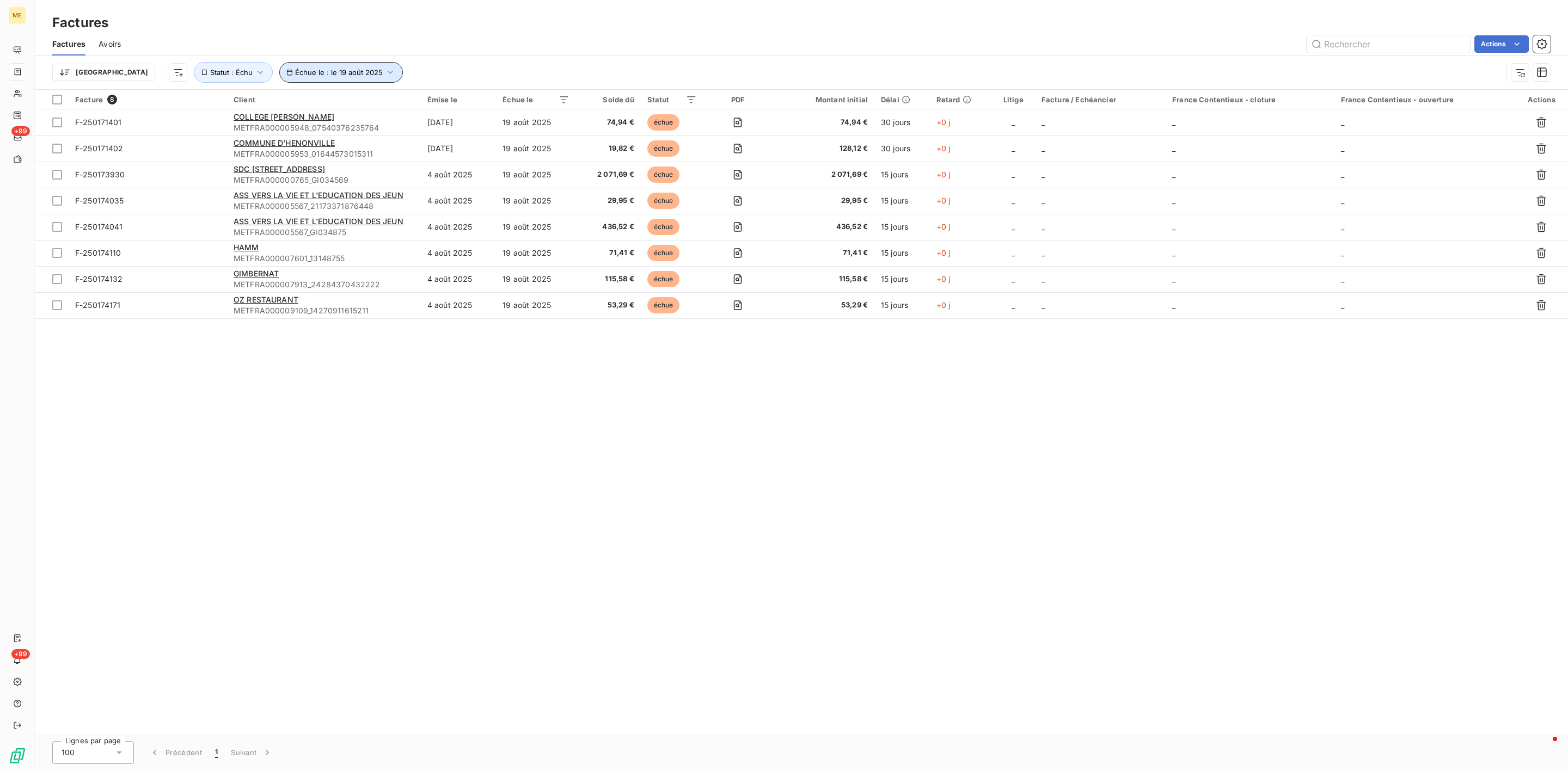
click at [316, 75] on span "Échue le : le 19 août 2025" at bounding box center [339, 72] width 88 height 9
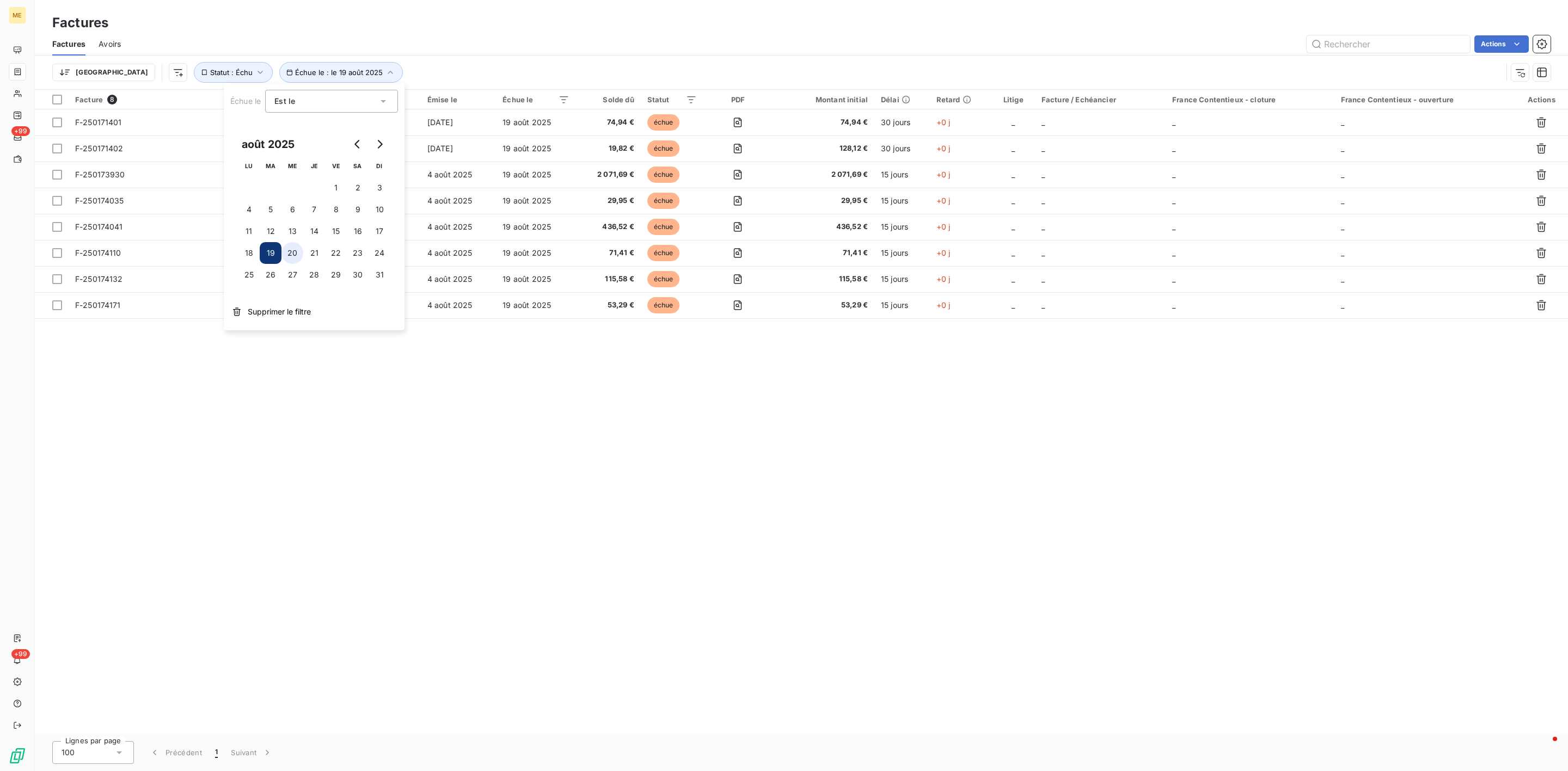
click at [294, 254] on button "20" at bounding box center [292, 253] width 22 height 22
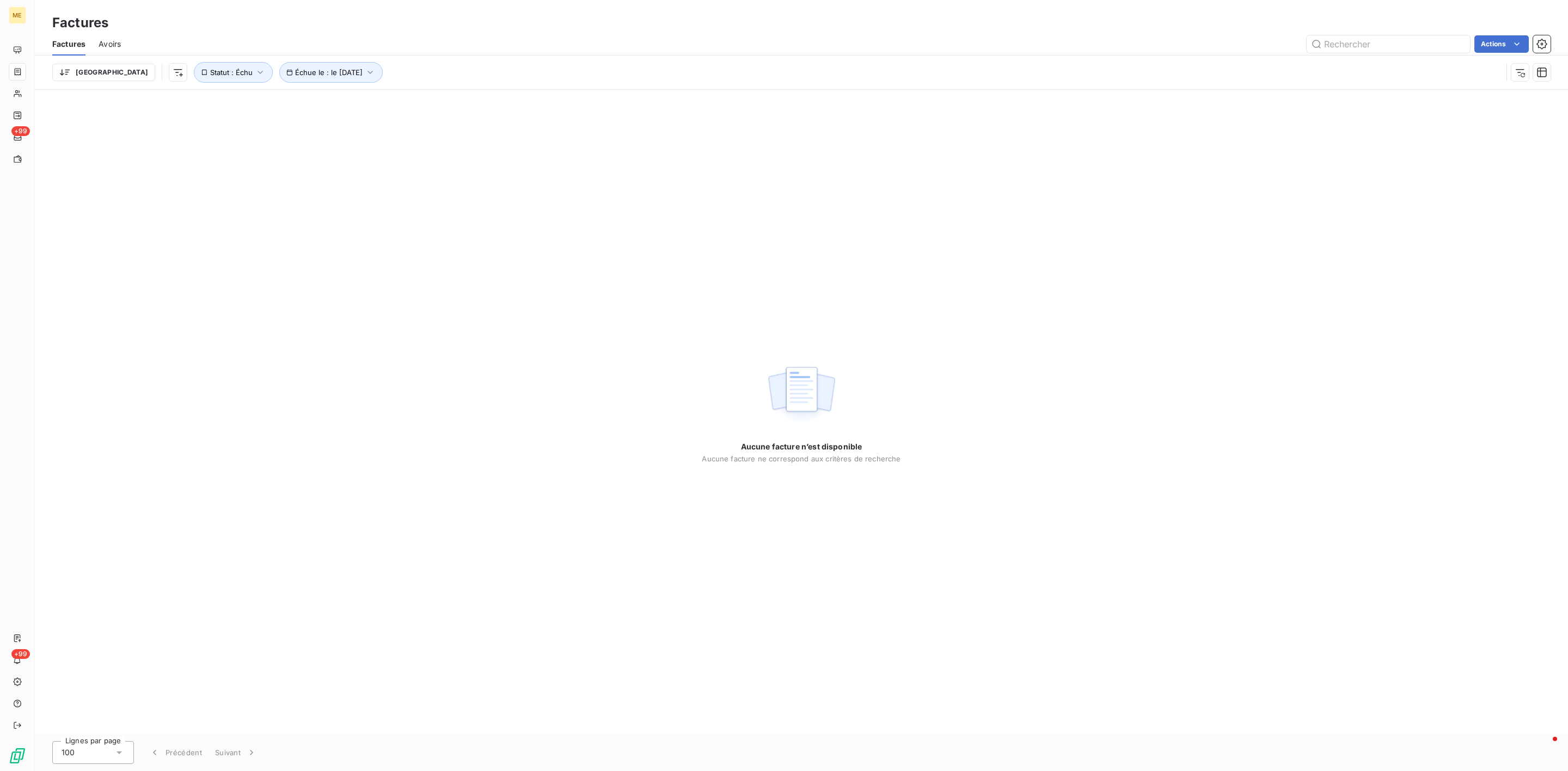
click at [460, 246] on div "Aucune facture n’est disponible Aucune facture ne correspond aux critères de re…" at bounding box center [801, 412] width 1533 height 644
click at [296, 66] on button "Échue le : le [DATE]" at bounding box center [331, 72] width 103 height 21
click at [315, 247] on button "21" at bounding box center [314, 253] width 22 height 22
click at [457, 278] on div "Aucune facture n’est disponible Aucune facture ne correspond aux critères de re…" at bounding box center [801, 412] width 1533 height 644
click at [279, 65] on button "Échue le : le 21 août 2025" at bounding box center [341, 72] width 124 height 21
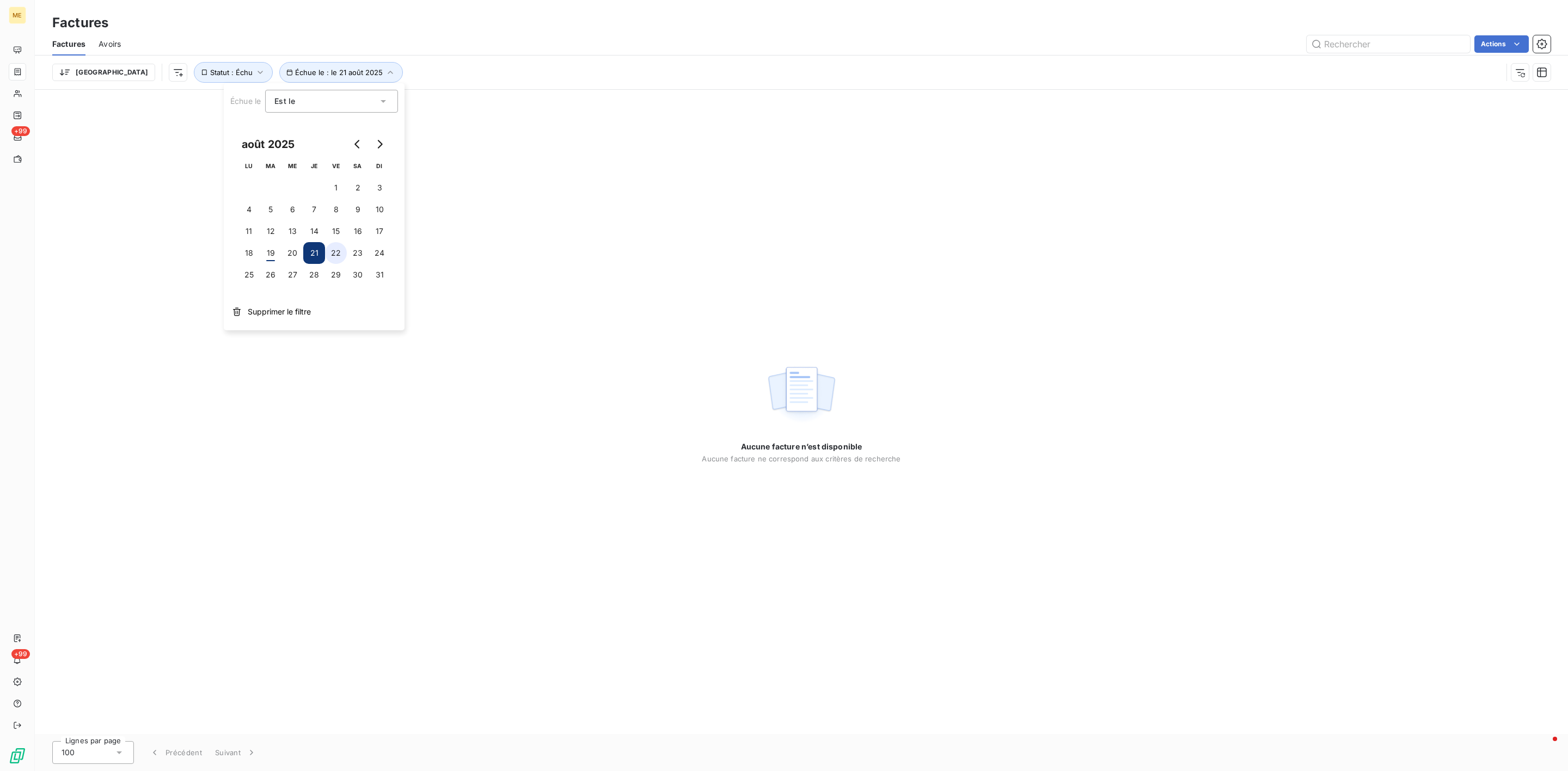
click at [332, 245] on button "22" at bounding box center [336, 253] width 22 height 22
click at [486, 38] on div "Actions" at bounding box center [842, 44] width 1416 height 18
click at [297, 79] on button "Échue le : le 22 août 2025" at bounding box center [342, 72] width 125 height 21
click at [354, 255] on button "23" at bounding box center [358, 253] width 22 height 22
click at [408, 41] on div "Actions" at bounding box center [842, 44] width 1416 height 18
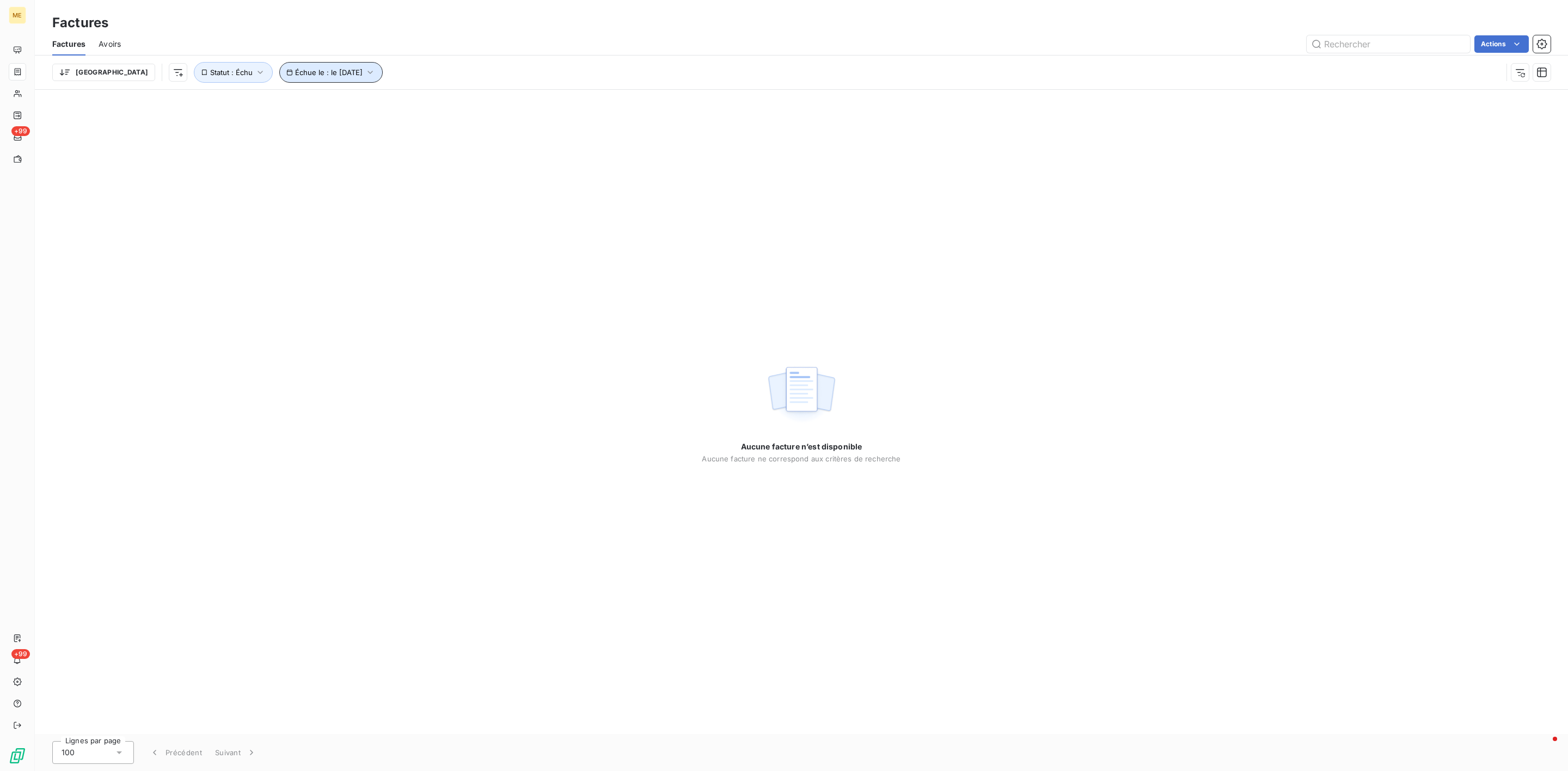
click at [342, 75] on button "Échue le : le [DATE]" at bounding box center [331, 72] width 103 height 21
click at [384, 256] on button "24" at bounding box center [380, 253] width 22 height 22
click at [327, 79] on button "Échue le : le [DATE]" at bounding box center [331, 72] width 103 height 21
click at [327, 85] on div "Trier Échue le : le [DATE] Statut : Échu" at bounding box center [802, 72] width 1499 height 33
click at [326, 72] on span "Échue le : le [DATE]" at bounding box center [329, 72] width 68 height 9
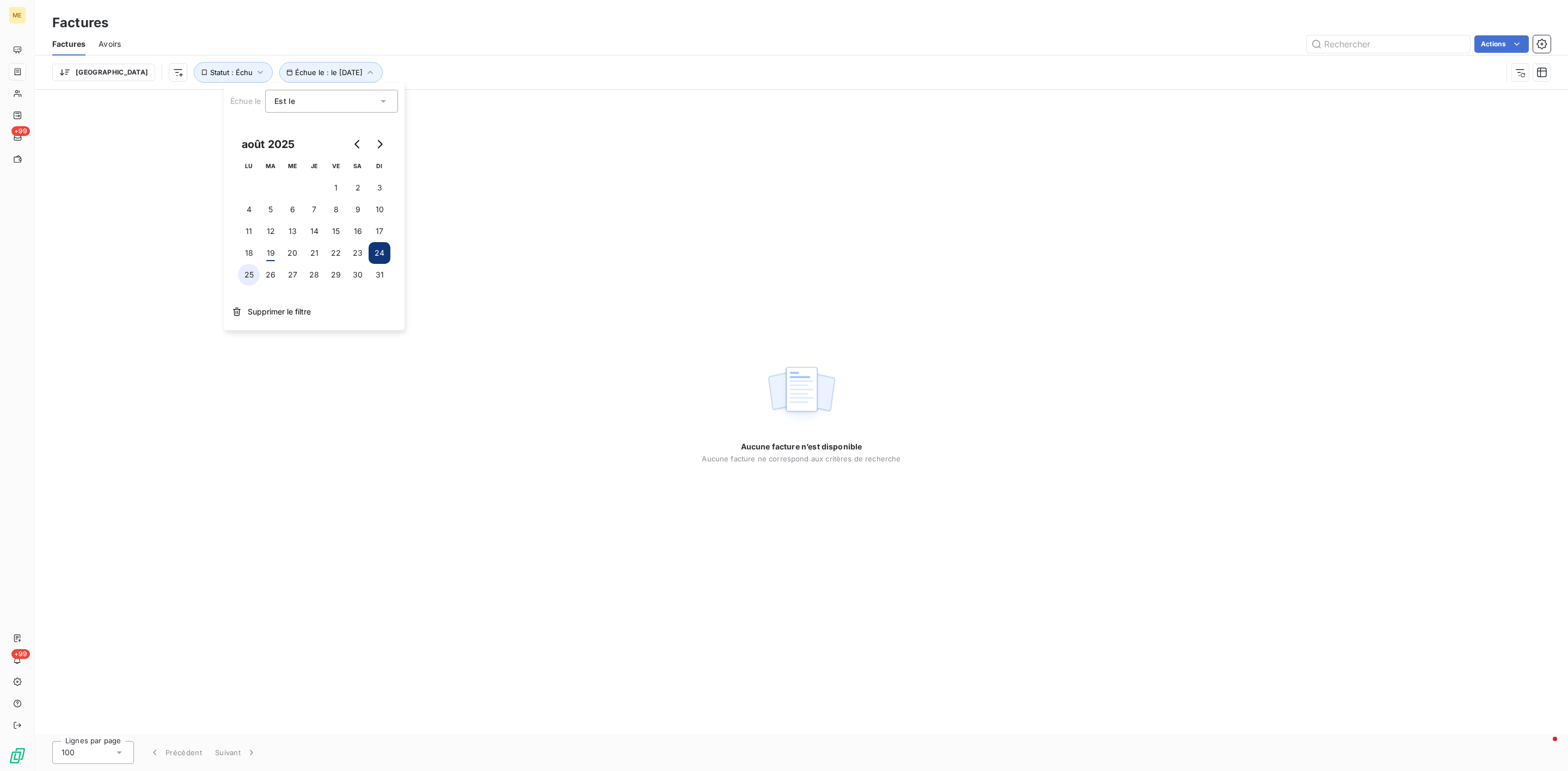
click at [244, 270] on button "25" at bounding box center [249, 275] width 22 height 22
click at [312, 74] on span "Échue le : le [DATE]" at bounding box center [329, 72] width 68 height 9
click at [295, 72] on span "Échue le : le [DATE]" at bounding box center [329, 72] width 68 height 9
click at [286, 247] on button "20" at bounding box center [292, 253] width 22 height 22
click at [255, 71] on icon "button" at bounding box center [261, 72] width 11 height 11
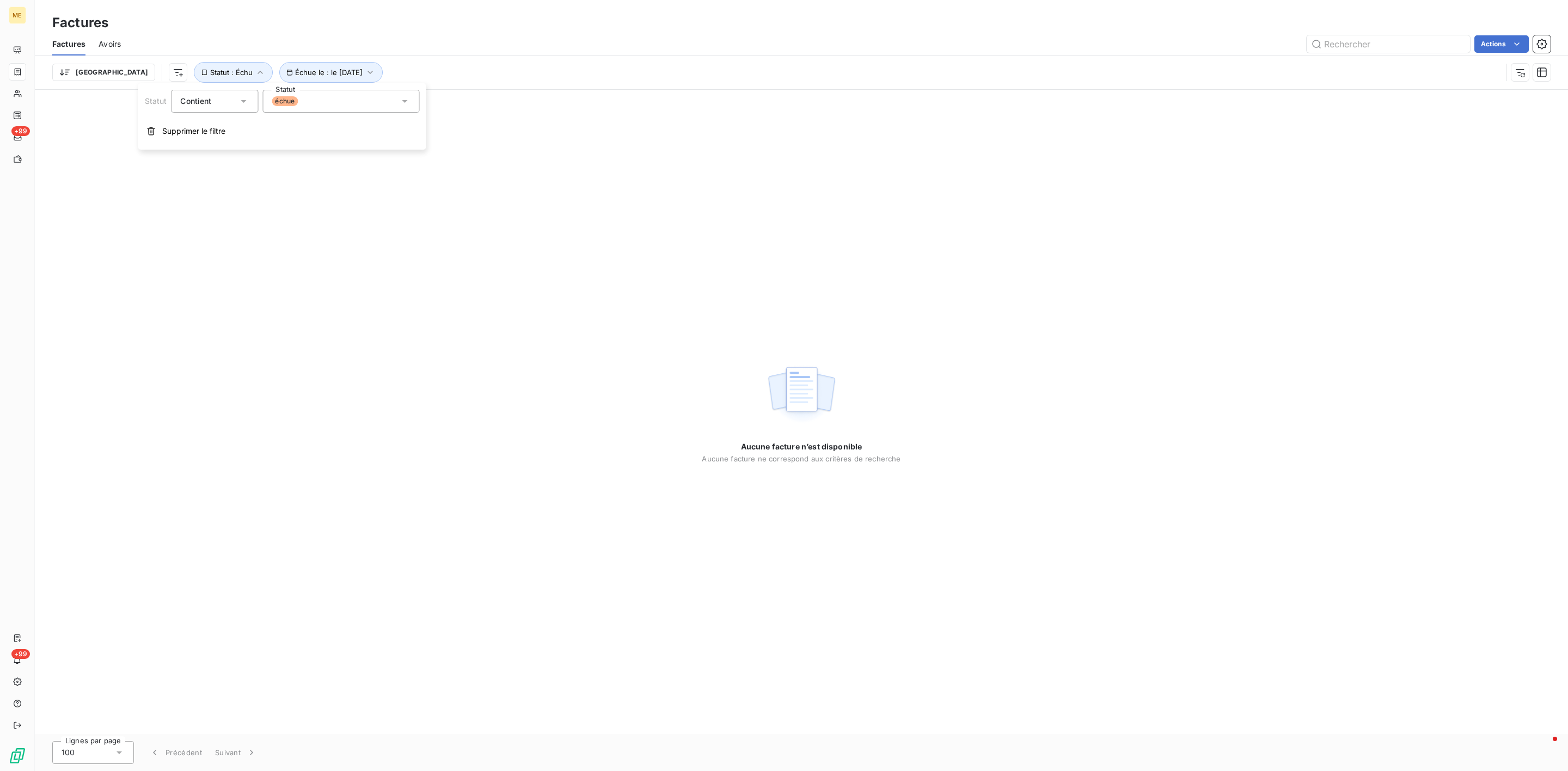
click at [298, 106] on div "échue" at bounding box center [341, 102] width 157 height 23
click at [281, 121] on li "non-échue" at bounding box center [341, 124] width 157 height 18
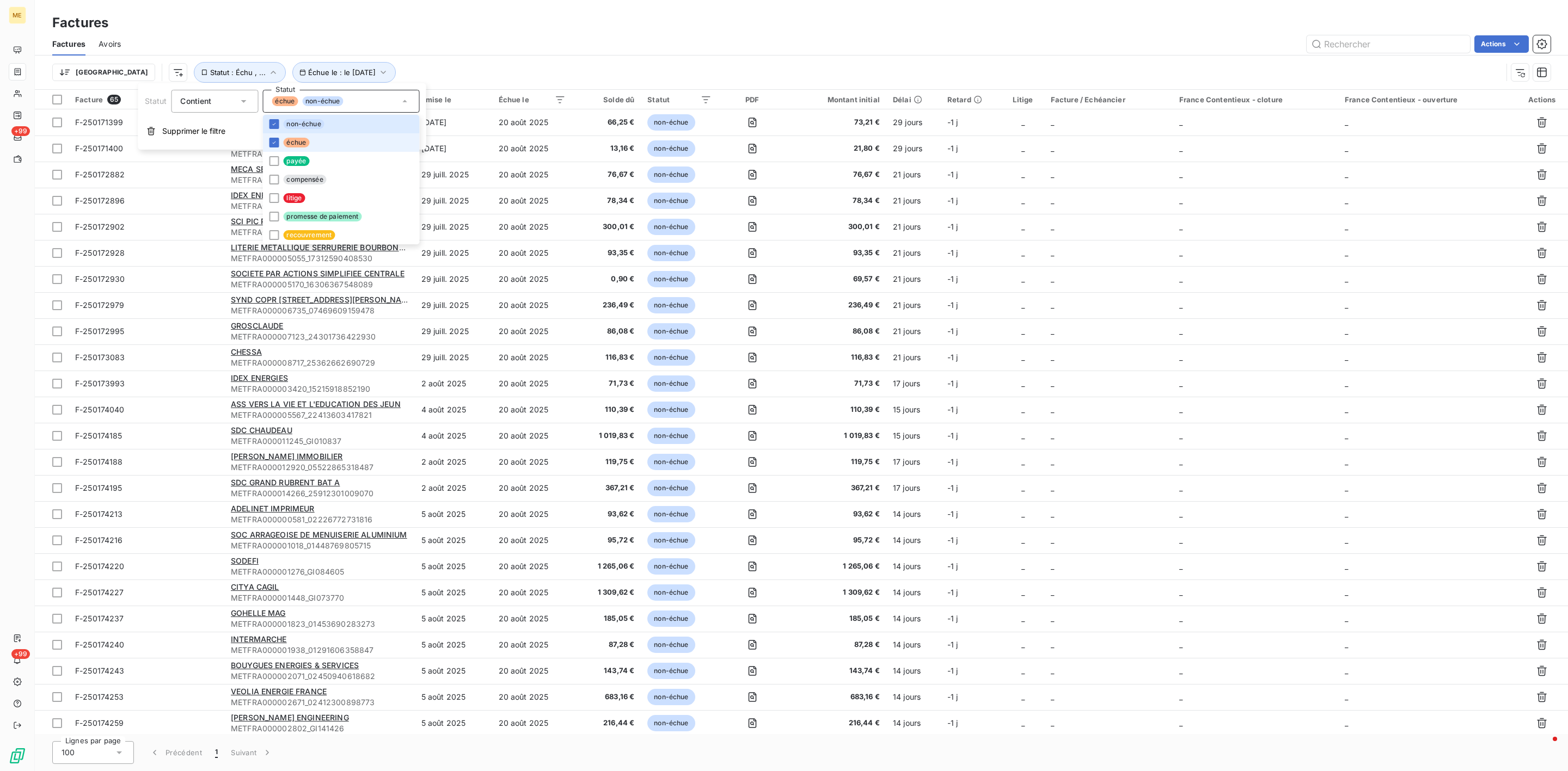
click at [290, 138] on span "échue" at bounding box center [296, 142] width 26 height 10
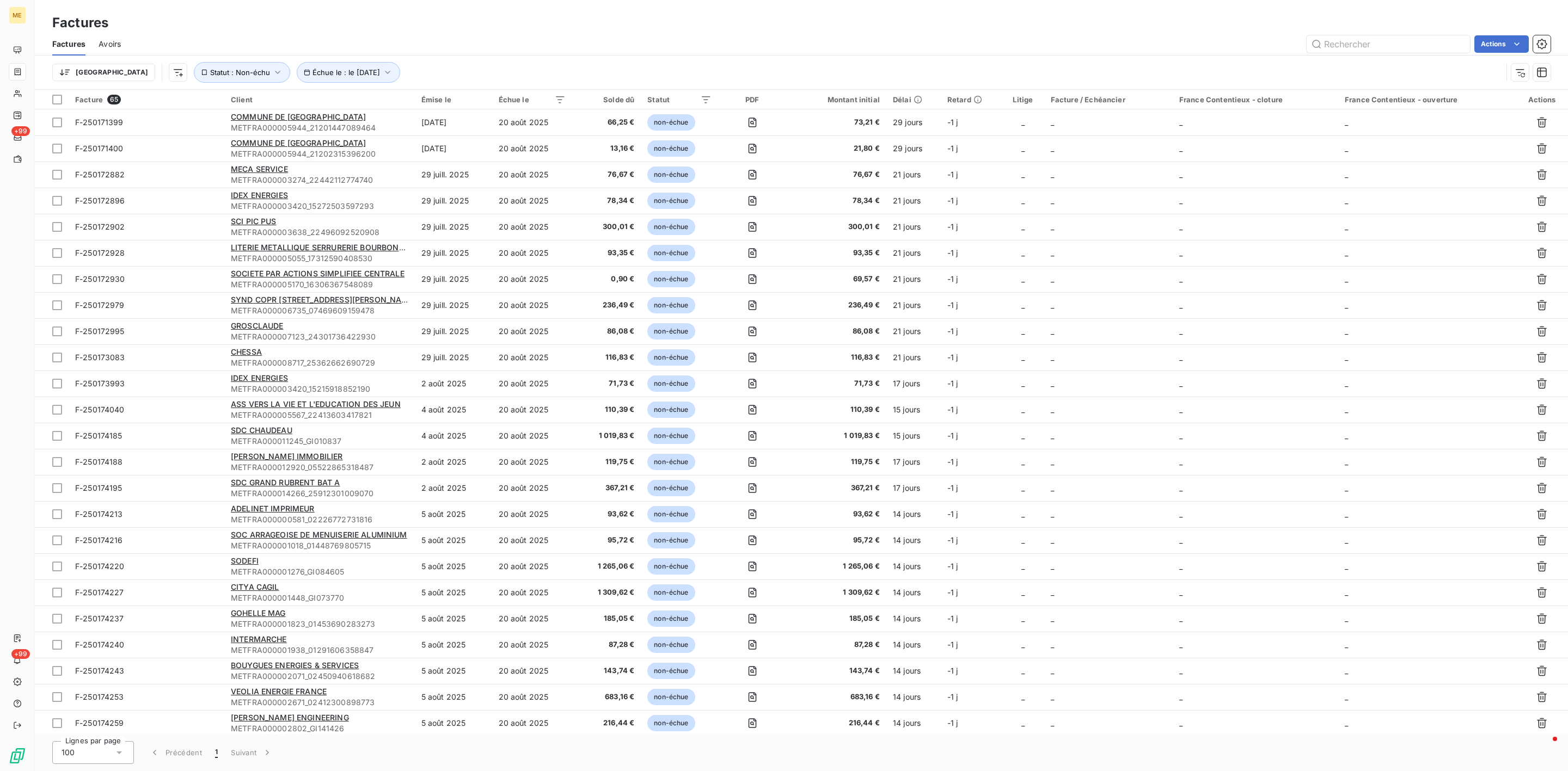
click at [488, 41] on div "Actions" at bounding box center [842, 44] width 1416 height 18
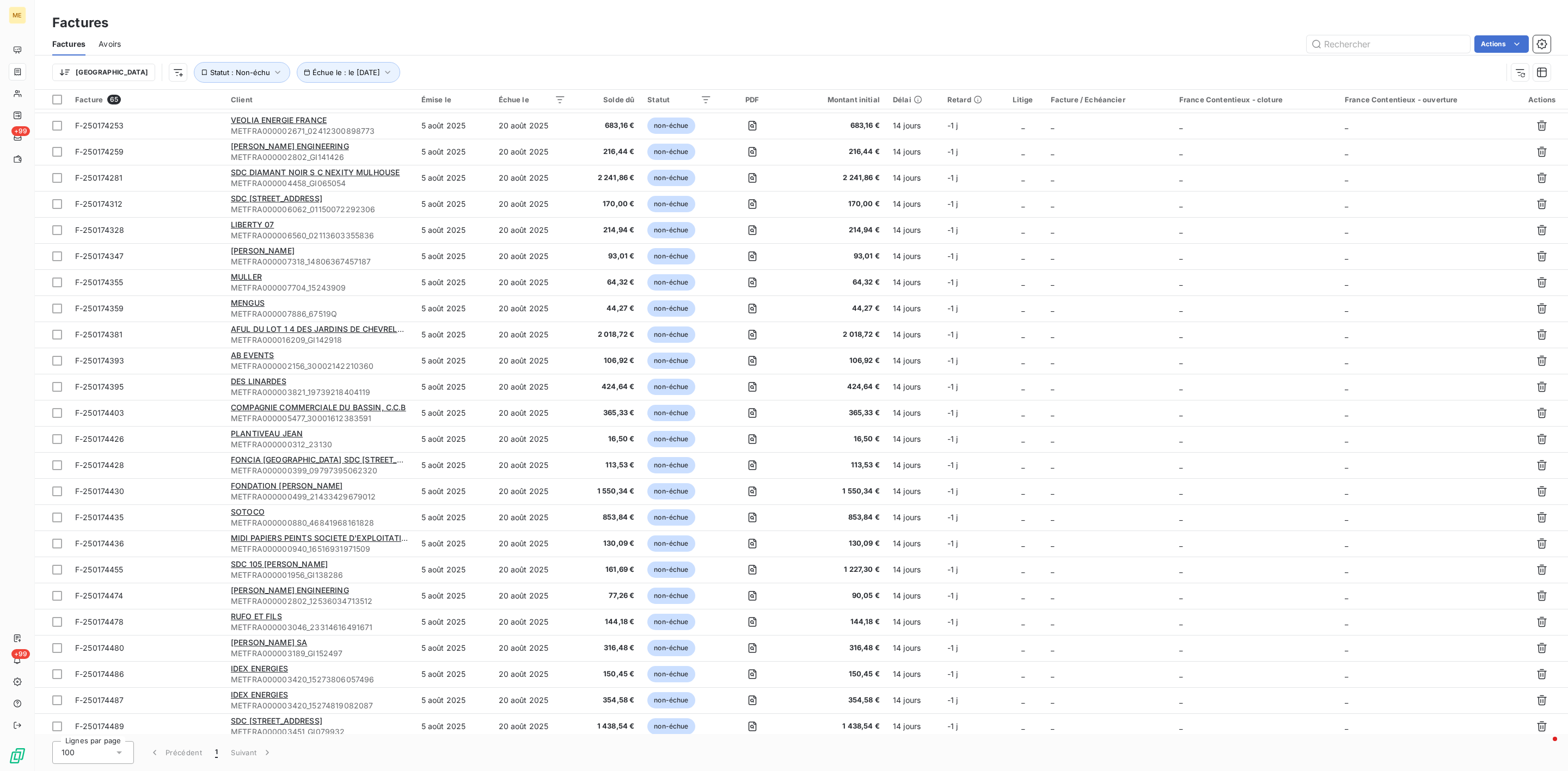
scroll to position [1073, 0]
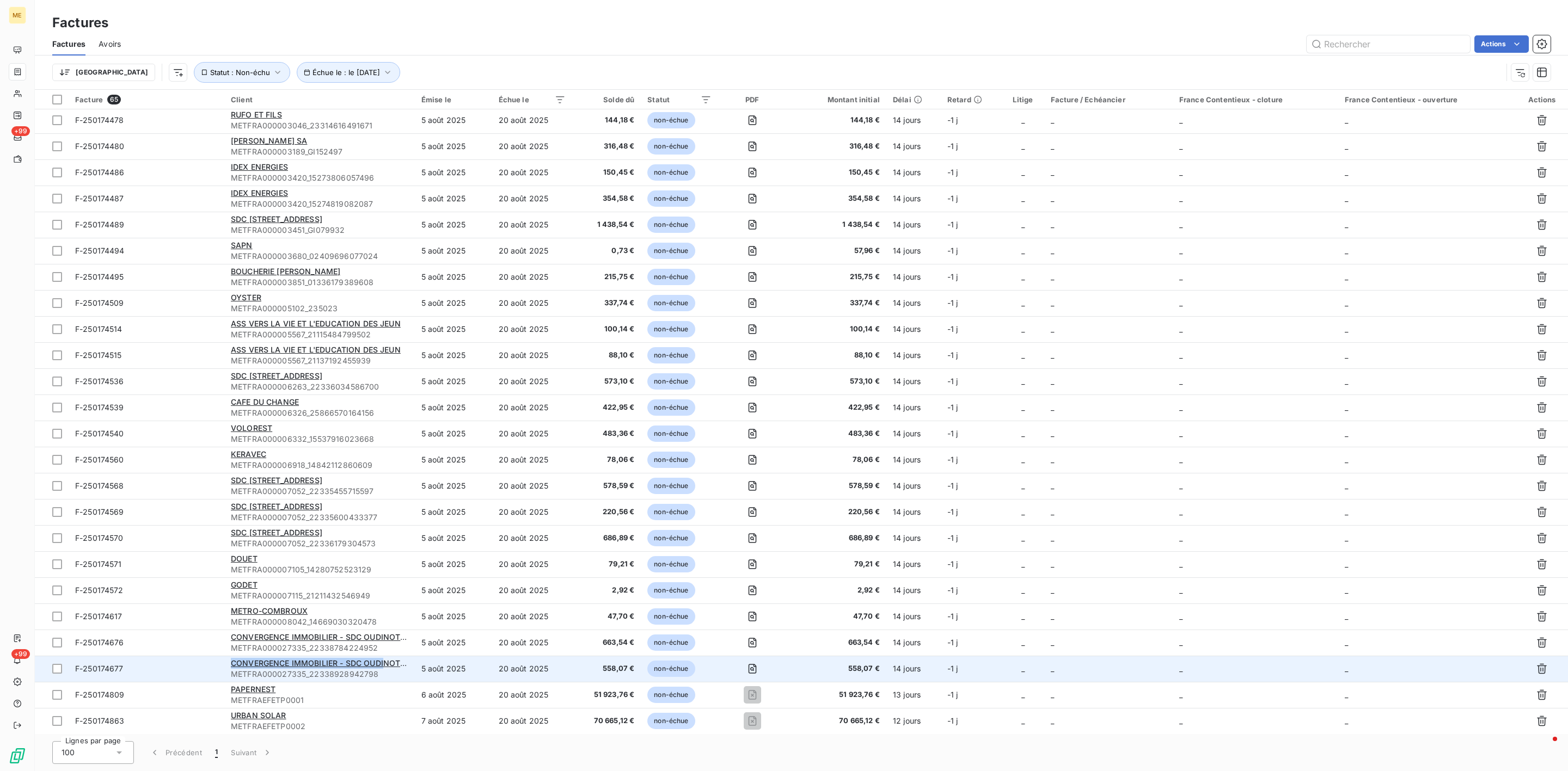
drag, startPoint x: 386, startPoint y: 666, endPoint x: 121, endPoint y: 666, distance: 265.0
click at [121, 666] on tr "F-250174677 CONVERGENCE IMMOBILIER - SDC OUDINOT 43 METFRA000027335_22338928942…" at bounding box center [801, 669] width 1533 height 26
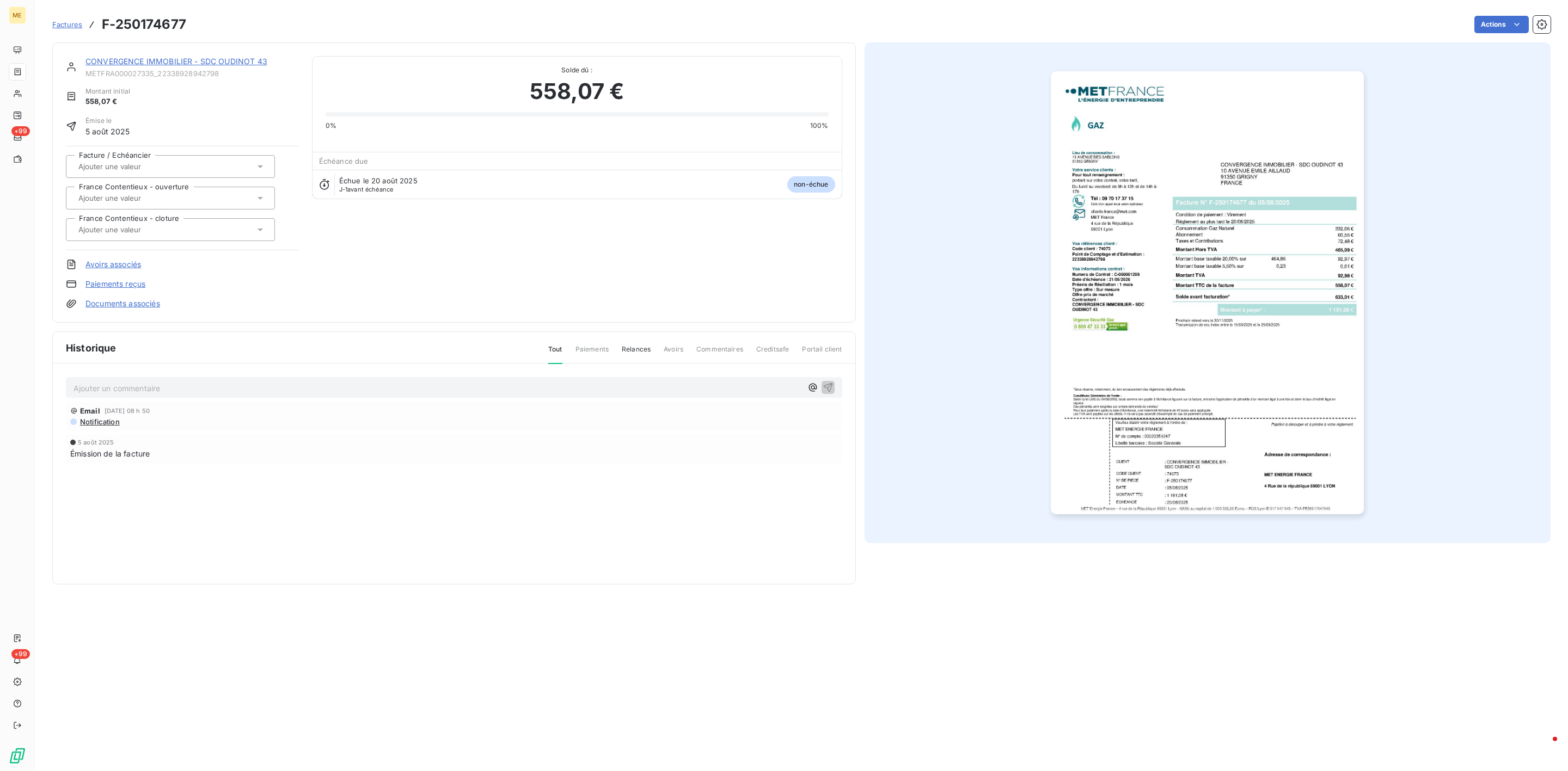
click at [142, 60] on link "CONVERGENCE IMMOBILIER - SDC OUDINOT 43" at bounding box center [176, 61] width 182 height 9
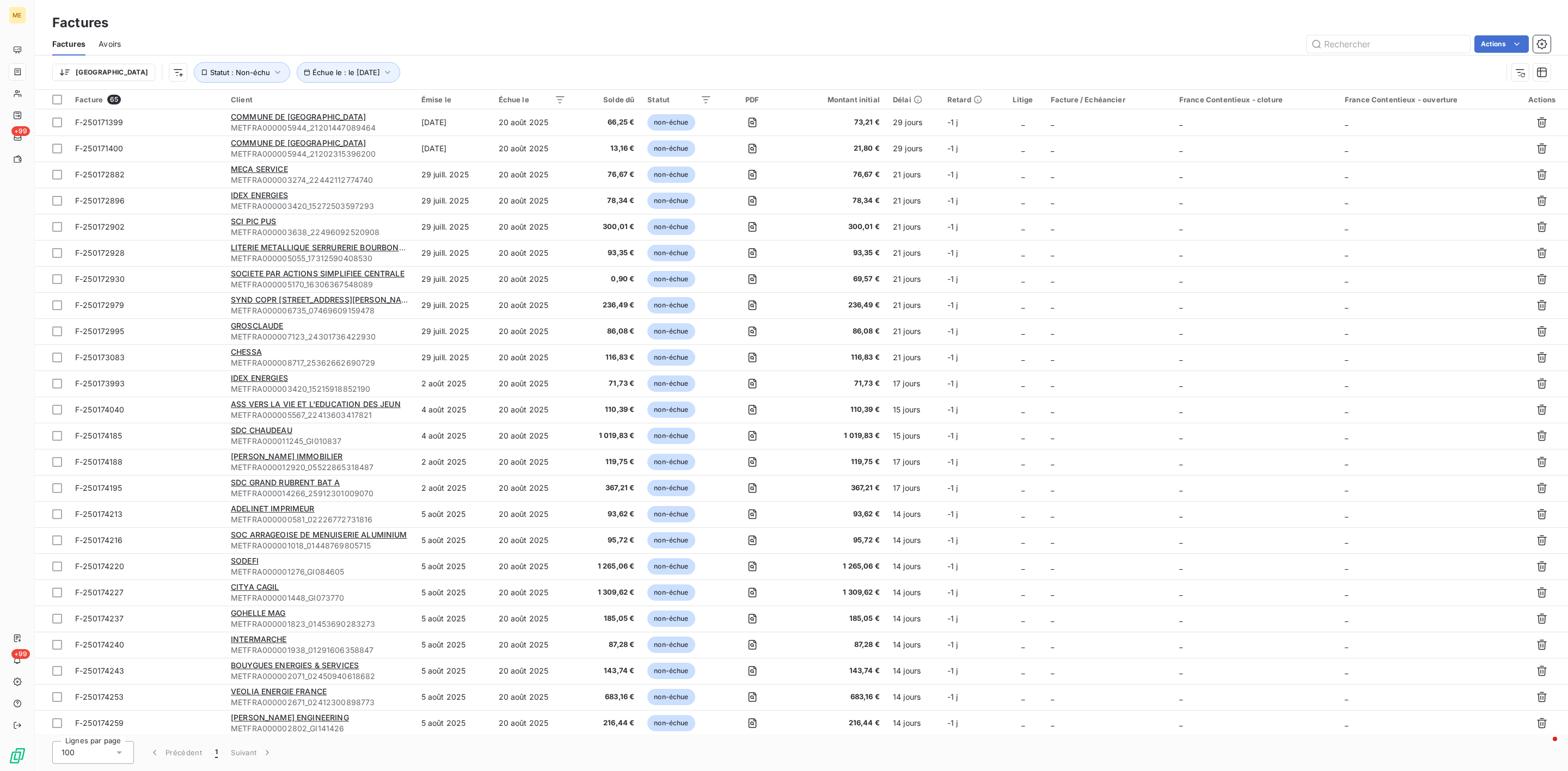
click at [317, 57] on div "Trier Échue le : le [DATE] Statut : Non-échu" at bounding box center [802, 72] width 1499 height 33
click at [320, 72] on span "Échue le : le [DATE]" at bounding box center [346, 72] width 68 height 9
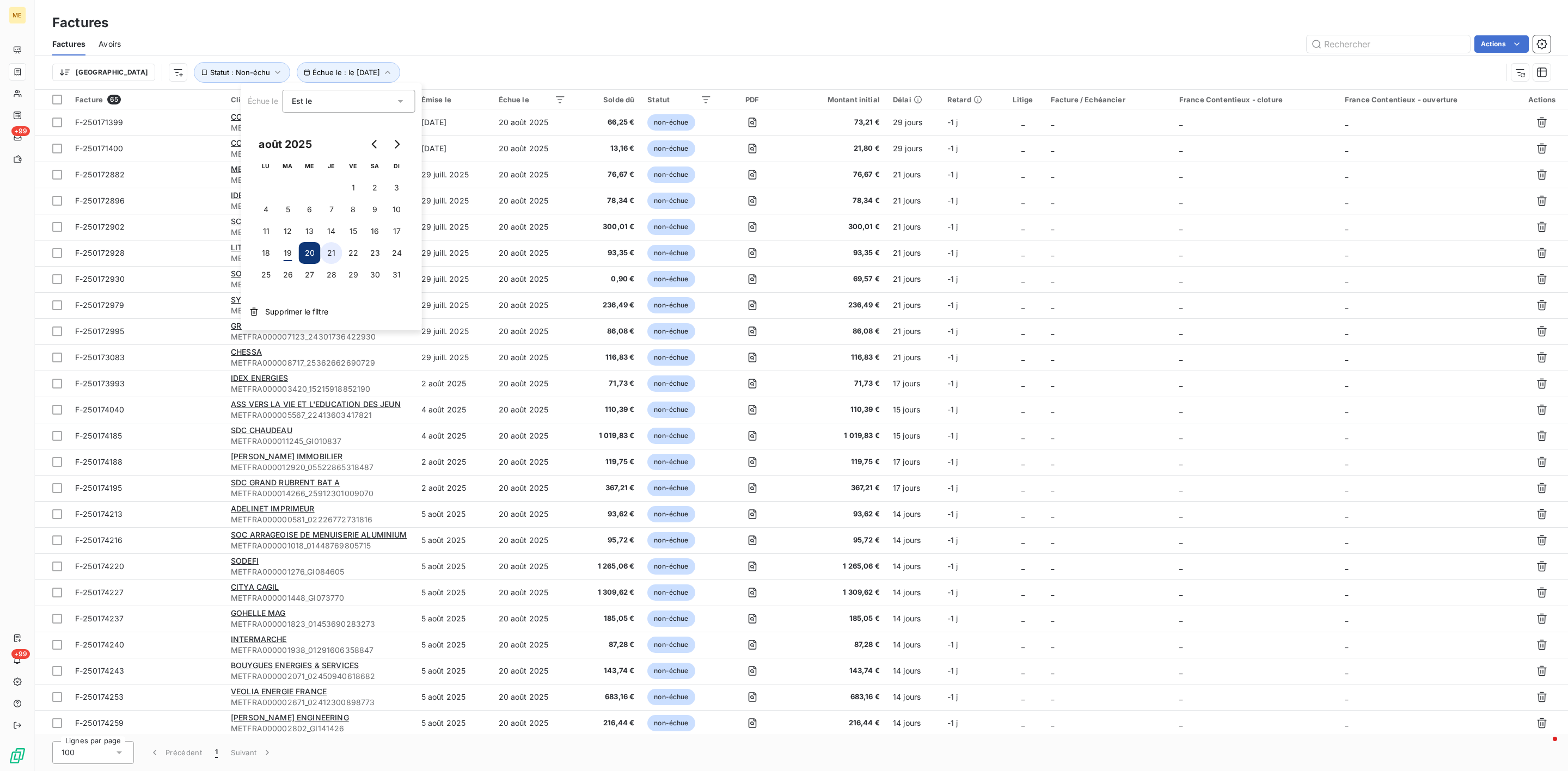
click at [328, 250] on button "21" at bounding box center [332, 253] width 22 height 22
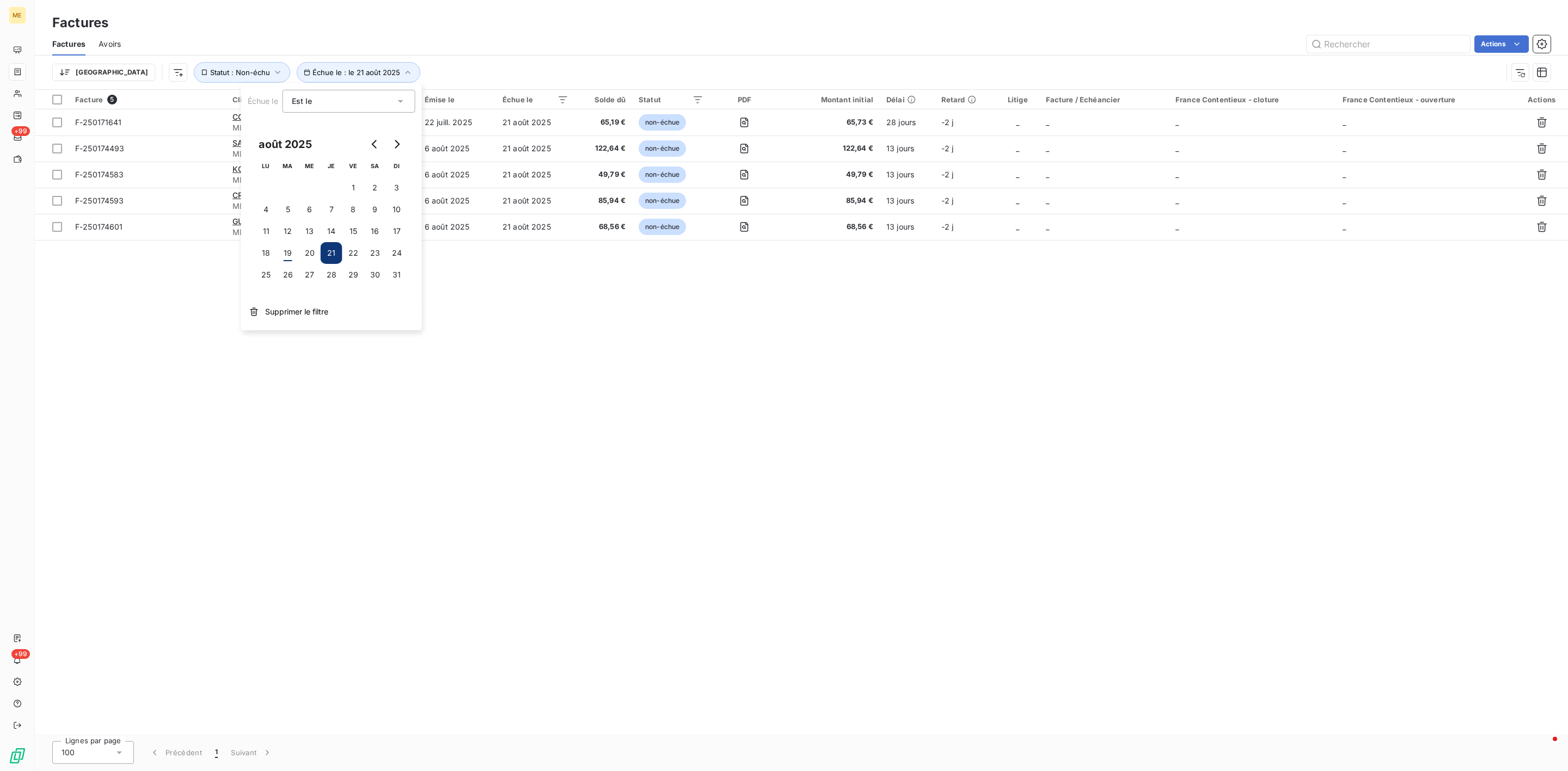
click at [420, 52] on div "Actions" at bounding box center [842, 44] width 1416 height 18
click at [402, 72] on icon "button" at bounding box center [408, 72] width 11 height 11
click at [347, 250] on button "22" at bounding box center [354, 253] width 22 height 22
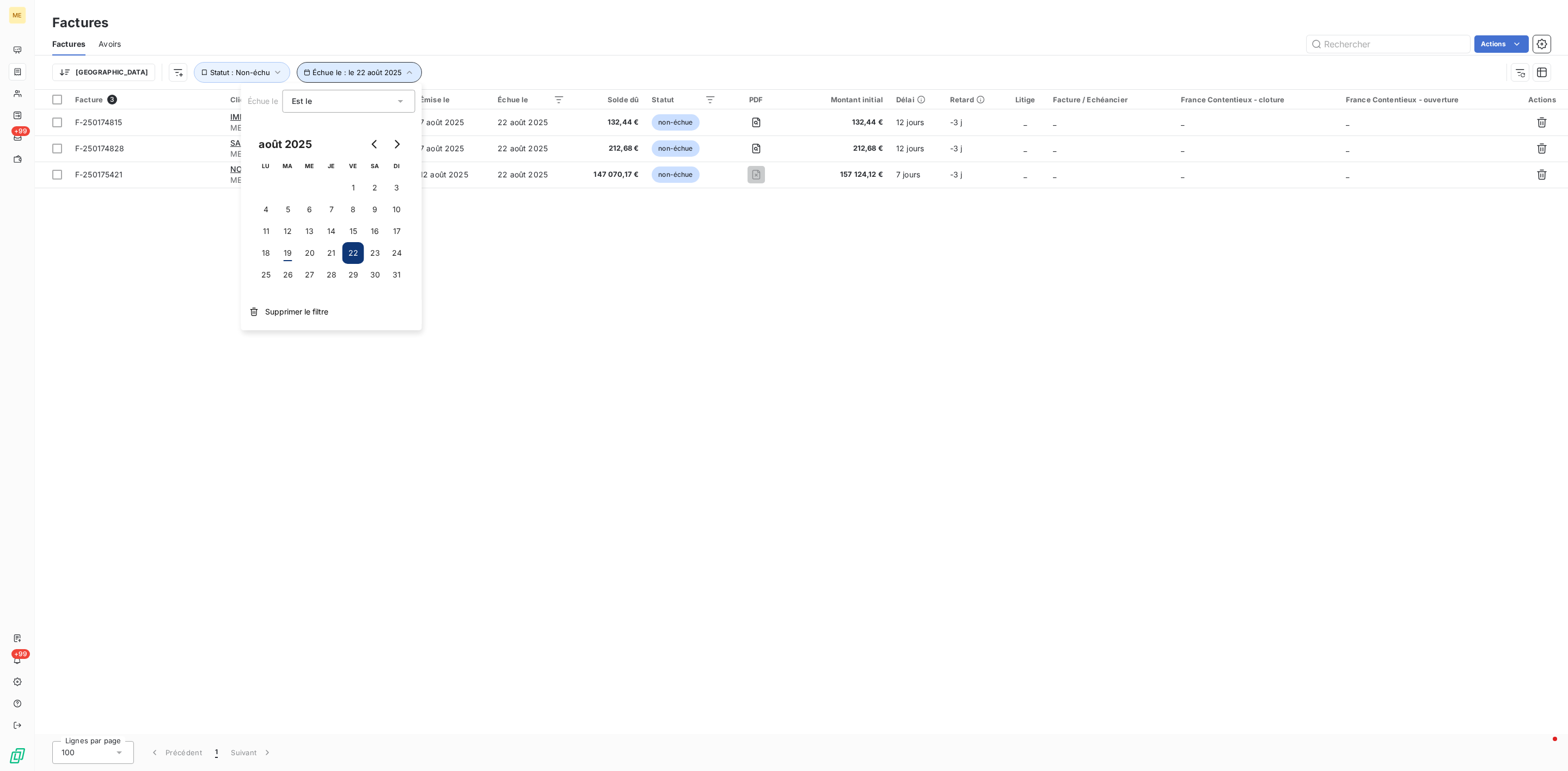
click at [330, 75] on span "Échue le : le 22 août 2025" at bounding box center [357, 72] width 89 height 9
click at [303, 64] on button "Échue le : le 22 août 2025" at bounding box center [359, 72] width 125 height 21
click at [291, 259] on button "19" at bounding box center [288, 253] width 22 height 22
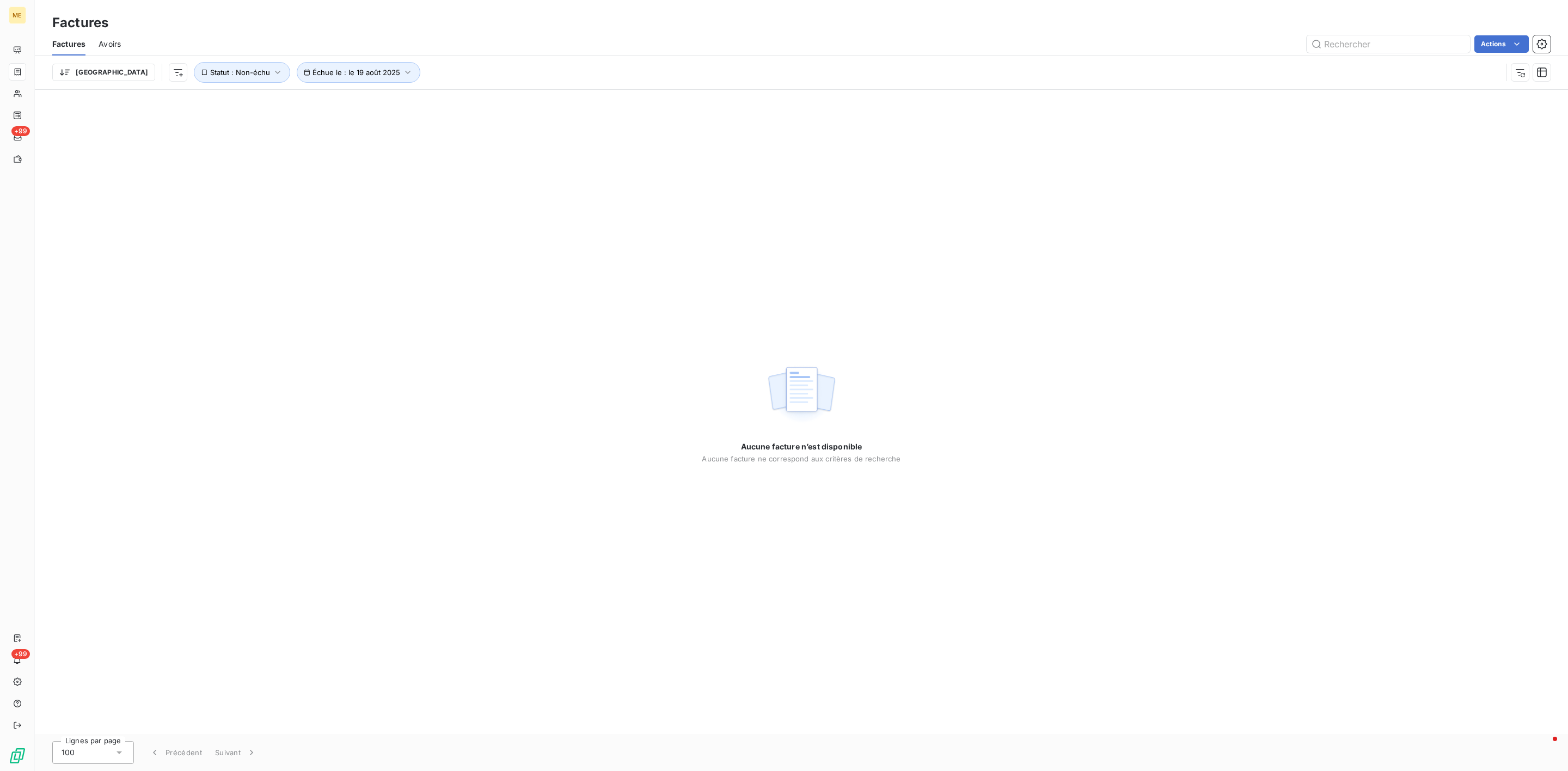
click at [500, 512] on div "Aucune facture n’est disponible Aucune facture ne correspond aux critères de re…" at bounding box center [801, 412] width 1533 height 644
click at [299, 77] on button "Échue le : le 19 août 2025" at bounding box center [358, 72] width 124 height 21
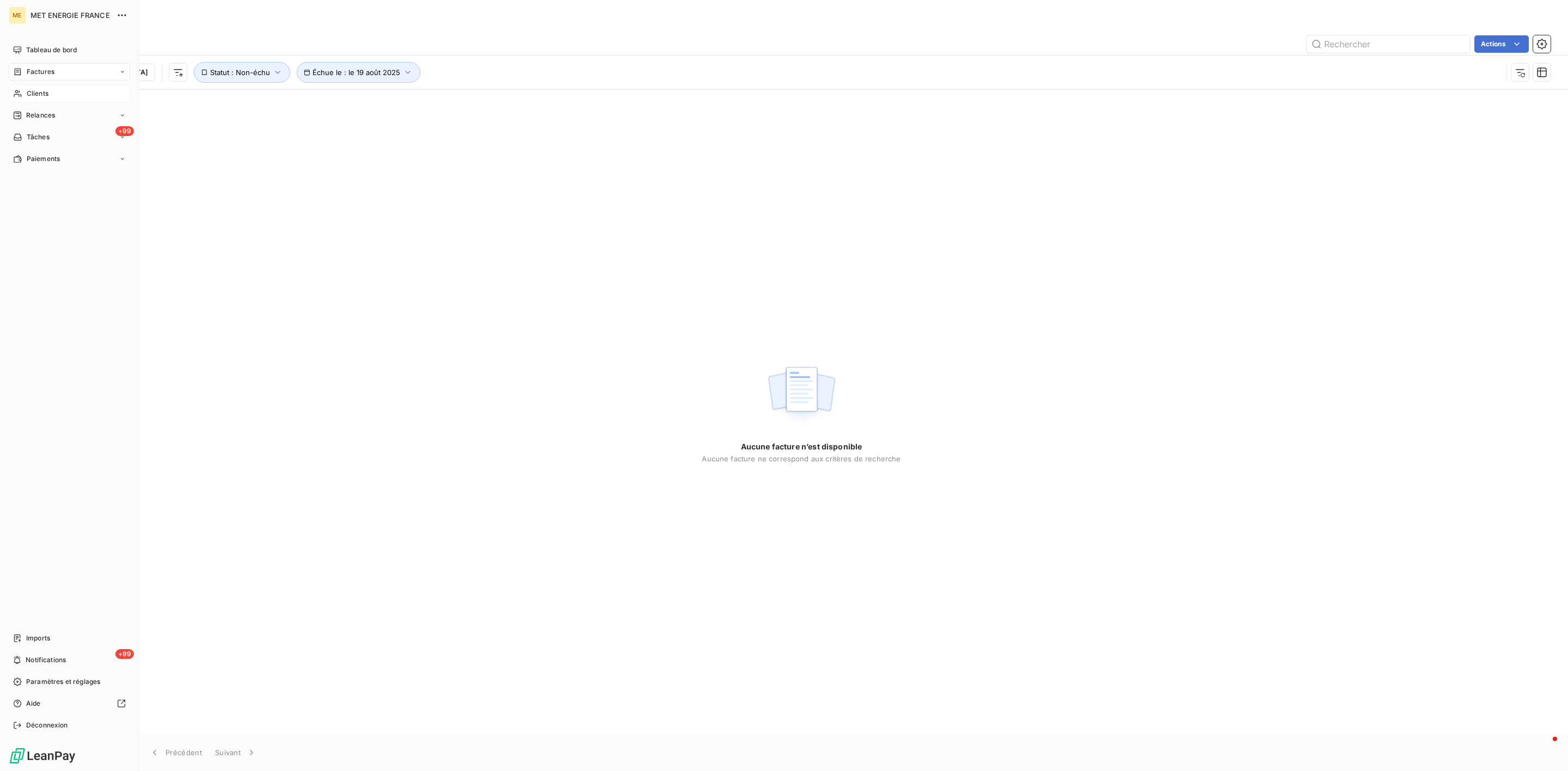
click at [39, 95] on span "Clients" at bounding box center [38, 94] width 22 height 10
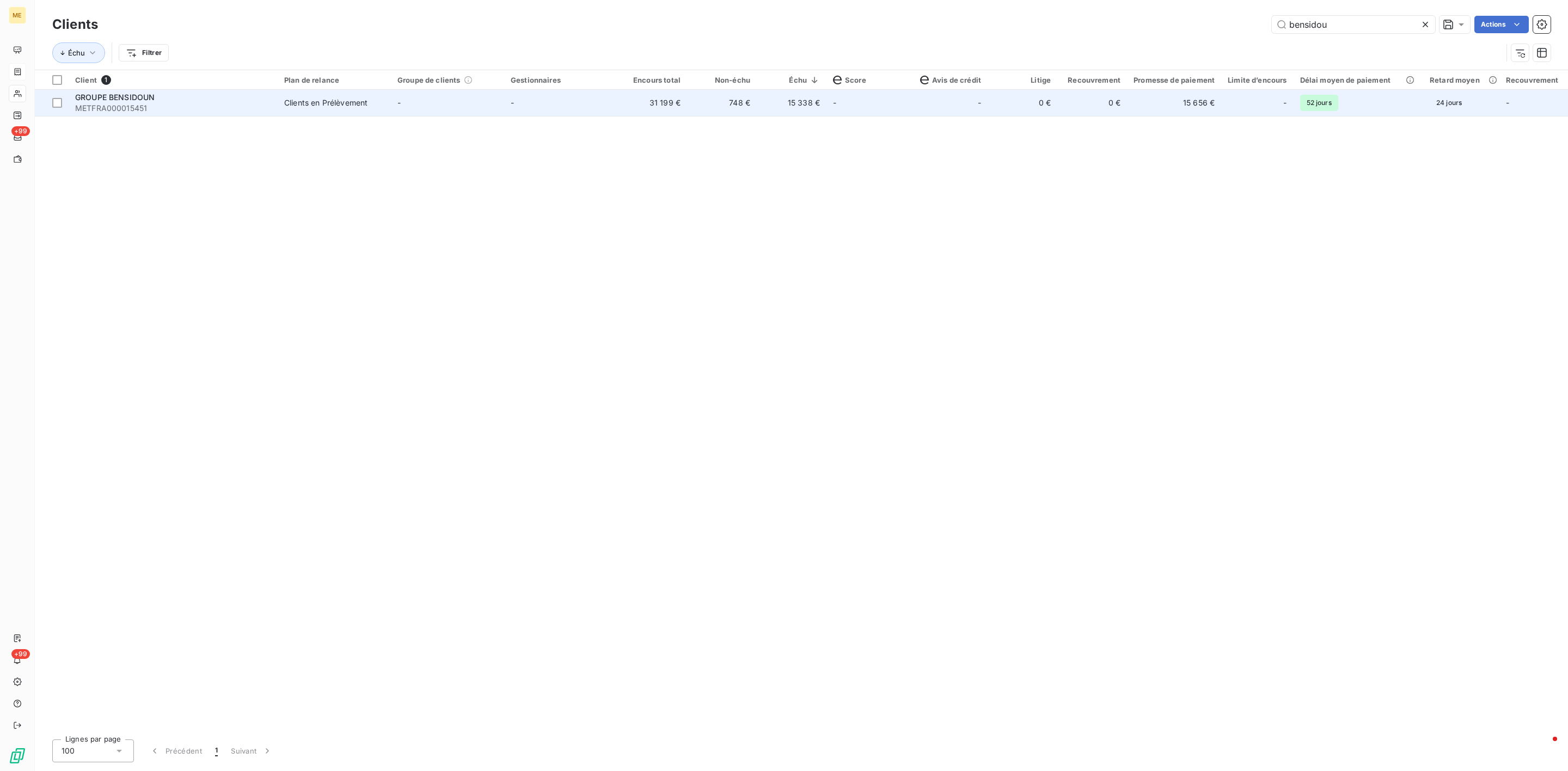
type input "bensidou"
click at [345, 103] on div "Clients en Prélèvement" at bounding box center [326, 103] width 83 height 11
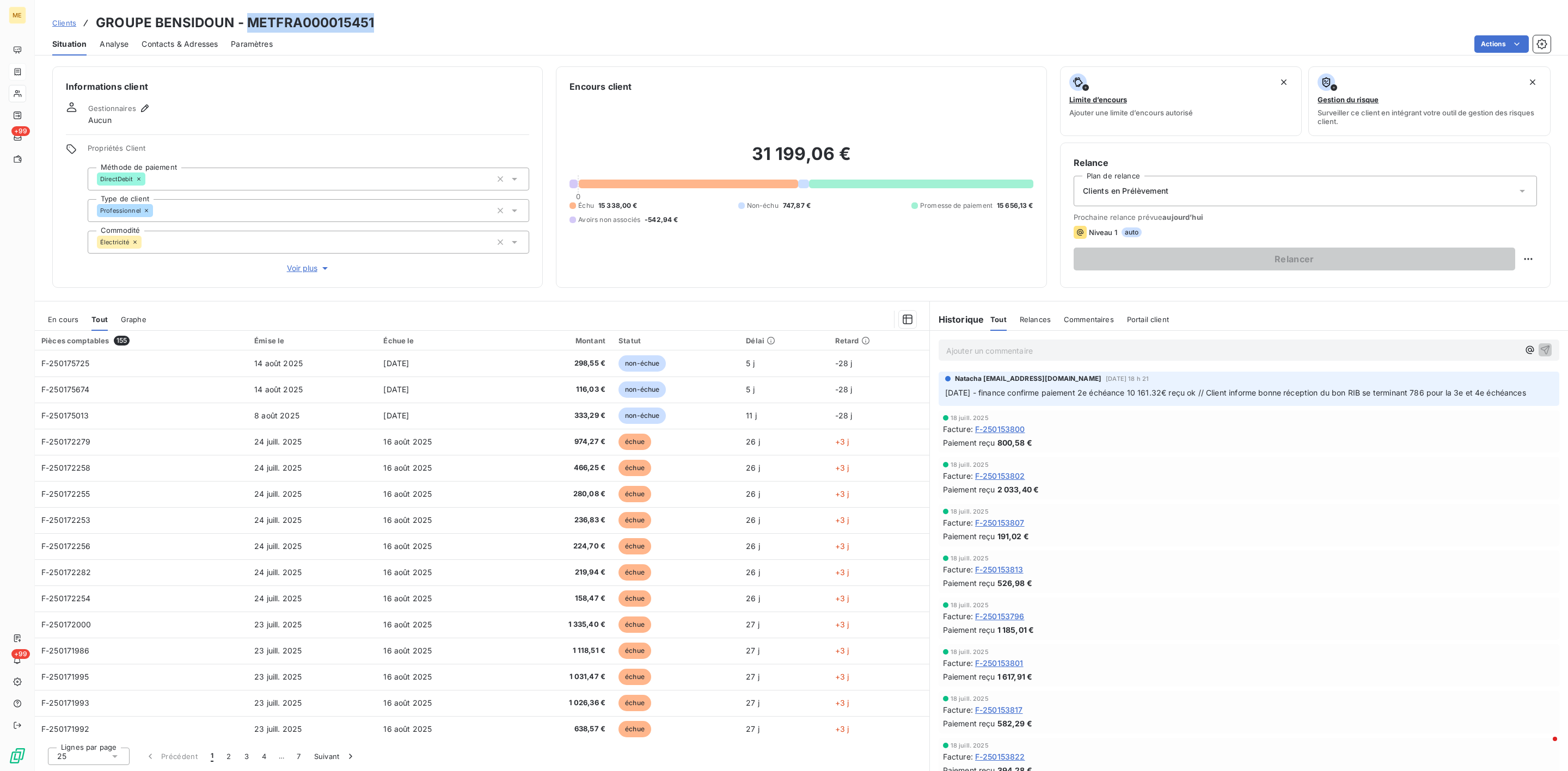
drag, startPoint x: 250, startPoint y: 27, endPoint x: 373, endPoint y: 24, distance: 123.0
click at [373, 24] on div "Clients GROUPE BENSIDOUN - METFRA000015451" at bounding box center [801, 23] width 1533 height 19
copy h3 "METFRA000015451"
click at [993, 343] on div "Ajouter un commentaire ﻿" at bounding box center [1233, 351] width 573 height 15
click at [990, 348] on p "Ajouter un commentaire ﻿" at bounding box center [1233, 351] width 573 height 13
